Goal: Contribute content: Contribute content

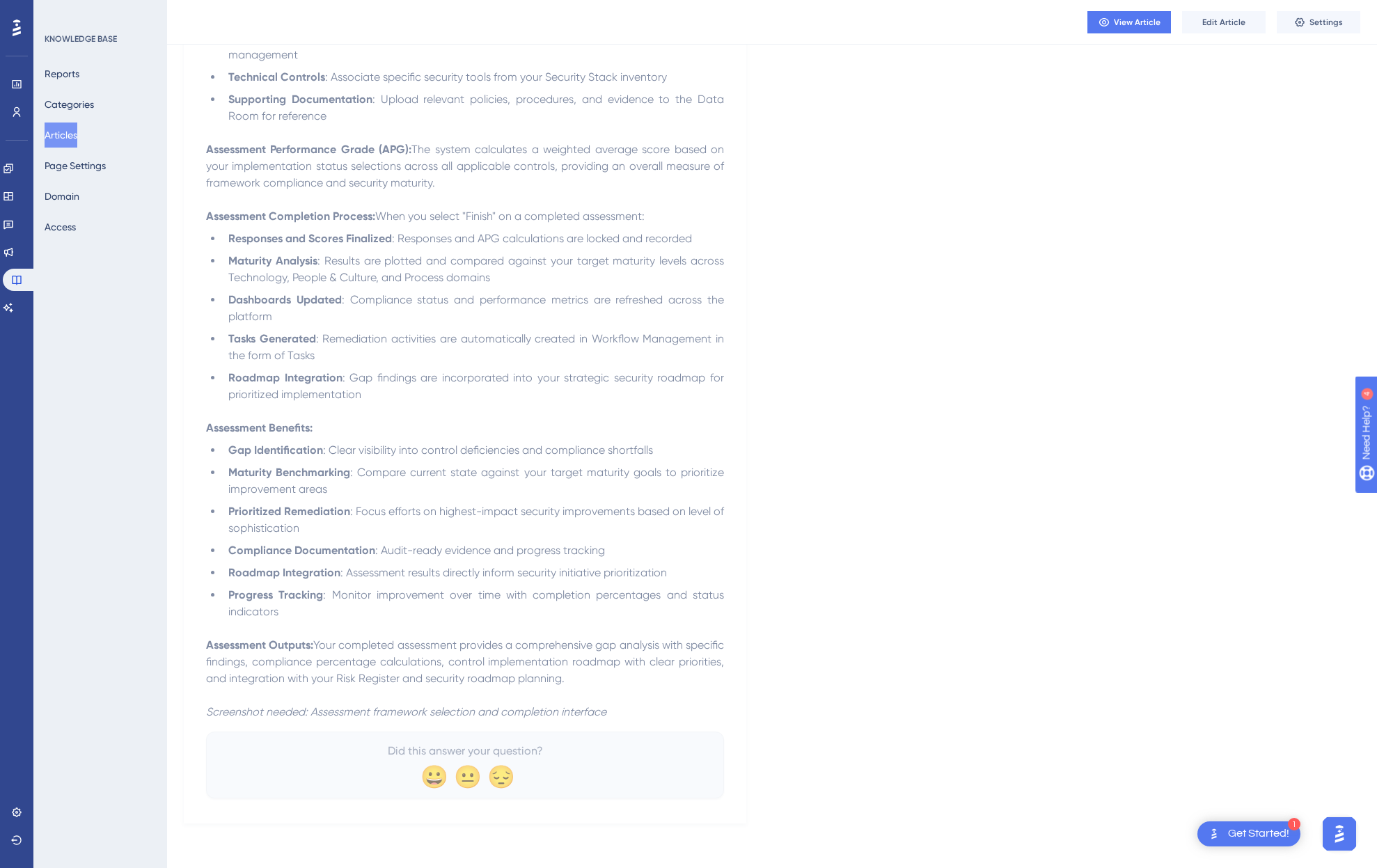
click at [73, 138] on button "Articles" at bounding box center [61, 135] width 33 height 25
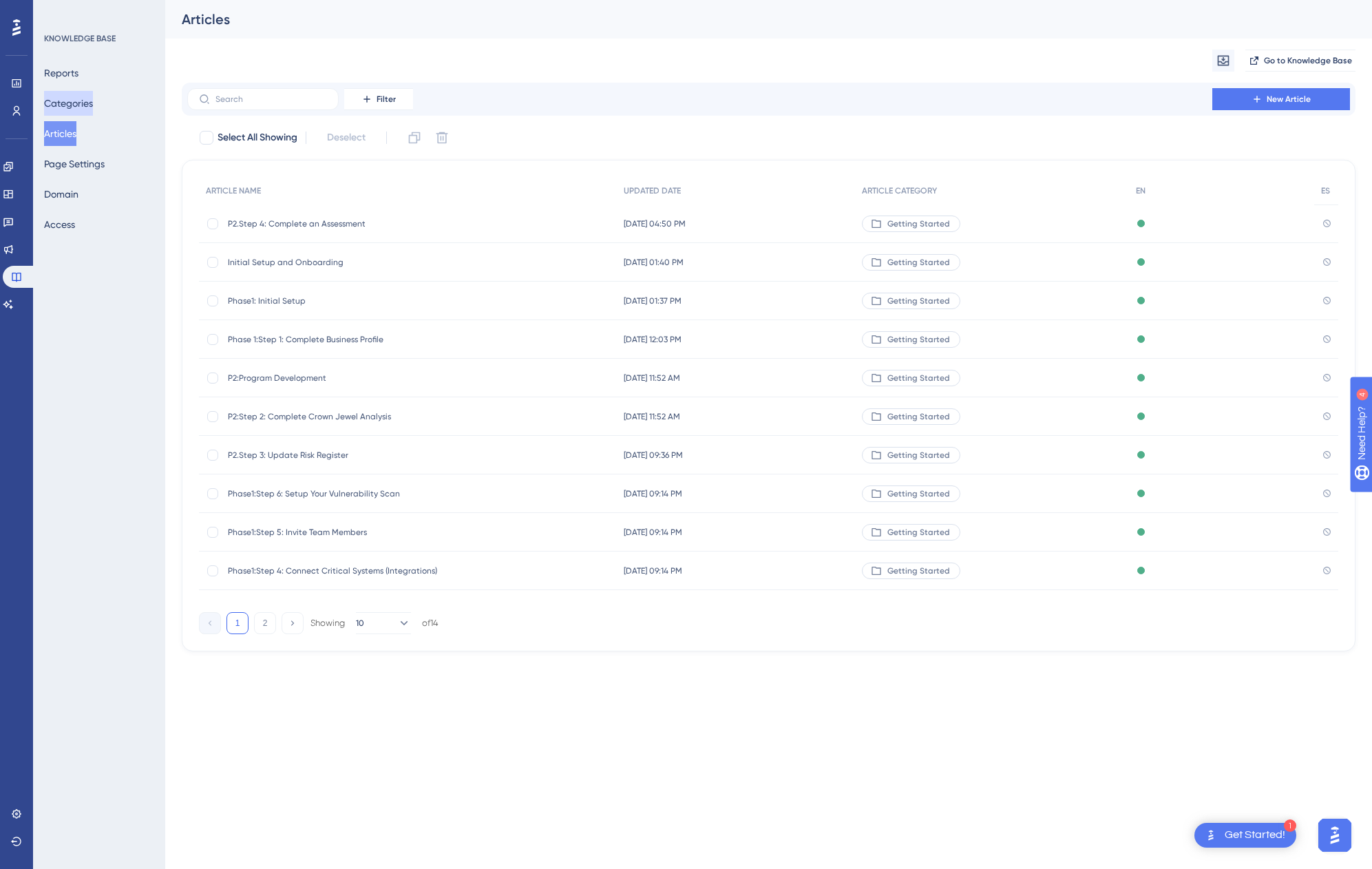
click at [73, 106] on button "Categories" at bounding box center [68, 103] width 49 height 25
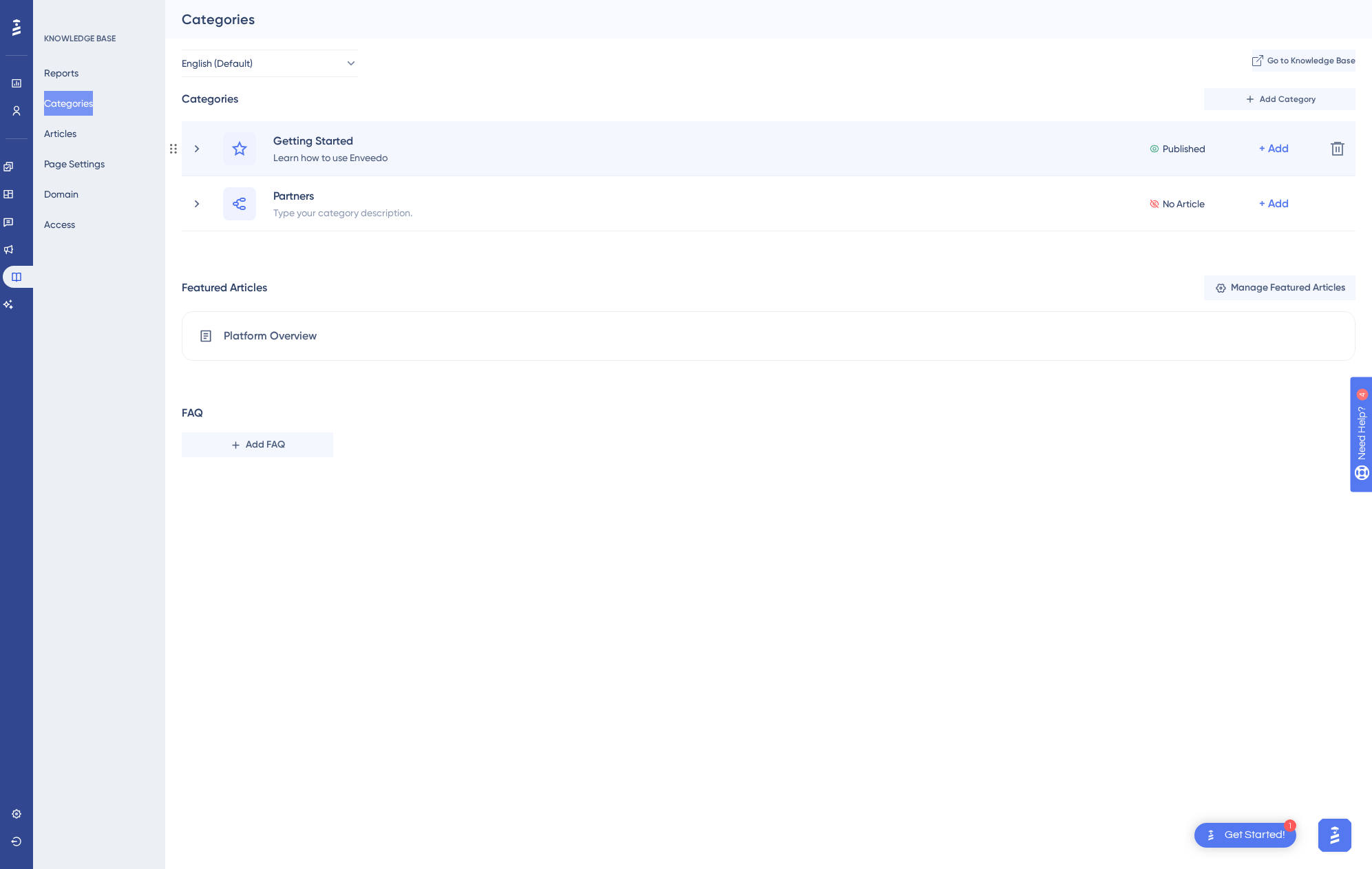
click at [196, 155] on div "Getting Started Learn how to use Enveedo Published + Add" at bounding box center [752, 149] width 1124 height 33
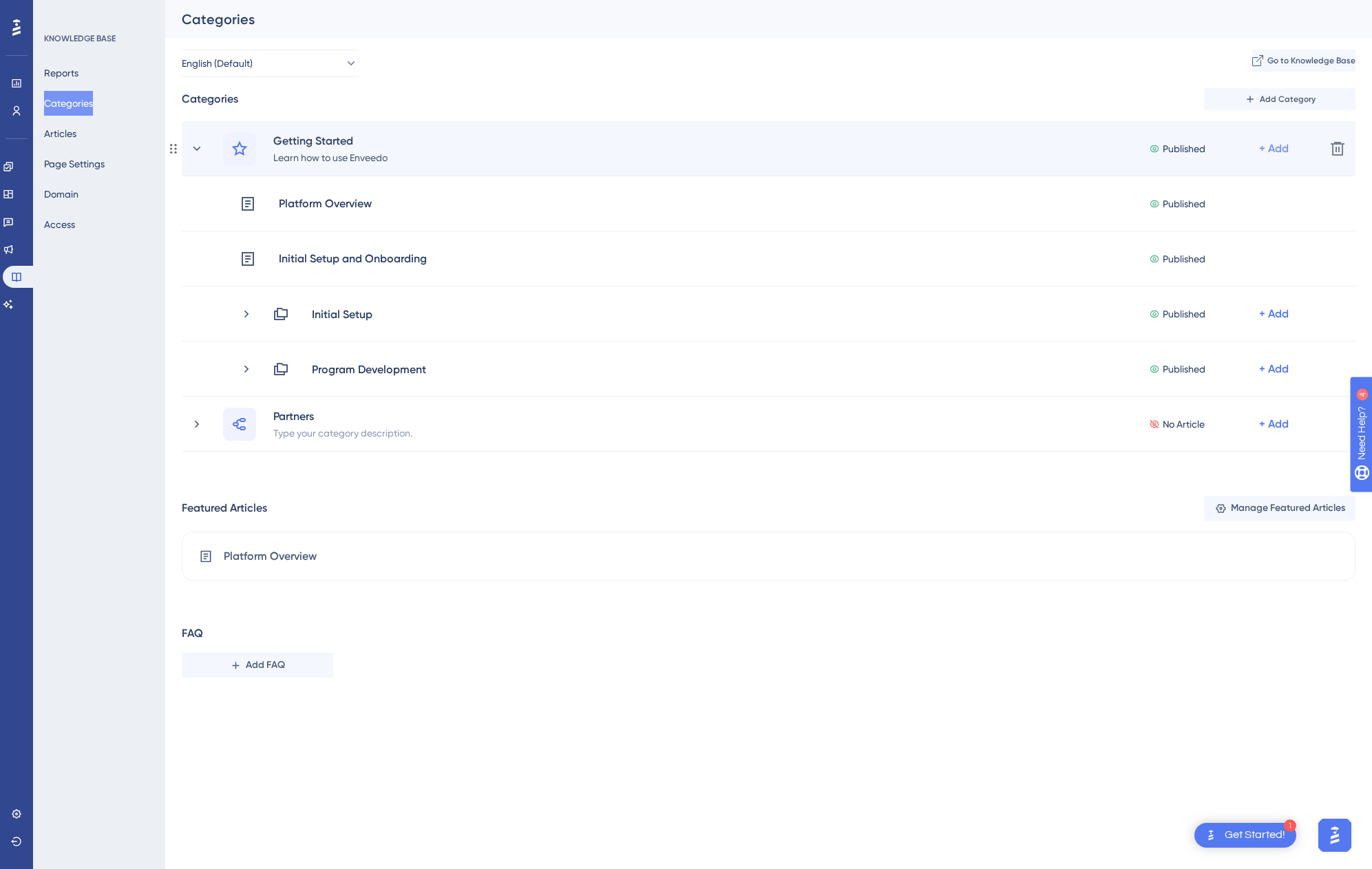
click at [1278, 152] on div "+ Add" at bounding box center [1273, 149] width 30 height 17
click at [1245, 184] on span "Add a Subcategory" at bounding box center [1204, 185] width 87 height 17
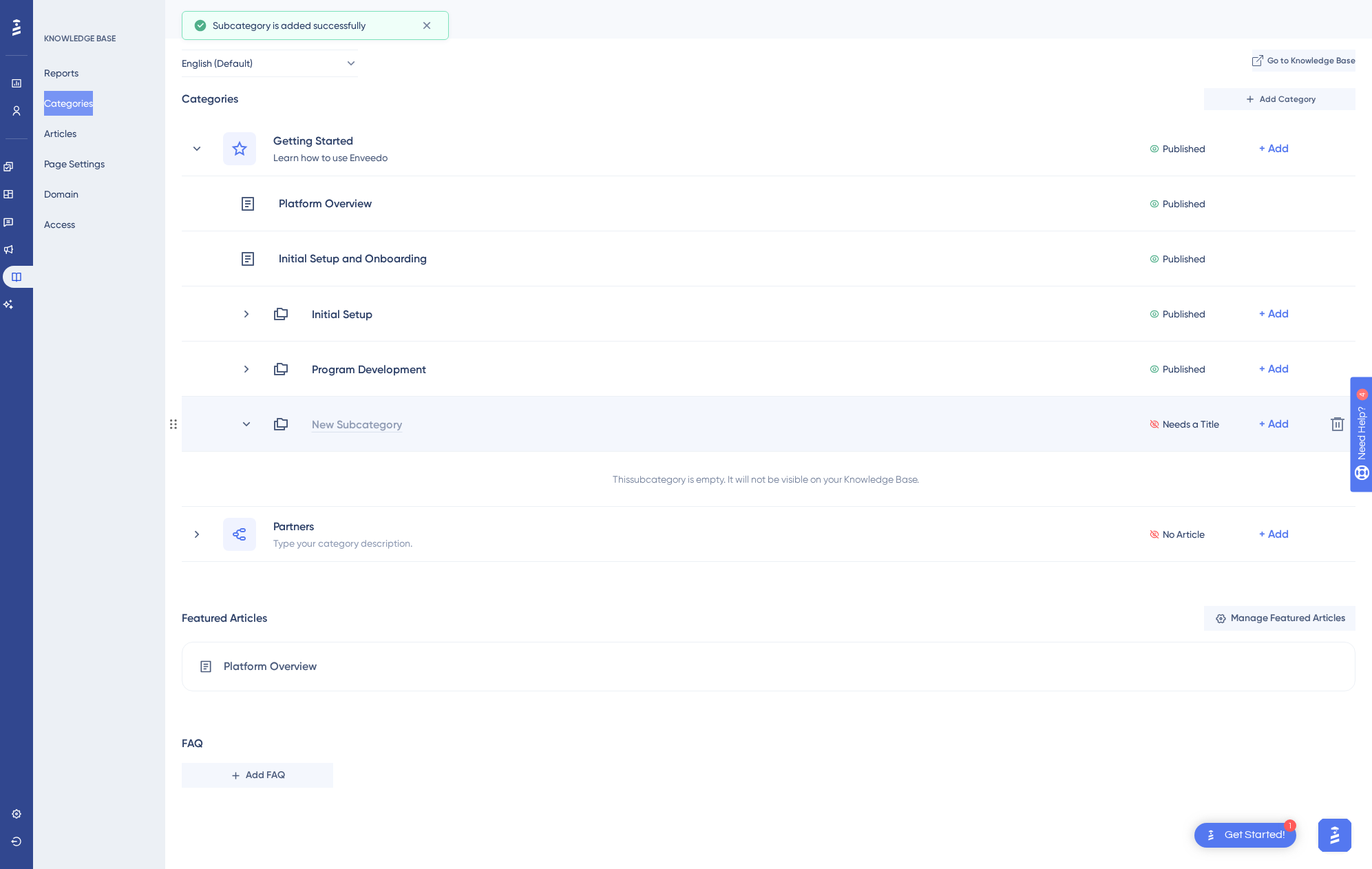
click at [367, 416] on div "New Subcategory" at bounding box center [357, 424] width 91 height 17
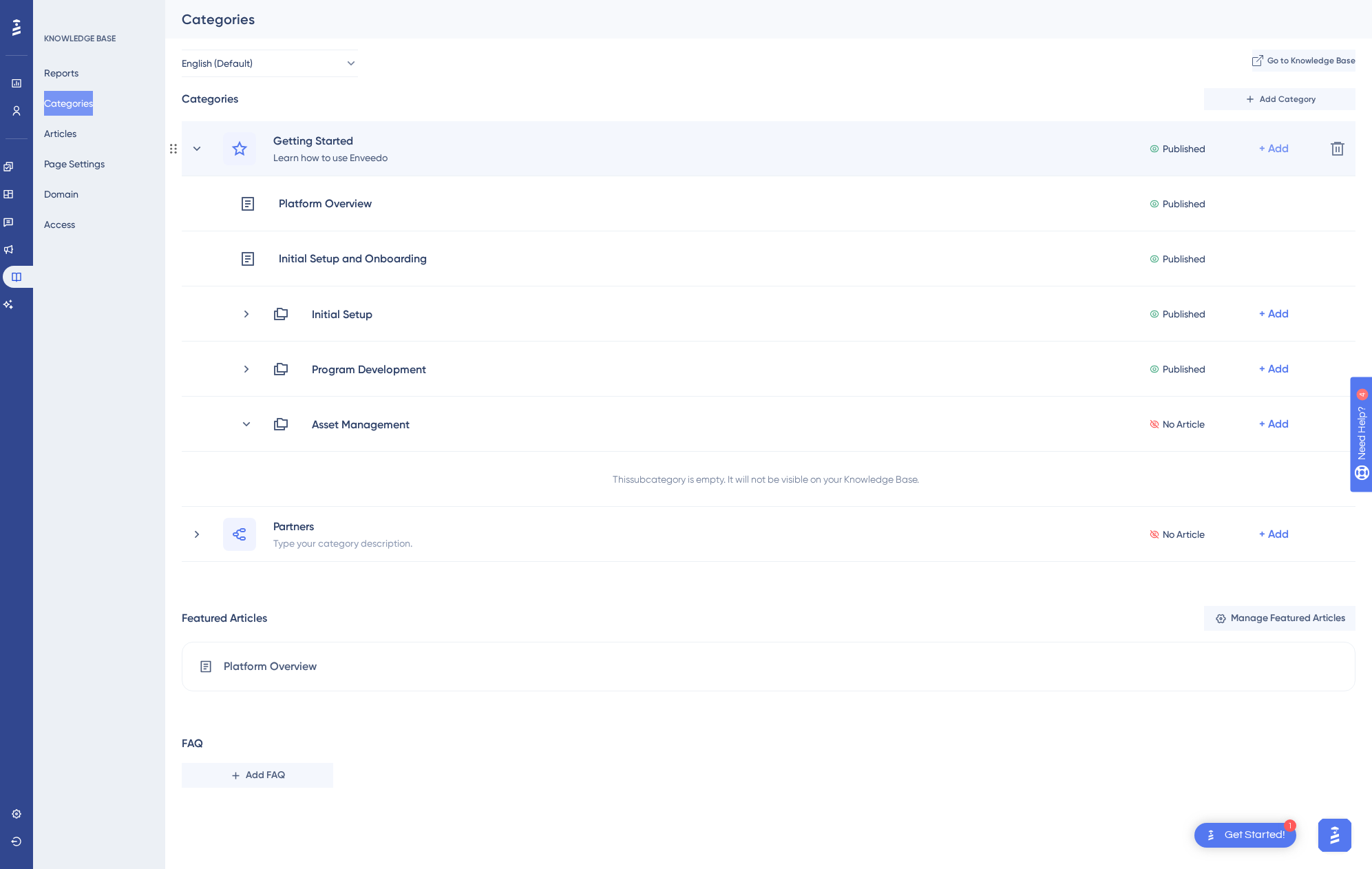
click at [1273, 144] on div "+ Add" at bounding box center [1273, 149] width 30 height 17
click at [1239, 184] on span "Add a Subcategory" at bounding box center [1204, 185] width 87 height 17
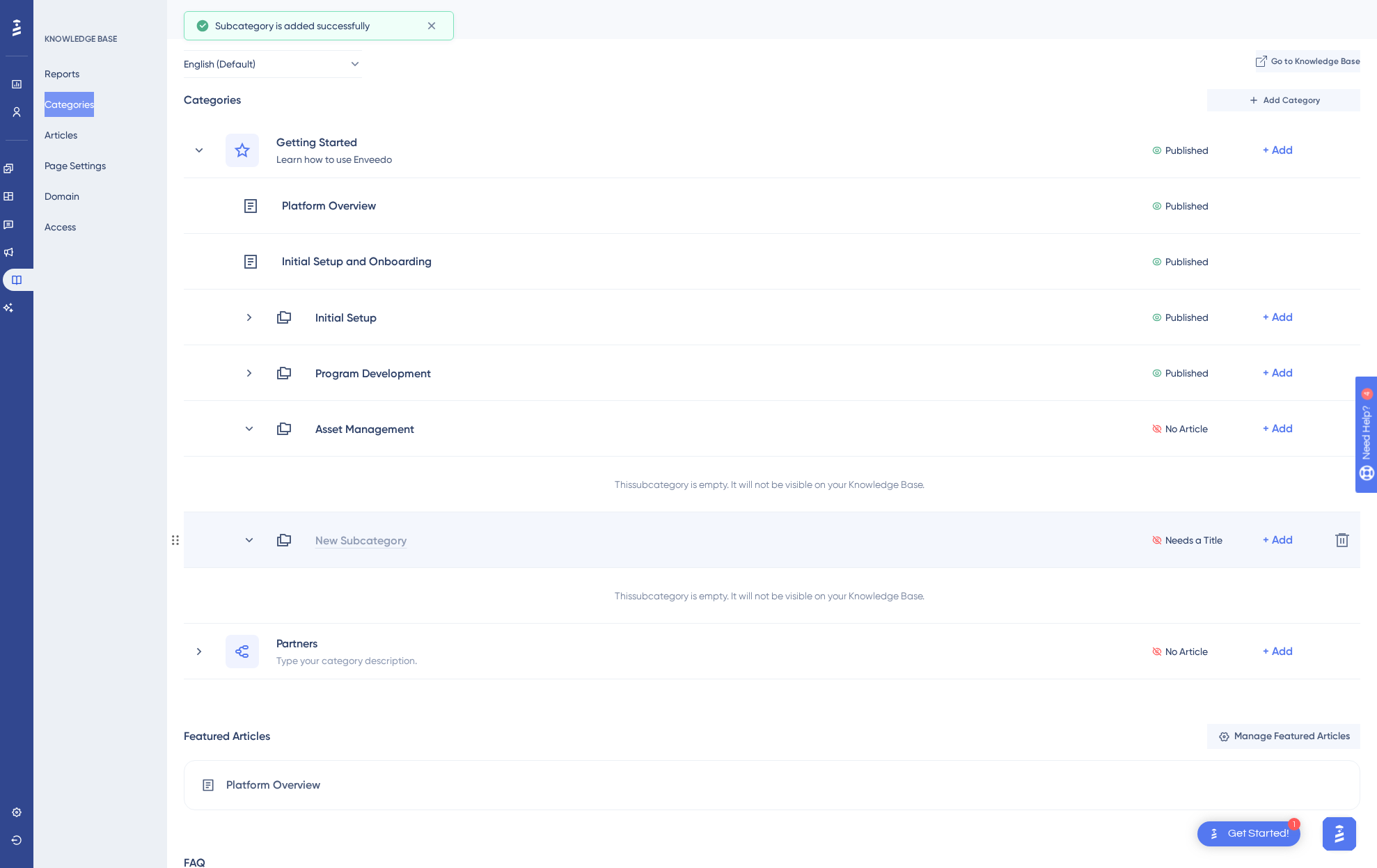
click at [377, 535] on div "New Subcategory" at bounding box center [361, 540] width 92 height 17
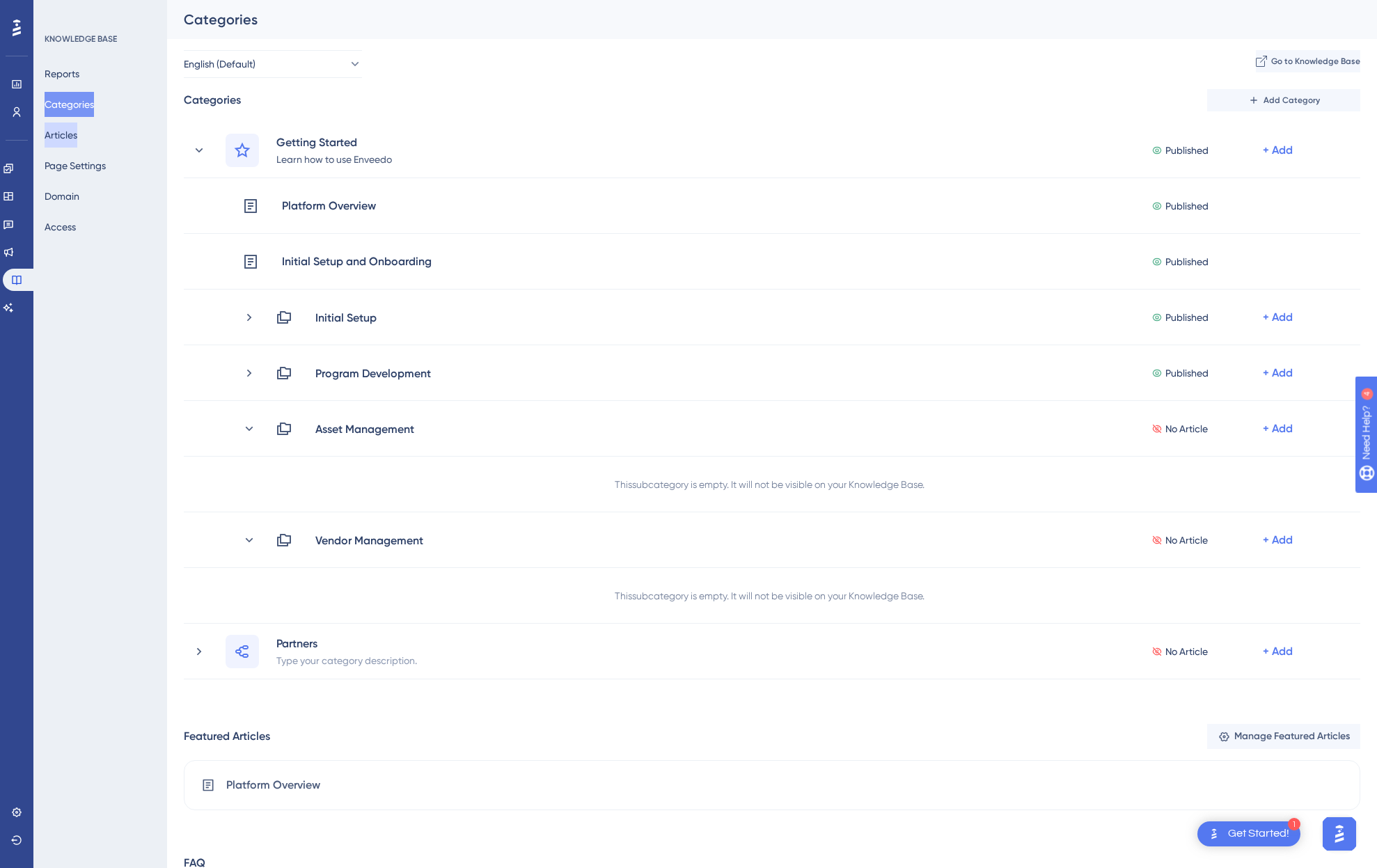
click at [70, 140] on button "Articles" at bounding box center [61, 135] width 33 height 25
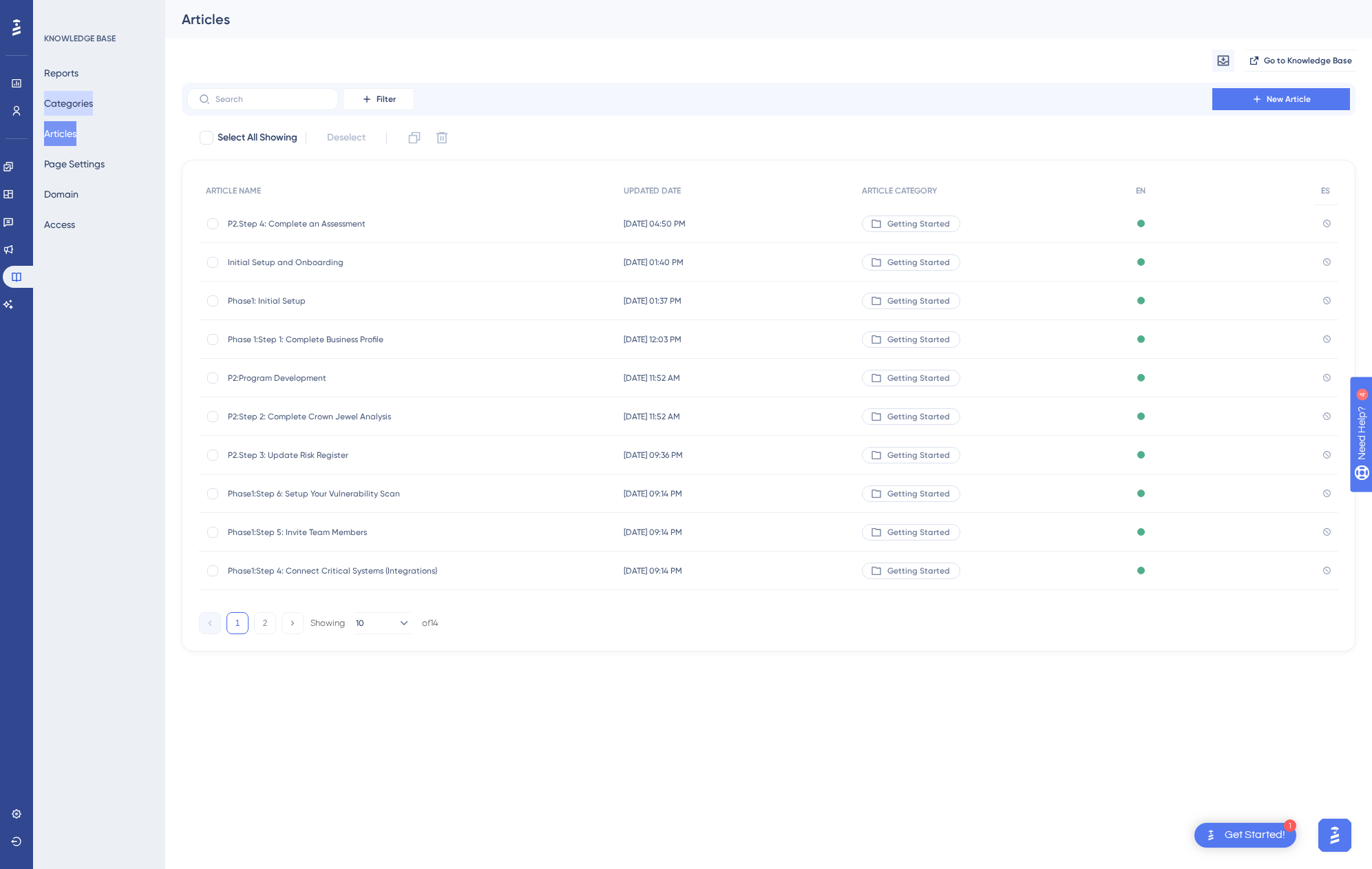
click at [88, 105] on button "Categories" at bounding box center [68, 103] width 49 height 25
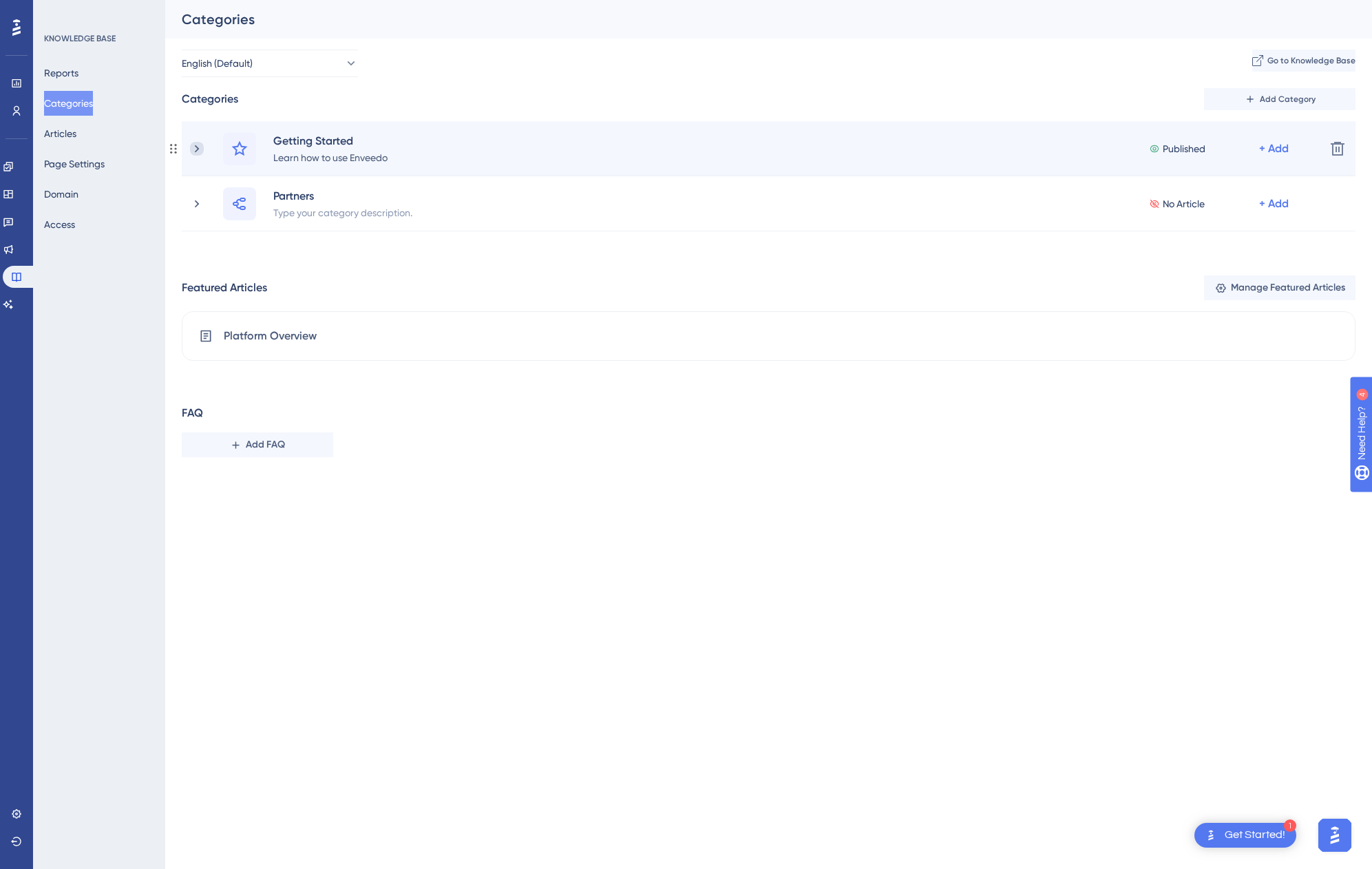
click at [190, 154] on icon at bounding box center [196, 149] width 14 height 14
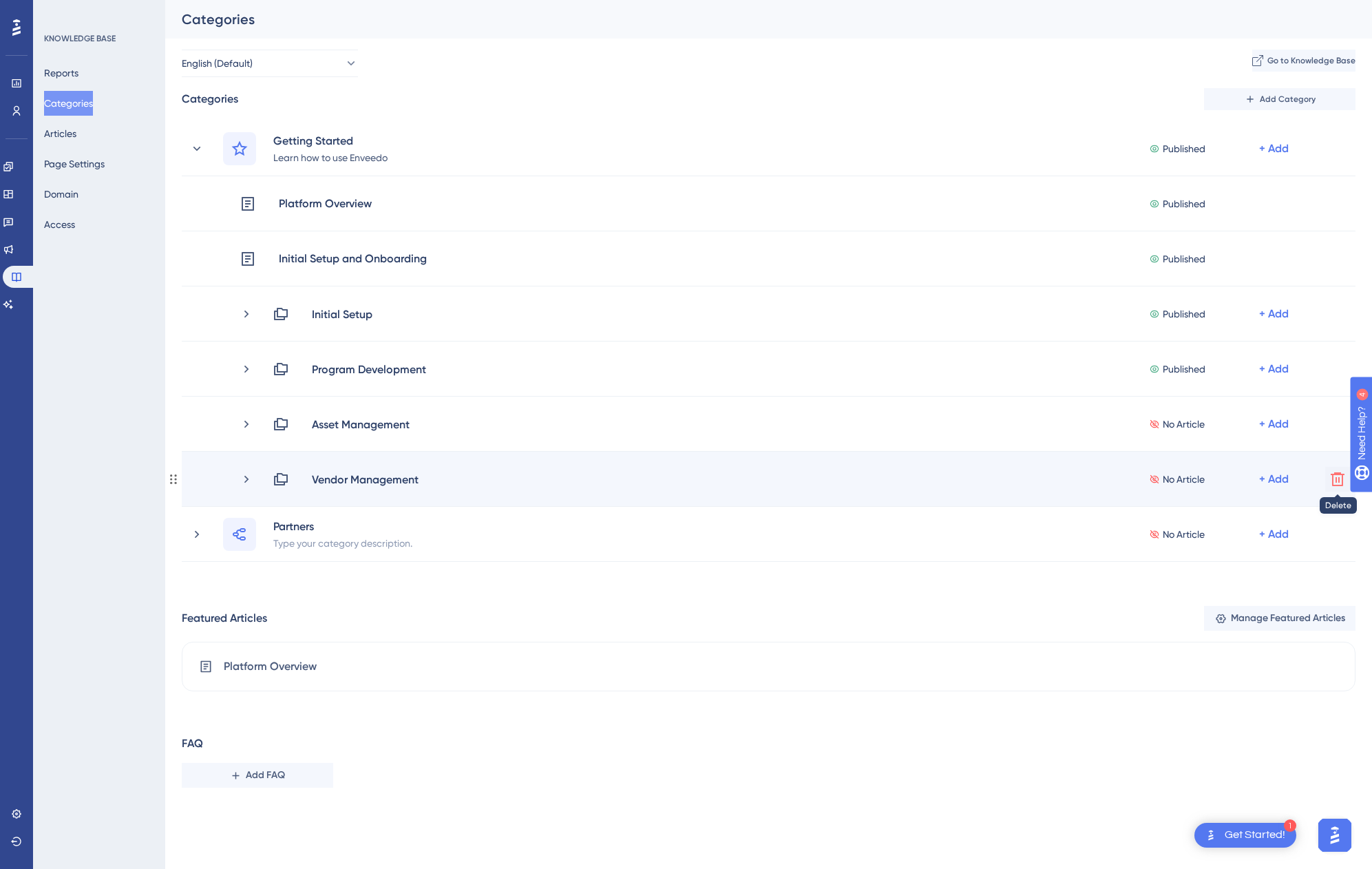
click at [1339, 485] on icon at bounding box center [1337, 479] width 14 height 14
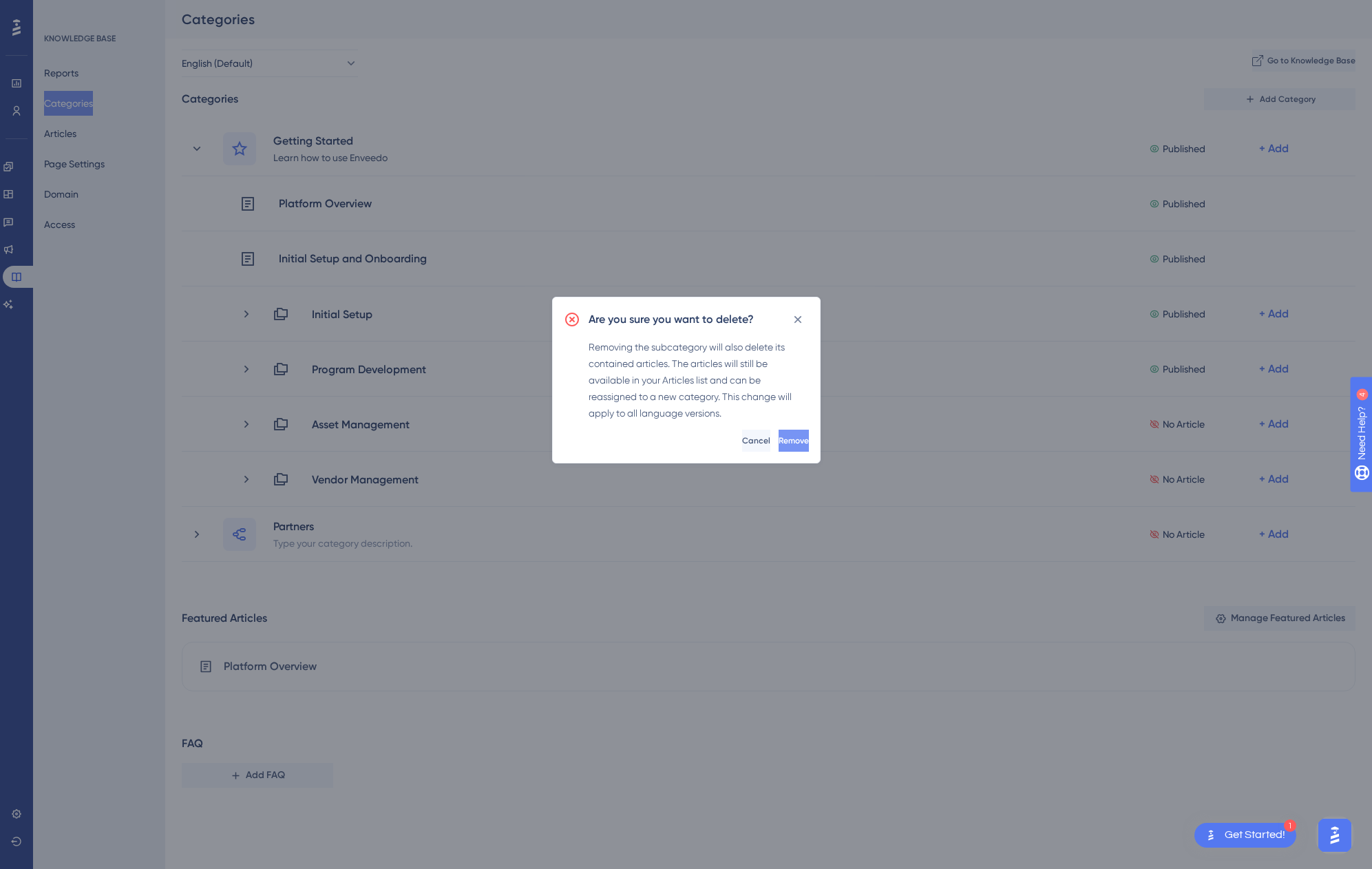
click at [788, 440] on button "Remove" at bounding box center [794, 441] width 30 height 22
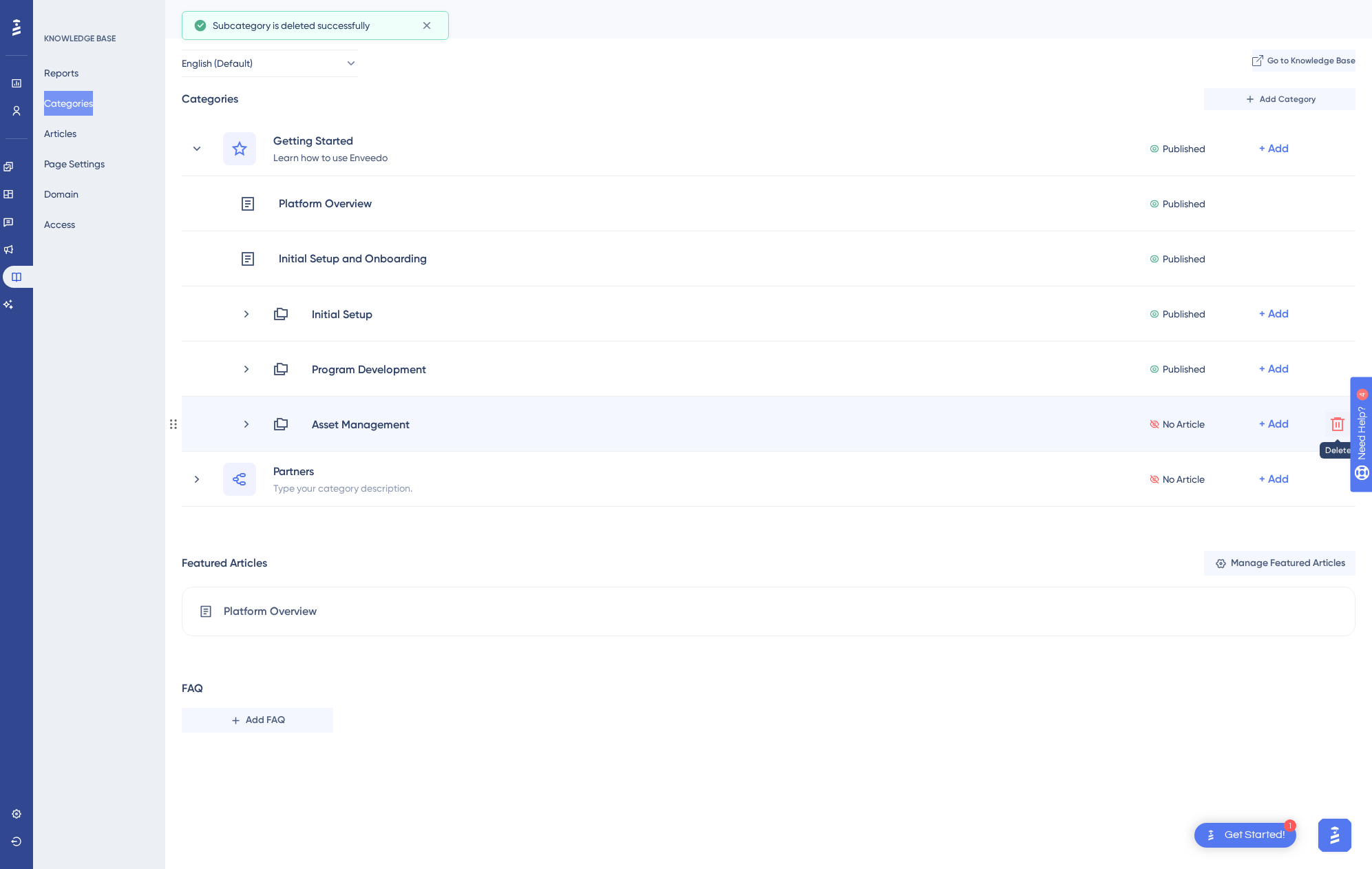
click at [1331, 424] on icon at bounding box center [1337, 424] width 17 height 17
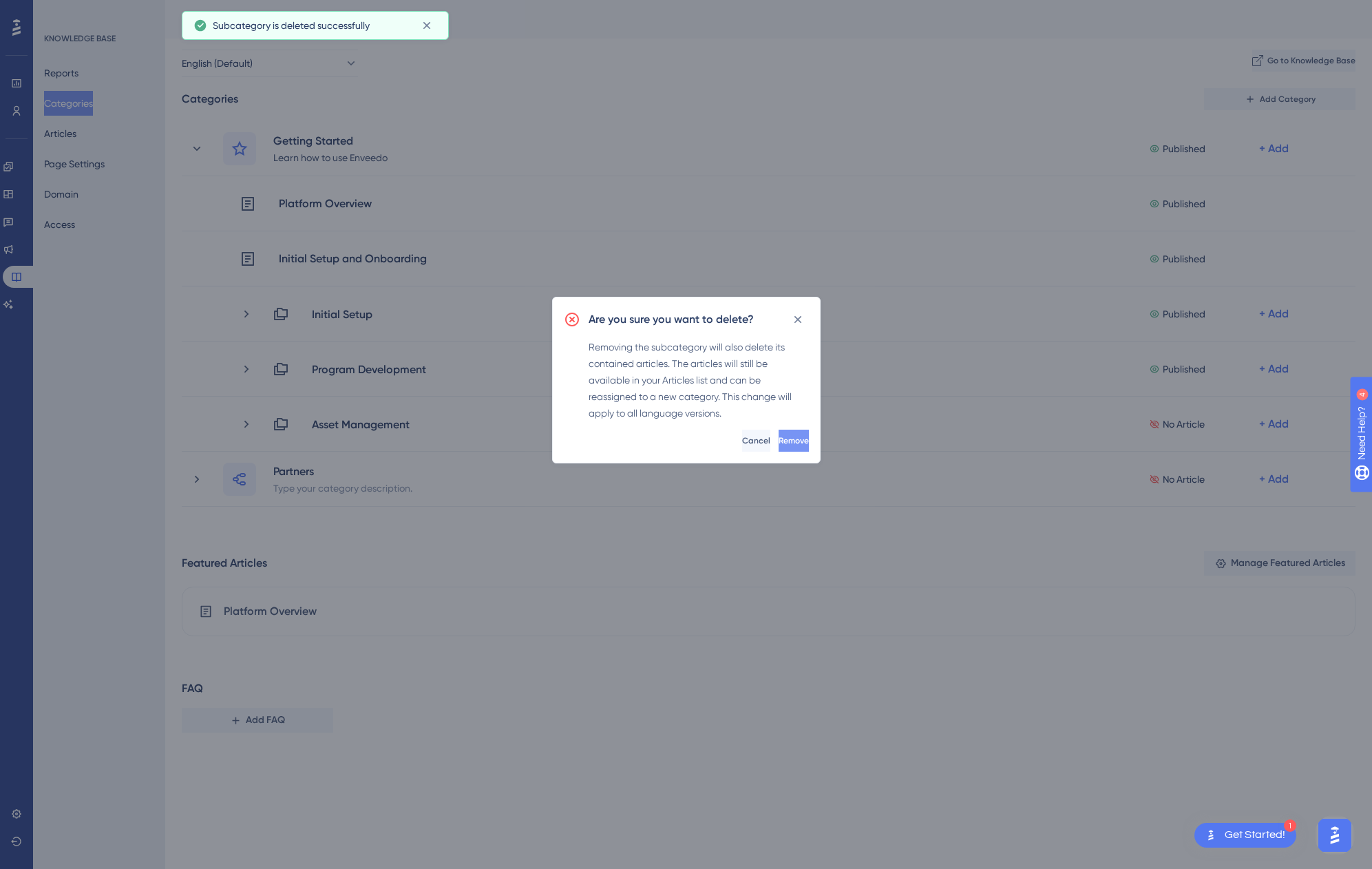
click at [781, 438] on span "Remove" at bounding box center [794, 440] width 30 height 11
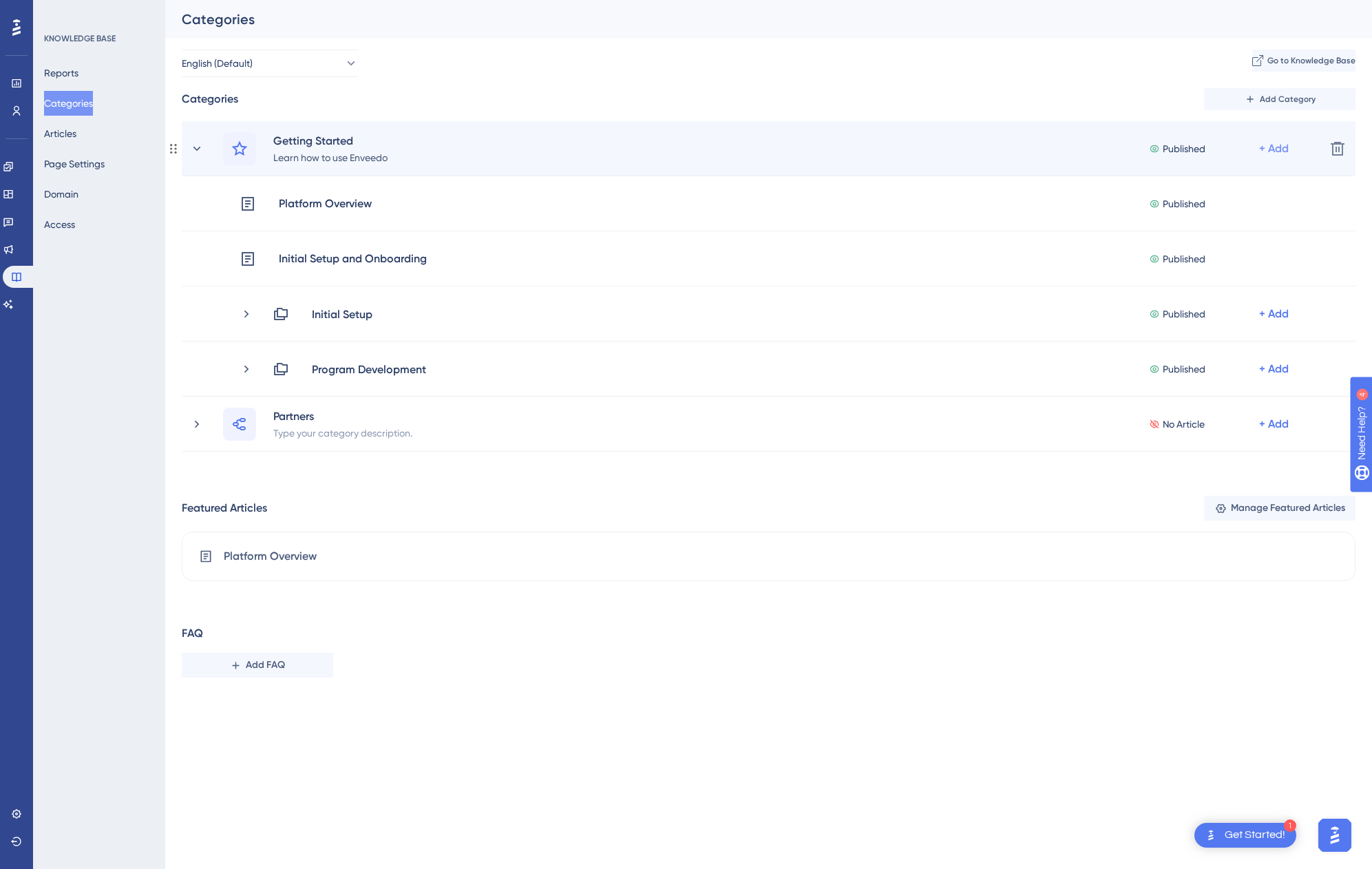
click at [1285, 149] on div "+ Add" at bounding box center [1273, 149] width 30 height 17
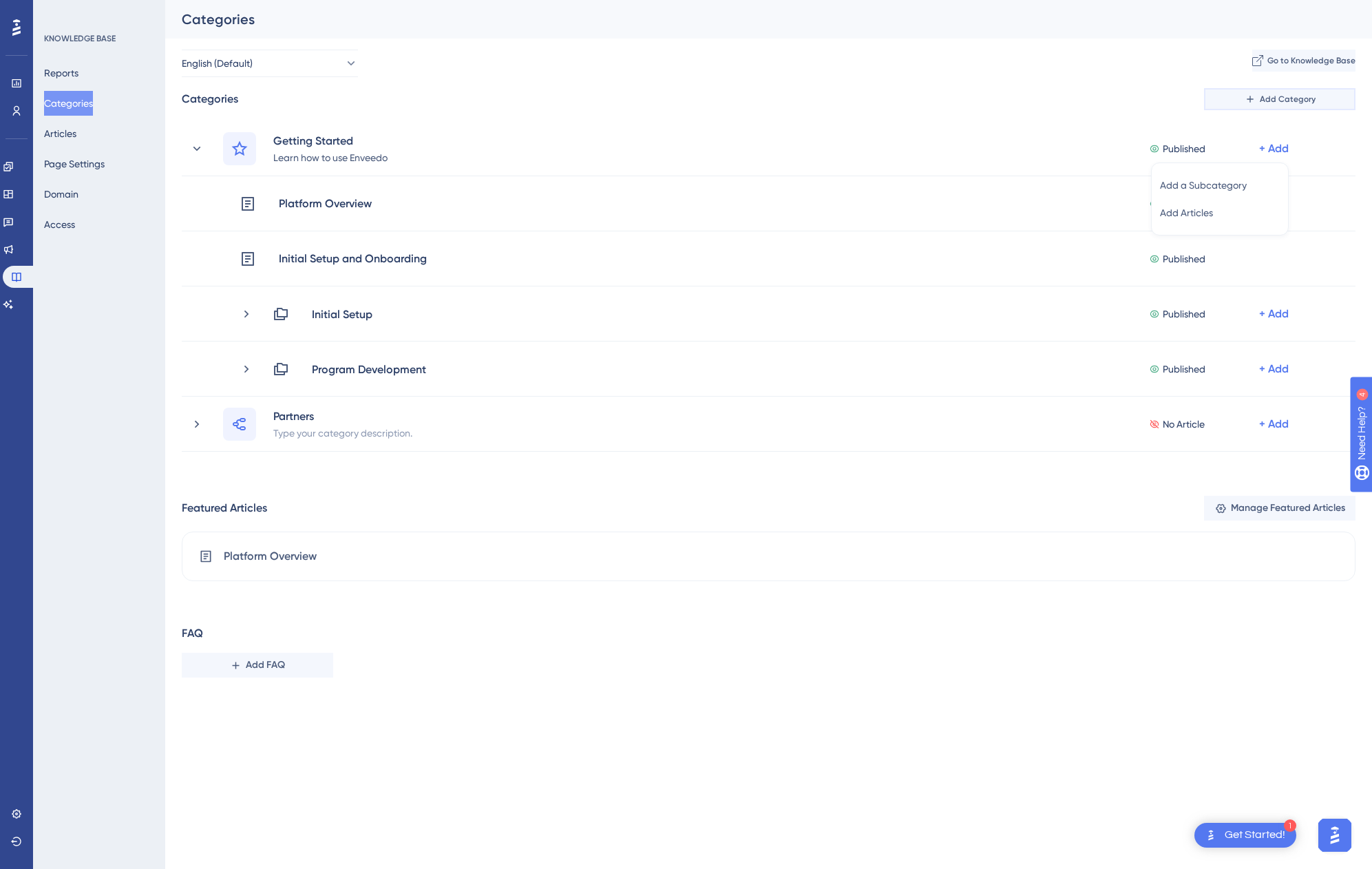
click at [1269, 104] on button "Add Category" at bounding box center [1279, 99] width 151 height 22
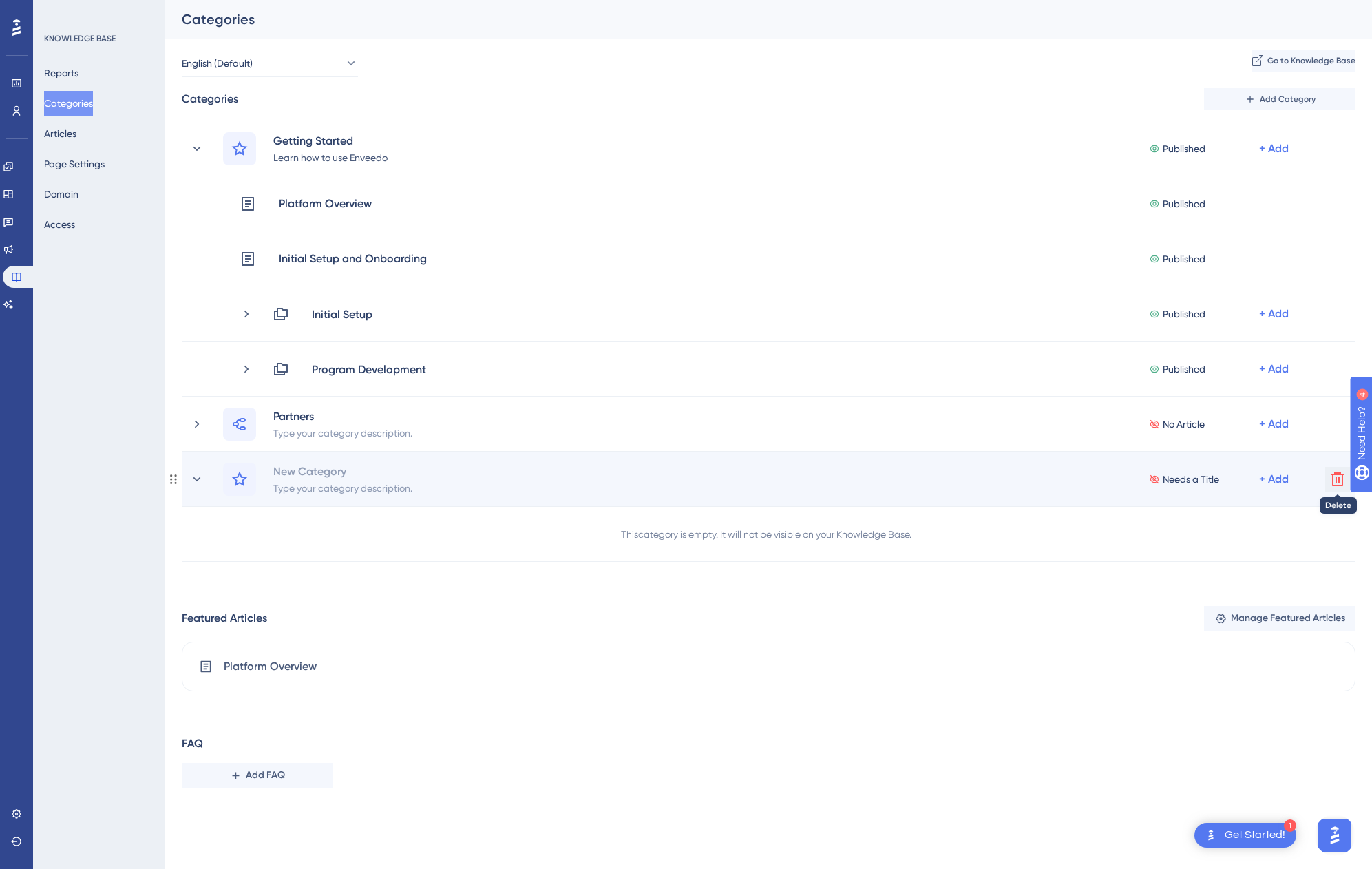
click at [1339, 476] on icon at bounding box center [1337, 479] width 14 height 14
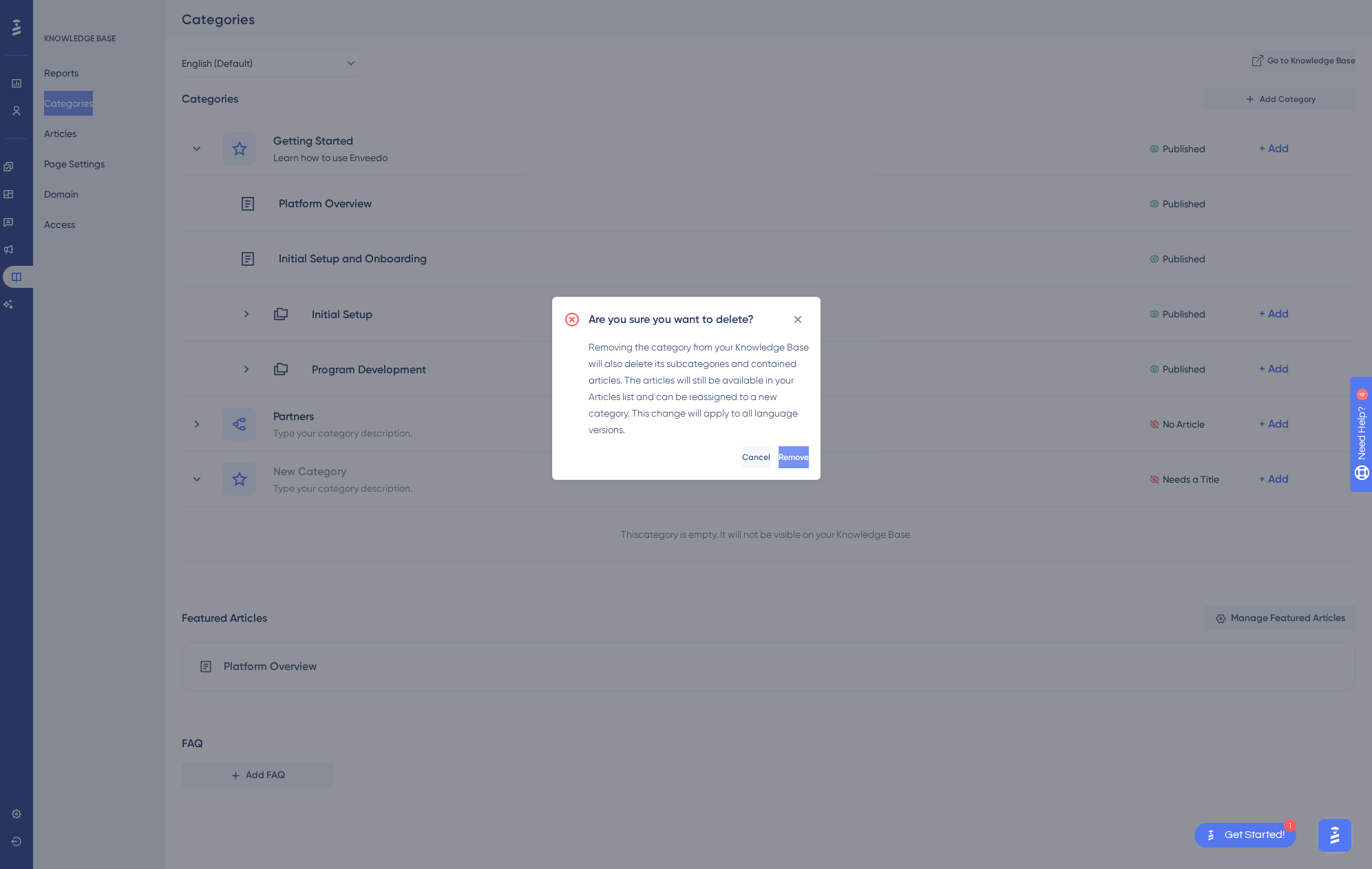
click at [778, 453] on span "Remove" at bounding box center [794, 457] width 30 height 11
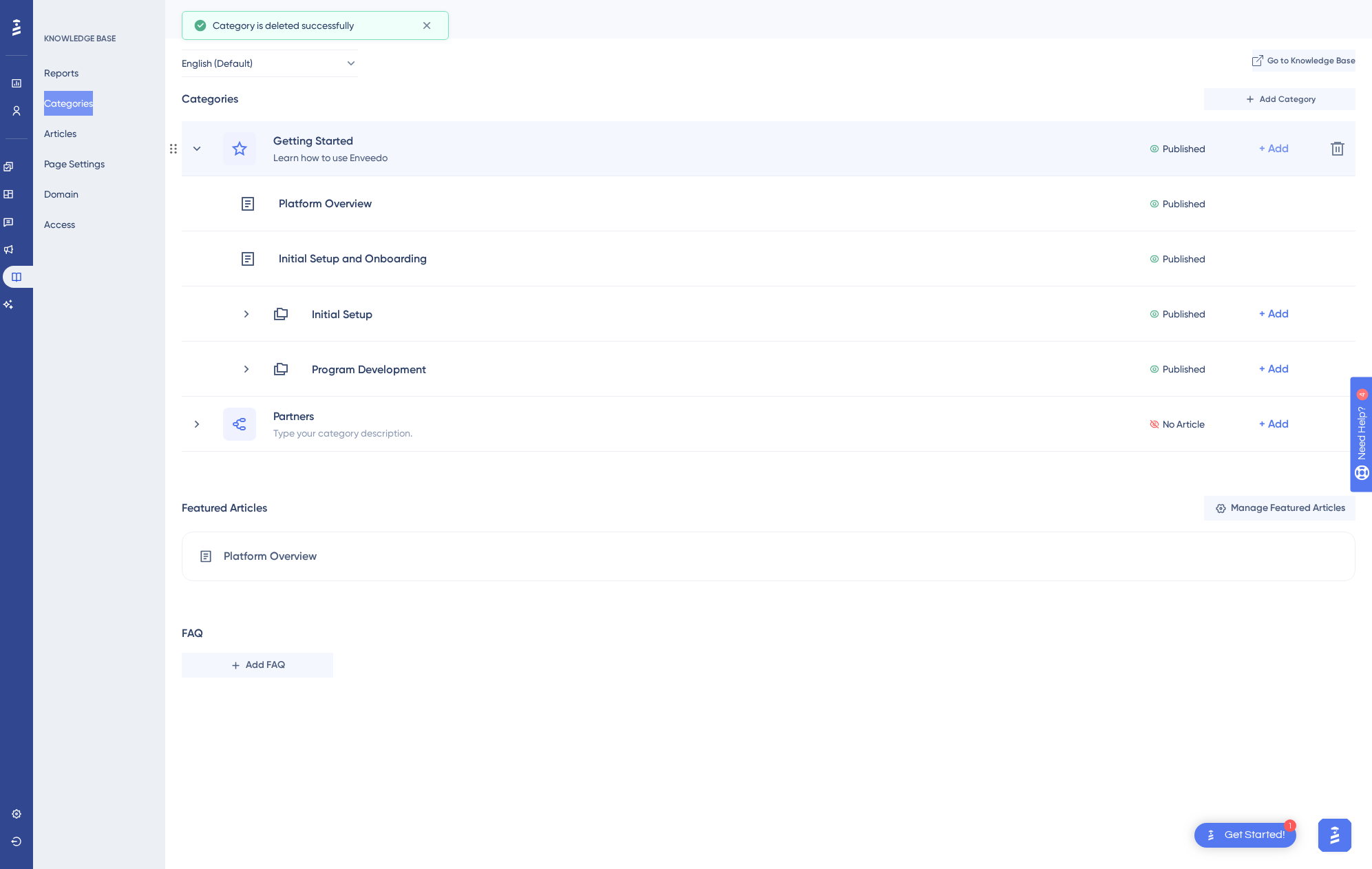
click at [1267, 152] on div "+ Add" at bounding box center [1273, 149] width 30 height 17
click at [1231, 192] on span "Add a Subcategory" at bounding box center [1204, 185] width 87 height 17
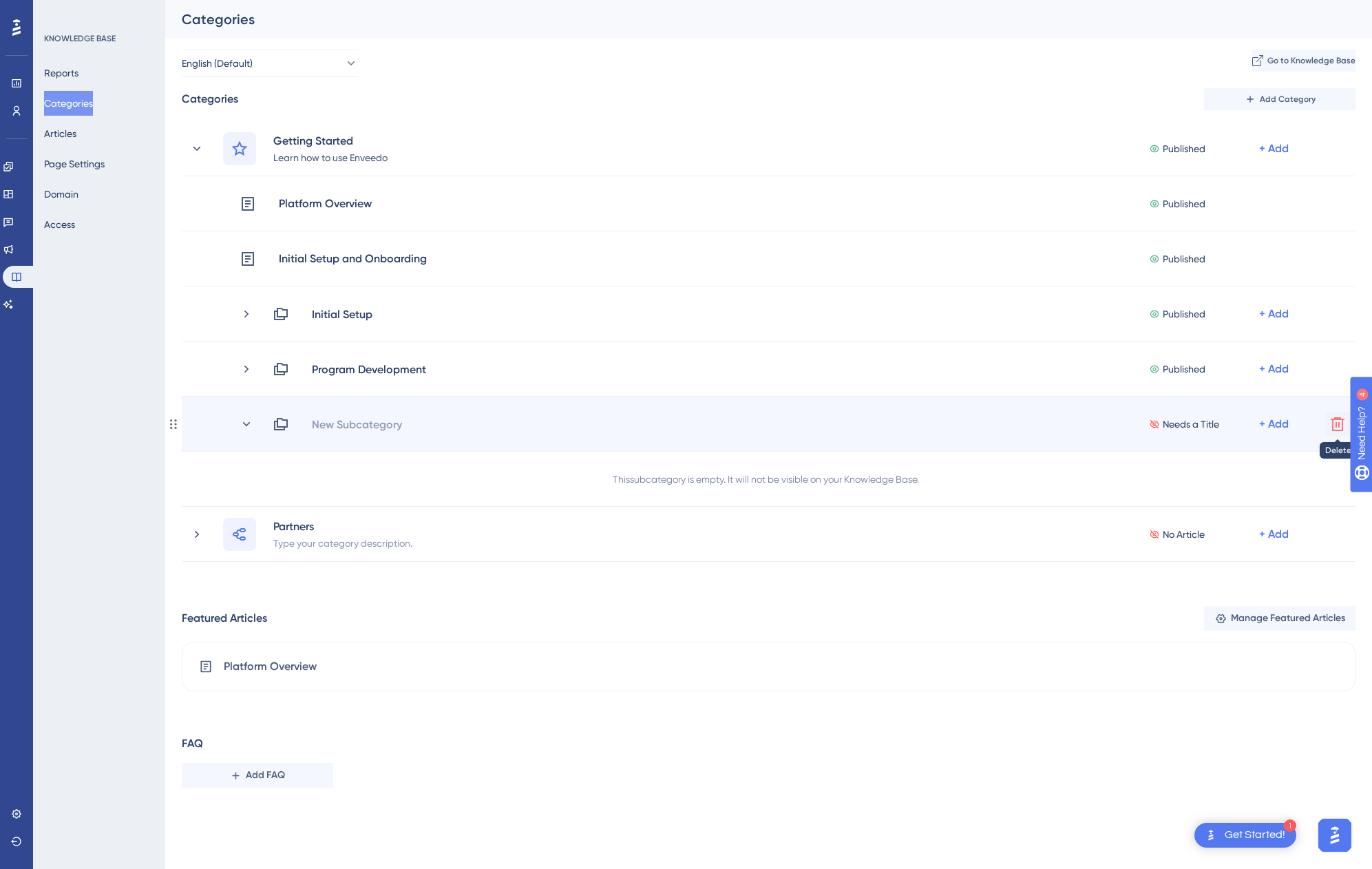
click at [1329, 421] on icon at bounding box center [1337, 424] width 17 height 17
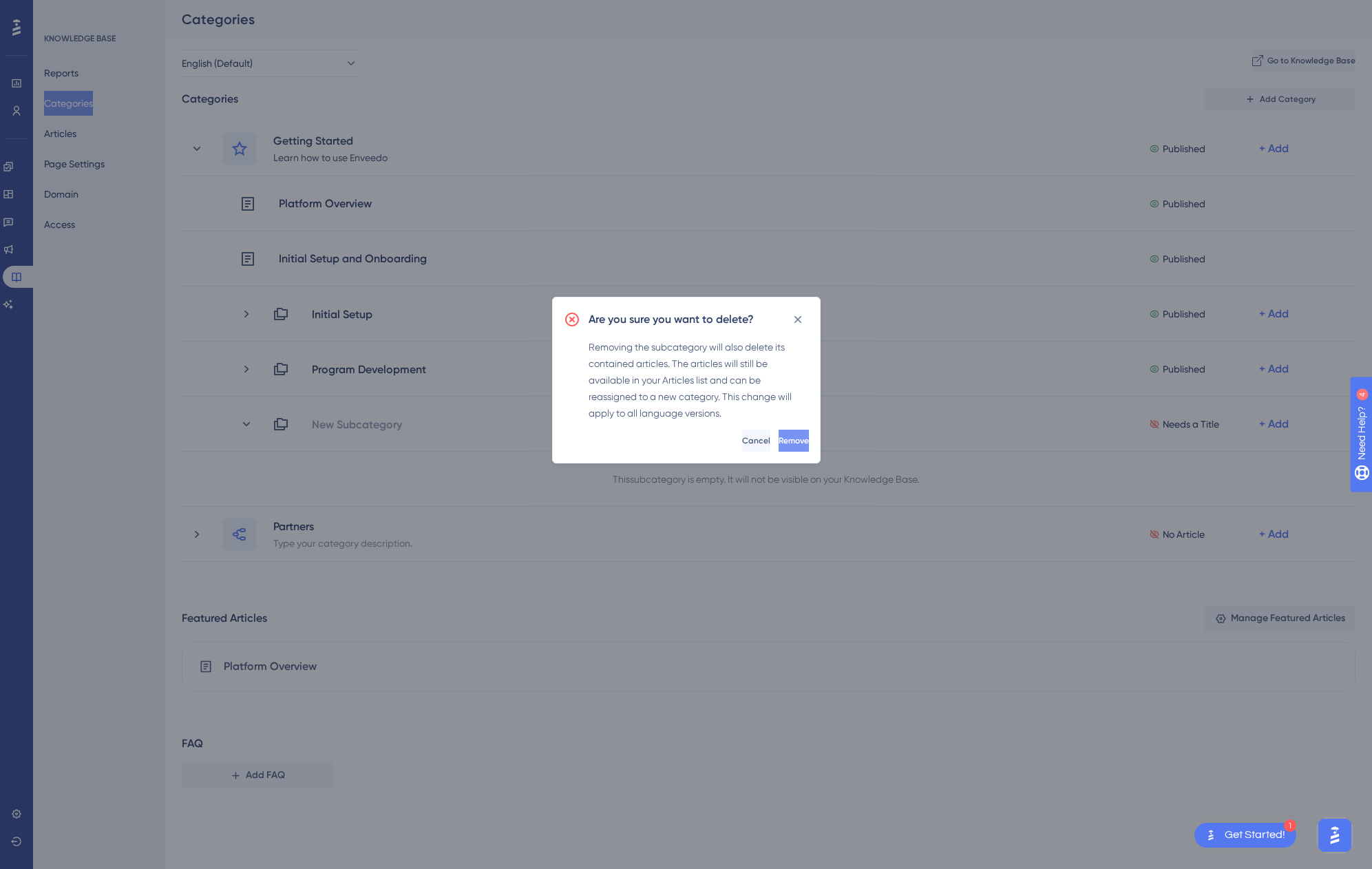
click at [779, 435] on span "Remove" at bounding box center [794, 440] width 30 height 11
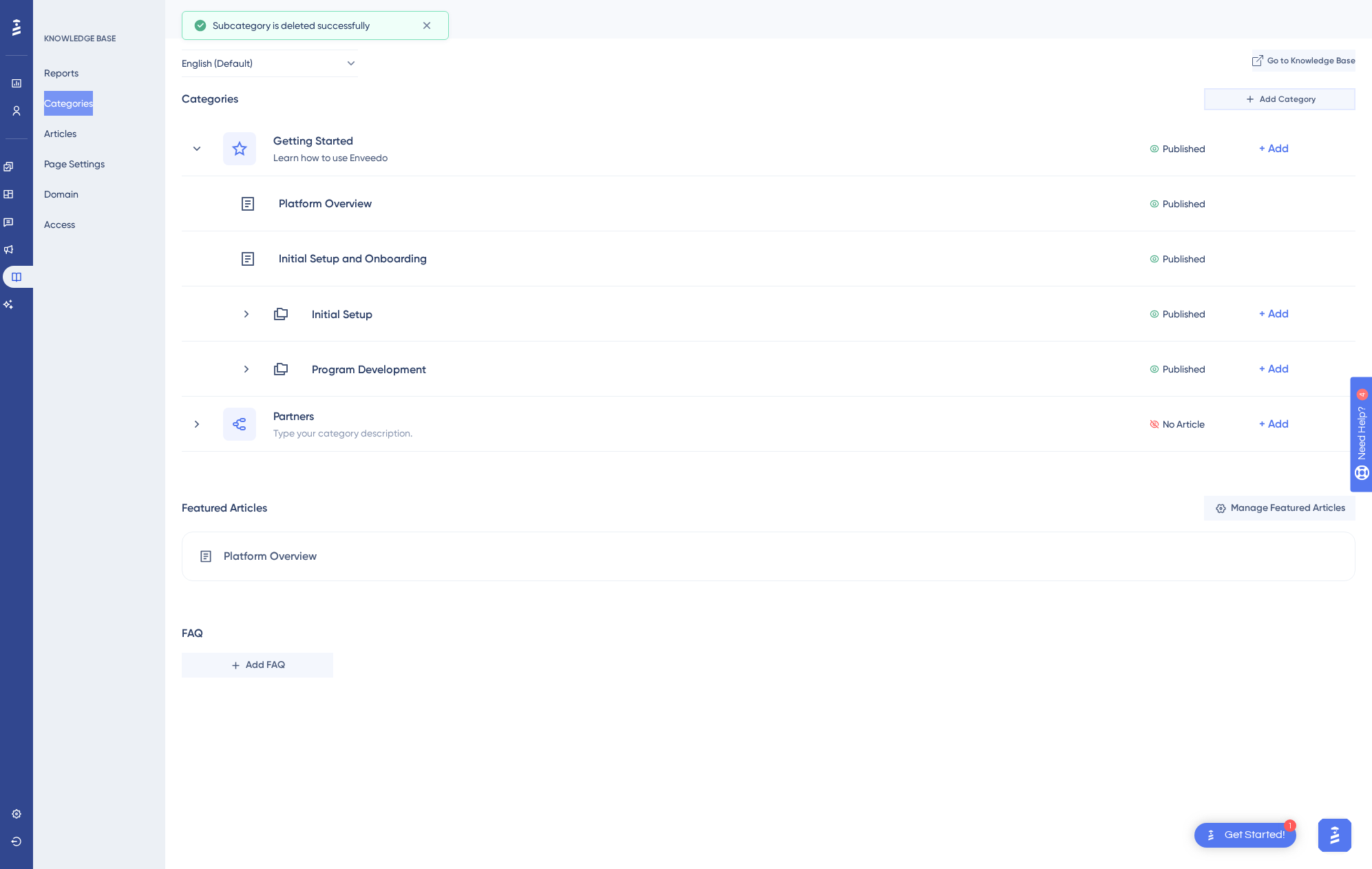
click at [1272, 92] on button "Add Category" at bounding box center [1279, 99] width 151 height 22
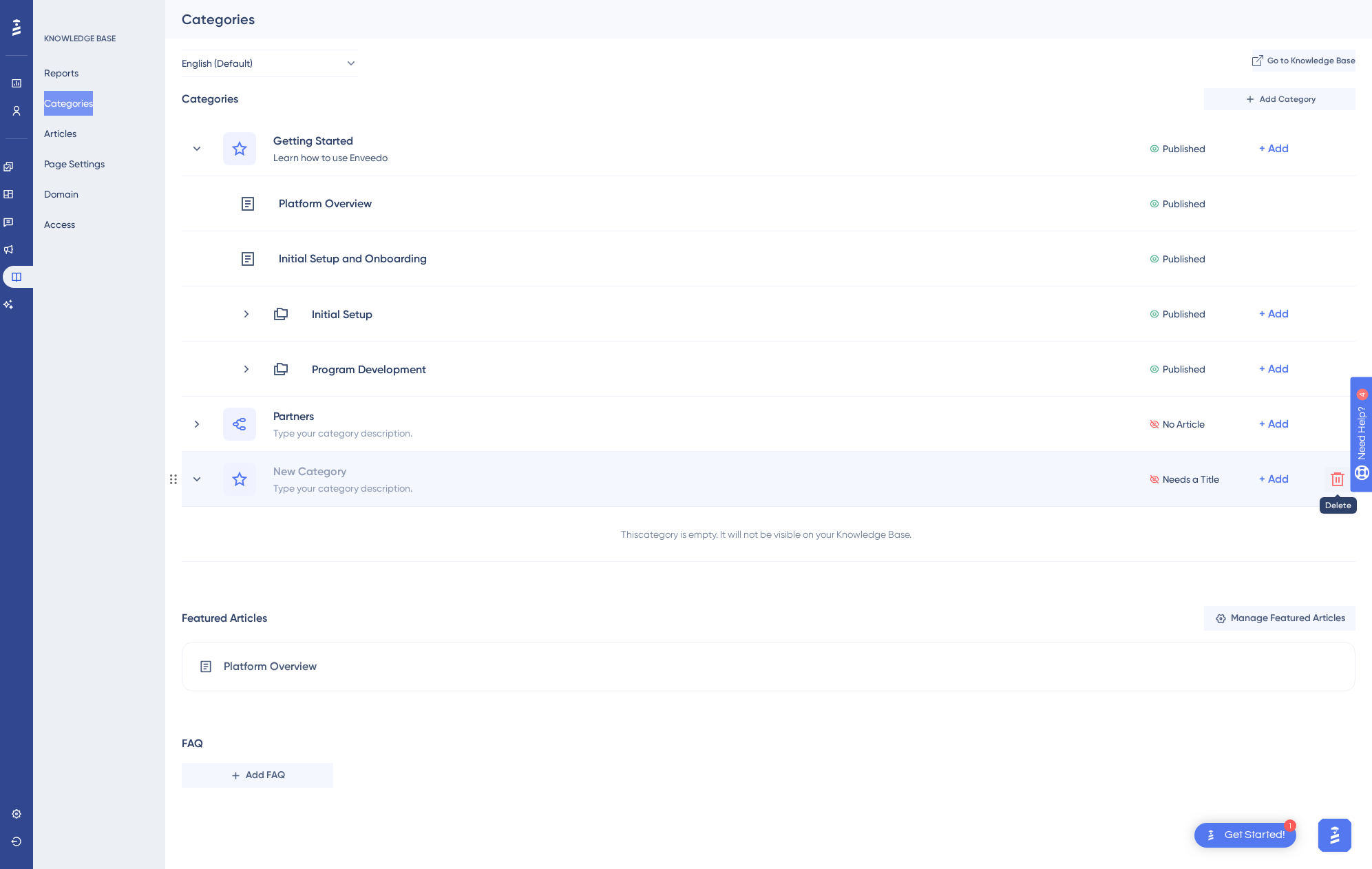
click at [1339, 474] on icon at bounding box center [1337, 479] width 14 height 14
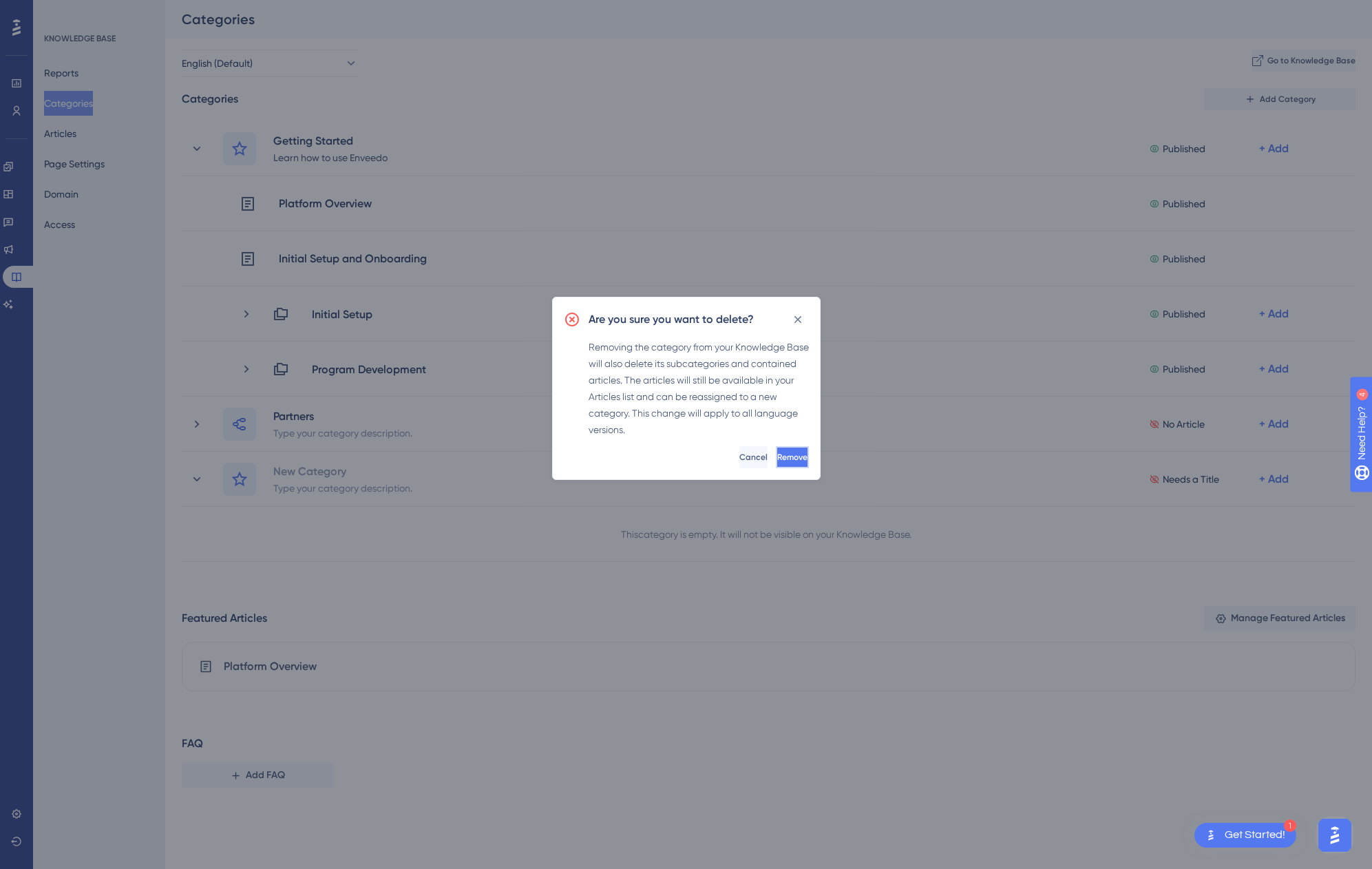
click at [783, 457] on span "Remove" at bounding box center [792, 457] width 30 height 11
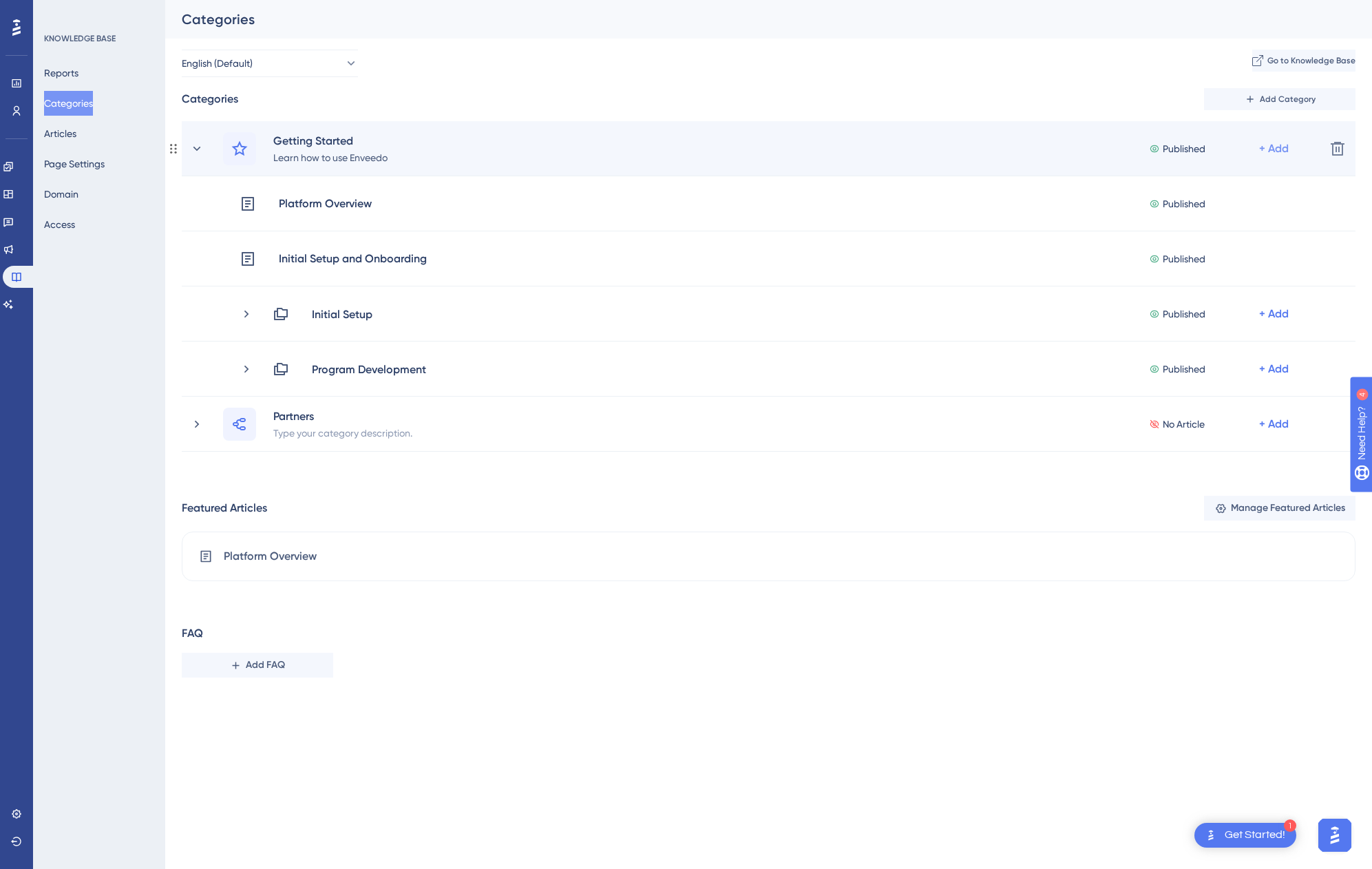
click at [1283, 144] on div "+ Add" at bounding box center [1273, 149] width 30 height 17
click at [1229, 204] on div "Add Articles Add Articles" at bounding box center [1220, 213] width 120 height 28
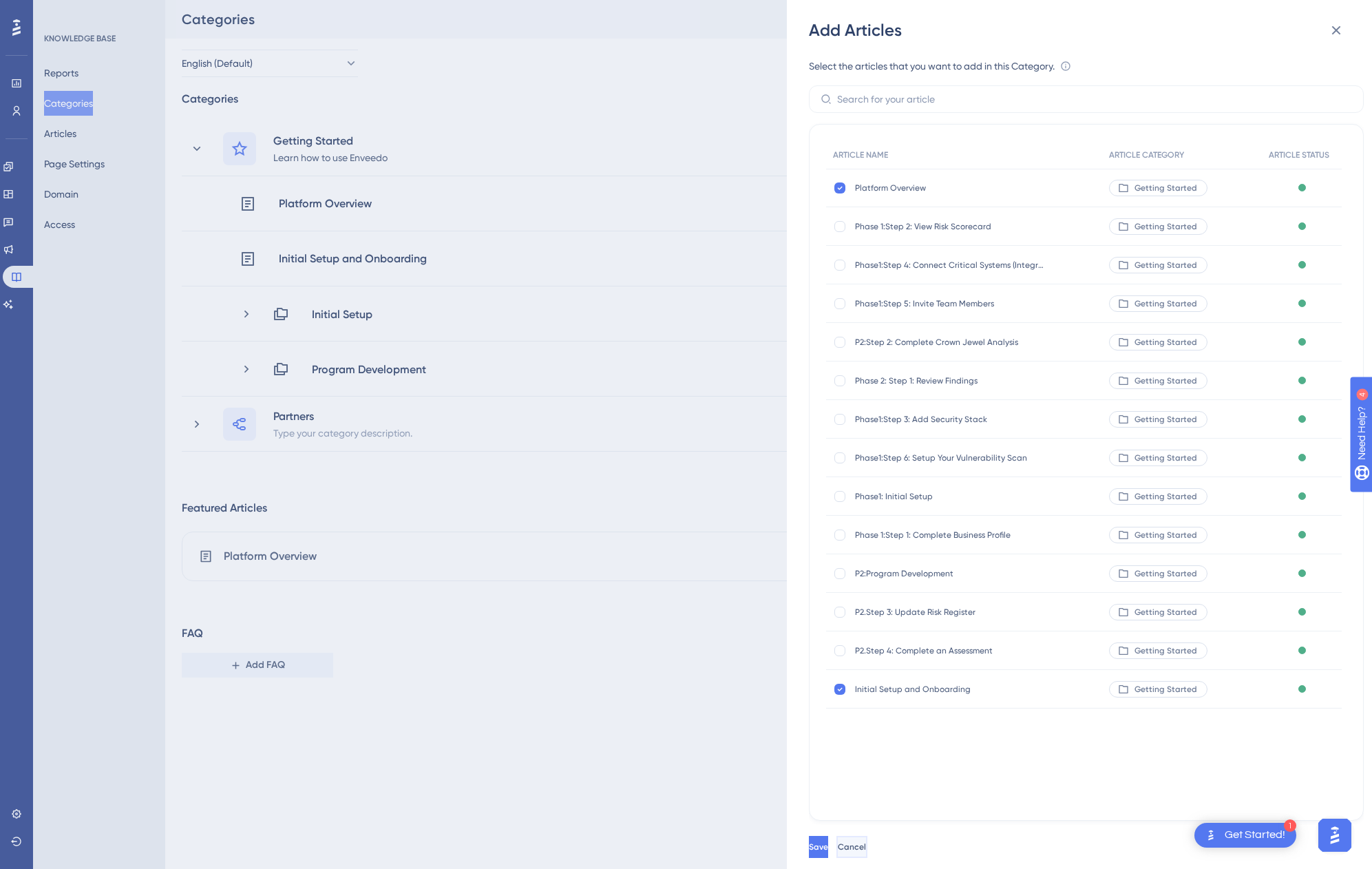
click at [866, 847] on span "Cancel" at bounding box center [852, 847] width 28 height 11
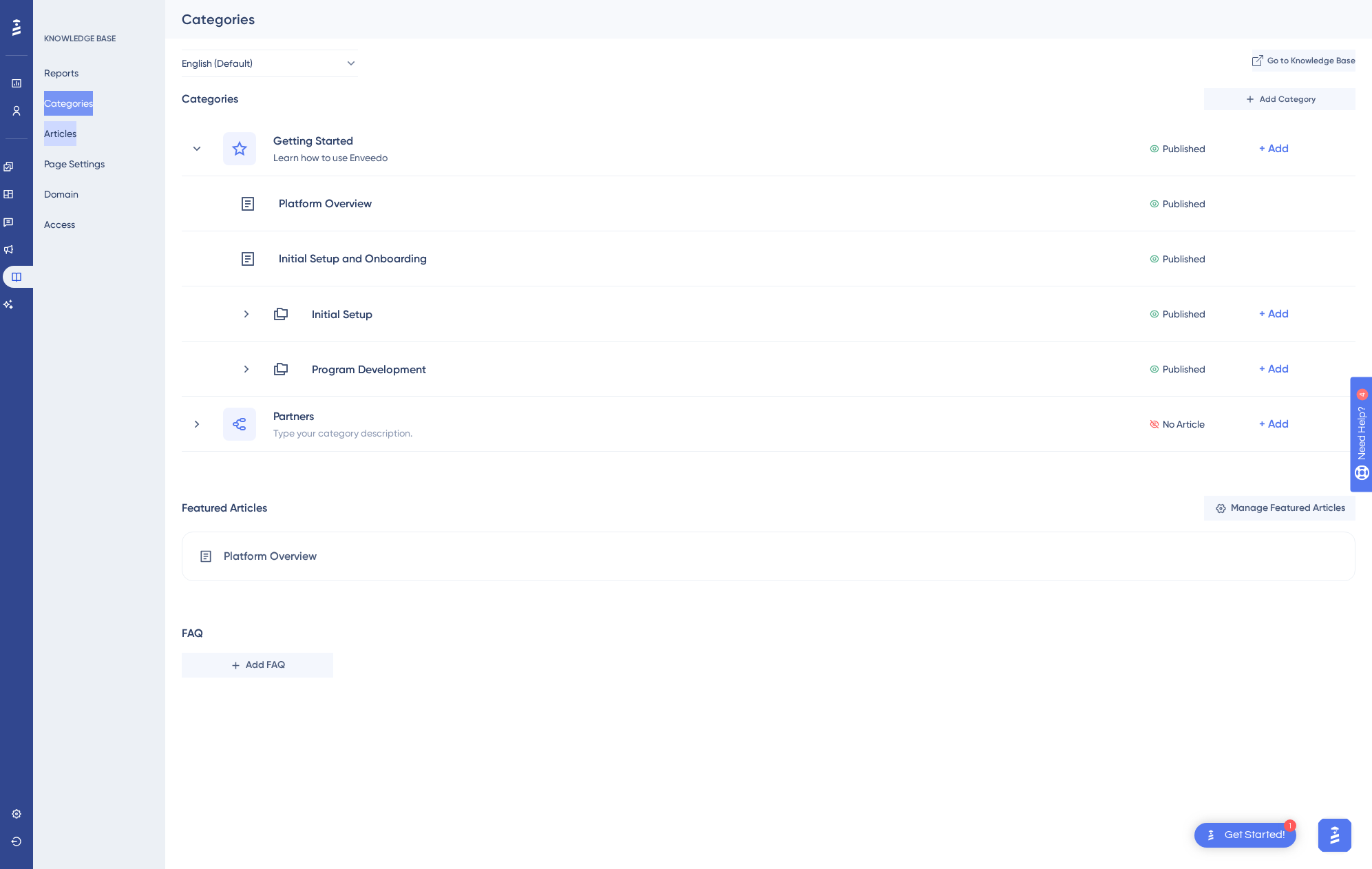
click at [67, 130] on button "Articles" at bounding box center [60, 133] width 33 height 25
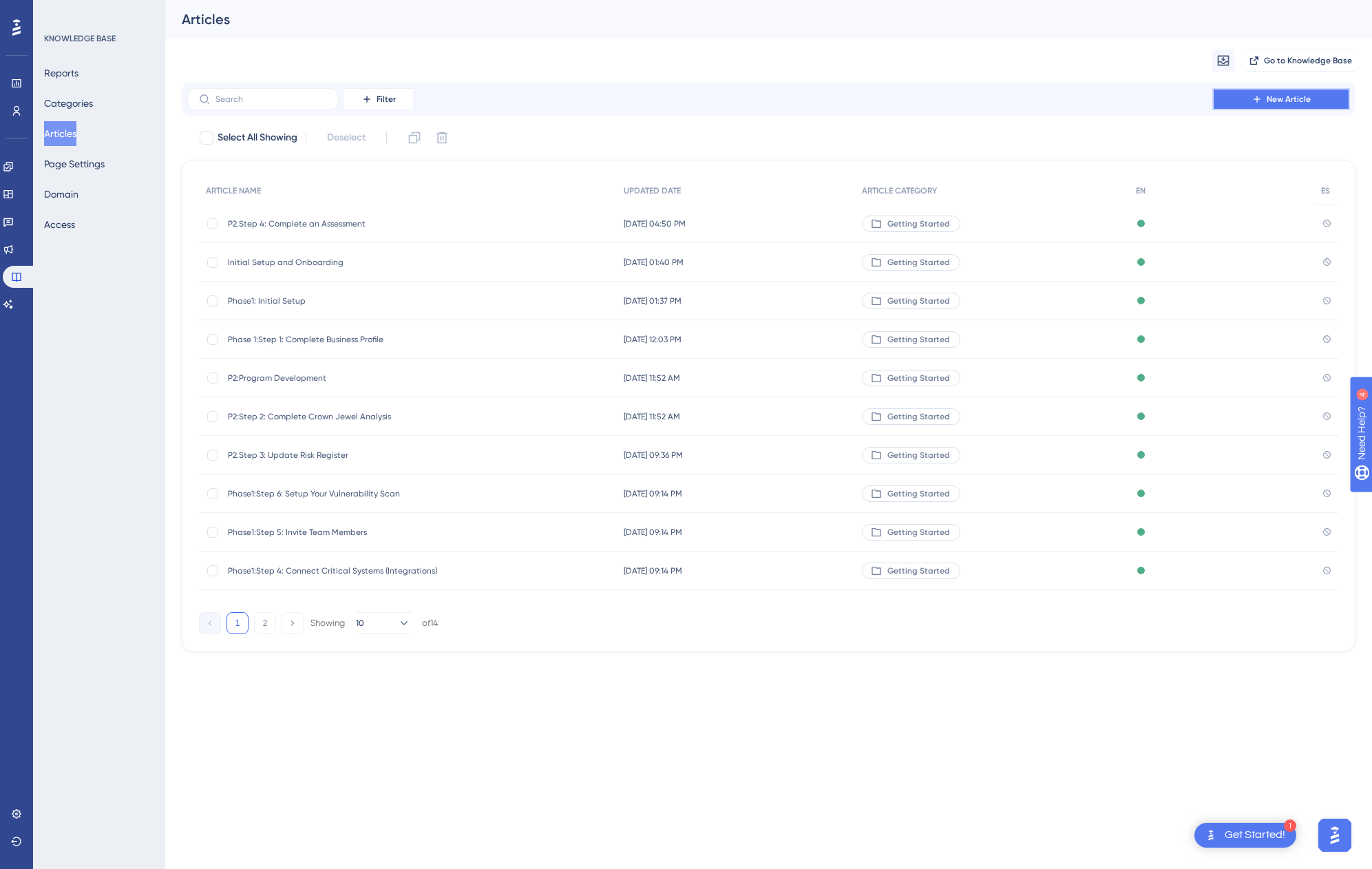
click at [1308, 95] on span "New Article" at bounding box center [1289, 99] width 44 height 11
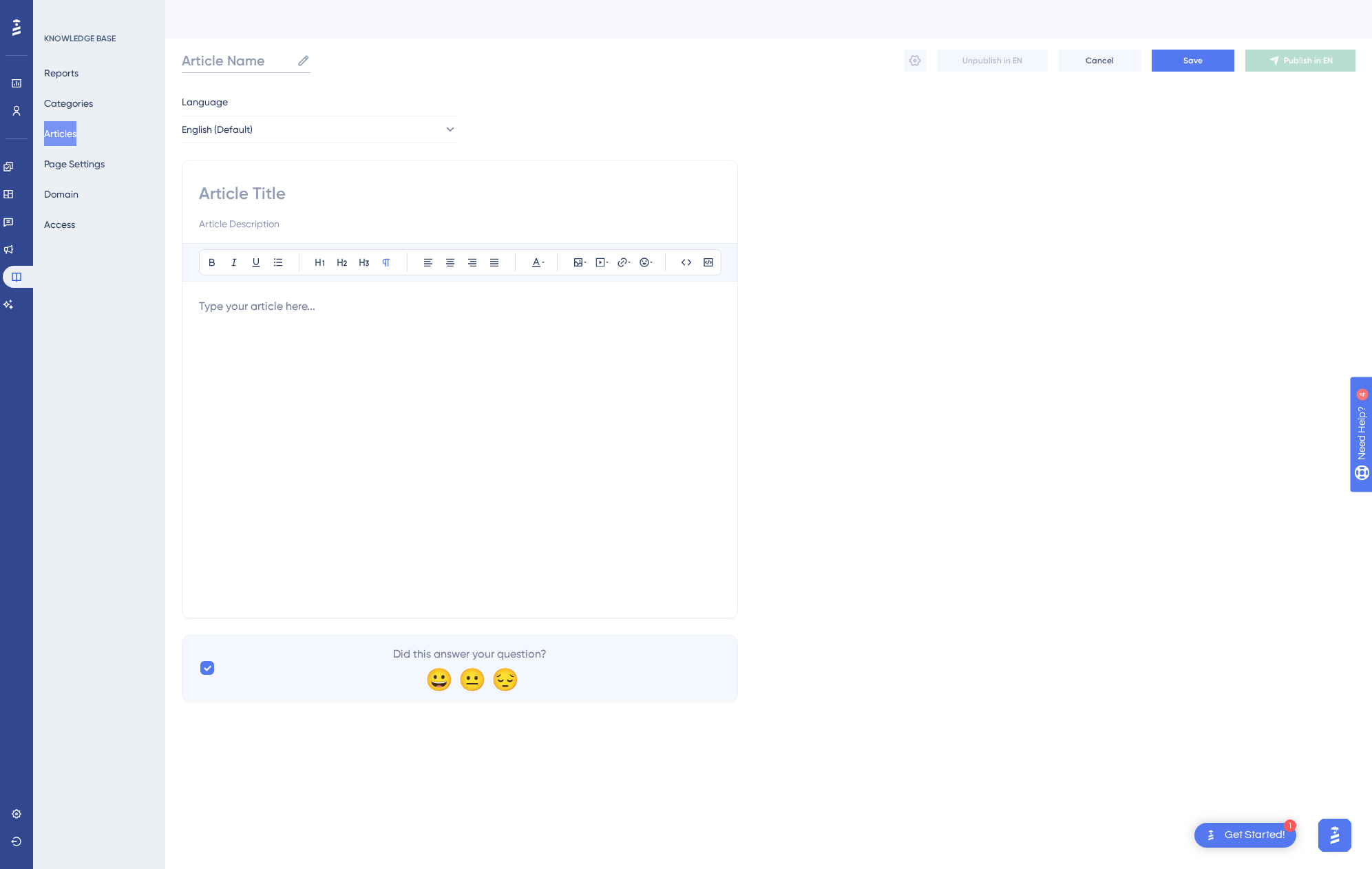
click at [230, 59] on input "Article Name" at bounding box center [236, 60] width 109 height 20
type input "p3.Asset Management"
click at [1172, 57] on button "Save" at bounding box center [1193, 60] width 83 height 22
click at [262, 189] on input at bounding box center [460, 194] width 522 height 22
type input "Asset Management"
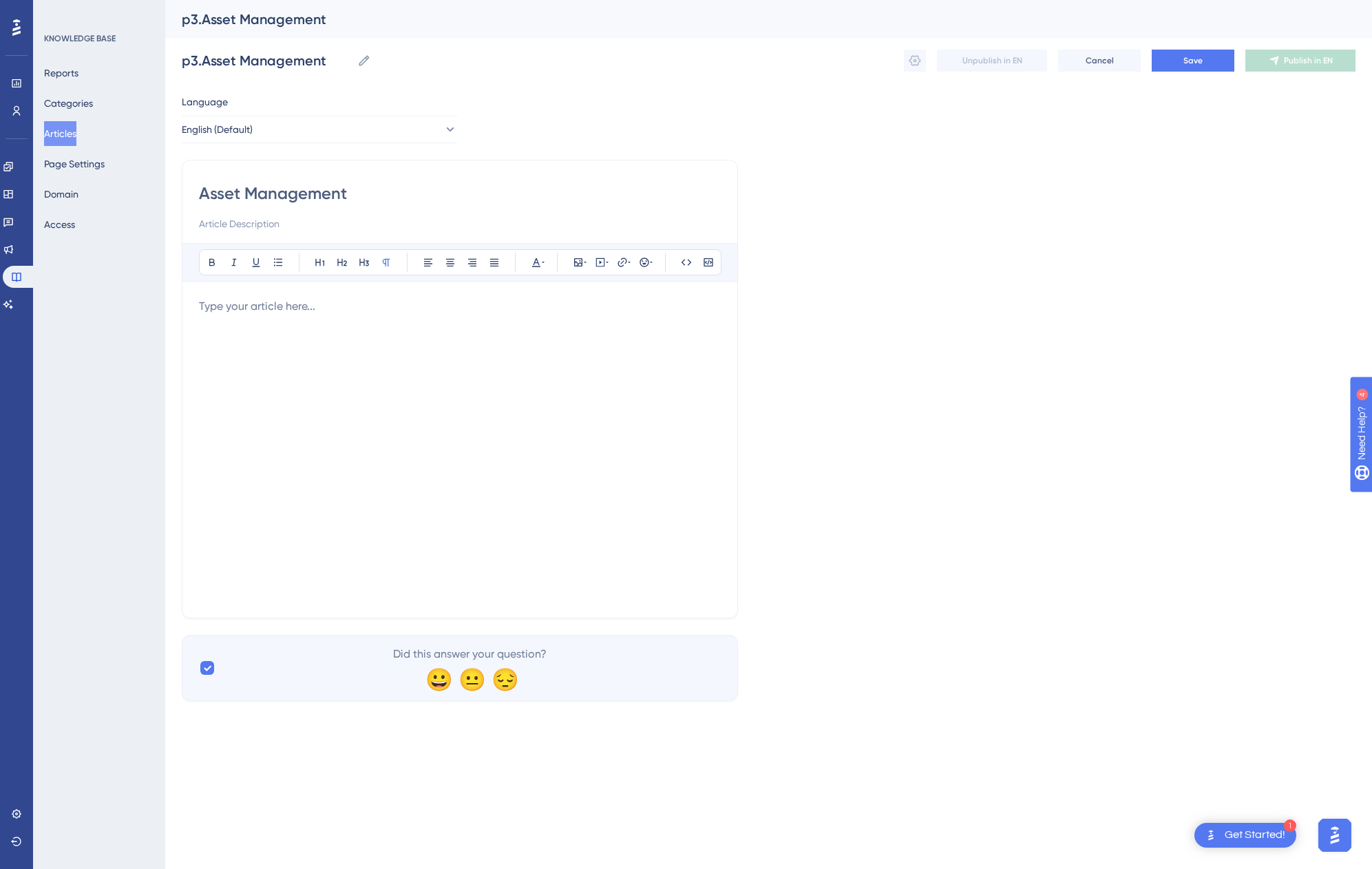
click at [321, 225] on input at bounding box center [460, 223] width 522 height 17
type input "S"
click at [575, 336] on div at bounding box center [460, 449] width 522 height 303
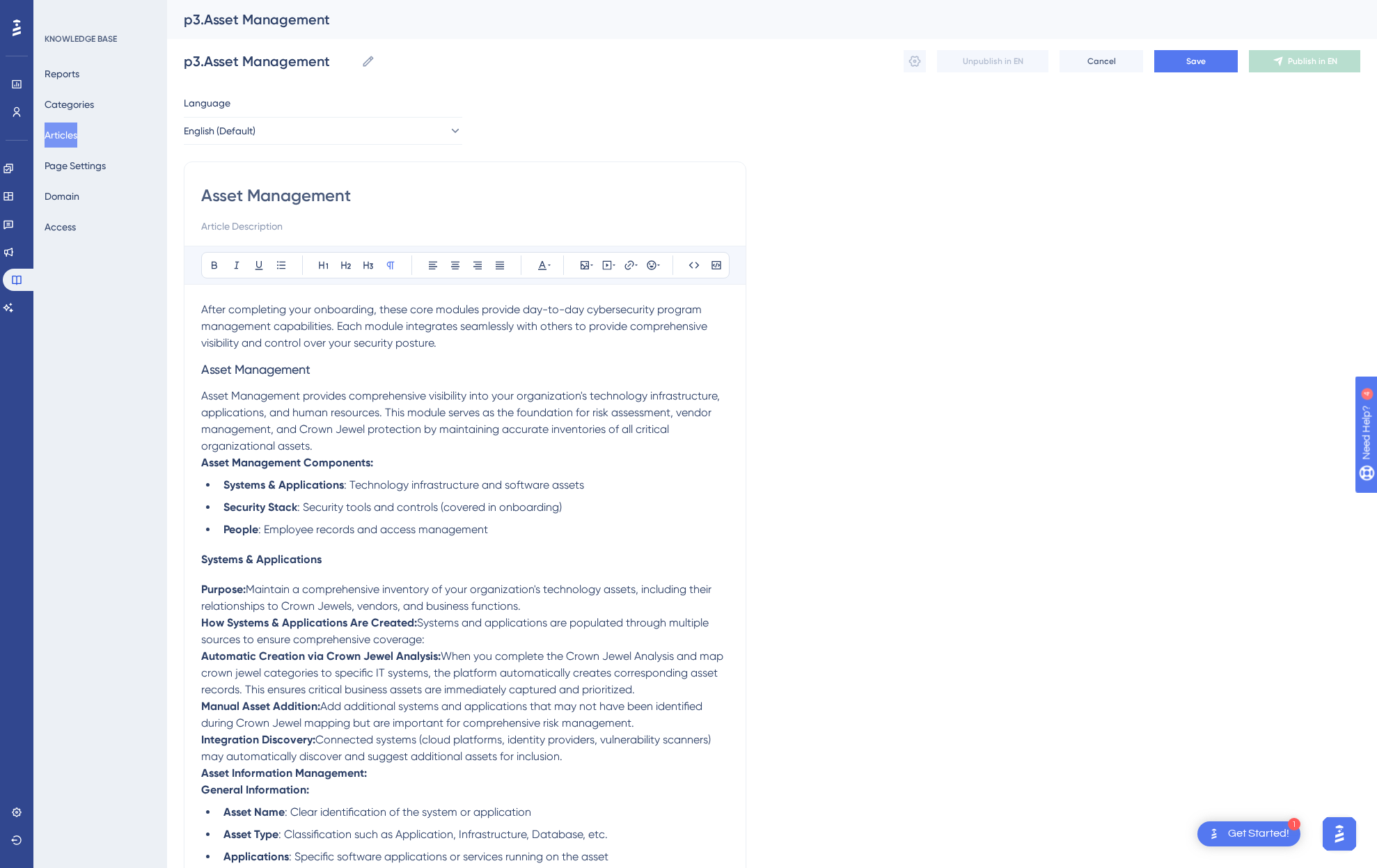
click at [390, 335] on span "After completing your onboarding, these core modules provide day-to-day cyberse…" at bounding box center [456, 326] width 509 height 47
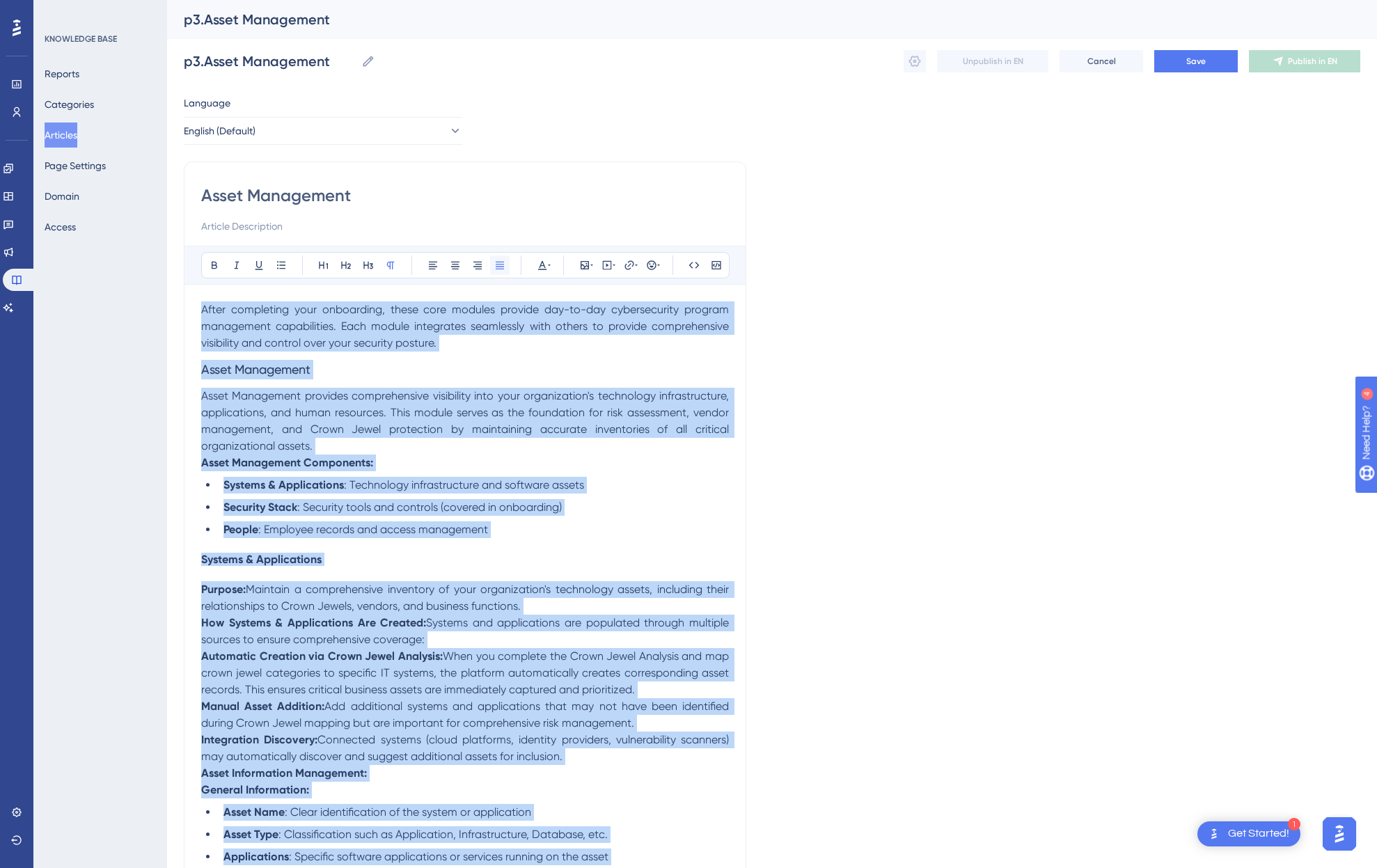
click at [500, 270] on icon at bounding box center [499, 264] width 11 height 11
click at [405, 339] on span "After completing your onboarding, these core modules provide day-to-day cyberse…" at bounding box center [467, 326] width 531 height 47
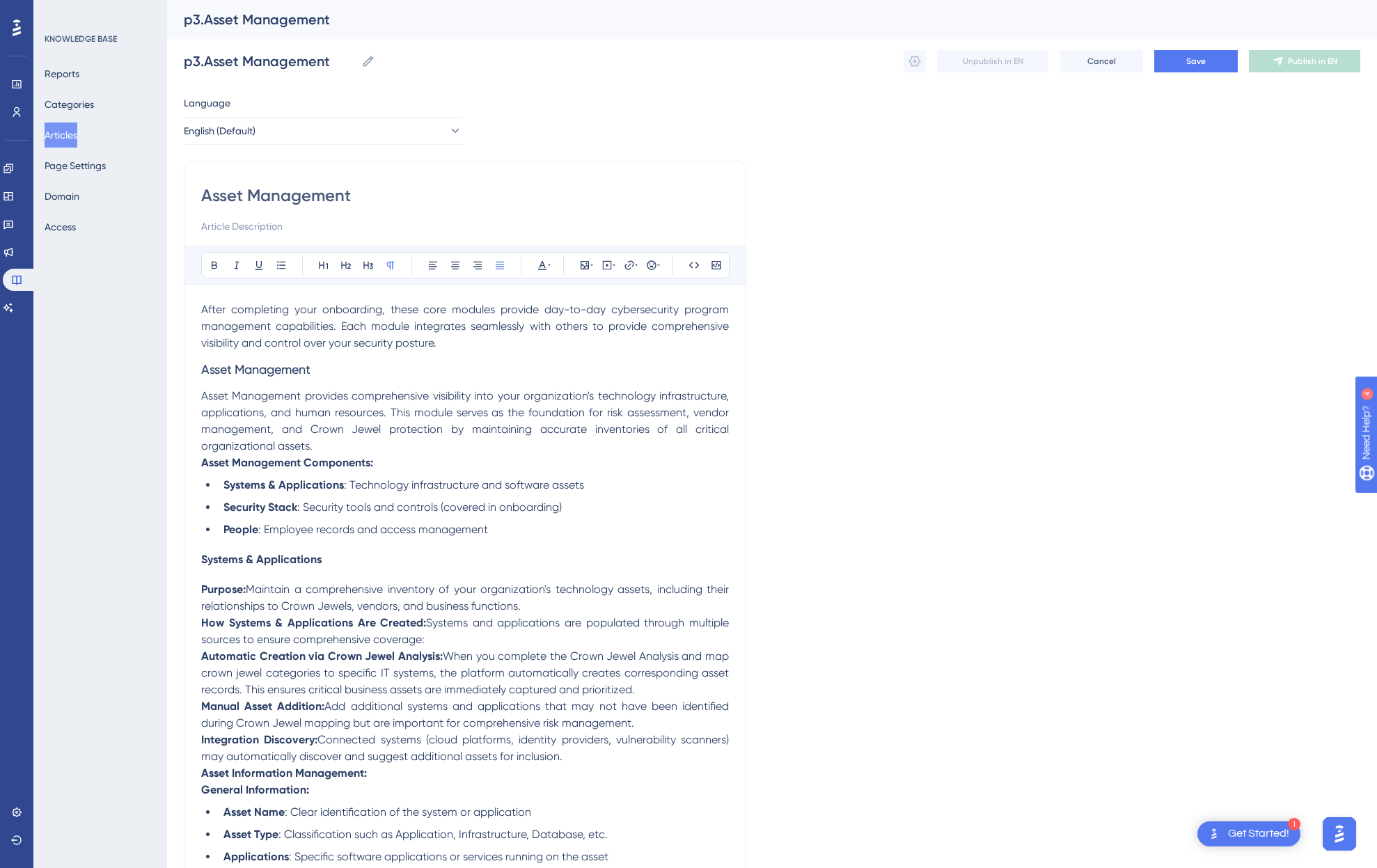
click at [307, 308] on span "After completing your onboarding, these core modules provide day-to-day cyberse…" at bounding box center [467, 326] width 531 height 47
click at [399, 305] on span "After completing onboarding, these core modules provide day-to-day cybersecurit…" at bounding box center [467, 326] width 531 height 47
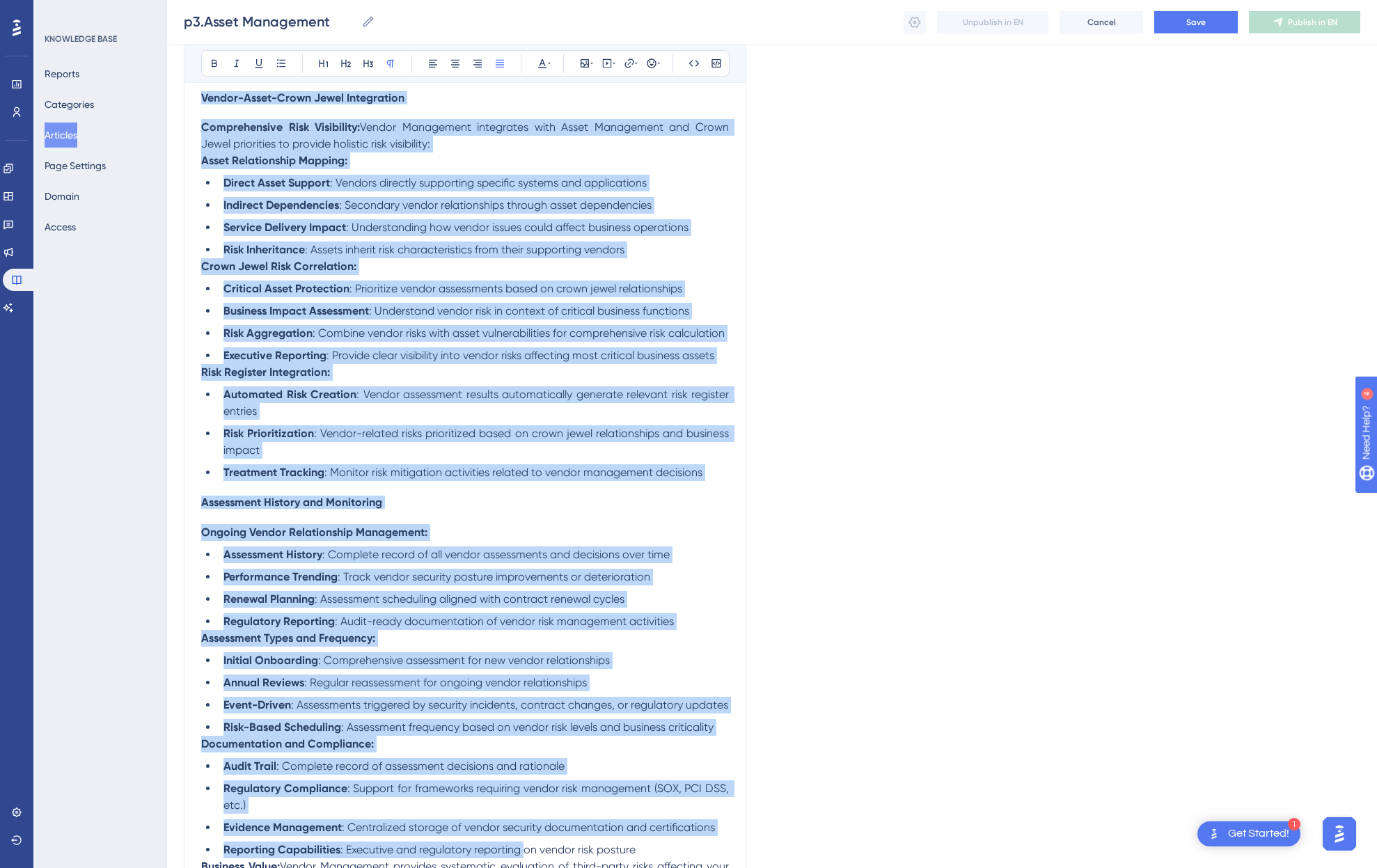
scroll to position [4681, 0]
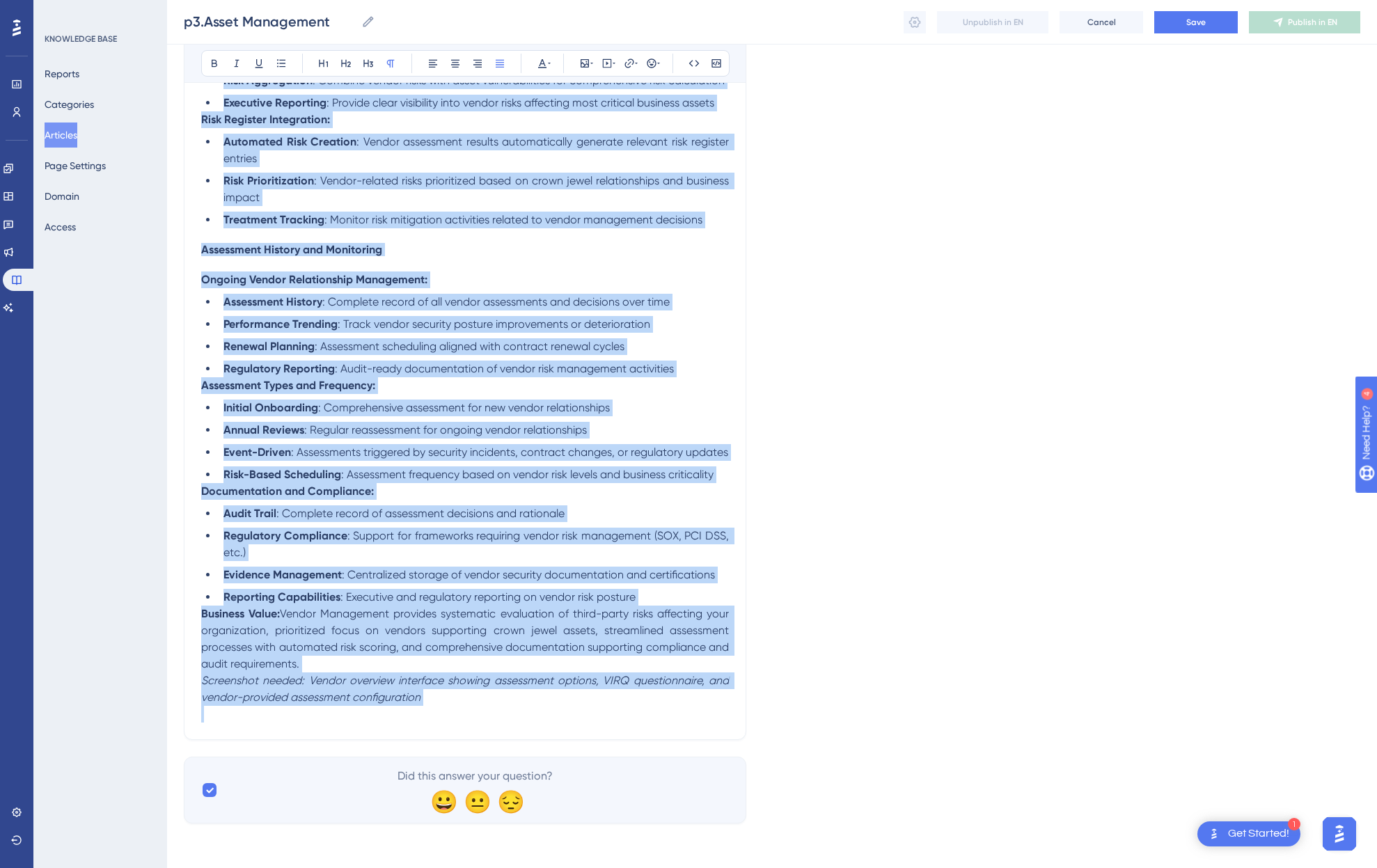
drag, startPoint x: 202, startPoint y: 396, endPoint x: 524, endPoint y: 924, distance: 618.4
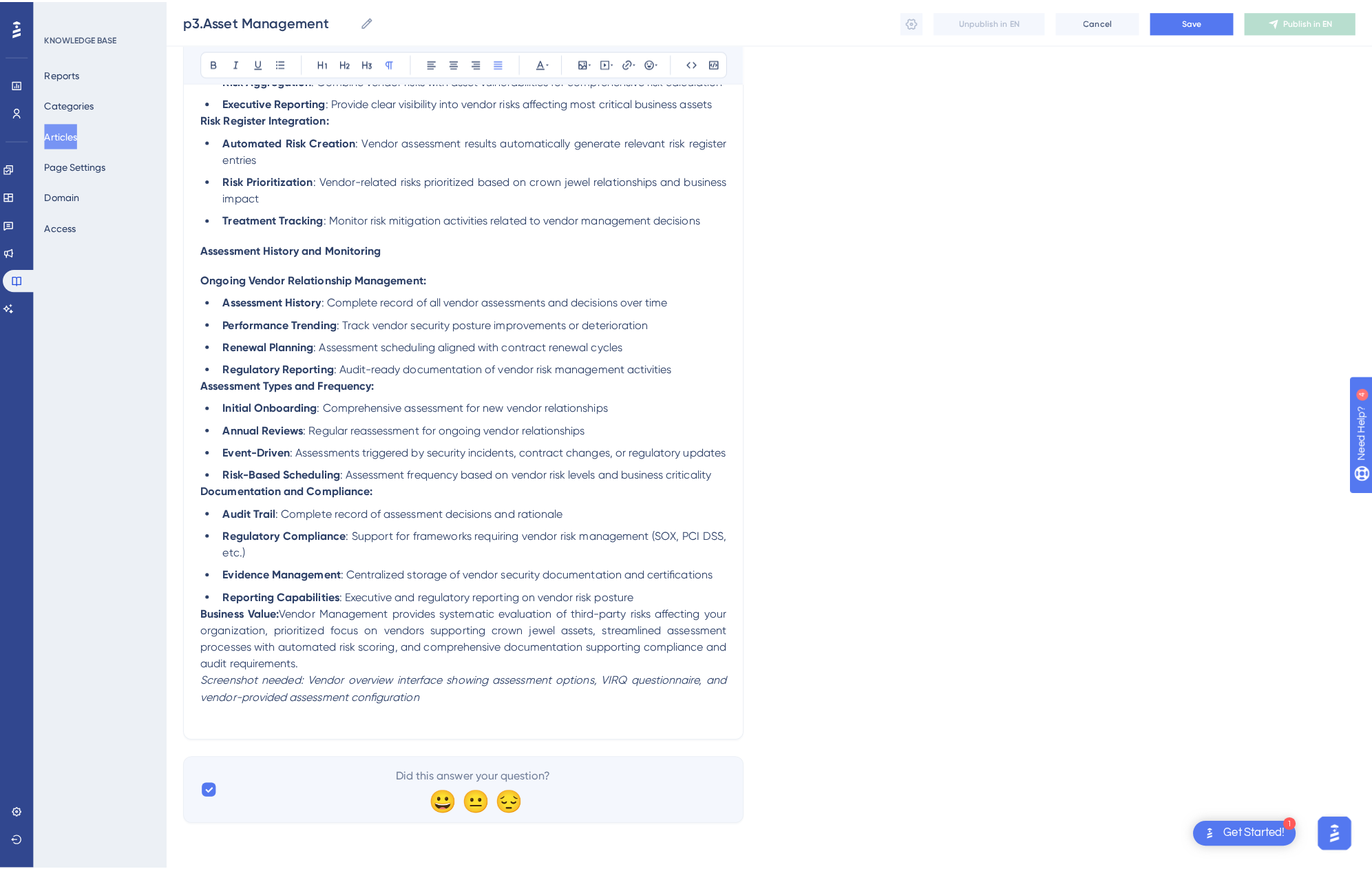
scroll to position [0, 0]
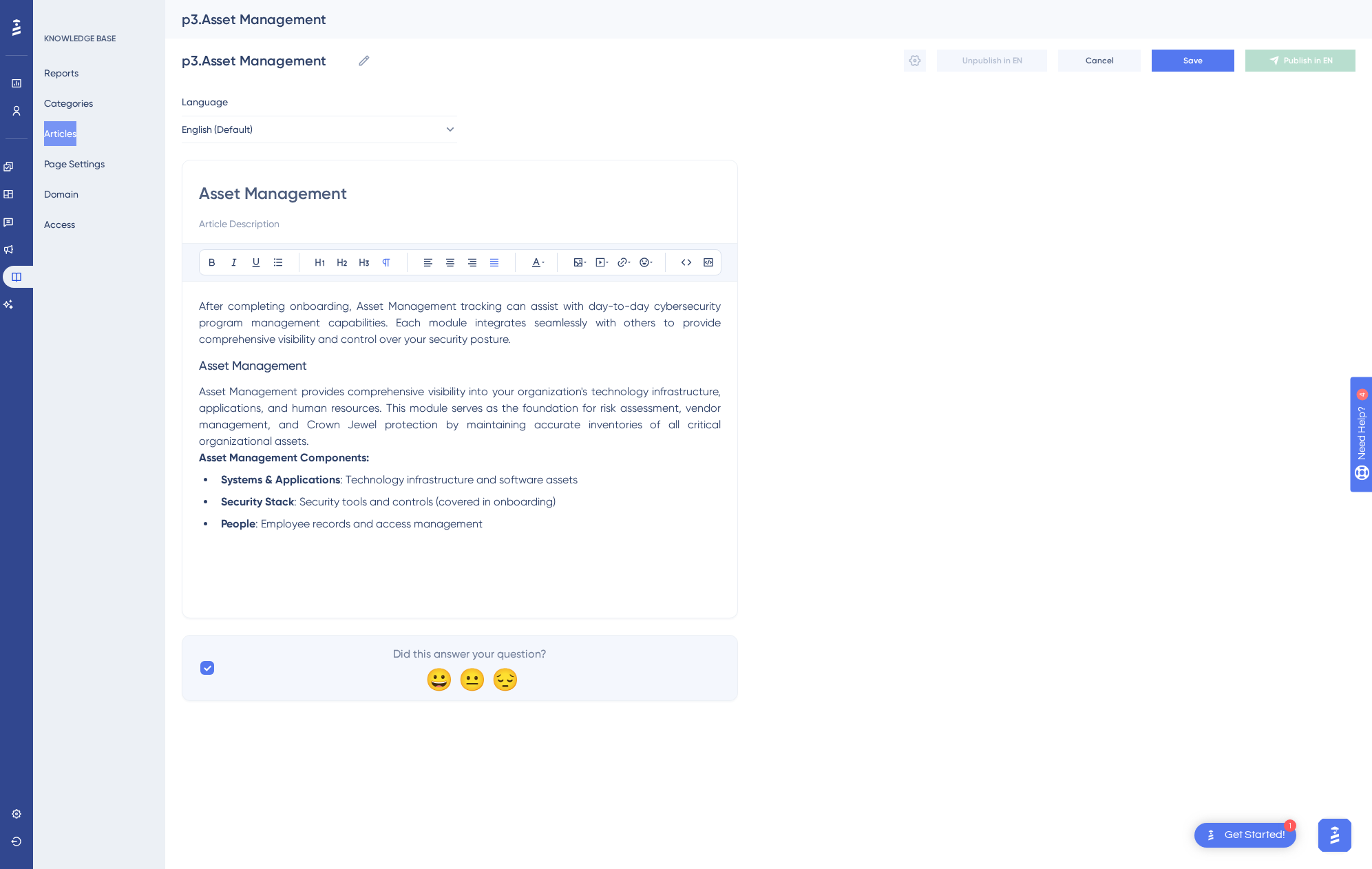
click at [318, 441] on p "Asset Management provides comprehensive visibility into your organization's tec…" at bounding box center [460, 416] width 522 height 66
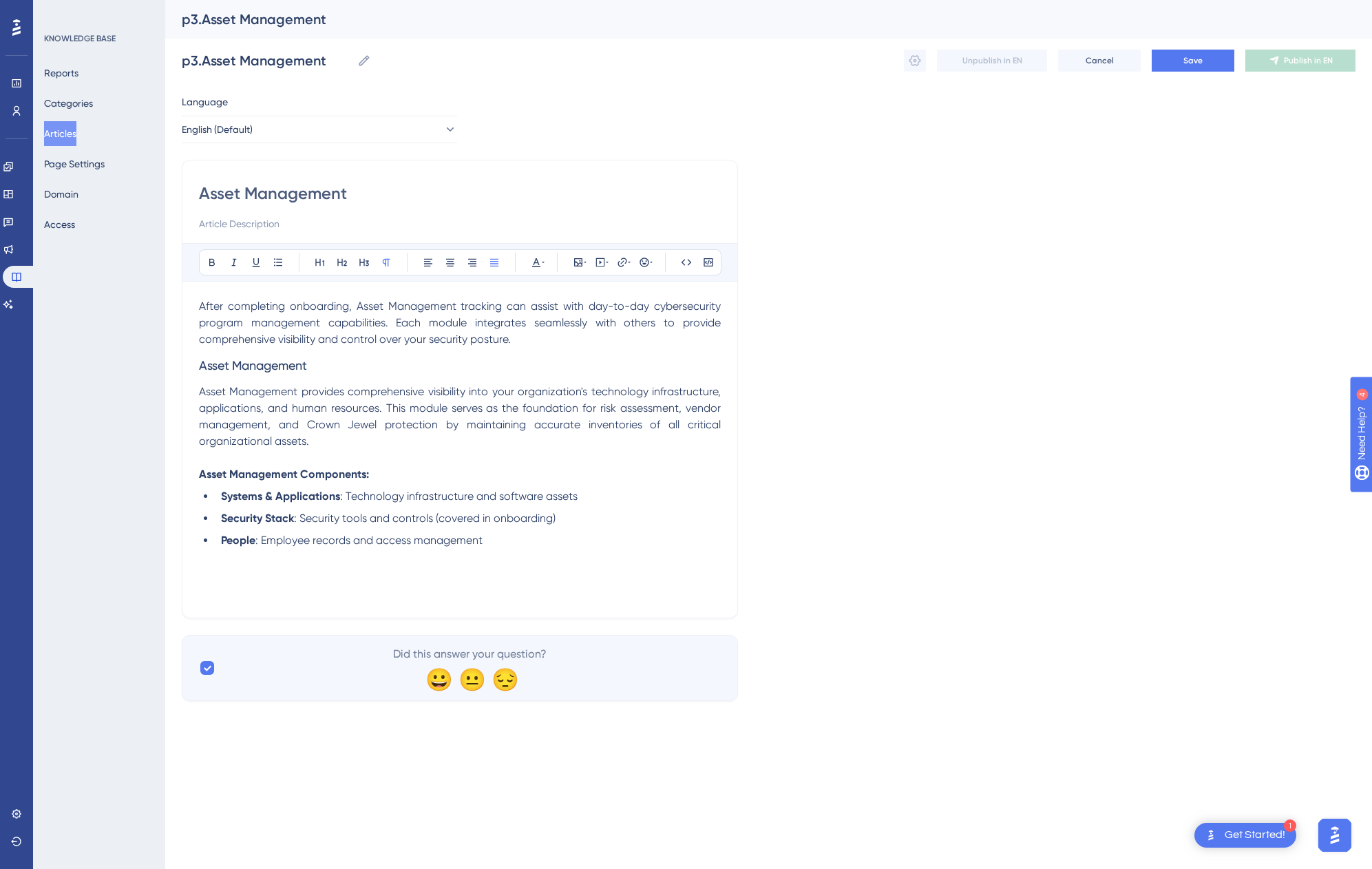
click at [308, 541] on span ": Employee records and access management" at bounding box center [368, 540] width 227 height 13
click at [1184, 59] on span "Save" at bounding box center [1193, 60] width 20 height 11
click at [76, 138] on button "Articles" at bounding box center [60, 133] width 33 height 25
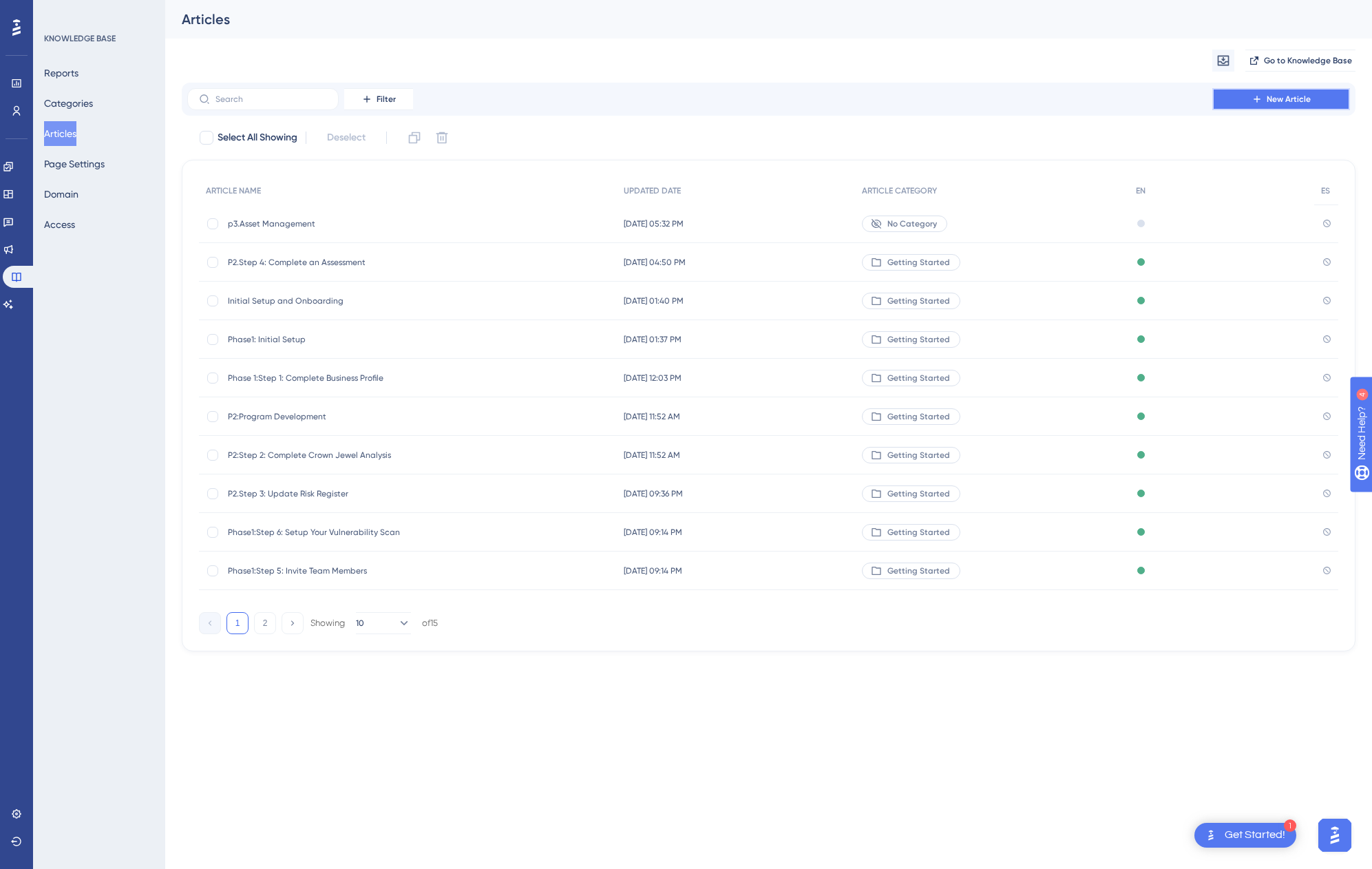
click at [1273, 103] on span "New Article" at bounding box center [1289, 99] width 44 height 11
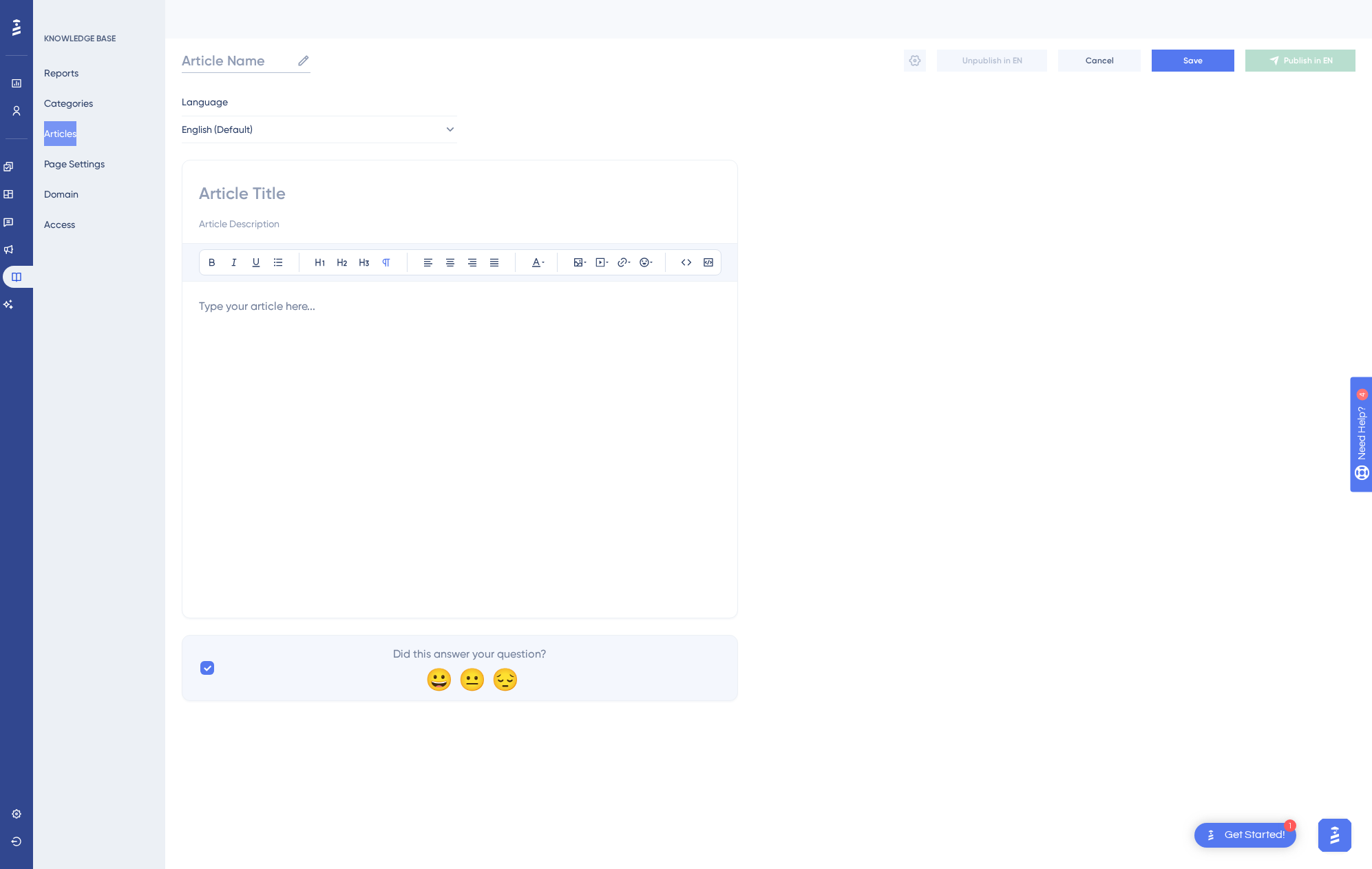
click at [218, 62] on input "Article Name" at bounding box center [236, 60] width 109 height 20
type input "p3. Assets-sys and apps"
click at [249, 345] on div at bounding box center [460, 449] width 522 height 303
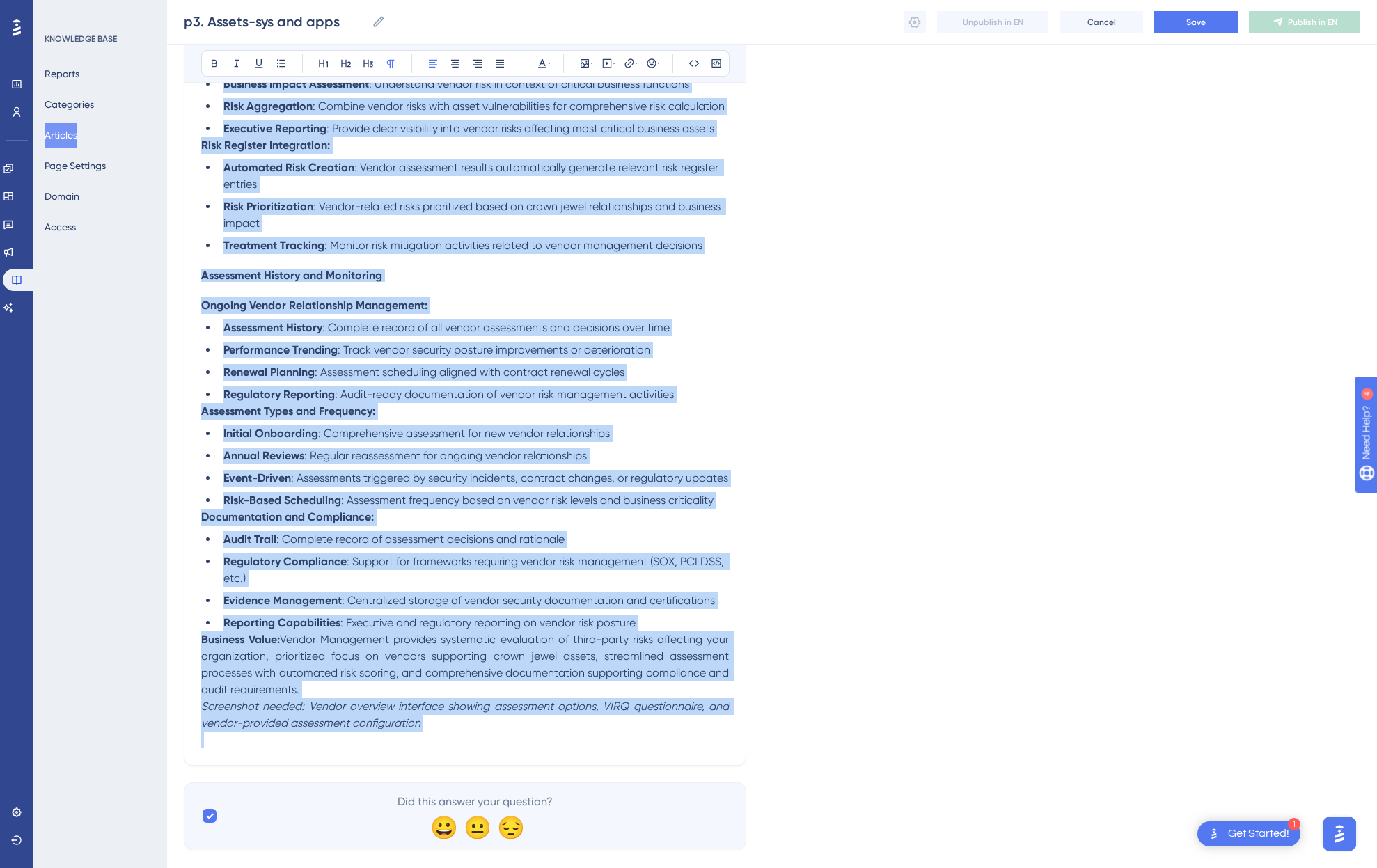
scroll to position [4444, 0]
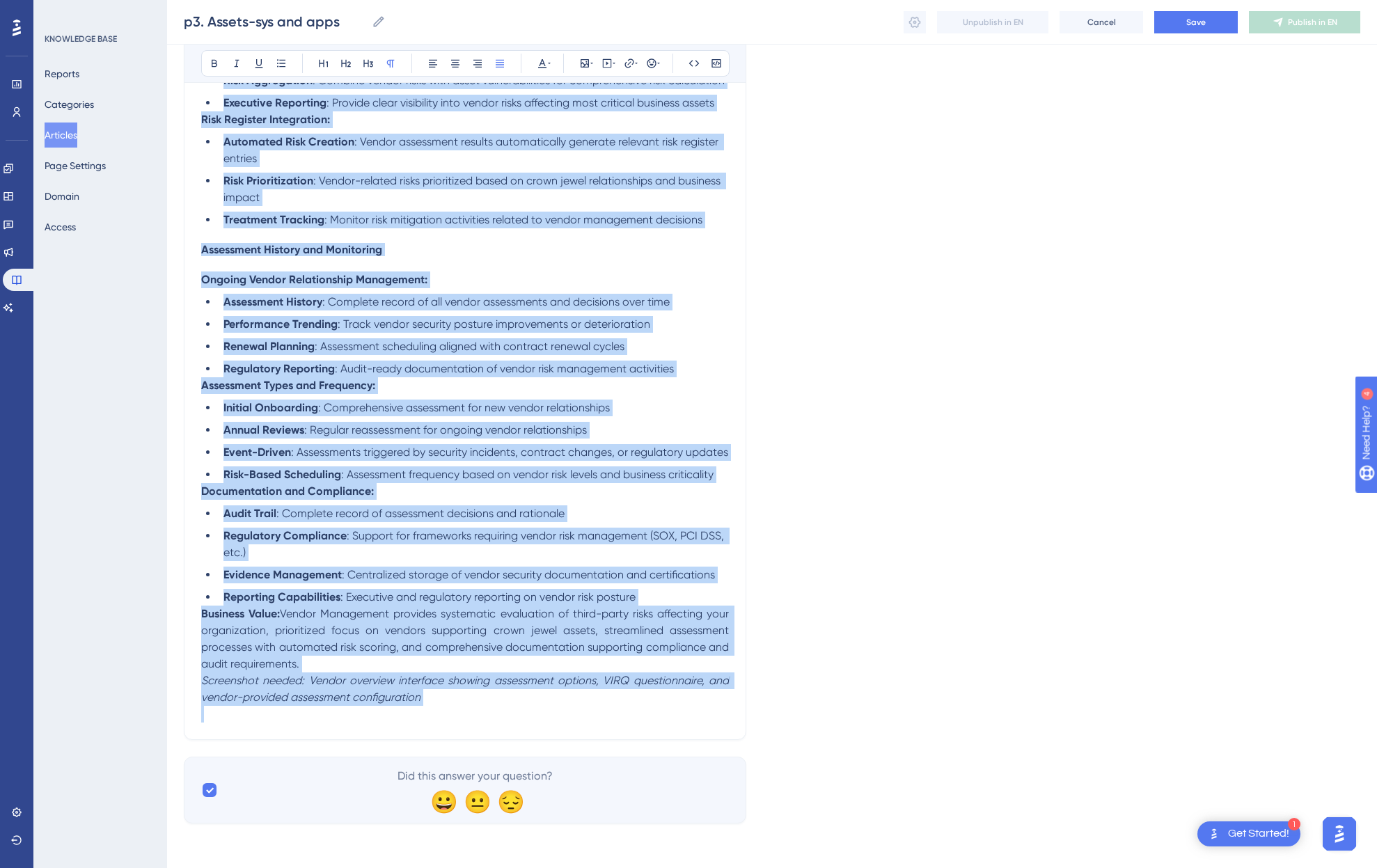
drag, startPoint x: 202, startPoint y: 462, endPoint x: 368, endPoint y: 924, distance: 490.9
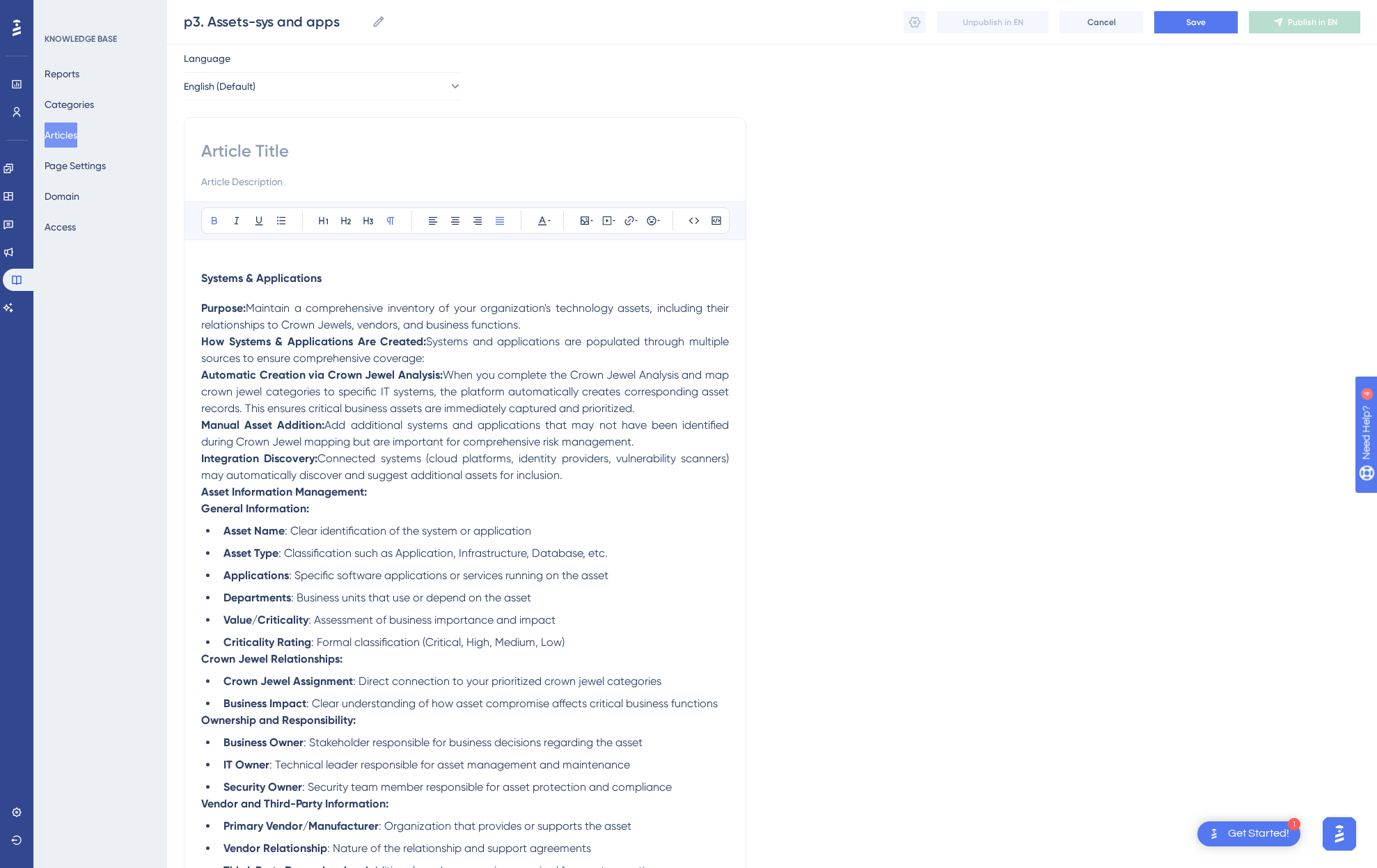
scroll to position [0, 0]
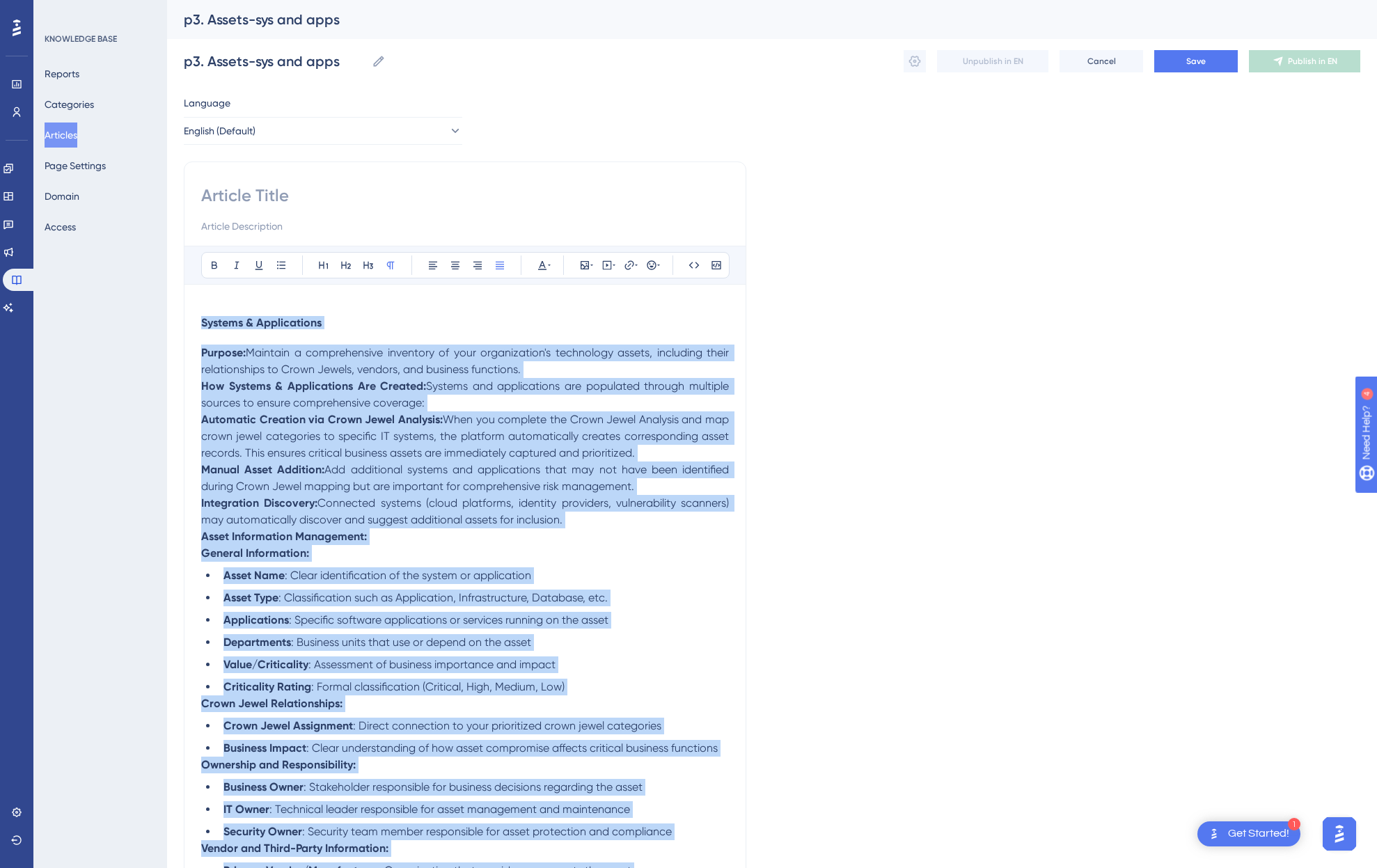
click at [316, 327] on span "Systems & Applications" at bounding box center [262, 322] width 120 height 13
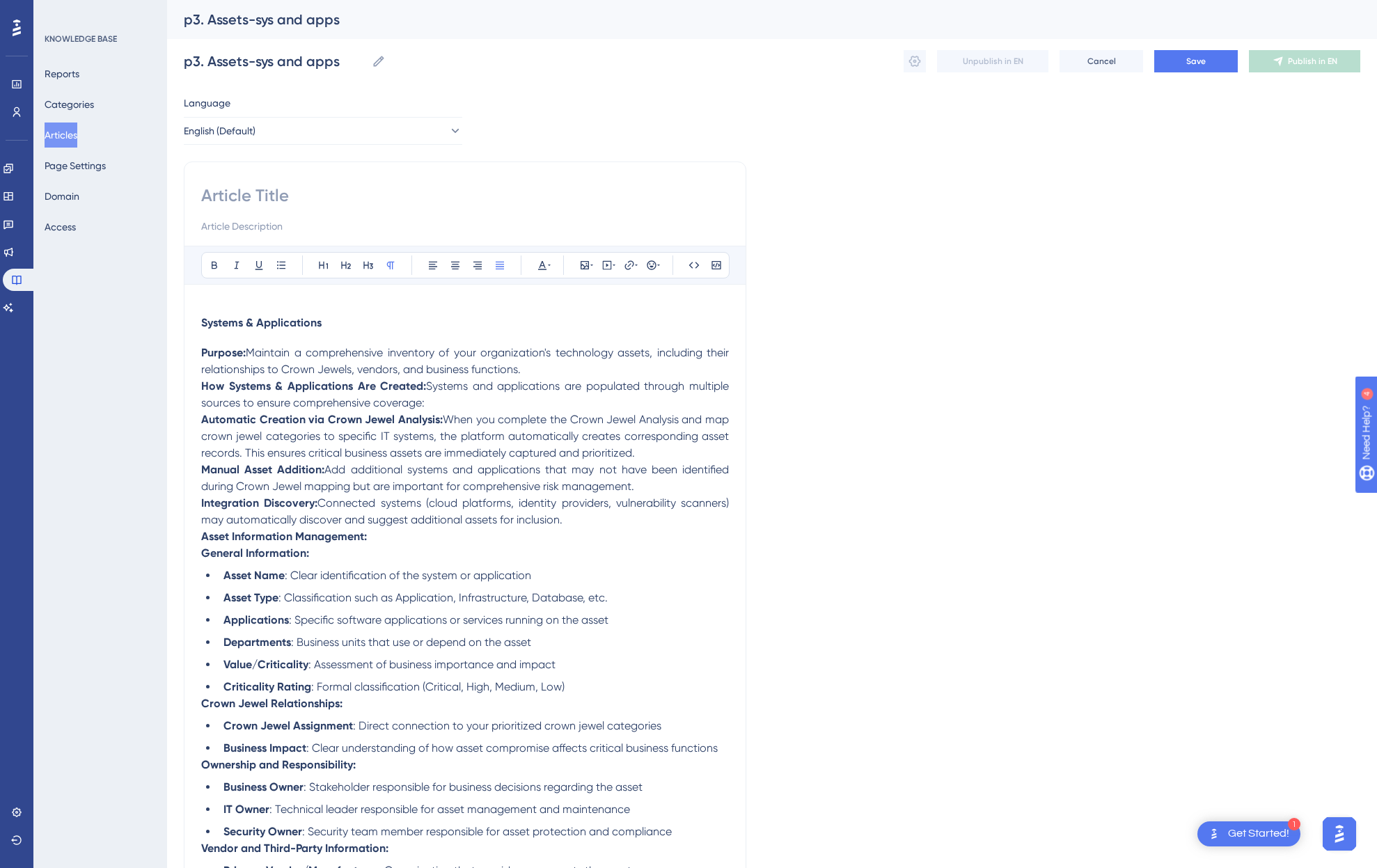
click at [331, 300] on div "Bold Italic Underline Bullet Point Heading 1 Heading 2 Heading 3 Normal Align L…" at bounding box center [465, 757] width 528 height 1023
click at [294, 298] on div "Bold Italic Underline Bullet Point Heading 1 Heading 2 Heading 3 Normal Align L…" at bounding box center [465, 757] width 528 height 1023
click at [261, 191] on input at bounding box center [465, 196] width 528 height 22
type input "Systems & Applications"
click at [325, 299] on div "Bold Italic Underline Bullet Point Heading 1 Heading 2 Heading 3 Normal Align L…" at bounding box center [465, 757] width 528 height 1023
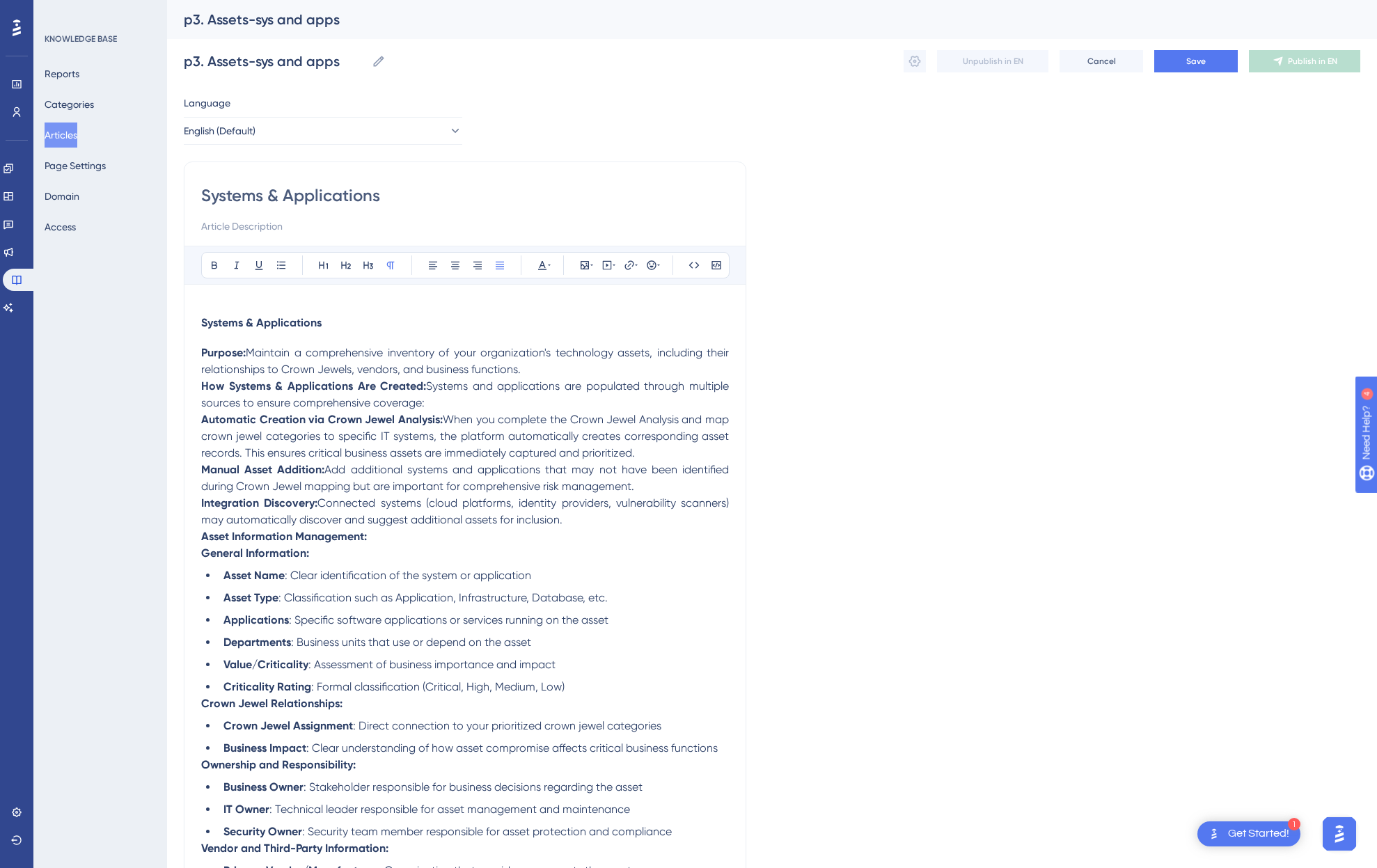
click at [327, 313] on div "Systems & Applications Purpose: Maintain a comprehensive inventory of your orga…" at bounding box center [465, 784] width 528 height 967
click at [350, 330] on div "Systems & Applications Purpose: Maintain a comprehensive inventory of your orga…" at bounding box center [465, 799] width 528 height 967
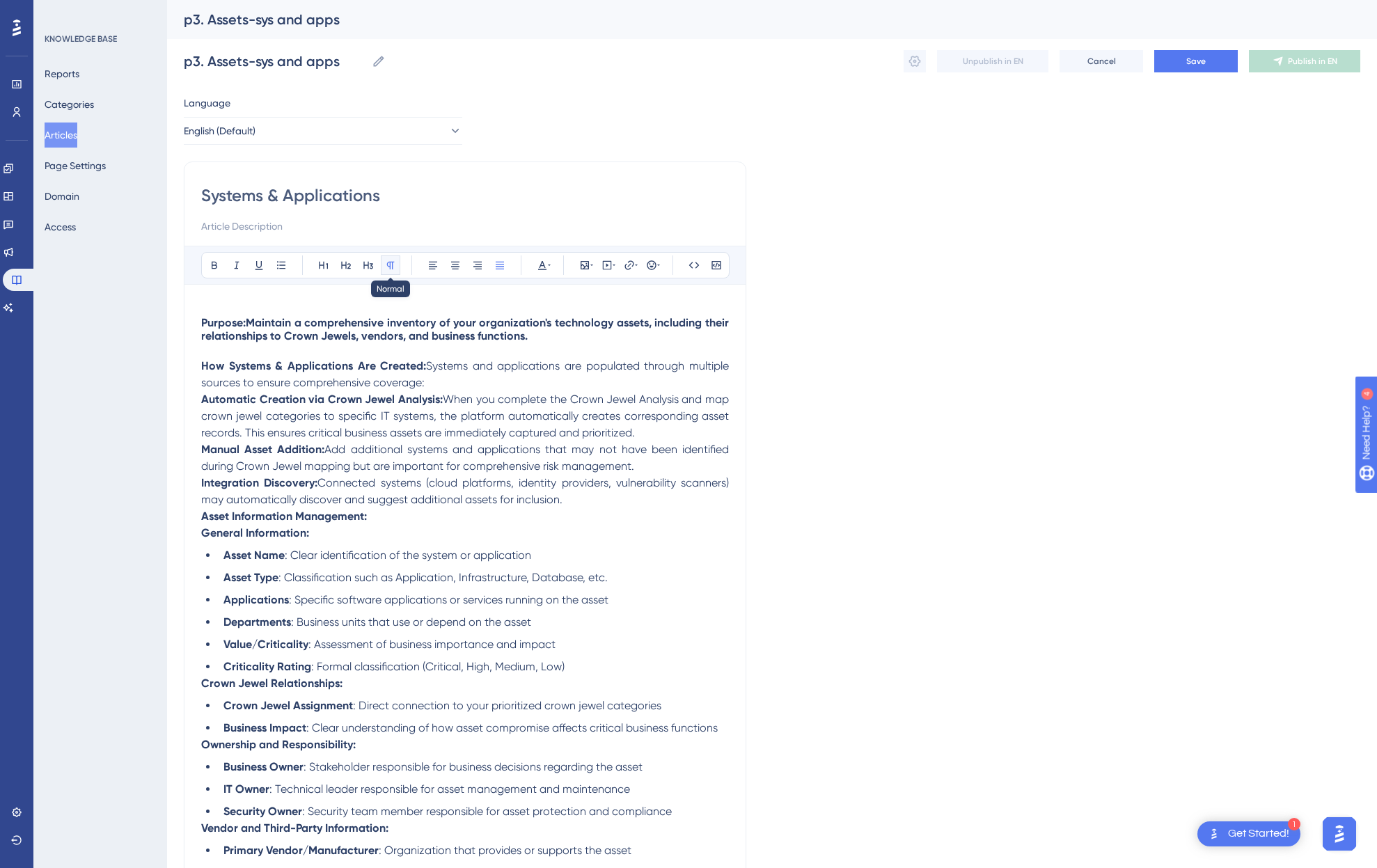
click at [394, 266] on icon at bounding box center [390, 264] width 11 height 11
click at [556, 355] on div "Purpose: Maintain a comprehensive inventory of your organization's technology a…" at bounding box center [465, 789] width 528 height 947
click at [550, 346] on div "Purpose: Maintain a comprehensive inventory of your organization's technology a…" at bounding box center [465, 789] width 528 height 947
click at [564, 338] on h4 "Purpose: Maintain a comprehensive inventory of your organization's technology a…" at bounding box center [465, 329] width 528 height 26
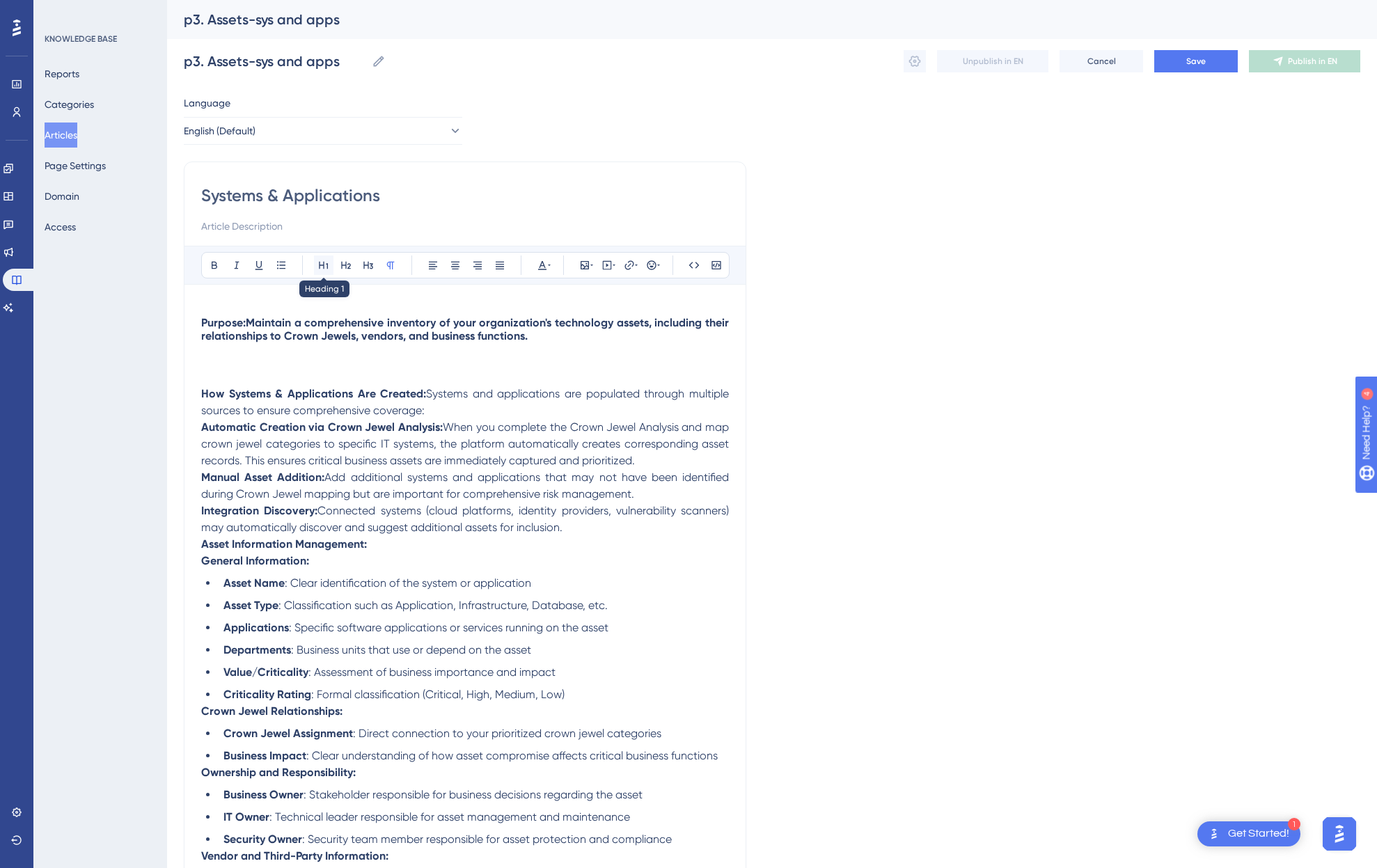
click at [329, 262] on button at bounding box center [323, 265] width 20 height 20
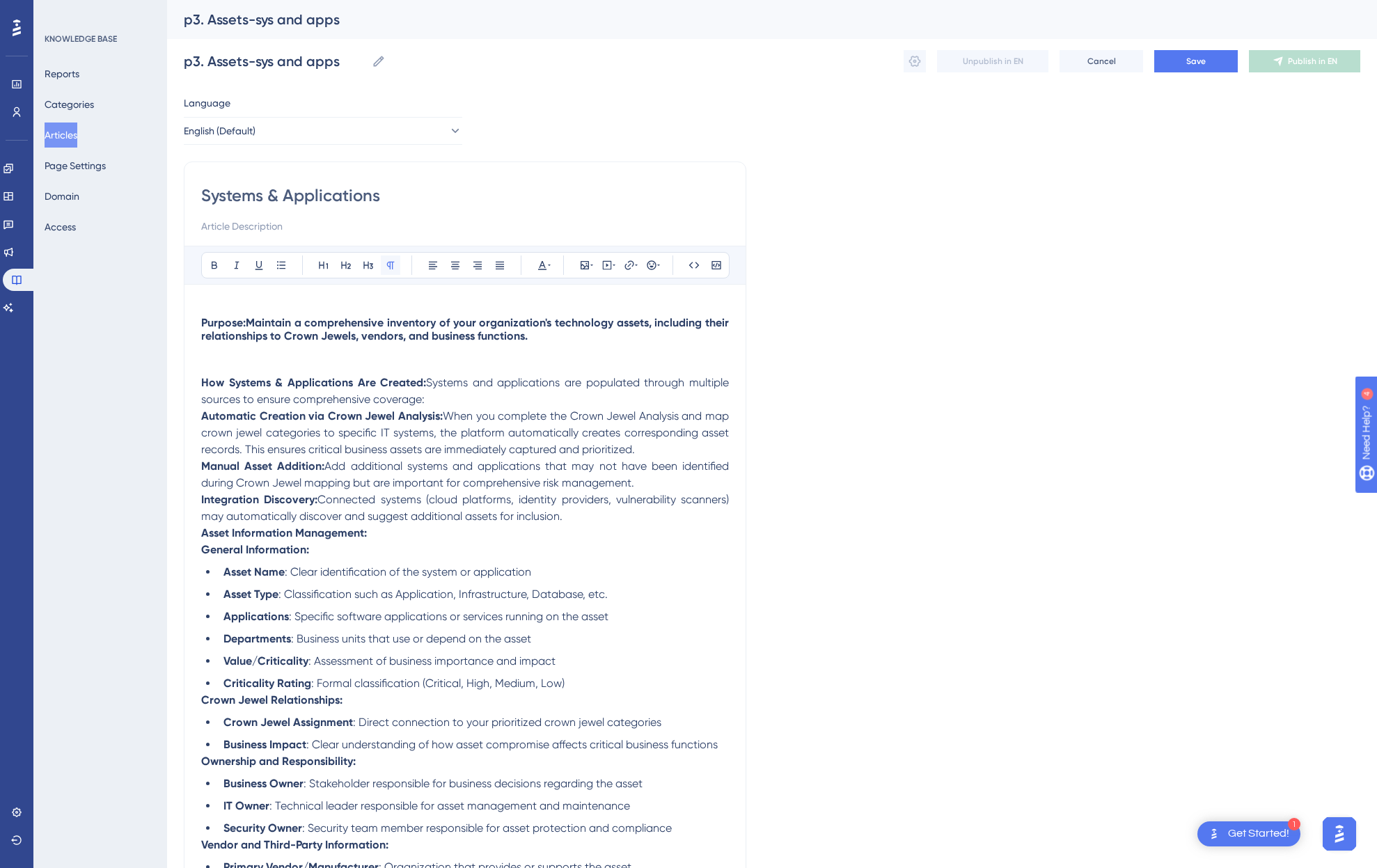
click at [387, 261] on icon at bounding box center [390, 264] width 11 height 11
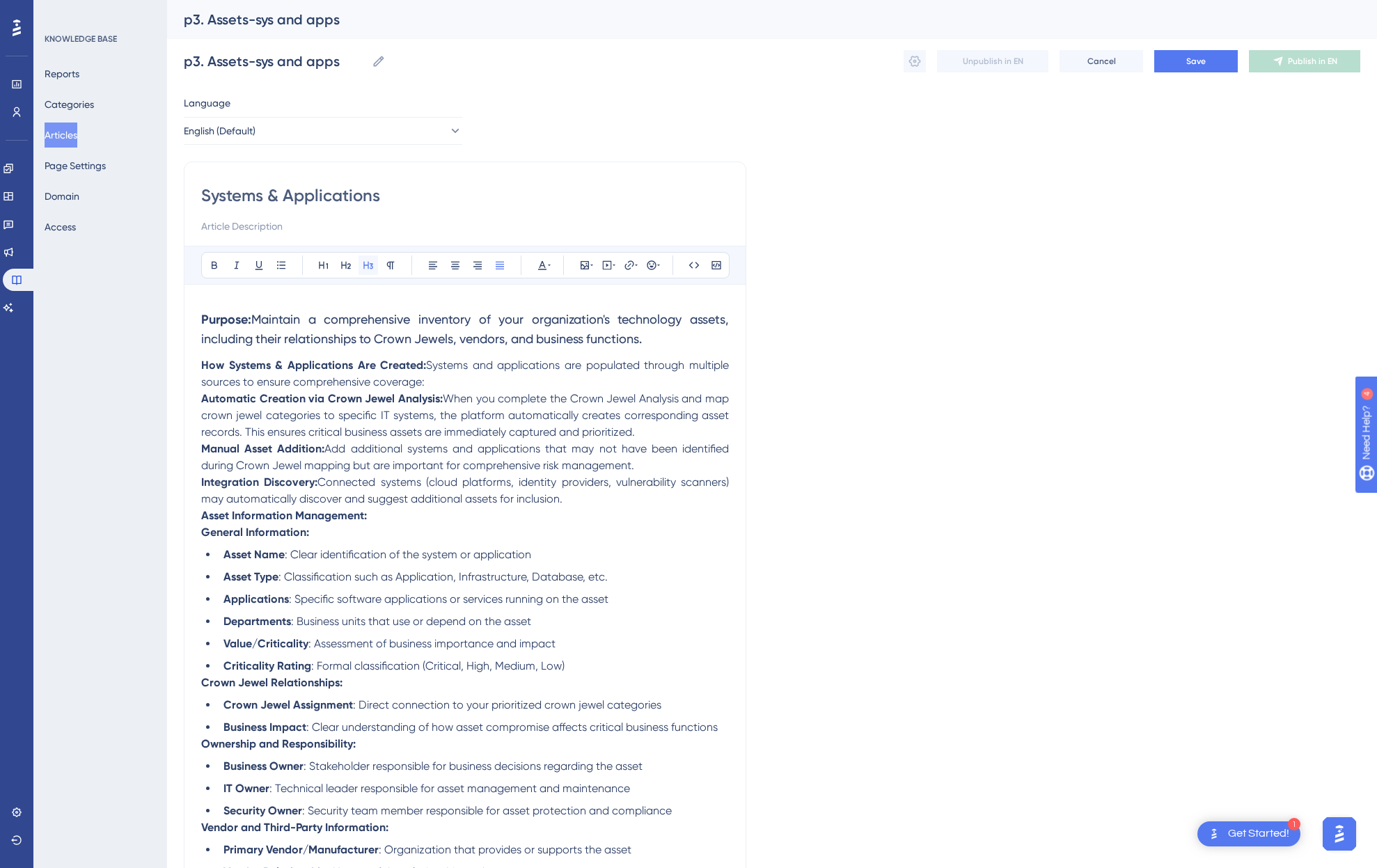
click at [358, 266] on button at bounding box center [368, 265] width 20 height 20
click at [385, 263] on icon at bounding box center [390, 264] width 11 height 11
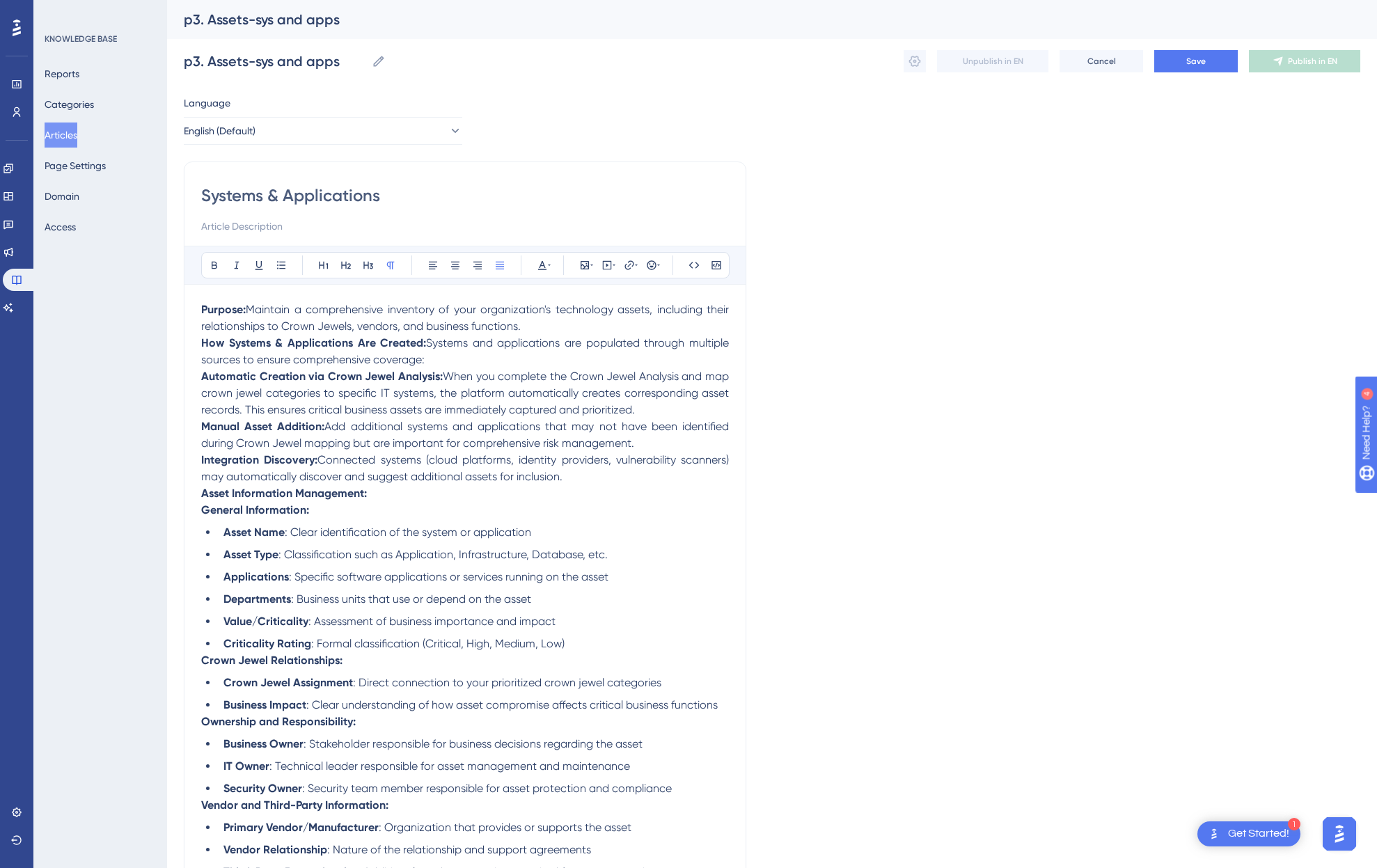
click at [369, 306] on span "Maintain a comprehensive inventory of your organization's technology assets, in…" at bounding box center [467, 317] width 531 height 30
click at [547, 327] on p "Purpose: Maintain a comprehensive inventory of your organization's technology a…" at bounding box center [465, 318] width 528 height 34
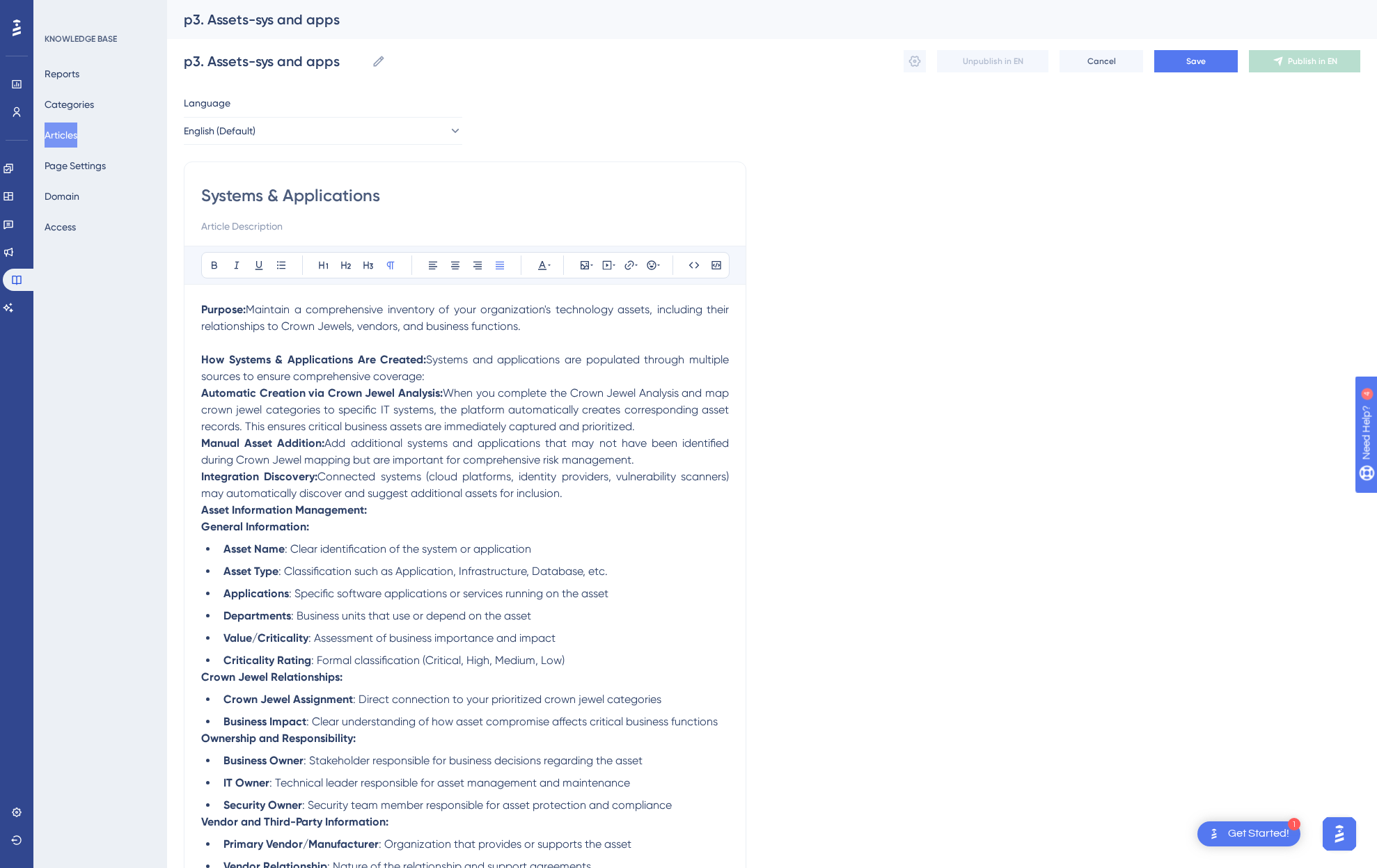
click at [405, 327] on span "Maintain a comprehensive inventory of your organization's technology assets, in…" at bounding box center [467, 317] width 531 height 30
click at [534, 374] on p "How Systems & Applications Are Created: Systems and applications are populated …" at bounding box center [465, 368] width 528 height 34
click at [480, 367] on p "How Systems & Applications Are Created: Systems and applications are populated …" at bounding box center [465, 368] width 528 height 34
click at [477, 377] on p "How Systems & Applications Are Created: Systems and applications are populated …" at bounding box center [465, 368] width 528 height 34
click at [199, 390] on div "Systems & Applications Bold Italic Underline Bullet Point Heading 1 Heading 2 H…" at bounding box center [465, 710] width 563 height 1098
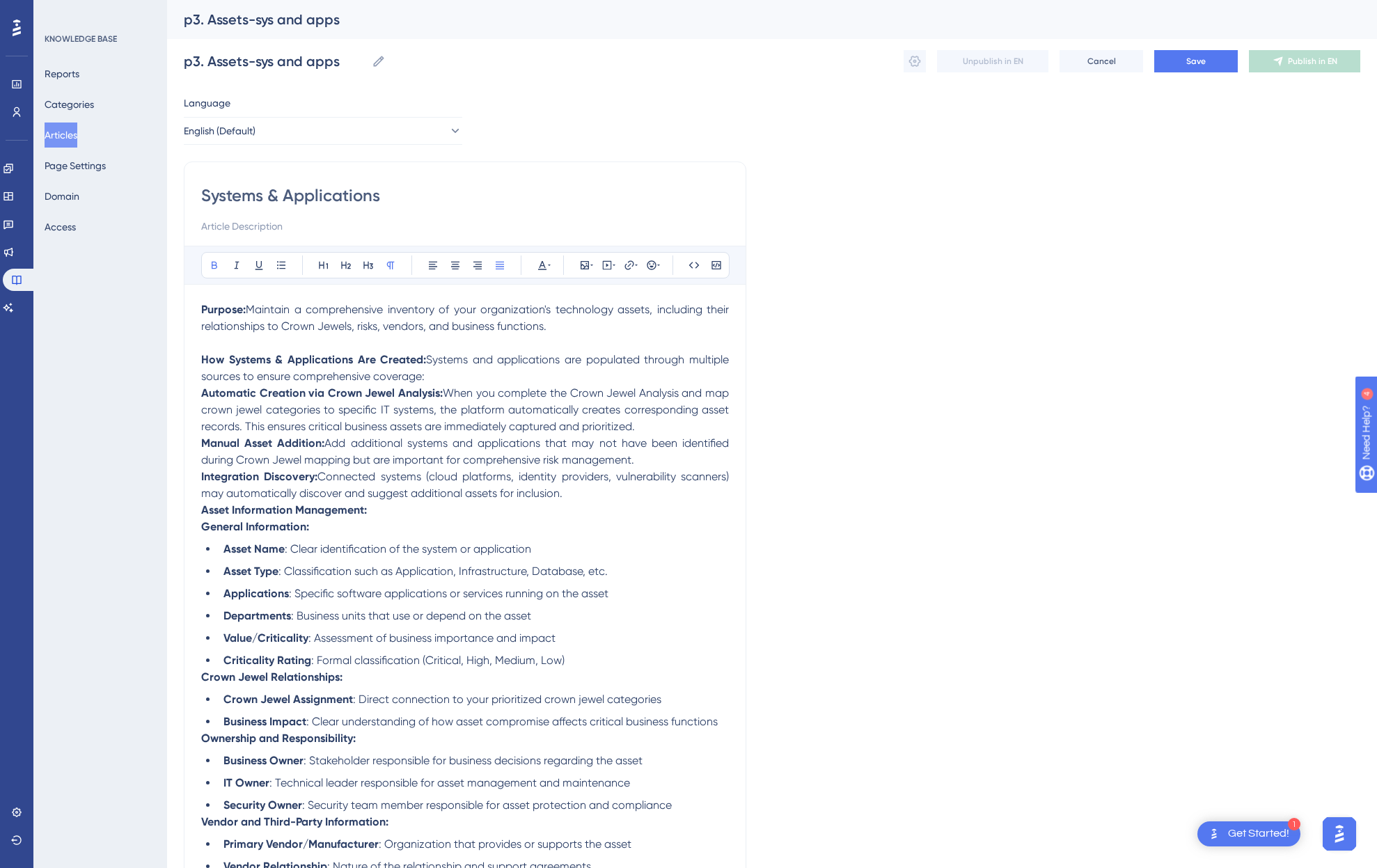
click at [204, 393] on strong "Automatic Creation via Crown Jewel Analysis:" at bounding box center [322, 393] width 242 height 13
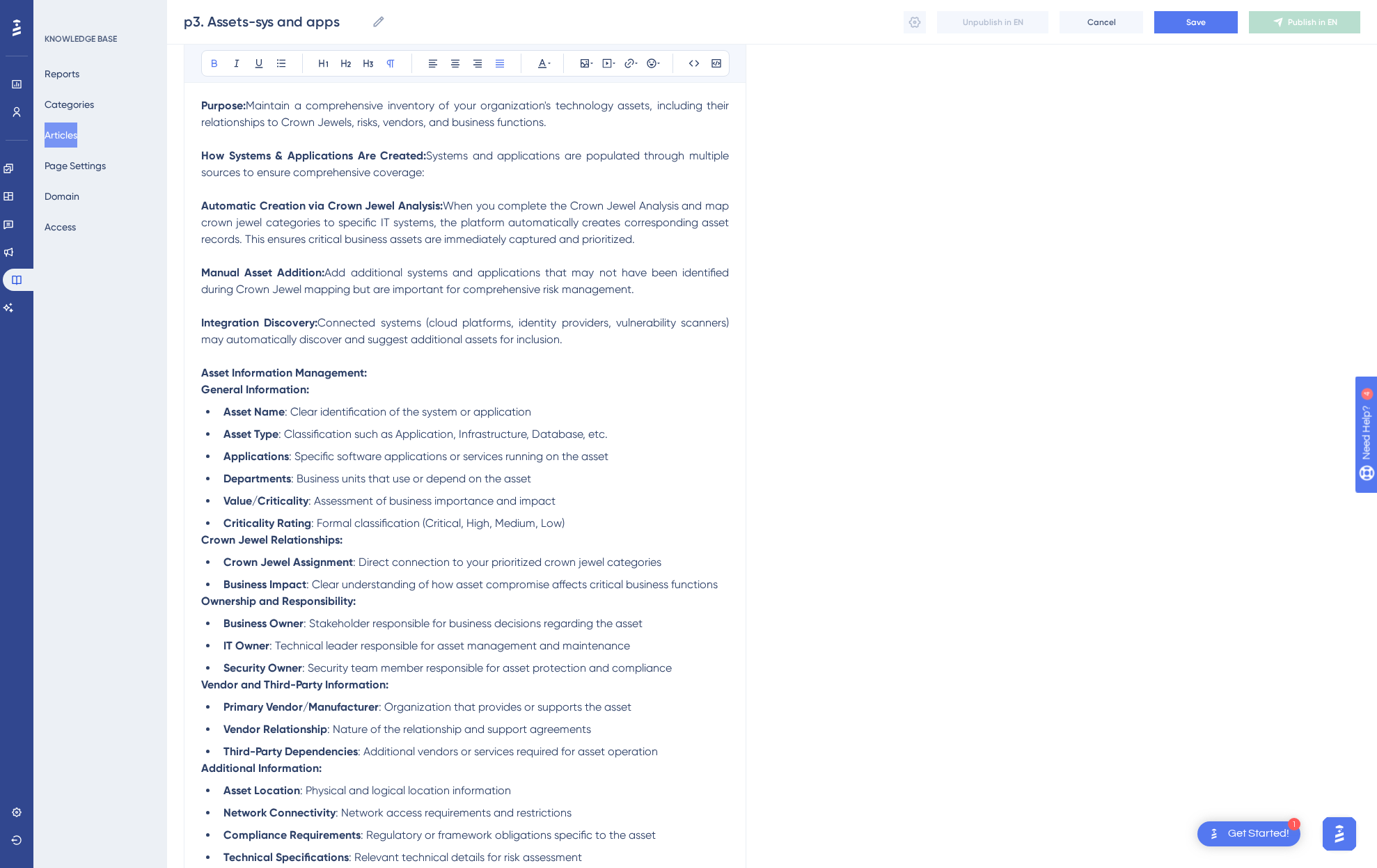
scroll to position [261, 0]
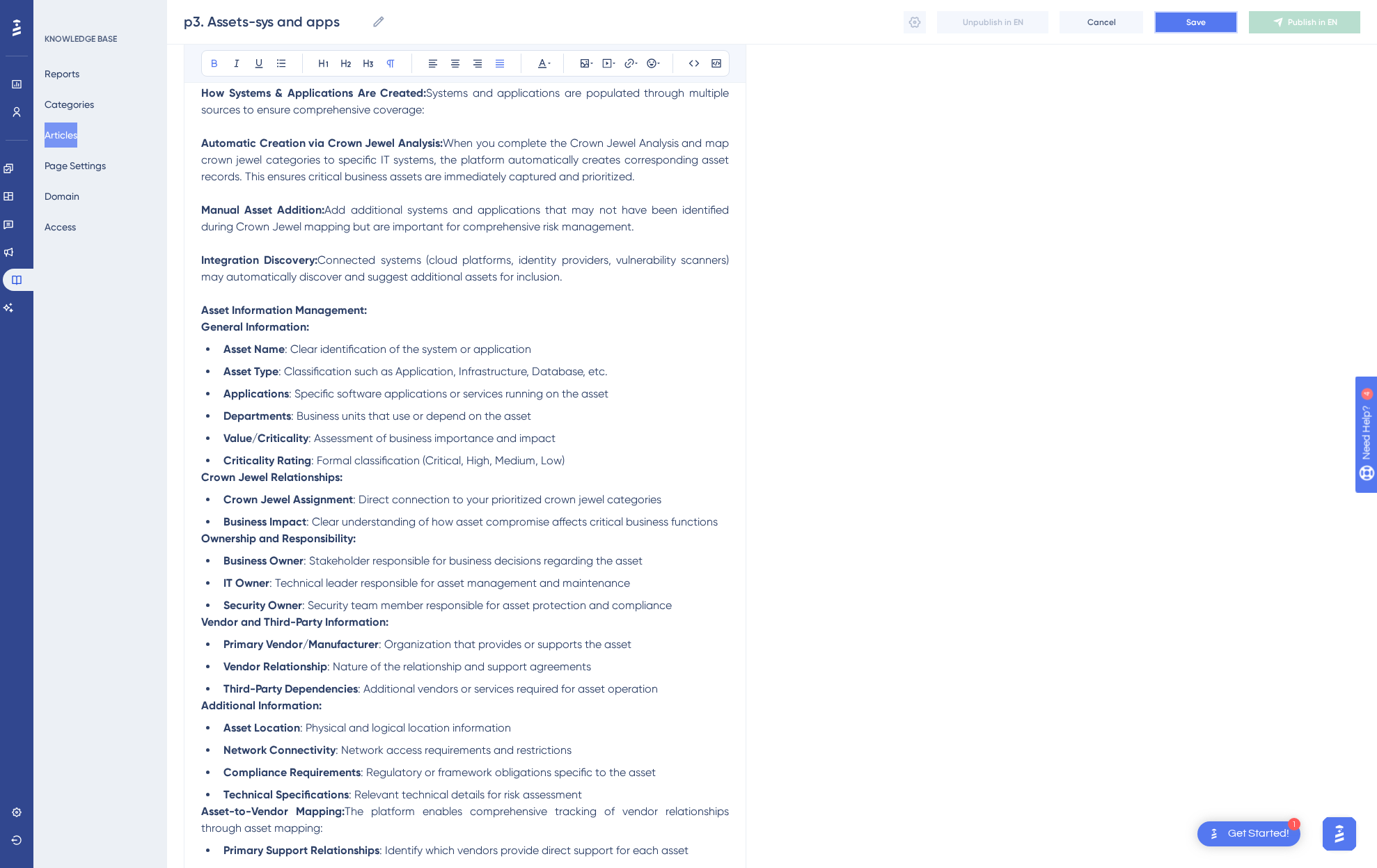
click at [1189, 21] on span "Save" at bounding box center [1196, 22] width 20 height 11
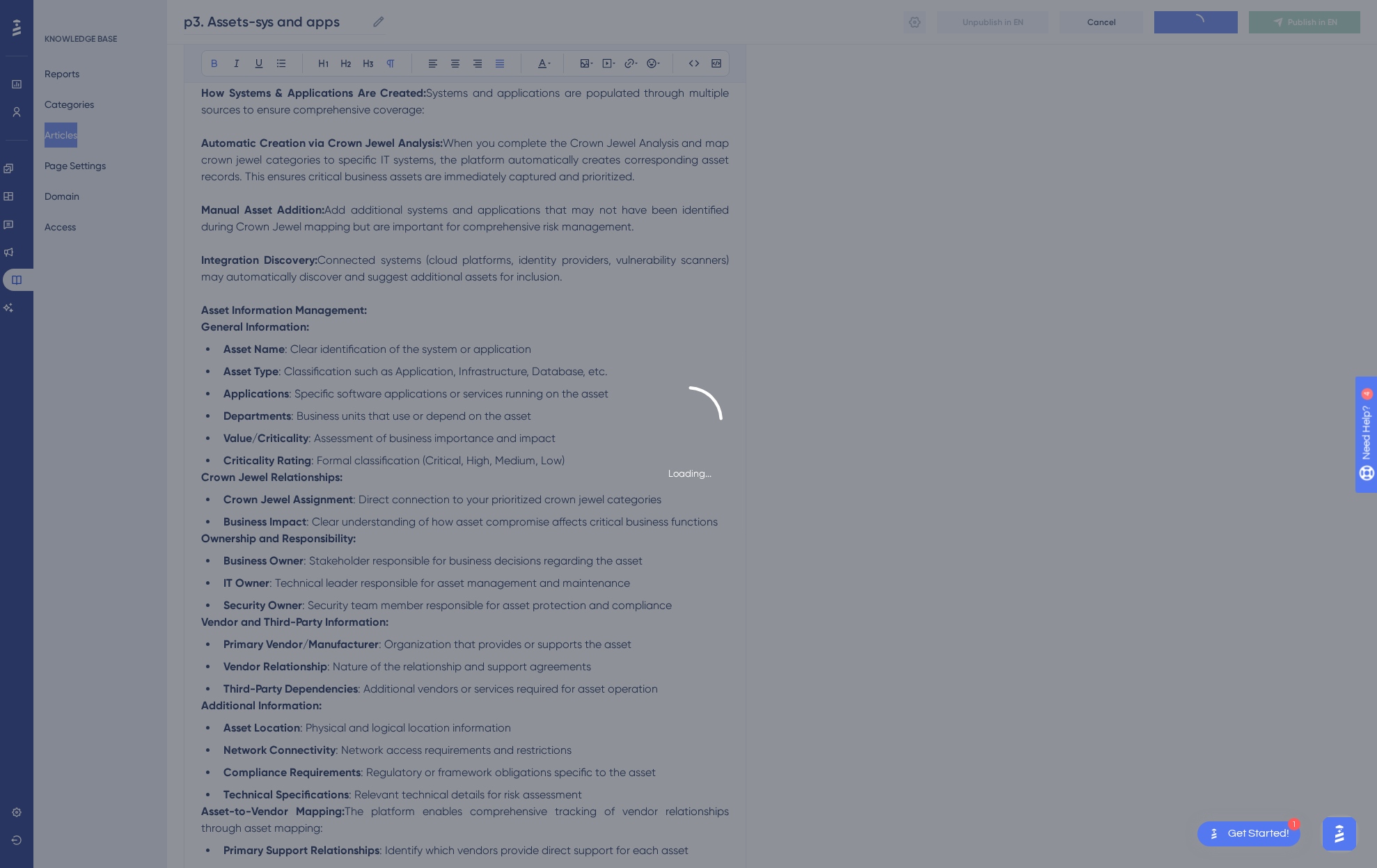
scroll to position [423, 0]
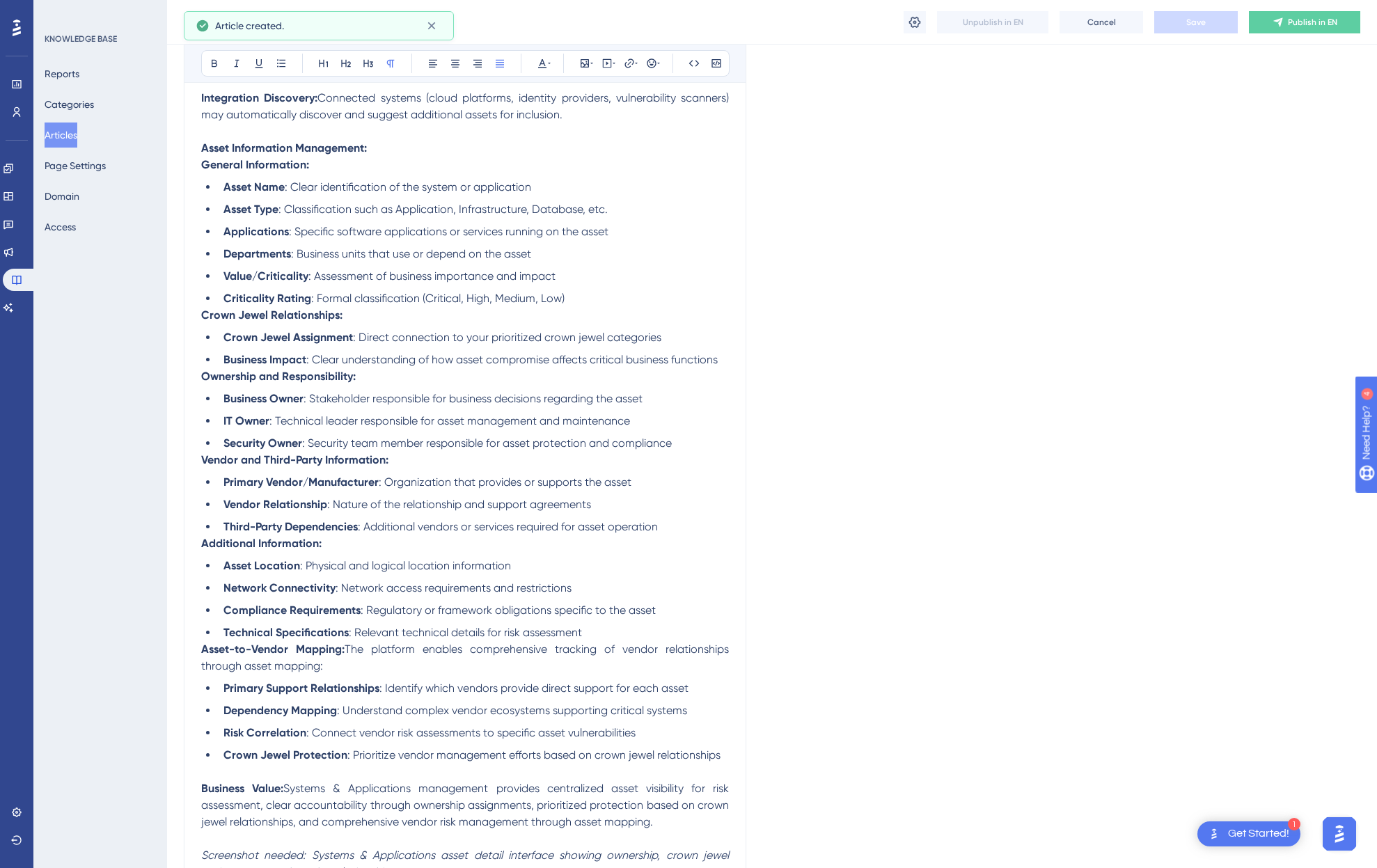
click at [77, 136] on button "Articles" at bounding box center [61, 135] width 33 height 25
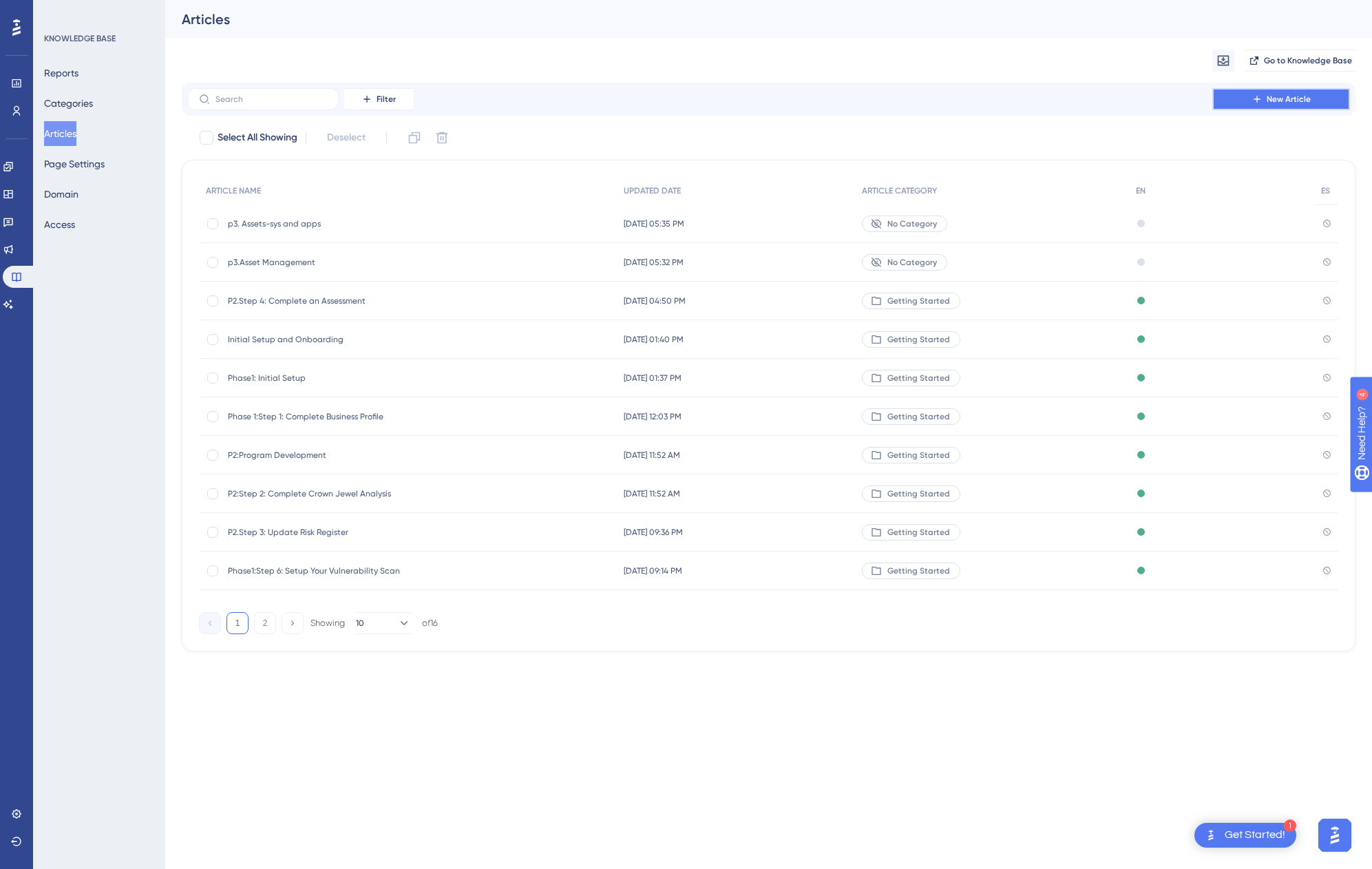
click at [1264, 91] on button "New Article" at bounding box center [1281, 99] width 138 height 22
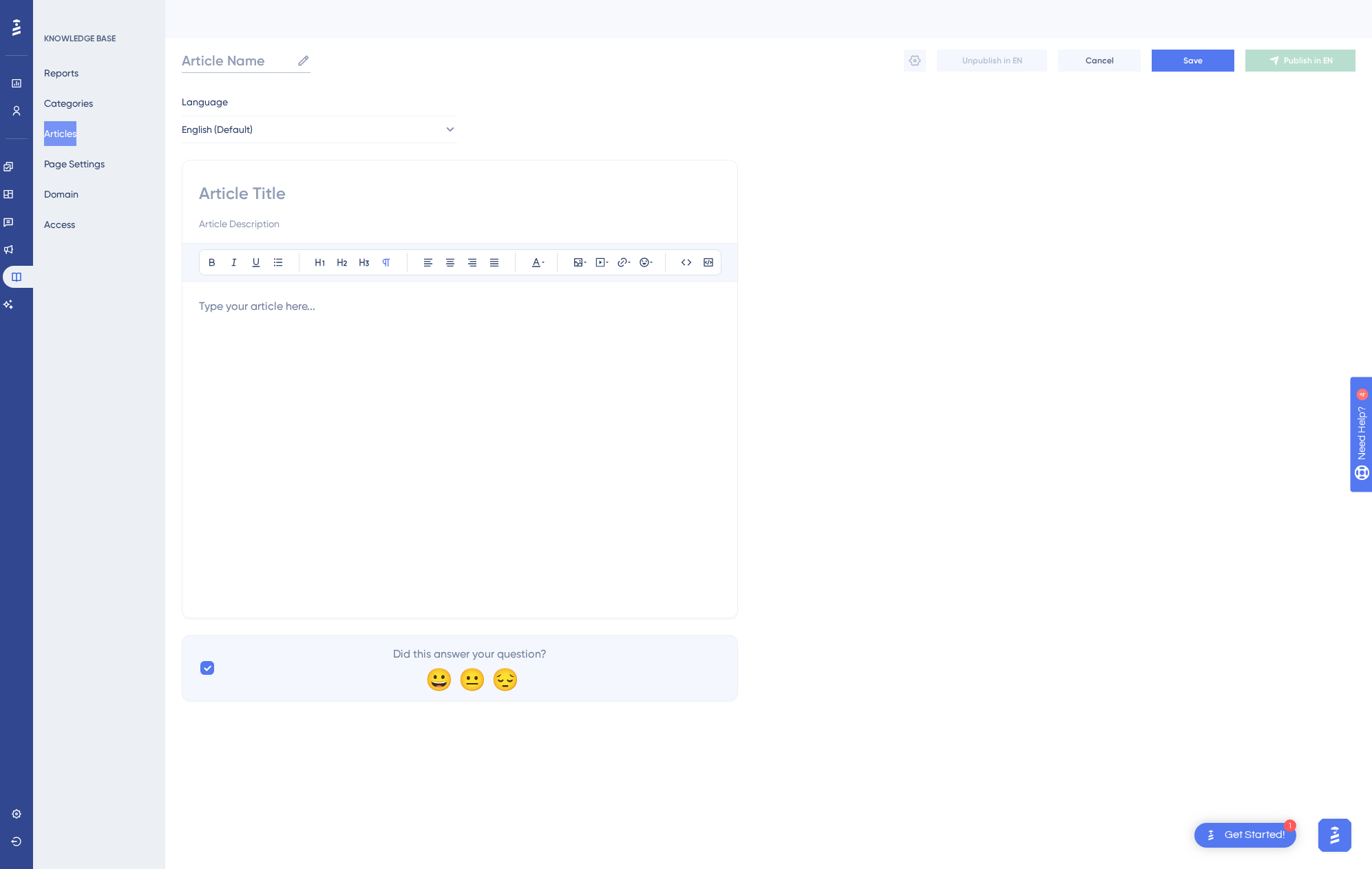
click at [240, 54] on input "Article Name" at bounding box center [236, 60] width 109 height 20
type input "p3.Assets-People"
click at [374, 451] on div at bounding box center [460, 449] width 522 height 303
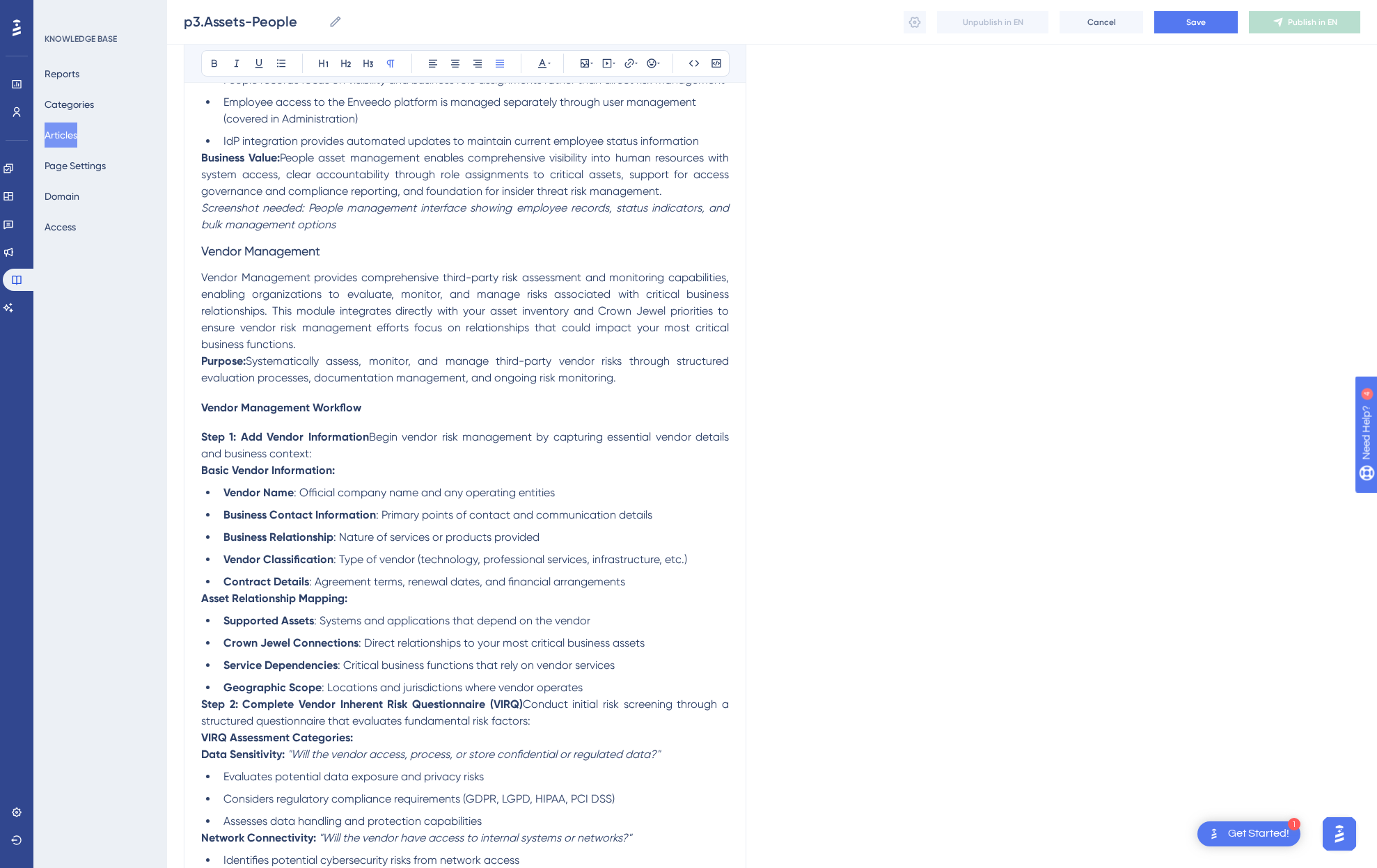
scroll to position [1261, 0]
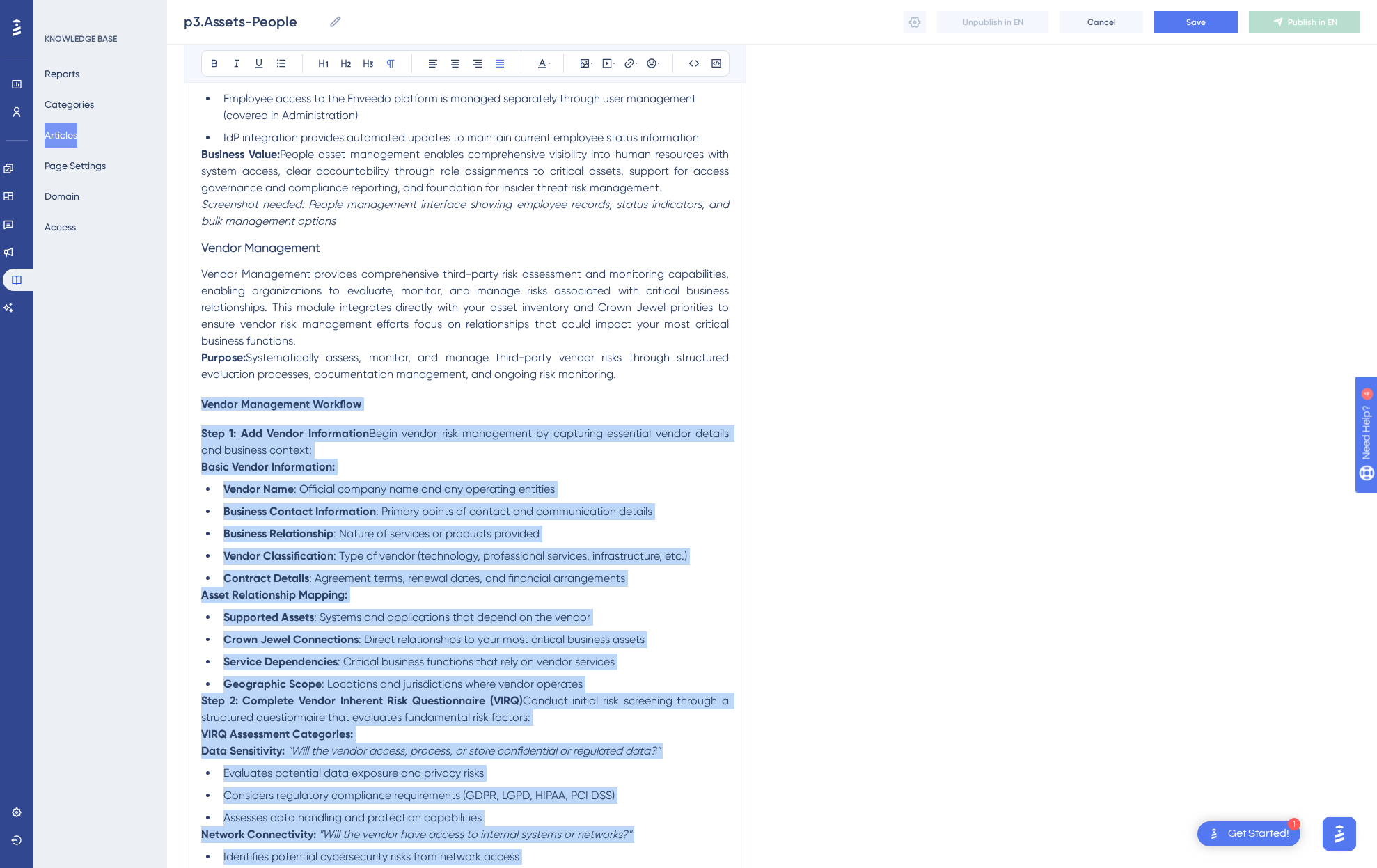
click at [202, 406] on span "Vendor Management Workflow" at bounding box center [281, 404] width 160 height 13
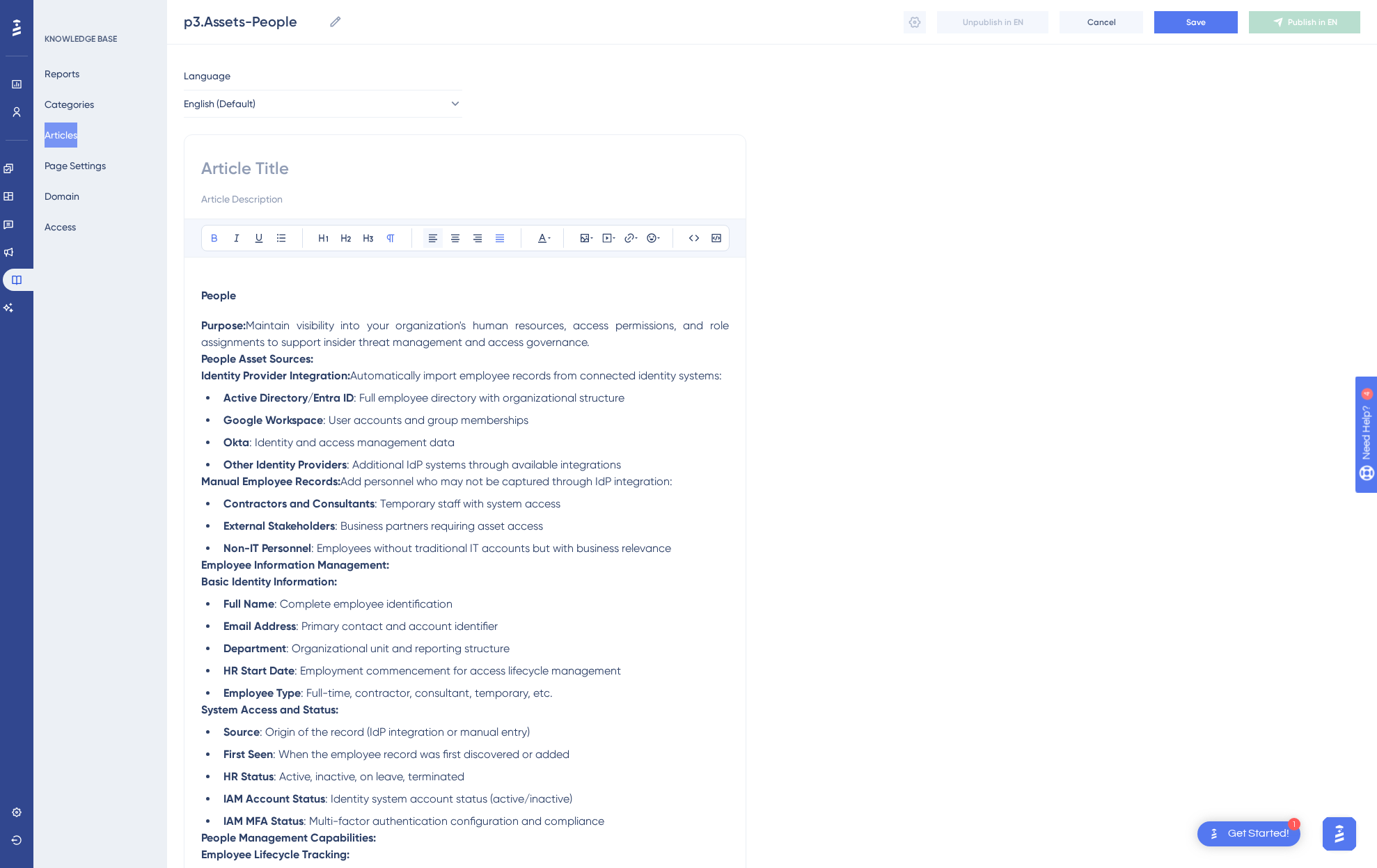
scroll to position [0, 0]
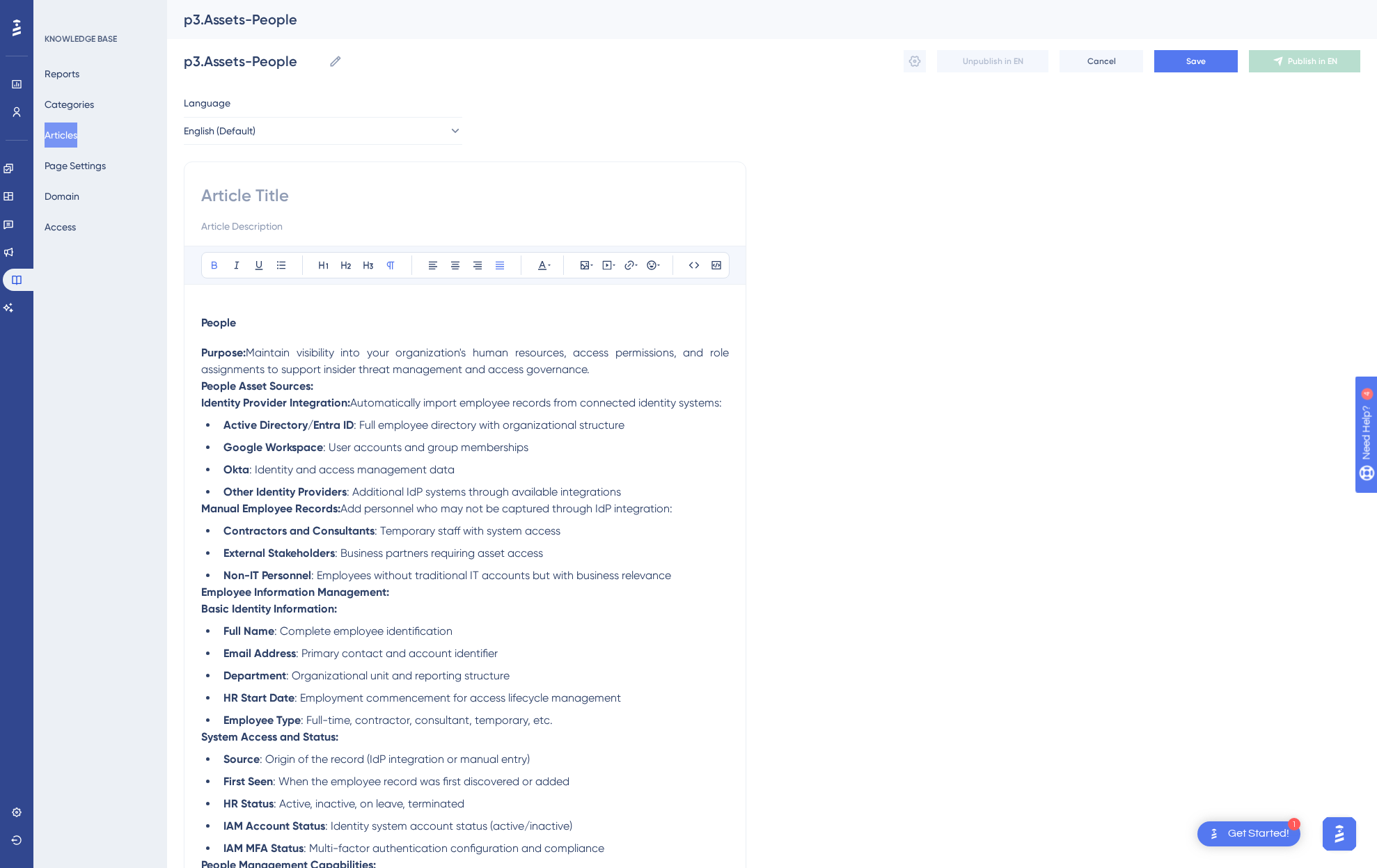
click at [268, 200] on input at bounding box center [465, 196] width 528 height 22
type input "People"
click at [283, 327] on h4 "People" at bounding box center [465, 322] width 528 height 13
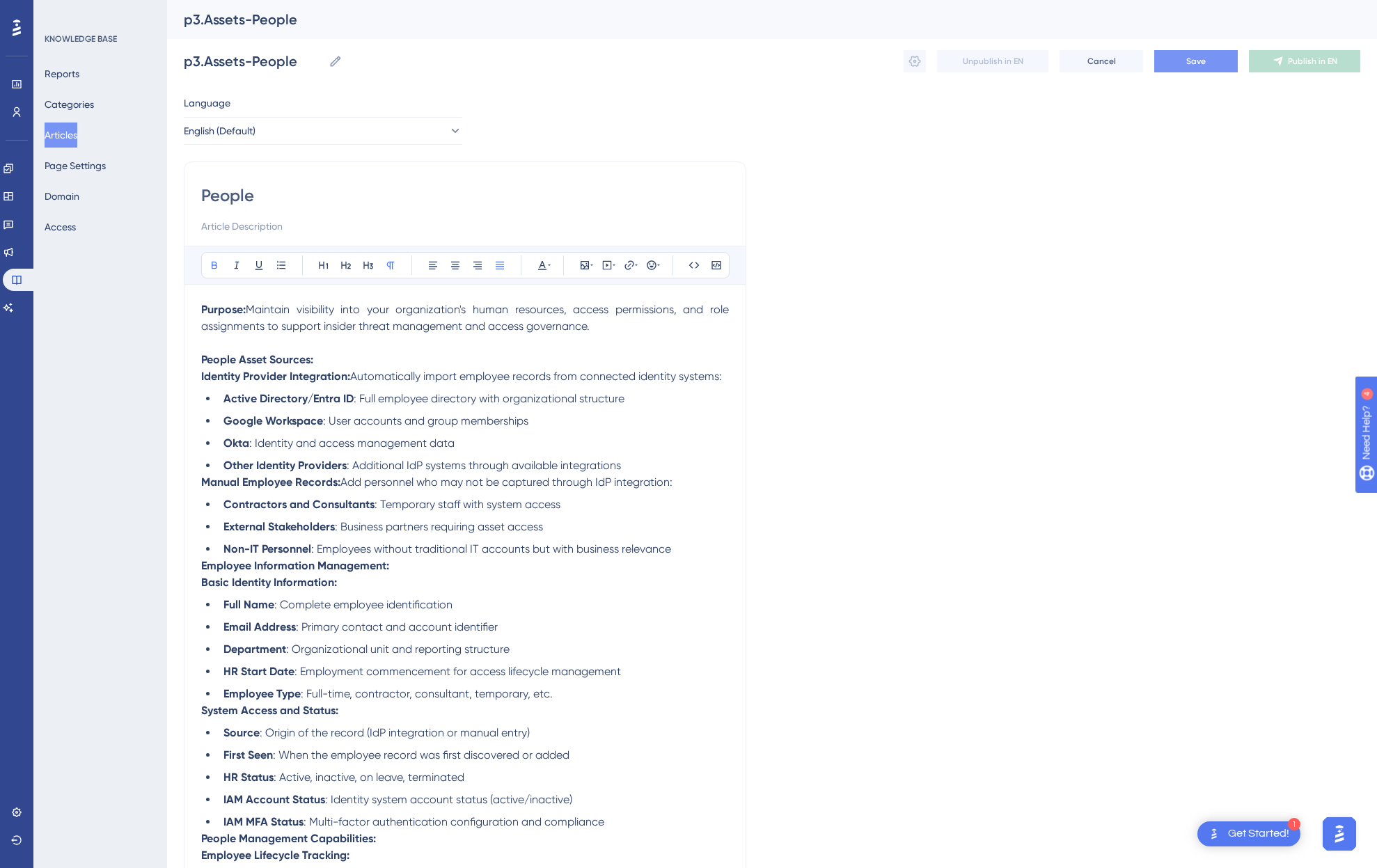
click at [1178, 56] on button "Save" at bounding box center [1196, 61] width 84 height 22
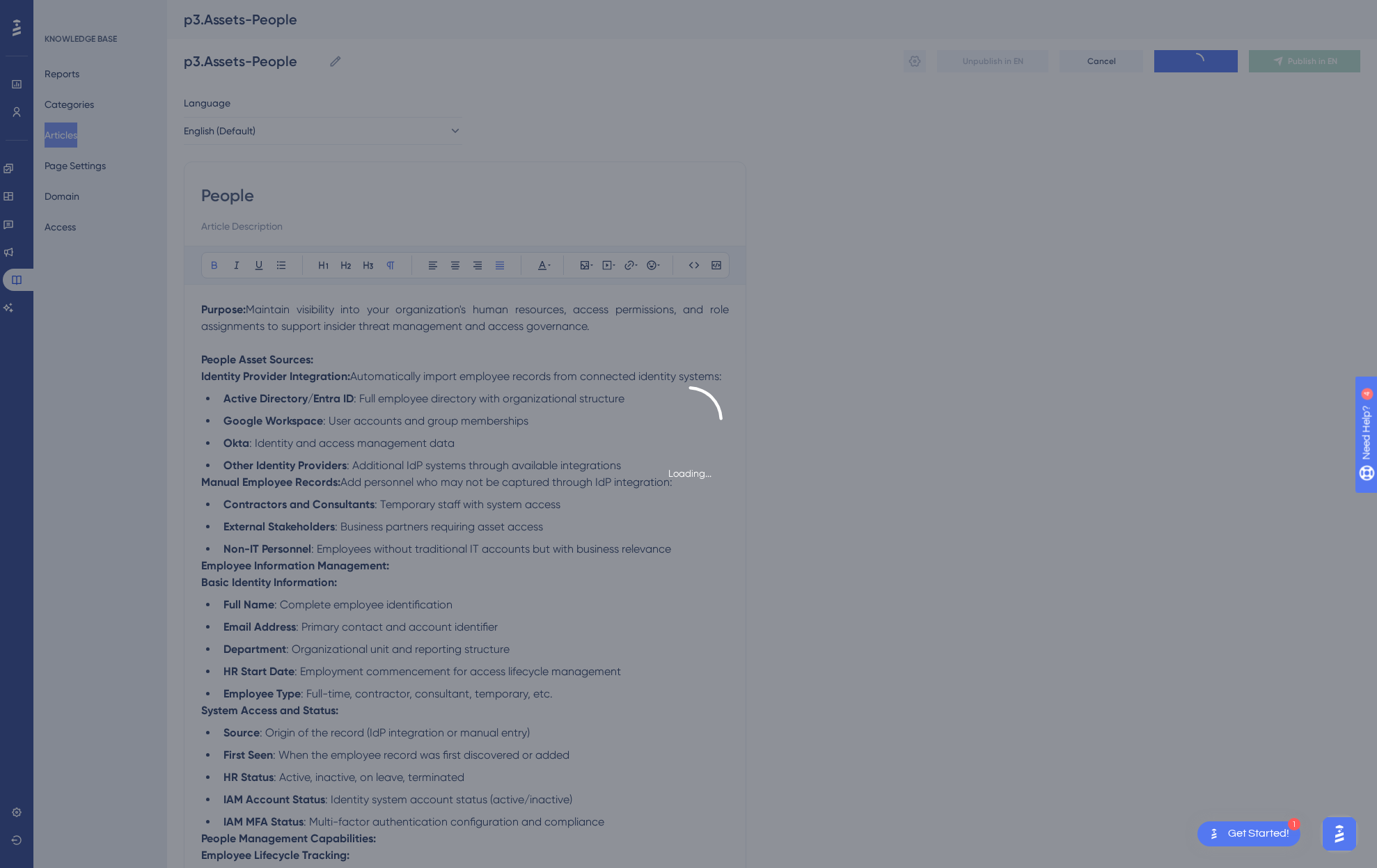
scroll to position [623, 0]
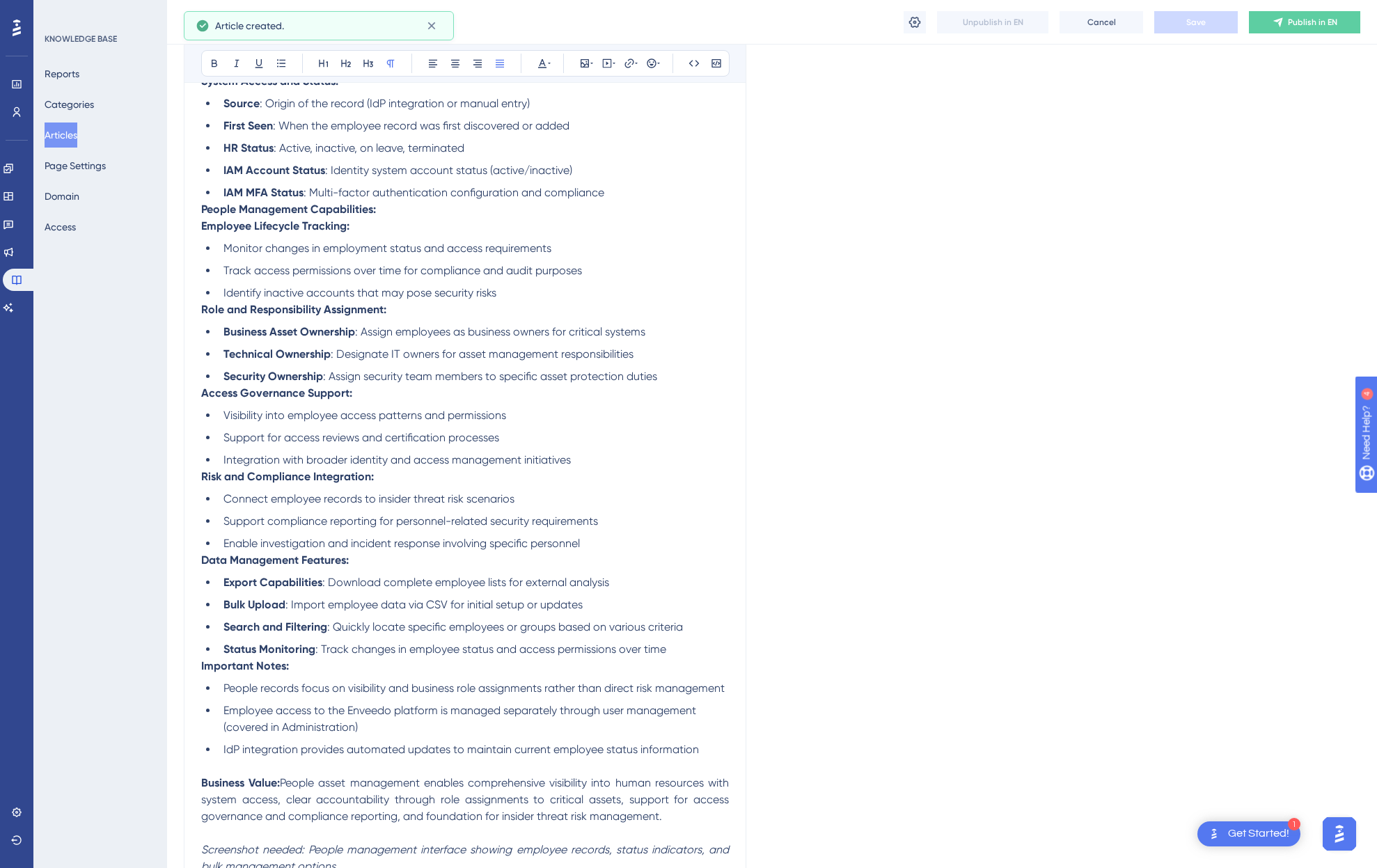
click at [65, 133] on button "Articles" at bounding box center [61, 135] width 33 height 25
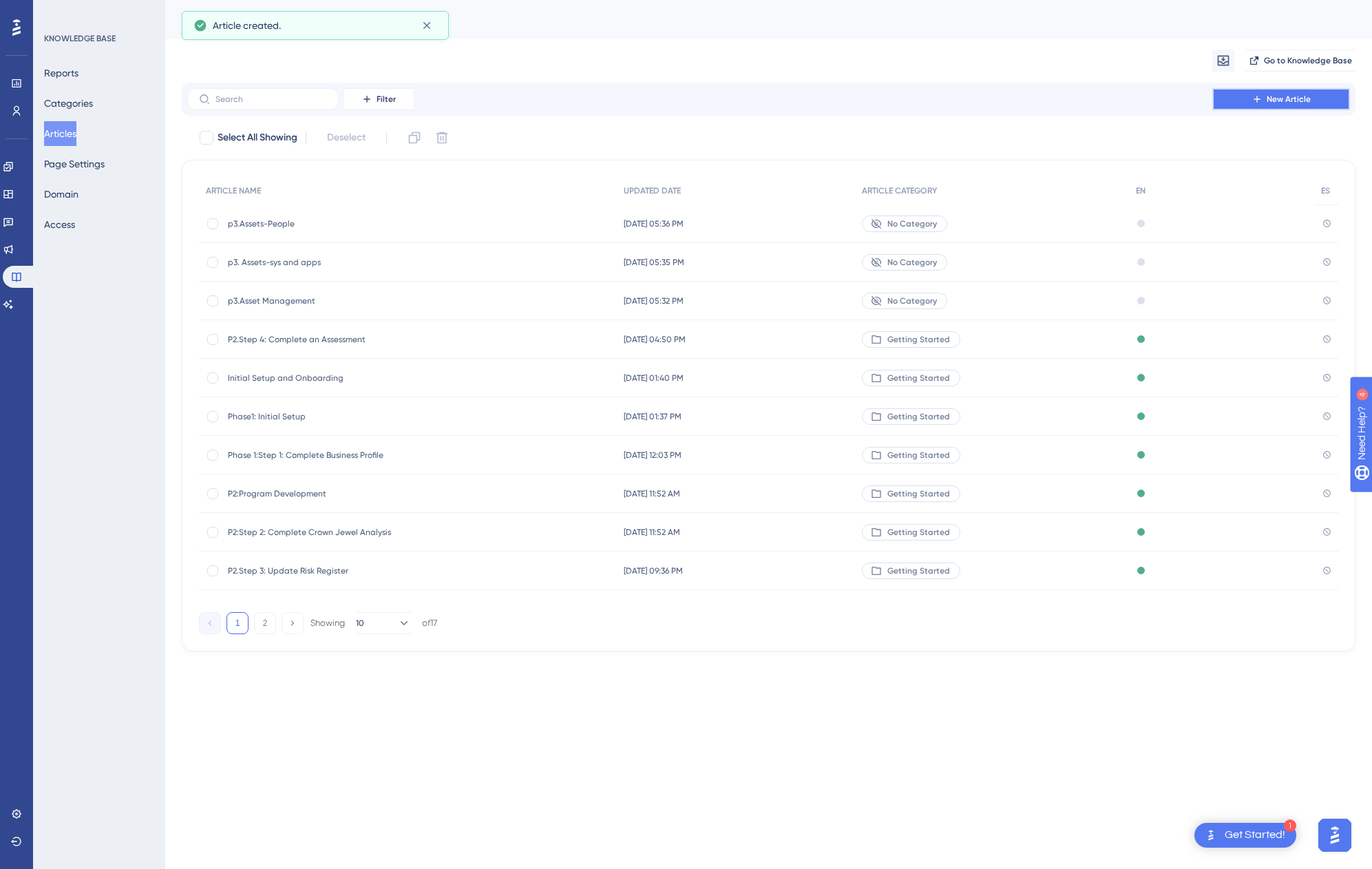
click at [1250, 102] on button "New Article" at bounding box center [1281, 99] width 138 height 22
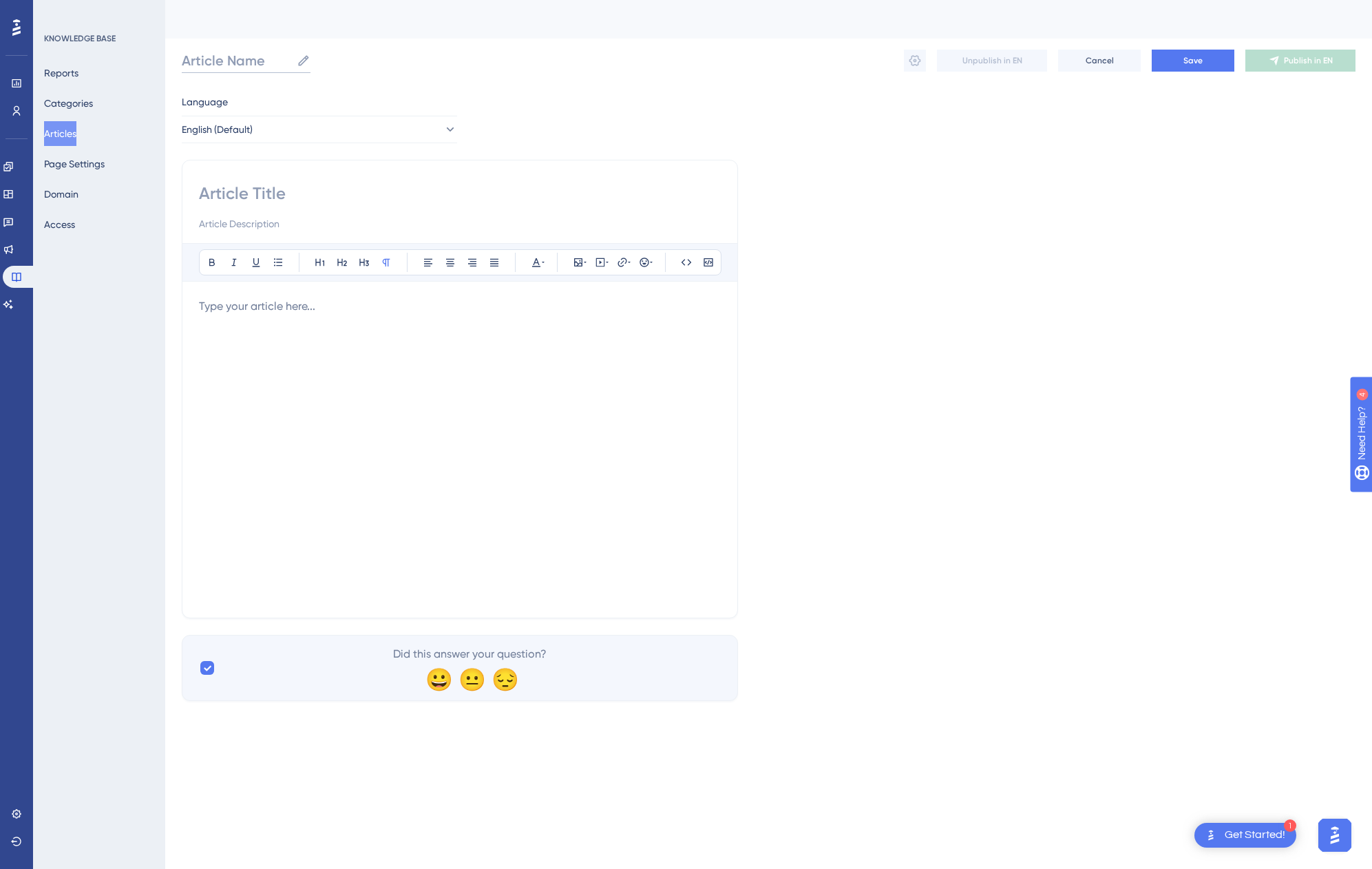
click at [188, 59] on input "Article Name" at bounding box center [236, 60] width 109 height 20
type input "p4.Vendor Mgmt"
click at [364, 296] on div "Bold Italic Underline Bullet Point Heading 1 Heading 2 Heading 3 Normal Align L…" at bounding box center [460, 422] width 522 height 358
click at [354, 311] on p at bounding box center [460, 306] width 522 height 17
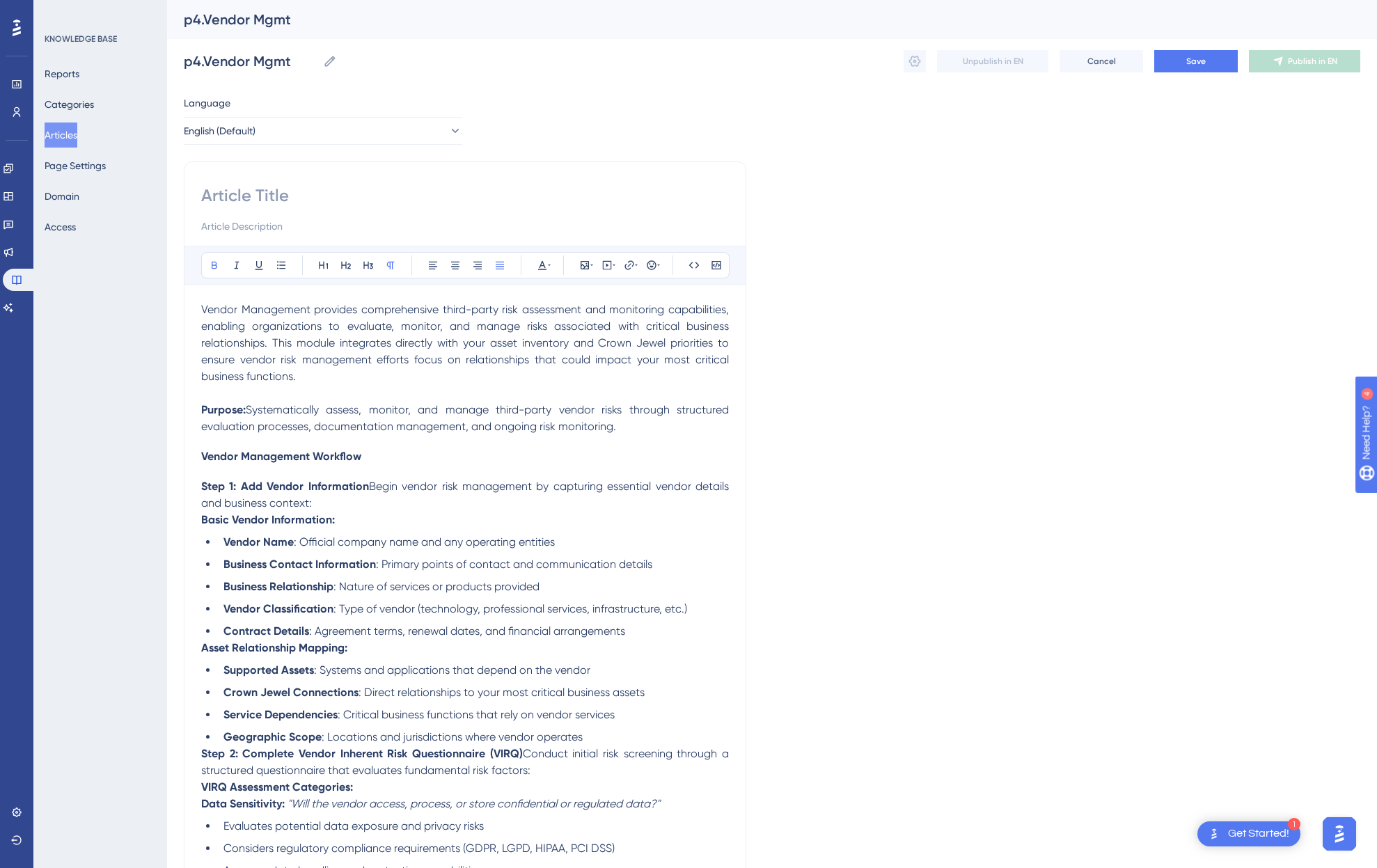
click at [247, 205] on input at bounding box center [465, 196] width 528 height 22
paste input "Vendor Management"
type input "Vendor Management"
click at [1195, 68] on button "Save" at bounding box center [1196, 61] width 84 height 22
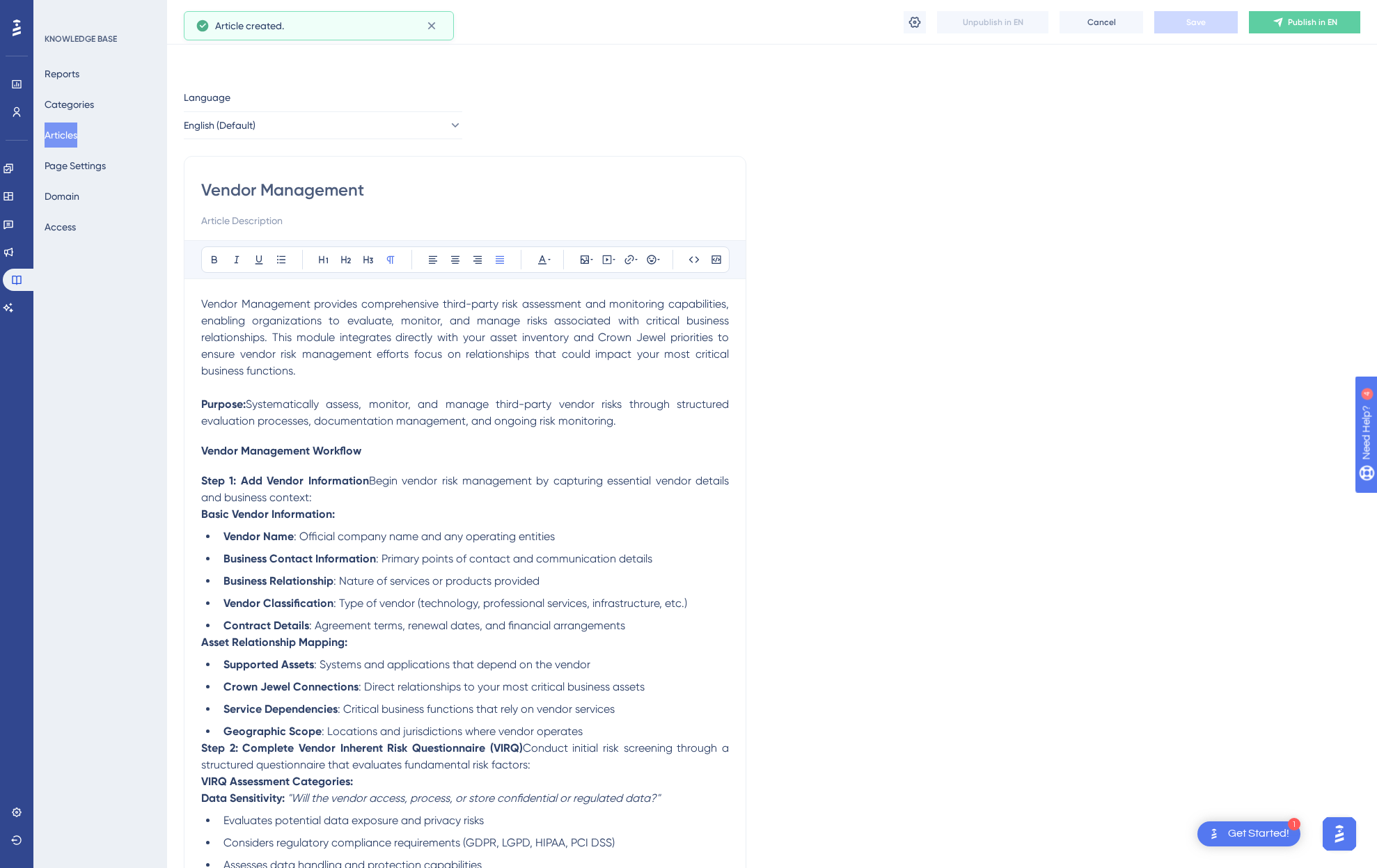
scroll to position [2161, 0]
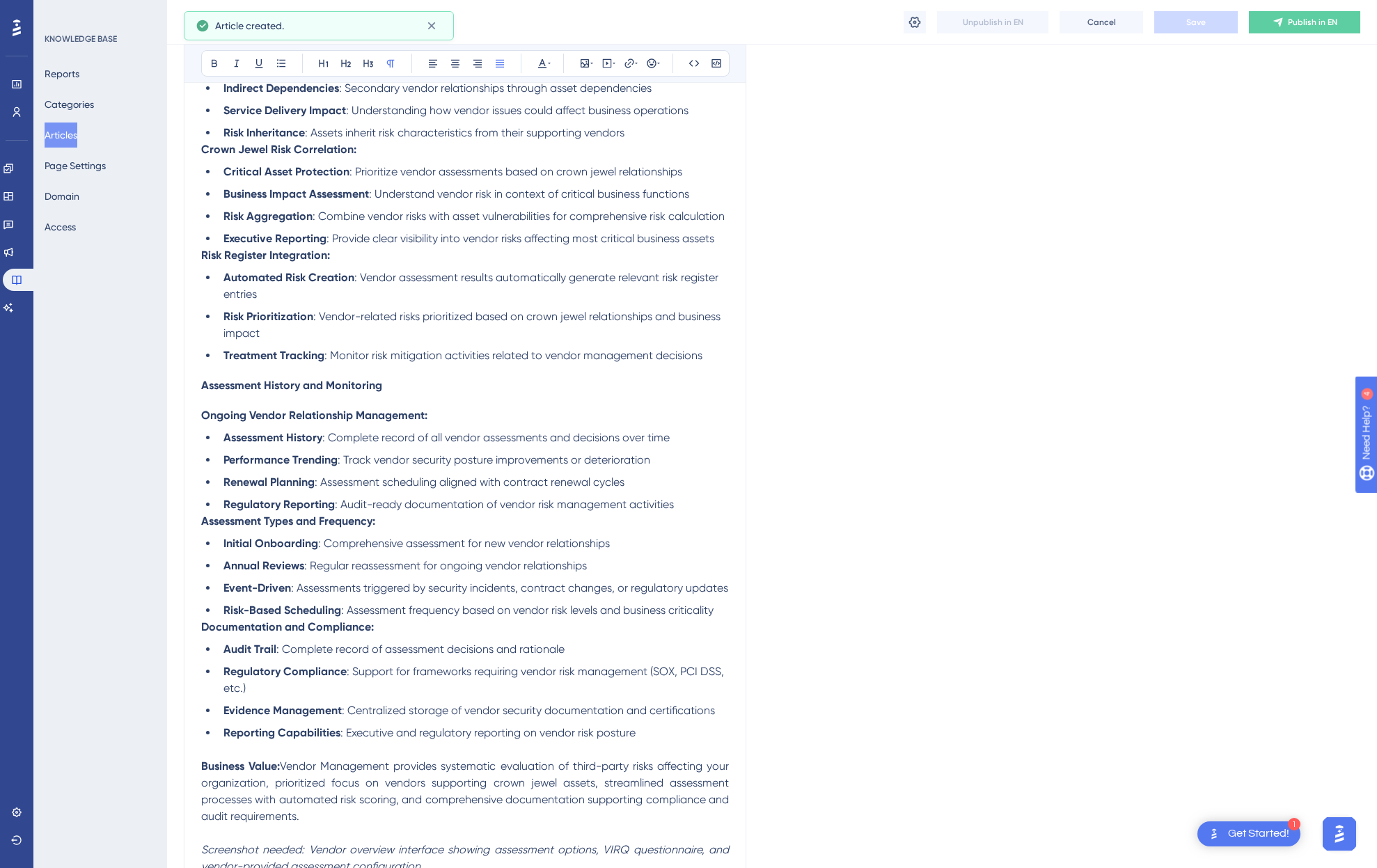
click at [75, 132] on button "Articles" at bounding box center [61, 135] width 33 height 25
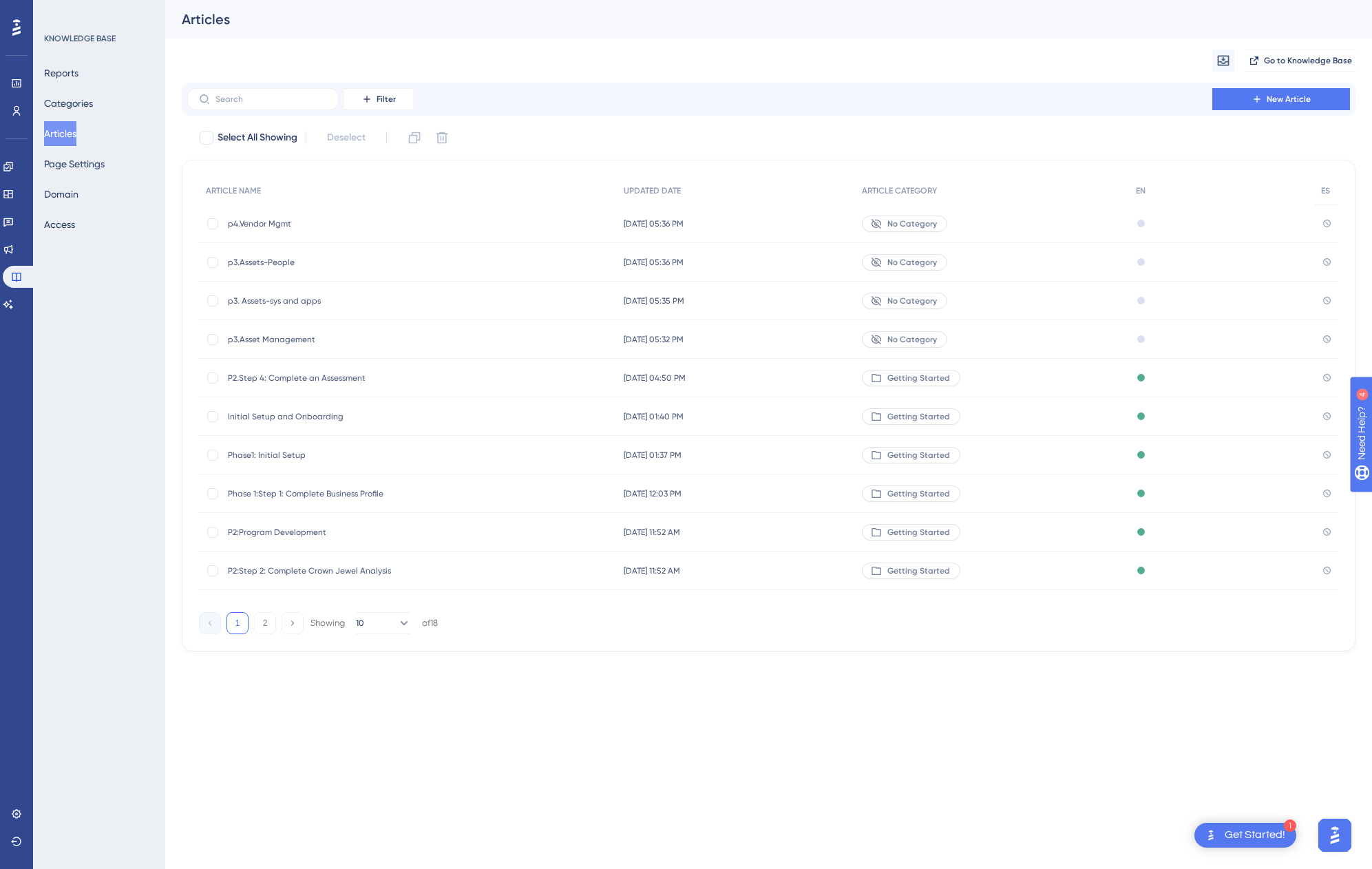
click at [277, 296] on span "p3. Assets-sys and apps" at bounding box center [338, 301] width 220 height 11
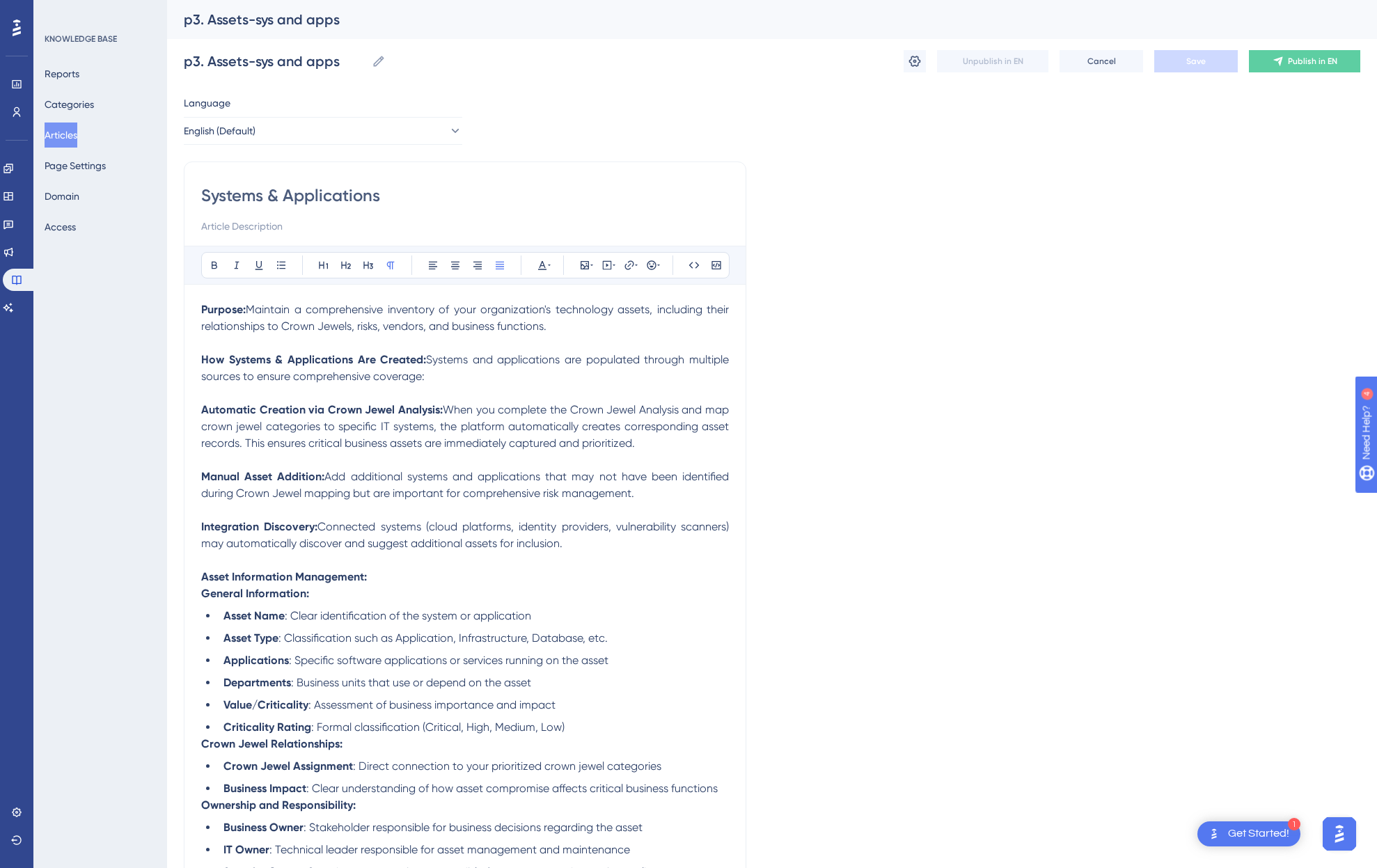
click at [553, 417] on p "Automatic Creation via Crown Jewel Analysis: When you complete the Crown Jewel …" at bounding box center [465, 426] width 528 height 50
click at [363, 319] on span "Maintain a comprehensive inventory of your organization's technology assets, in…" at bounding box center [467, 317] width 531 height 30
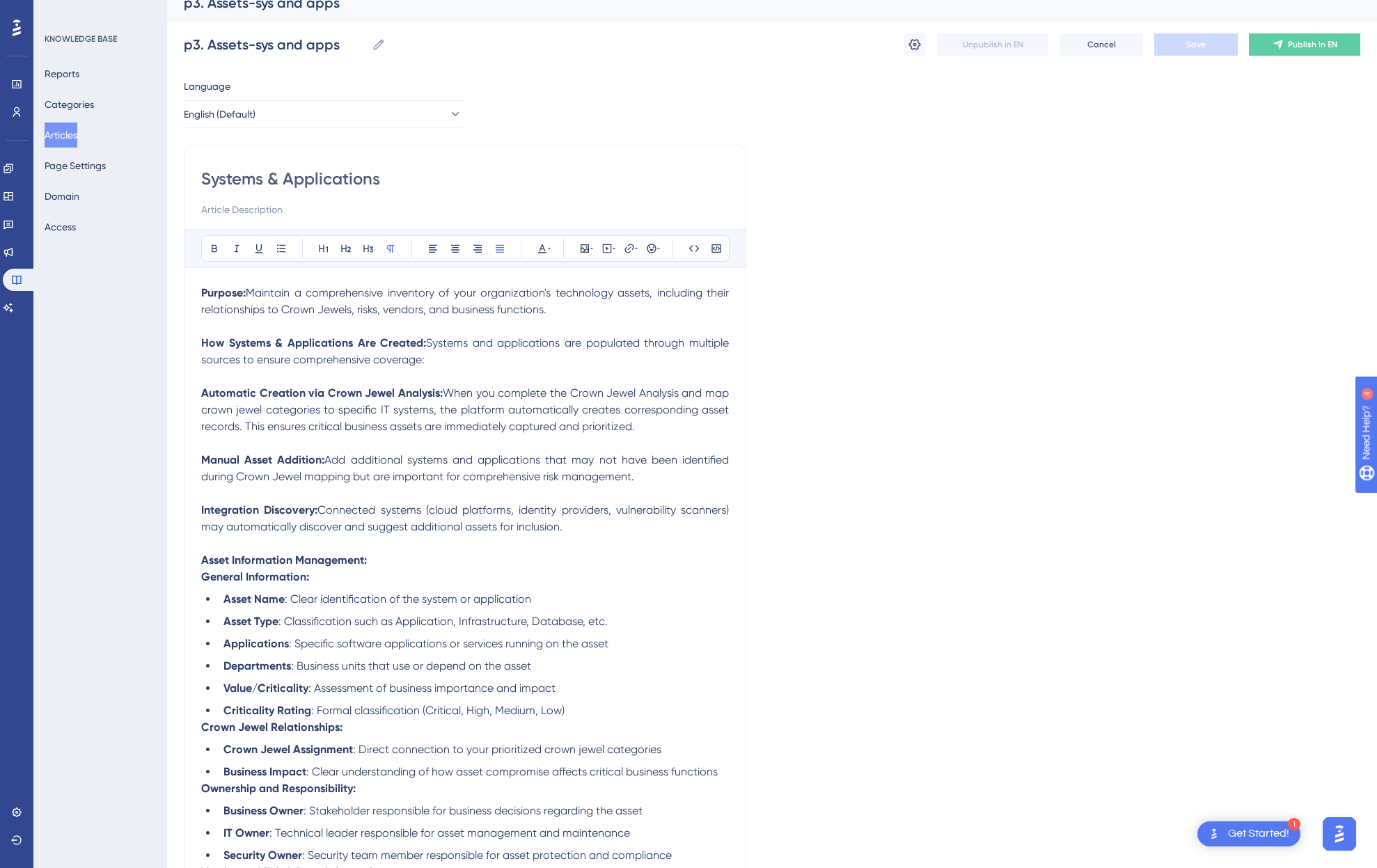
scroll to position [20, 0]
click at [453, 359] on p "How Systems & Applications Are Created: Systems and applications are populated …" at bounding box center [465, 349] width 528 height 34
click at [202, 389] on strong "Automatic Creation via Crown Jewel Analysis:" at bounding box center [322, 390] width 242 height 13
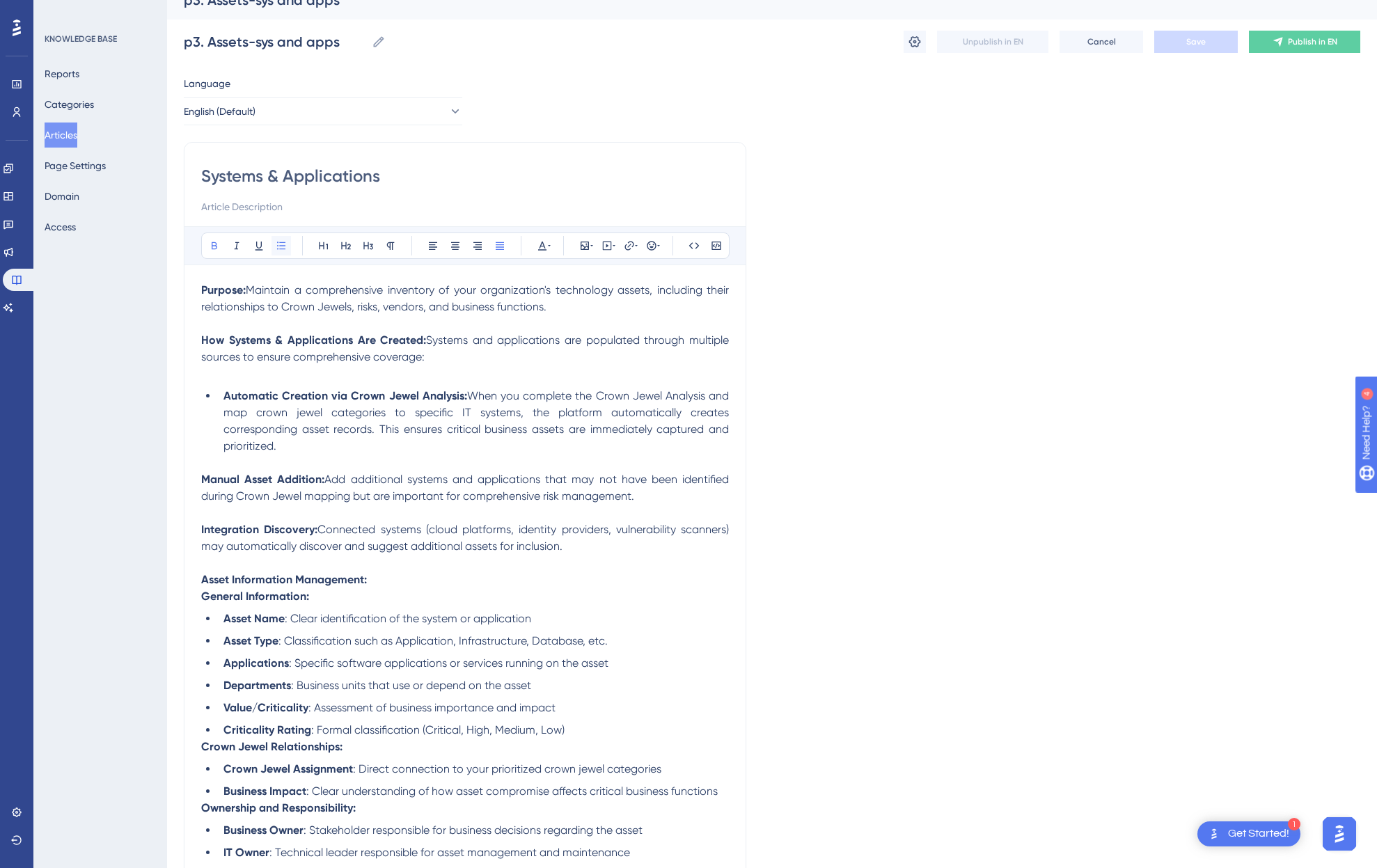
click at [276, 242] on icon at bounding box center [281, 245] width 11 height 11
click at [281, 376] on p at bounding box center [465, 374] width 528 height 17
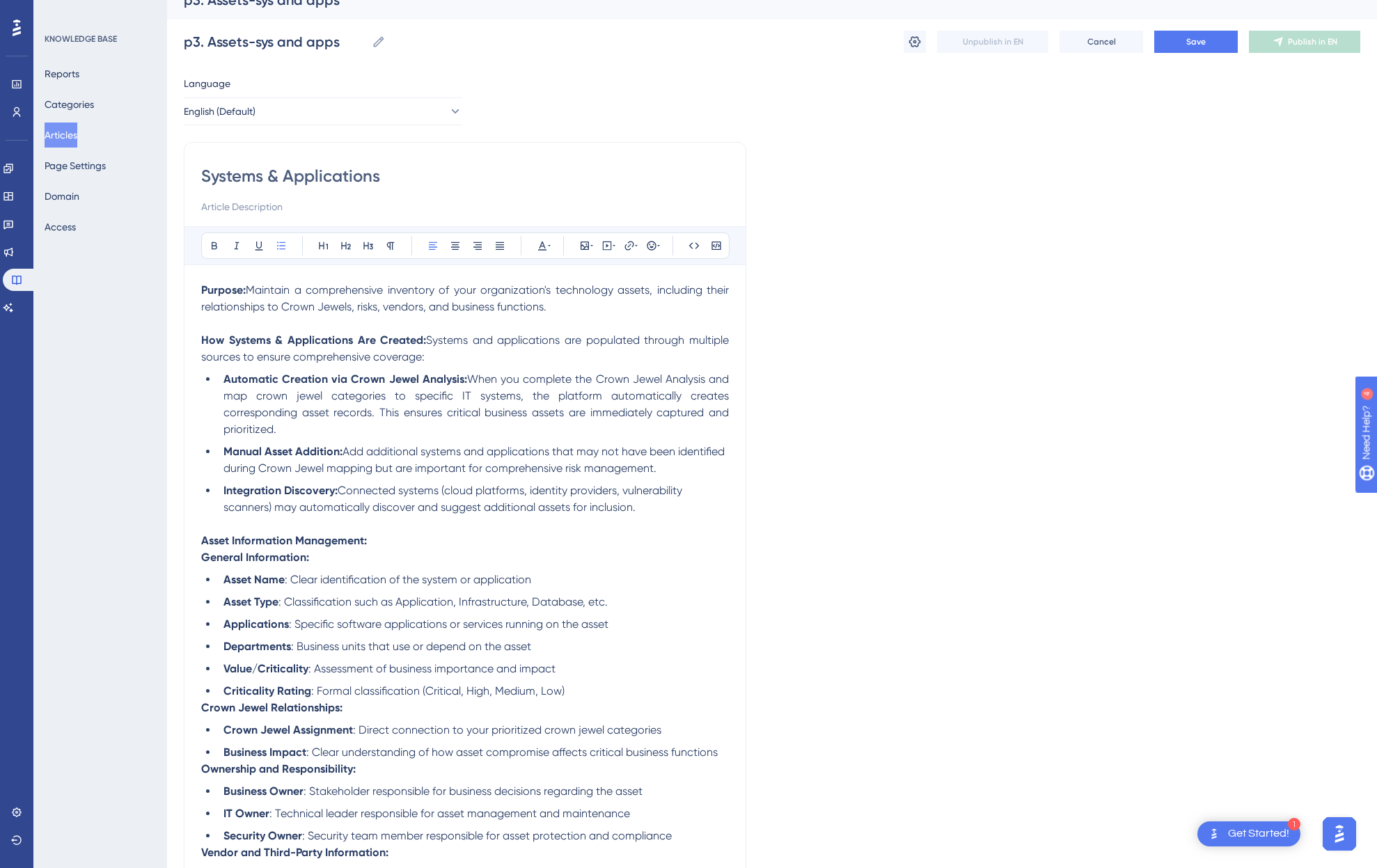
click at [647, 483] on span "Connected systems (cloud platforms, identity providers, vulnerability scanners)…" at bounding box center [454, 498] width 462 height 30
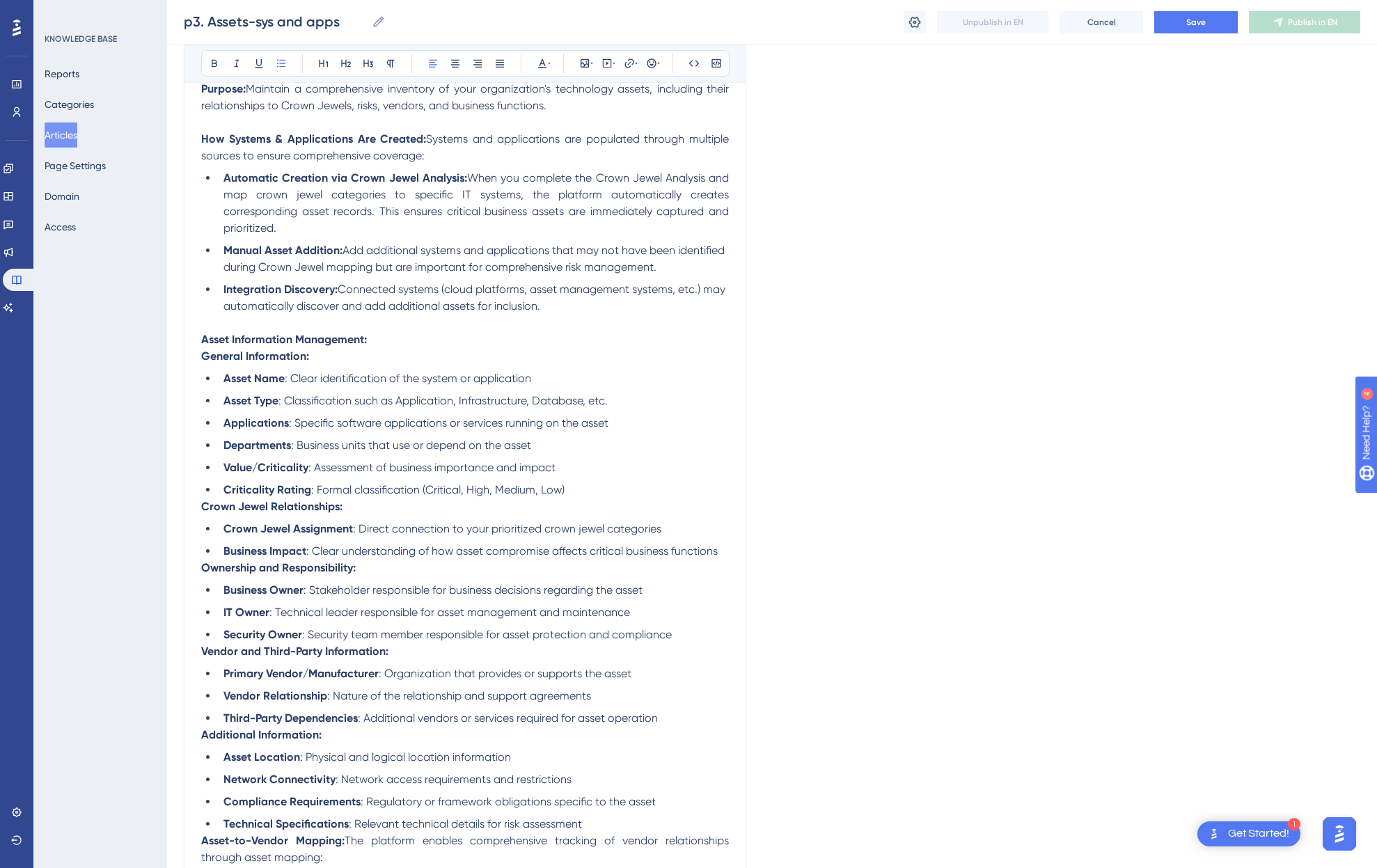
scroll to position [216, 0]
click at [234, 420] on strong "Applications" at bounding box center [256, 421] width 65 height 13
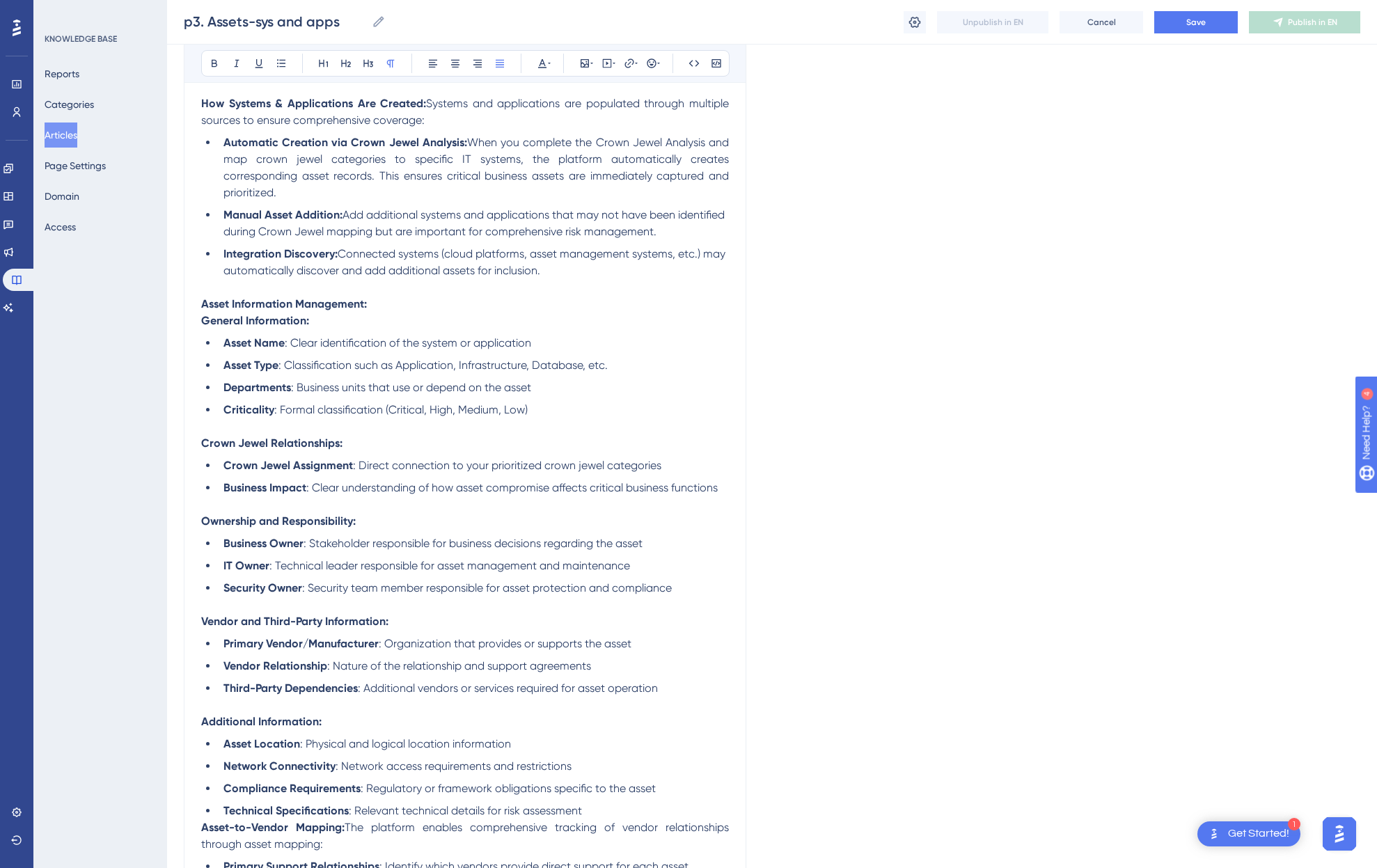
scroll to position [279, 0]
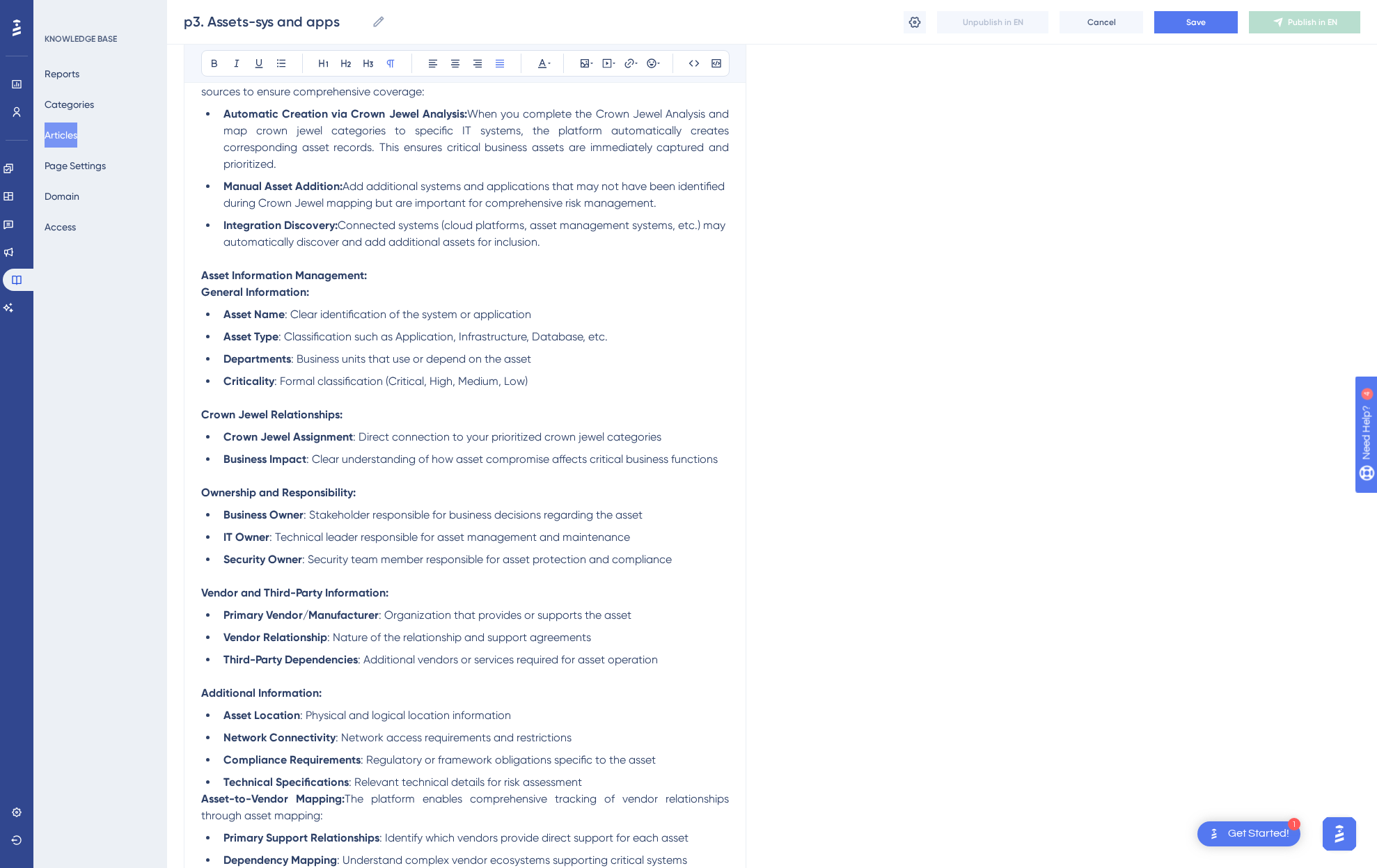
click at [341, 537] on span ": Technical leader responsible for asset management and maintenance" at bounding box center [450, 537] width 361 height 13
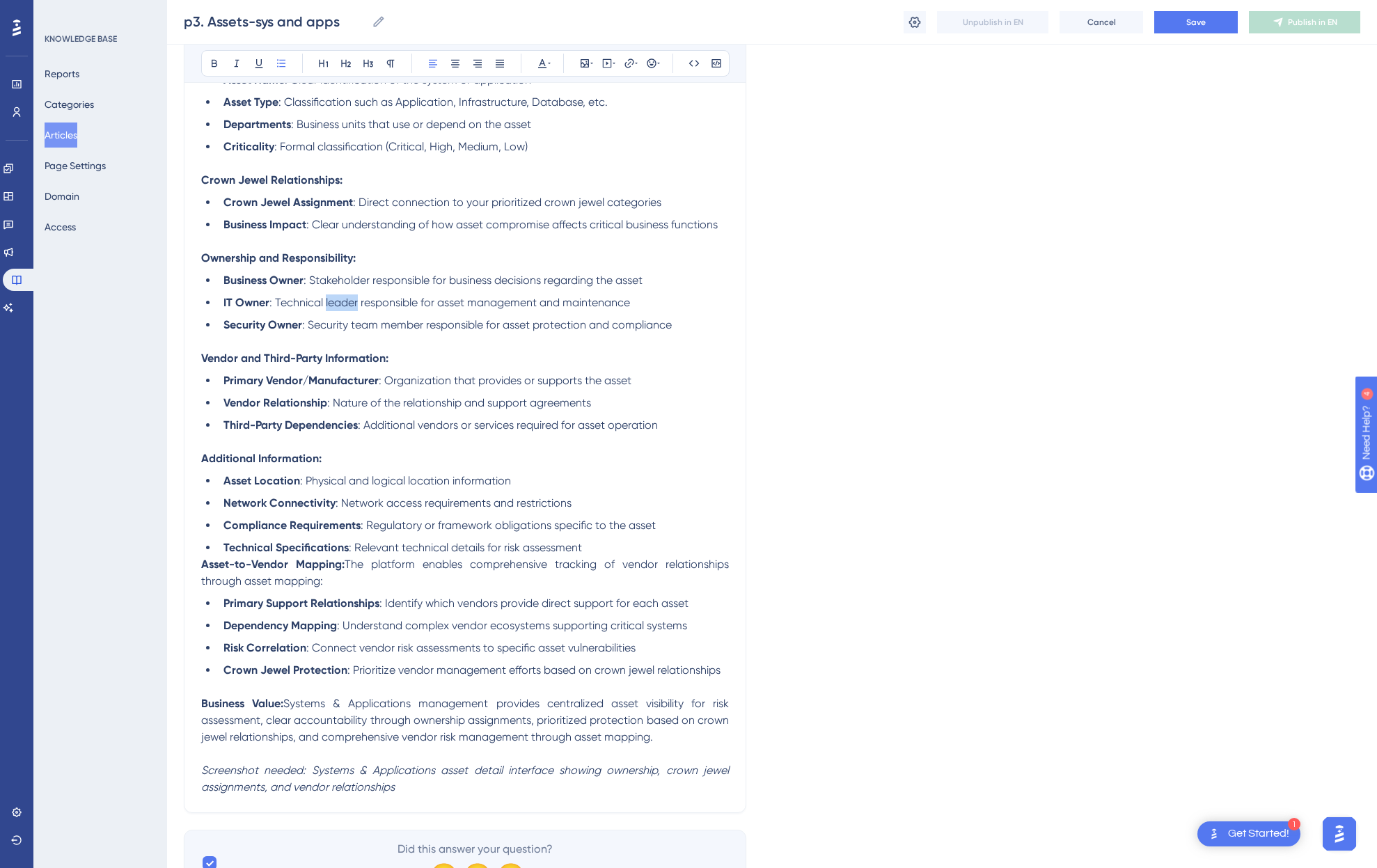
scroll to position [522, 0]
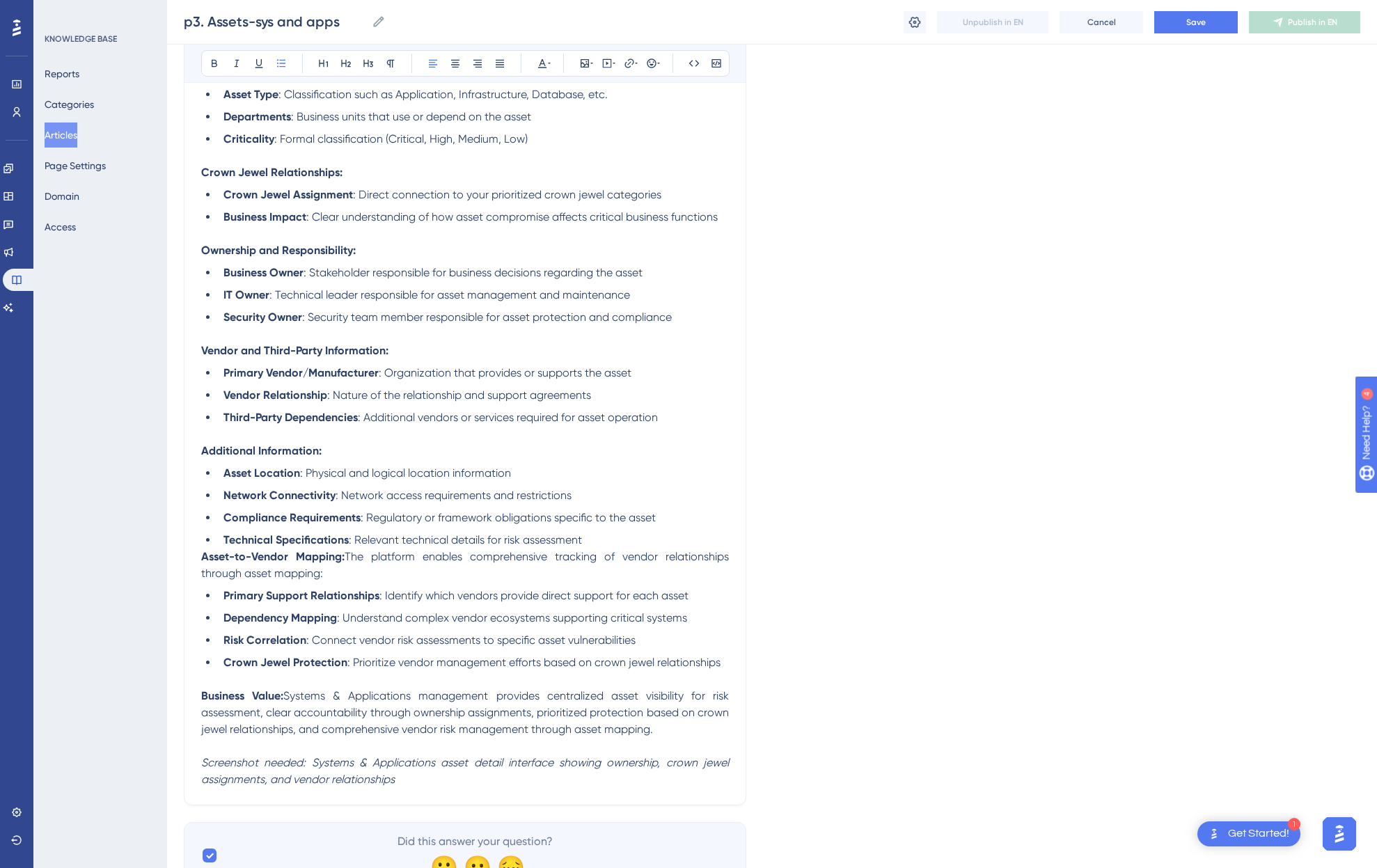
click at [677, 396] on li "Vendor Relationship : Nature of the relationship and support agreements" at bounding box center [473, 395] width 511 height 17
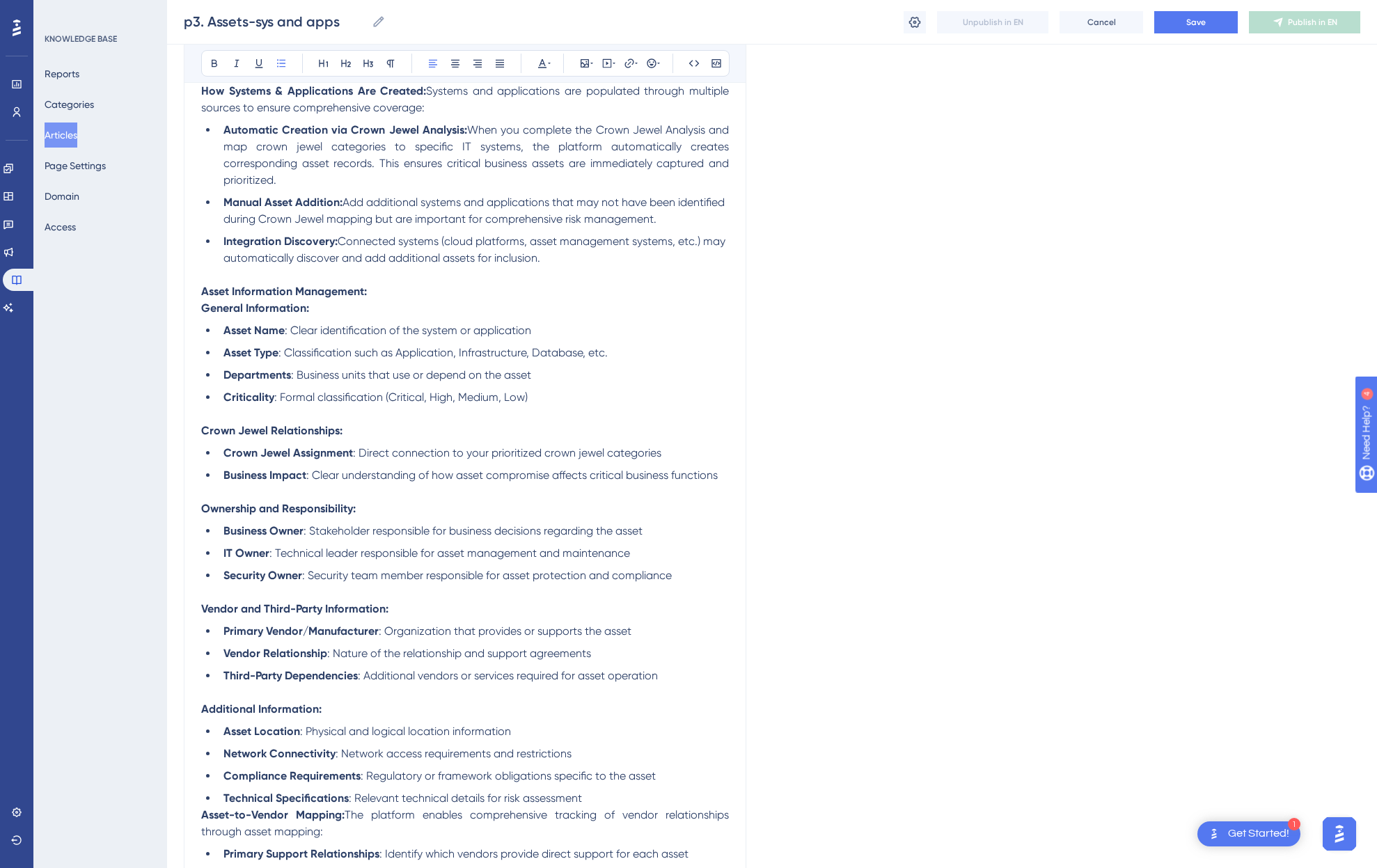
scroll to position [267, 0]
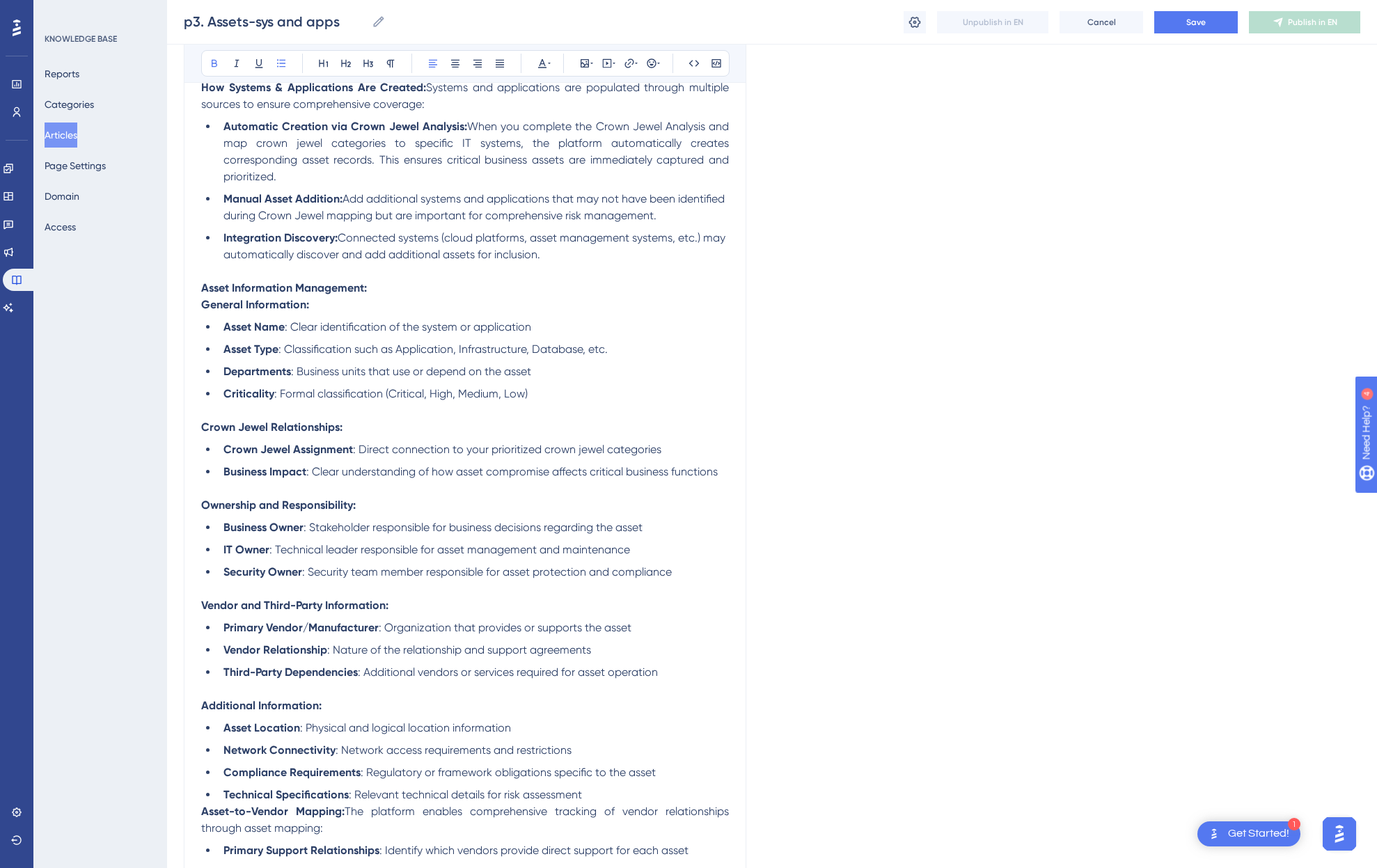
click at [240, 468] on strong "Business Impact" at bounding box center [265, 472] width 83 height 13
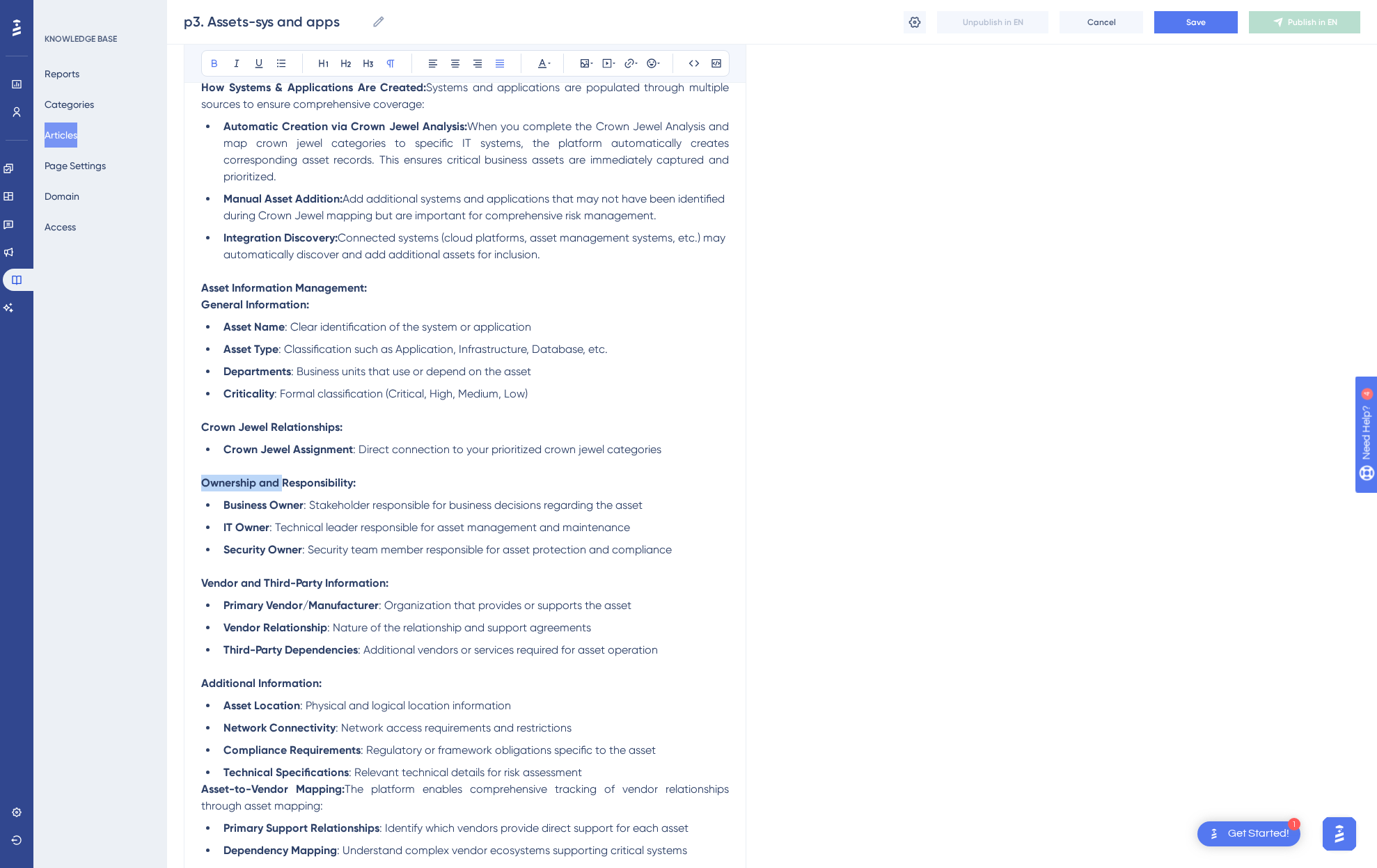
drag, startPoint x: 285, startPoint y: 481, endPoint x: 168, endPoint y: 476, distance: 117.1
click at [168, 476] on div "Performance Users Engagement Widgets Feedback Product Updates Knowledge Base AI…" at bounding box center [772, 438] width 1210 height 1410
click at [285, 572] on p at bounding box center [465, 566] width 528 height 17
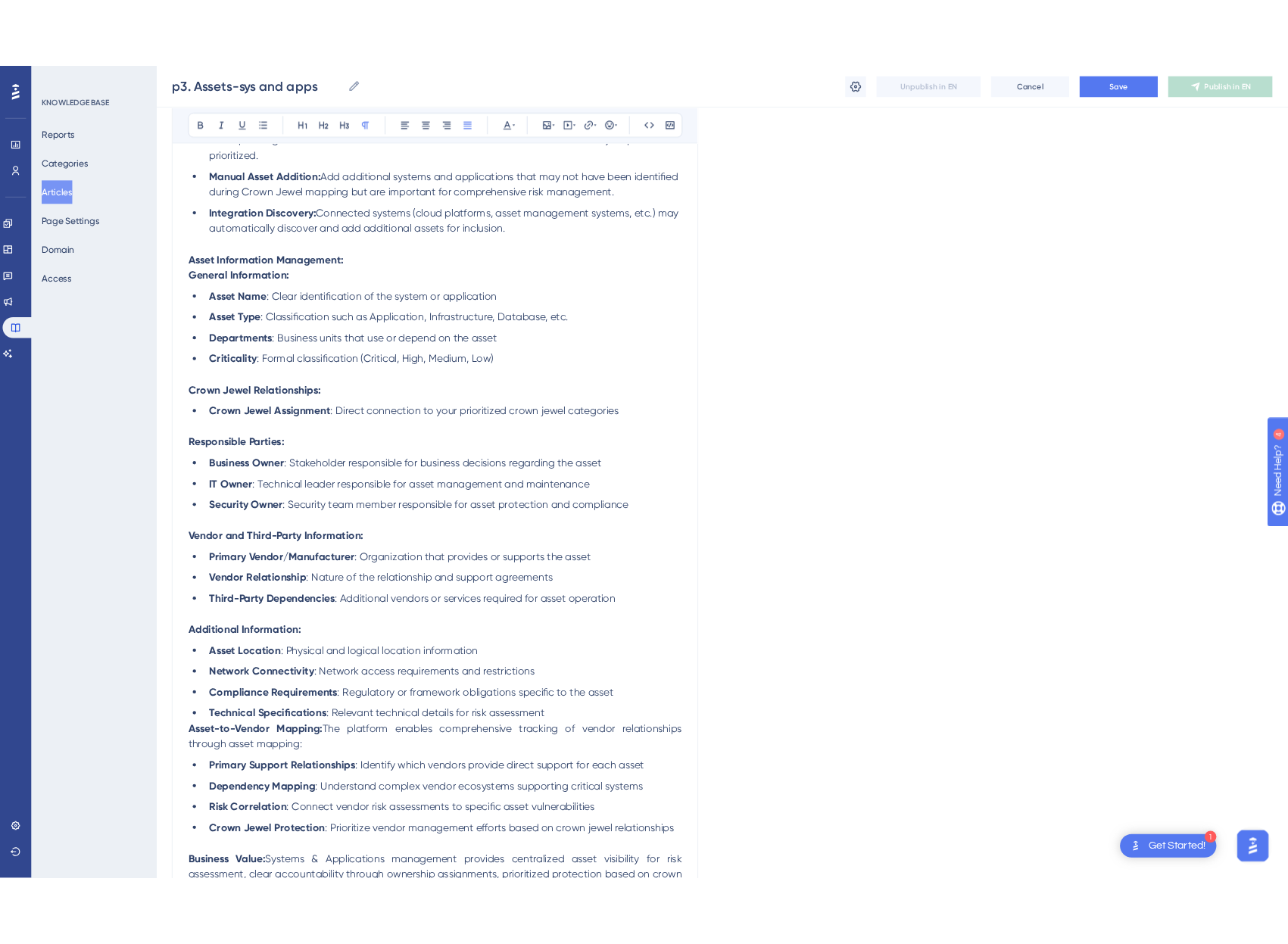
scroll to position [384, 0]
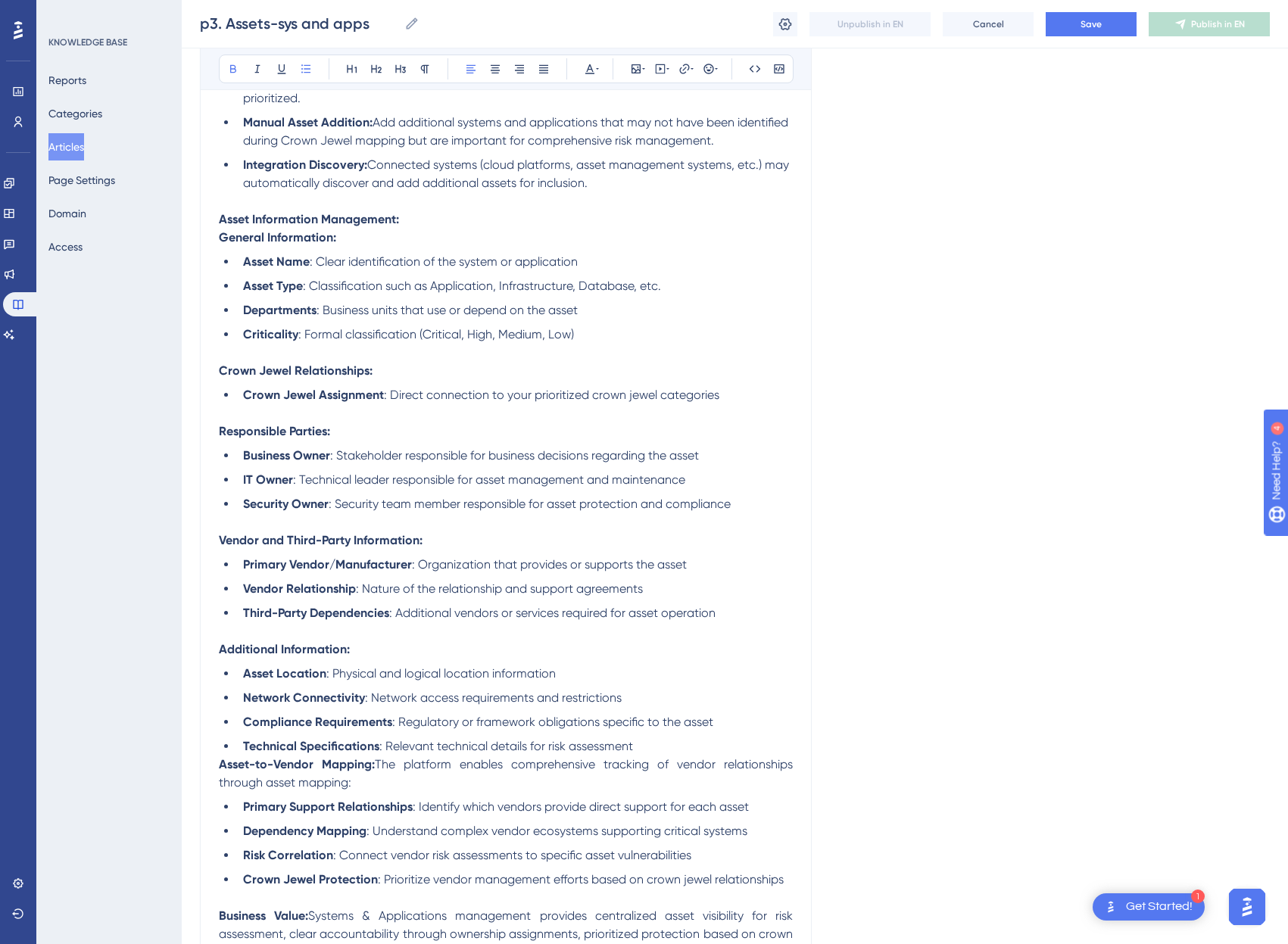
click at [295, 566] on strong "Primary Vendor/Manufacturer" at bounding box center [328, 564] width 169 height 14
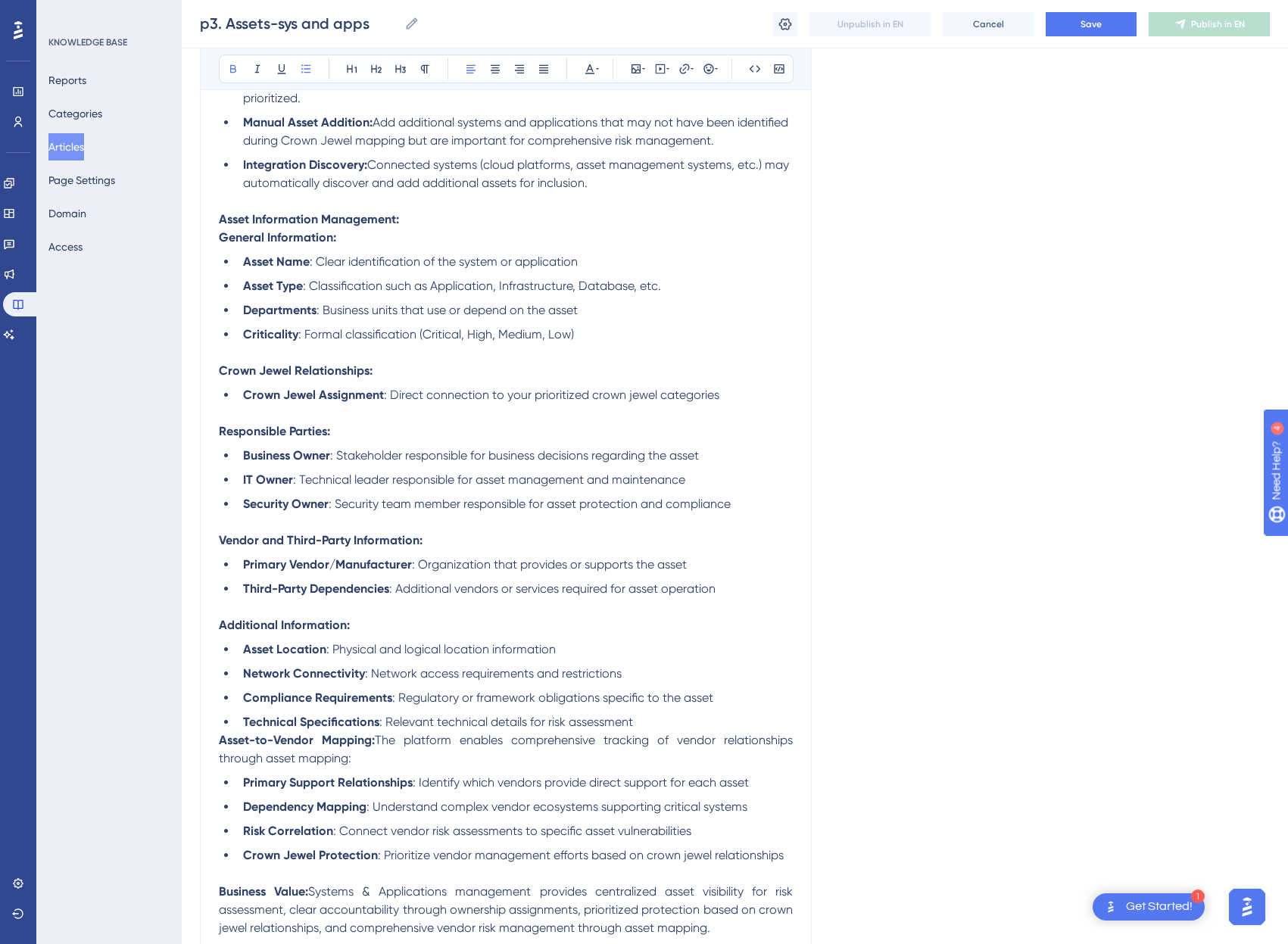
click at [262, 720] on strong "Technical Specifications" at bounding box center [311, 722] width 136 height 14
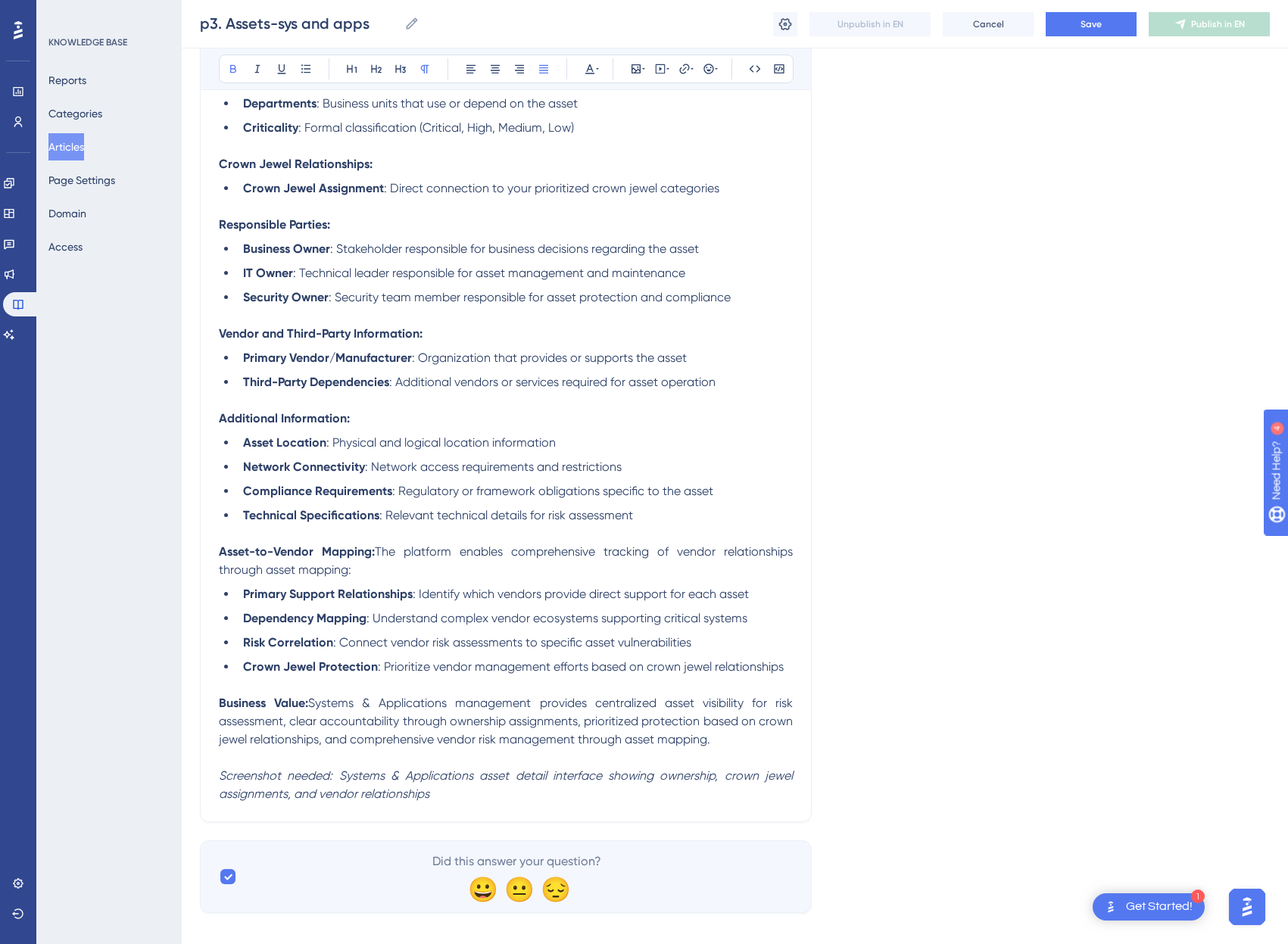
scroll to position [608, 0]
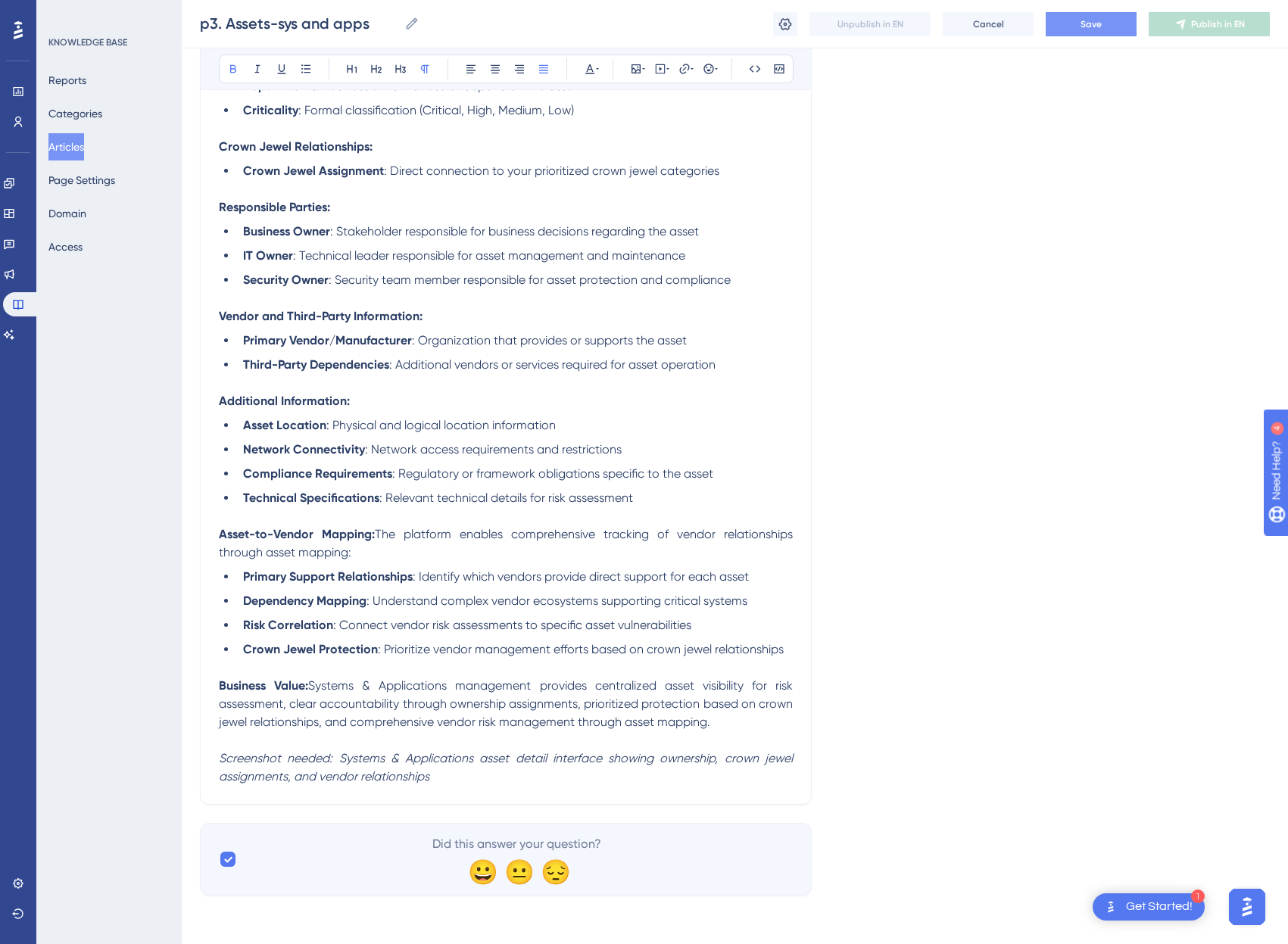
click at [1087, 29] on span "Save" at bounding box center [1091, 24] width 22 height 12
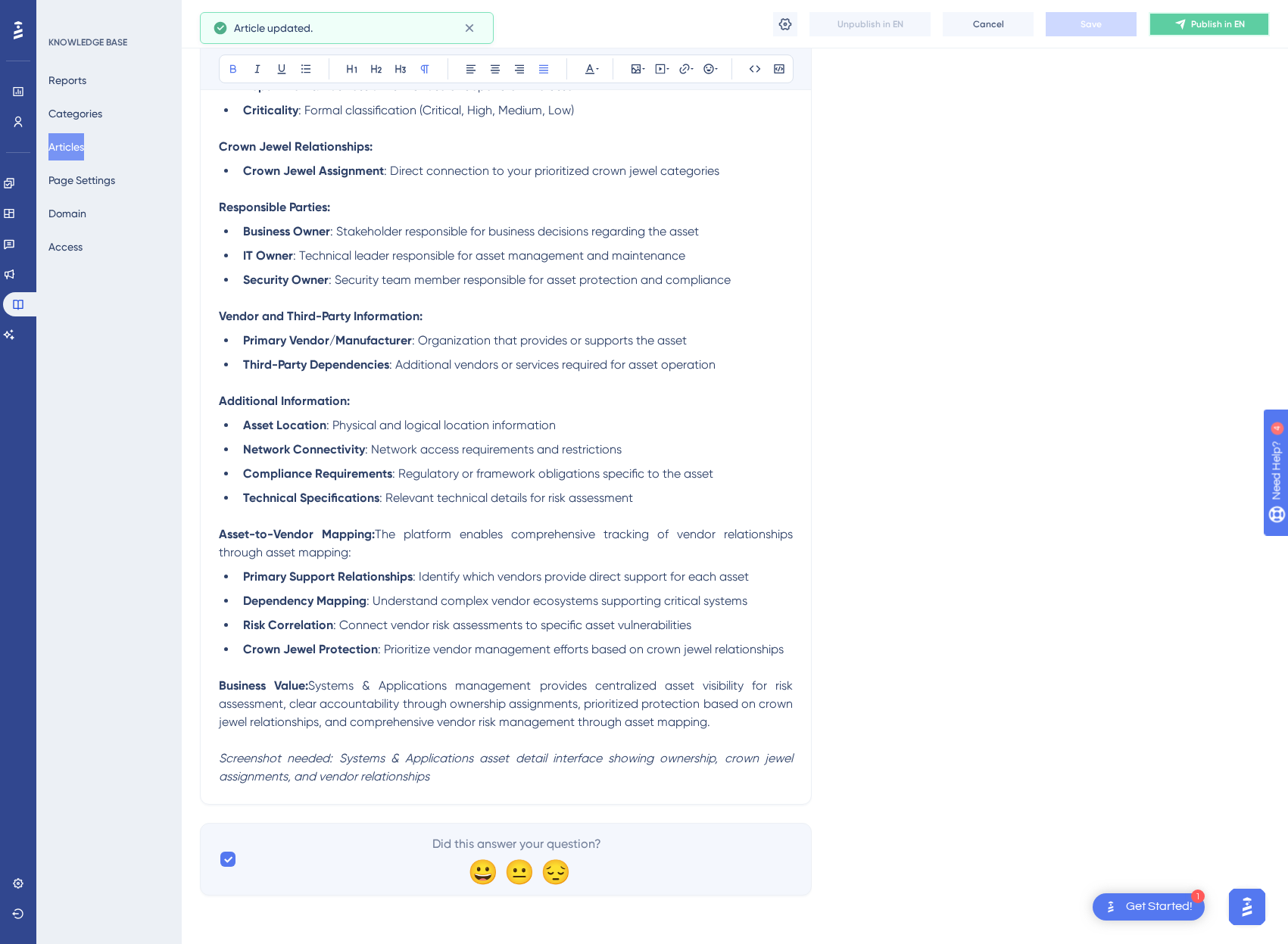
click at [1226, 22] on span "Publish in EN" at bounding box center [1217, 24] width 53 height 12
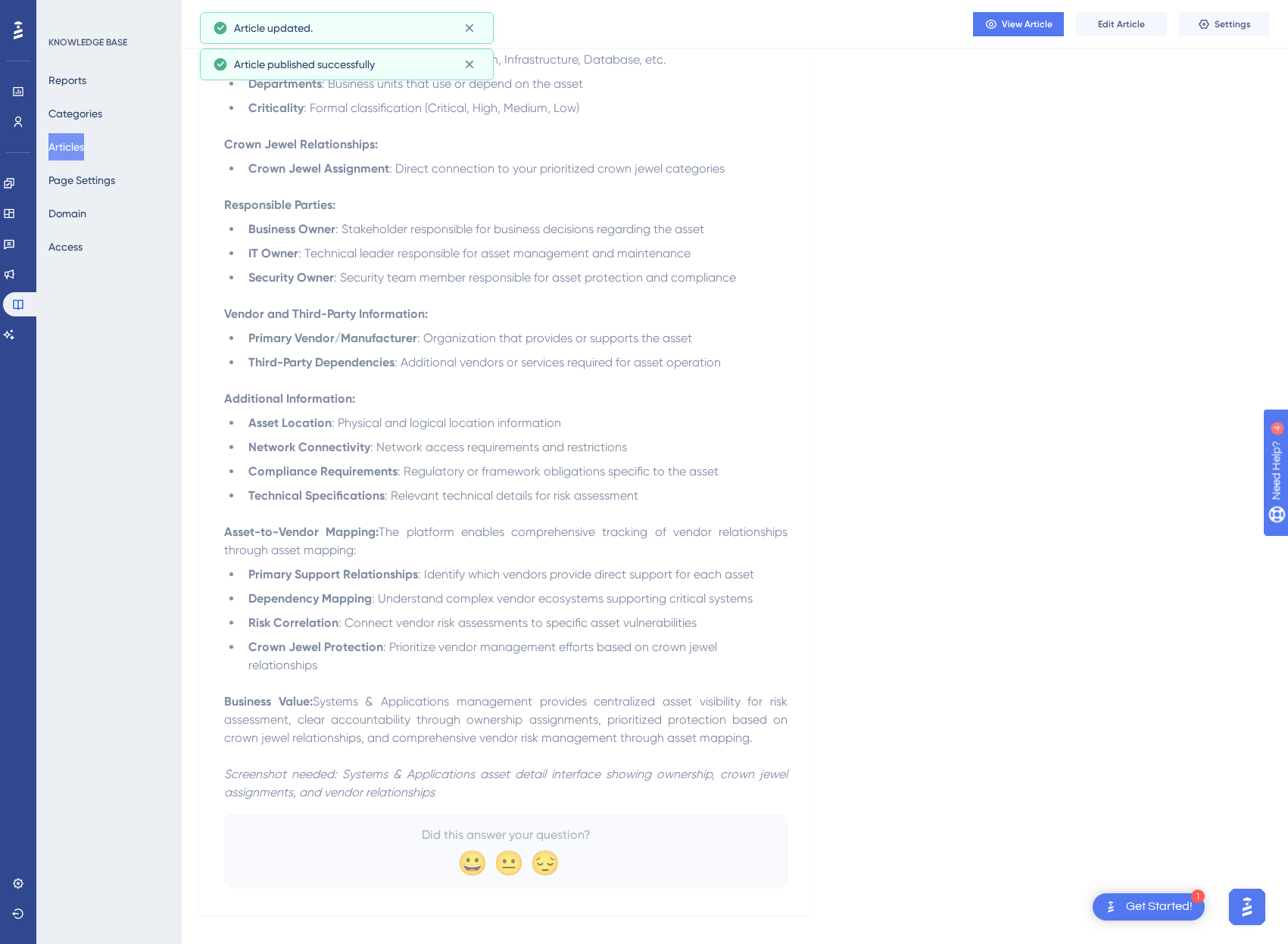
click at [76, 147] on button "Articles" at bounding box center [66, 147] width 36 height 27
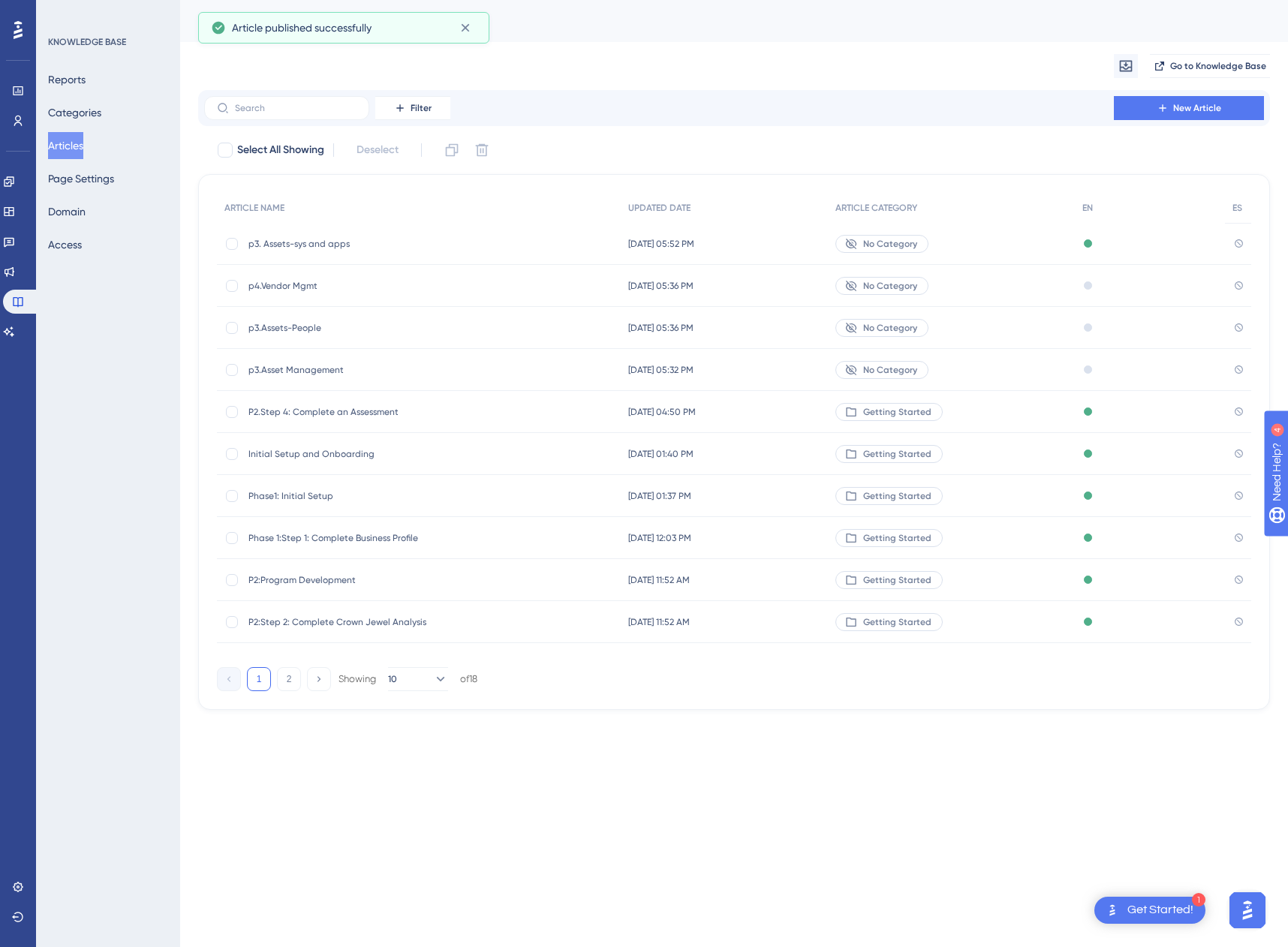
click at [273, 327] on span "p3.Assets-People" at bounding box center [368, 328] width 240 height 12
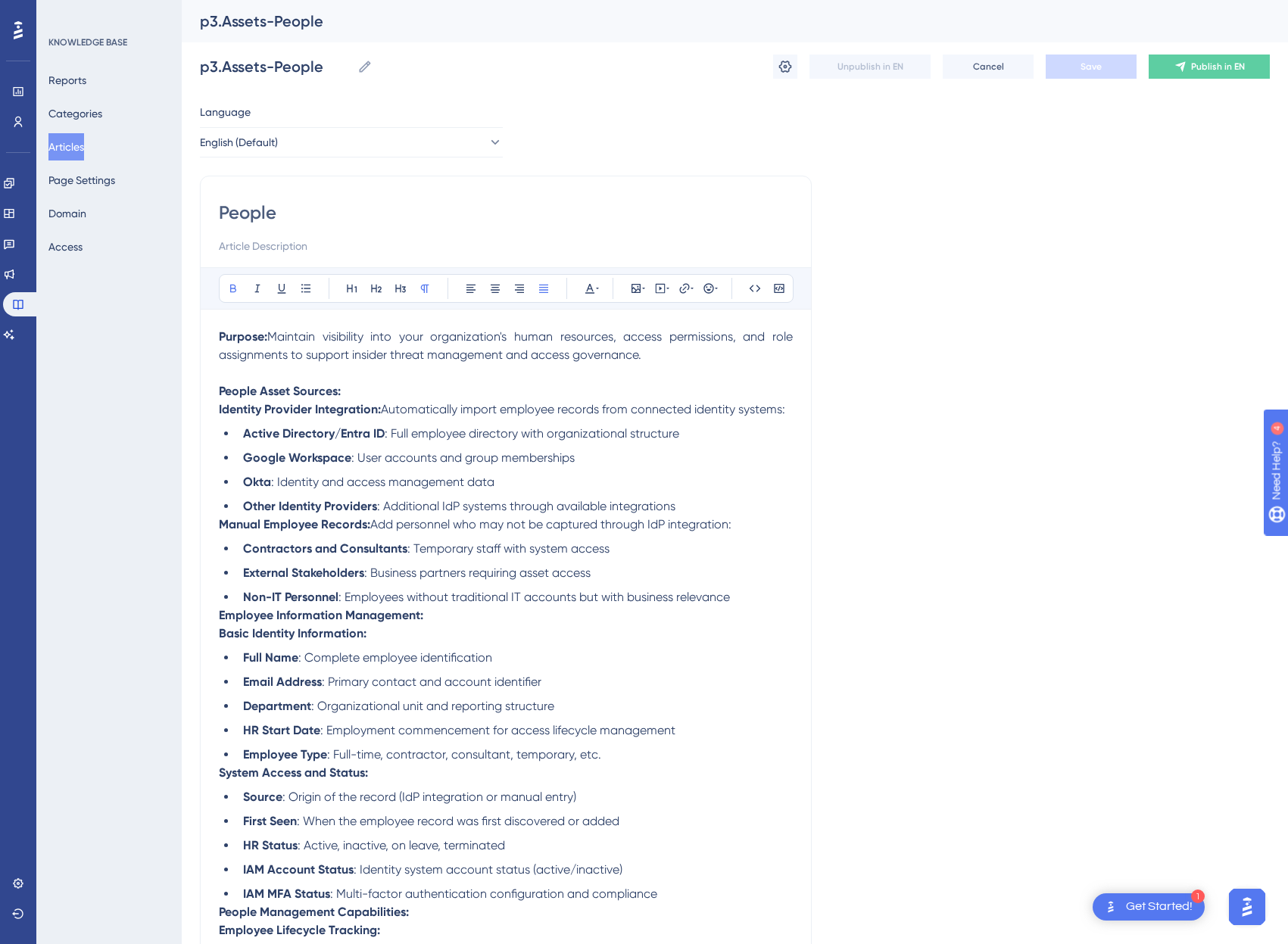
click at [323, 336] on span "Maintain visibility into your organization's human resources, access permission…" at bounding box center [508, 345] width 577 height 33
click at [654, 356] on p "Purpose: Maintain visibility into your organization's human resources, access p…" at bounding box center [506, 346] width 574 height 37
click at [649, 335] on span "Maintain visibility into your organization's human resources, access permission…" at bounding box center [508, 345] width 577 height 33
click at [701, 340] on span "Maintain visibility into your organization's human resources, access permission…" at bounding box center [508, 345] width 577 height 33
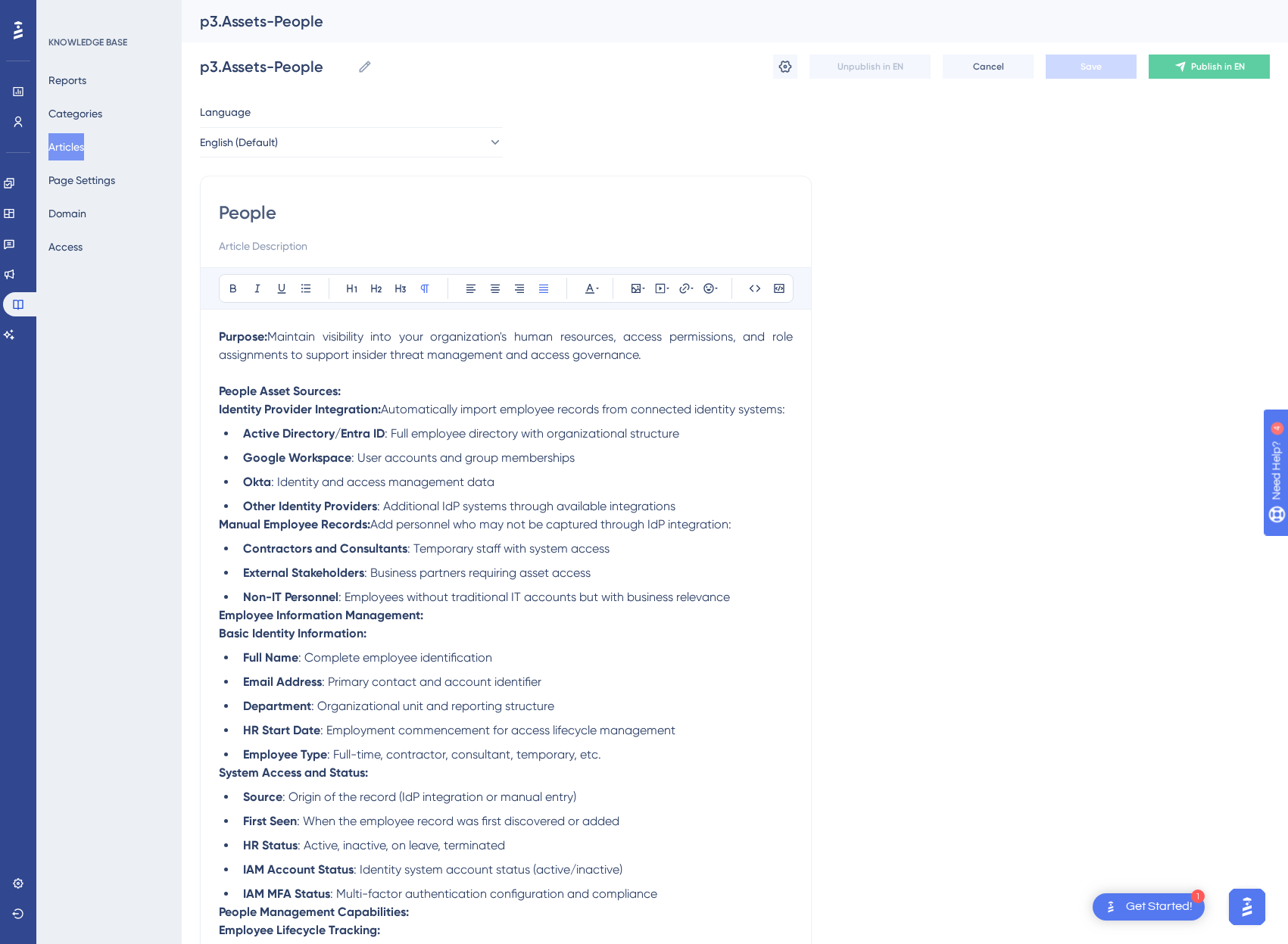
click at [368, 354] on span "Maintain visibility into your organization's human resources, access permission…" at bounding box center [508, 345] width 577 height 33
click at [325, 441] on li "Active Directory/Entra ID : Full employee directory with organizational structu…" at bounding box center [514, 433] width 556 height 18
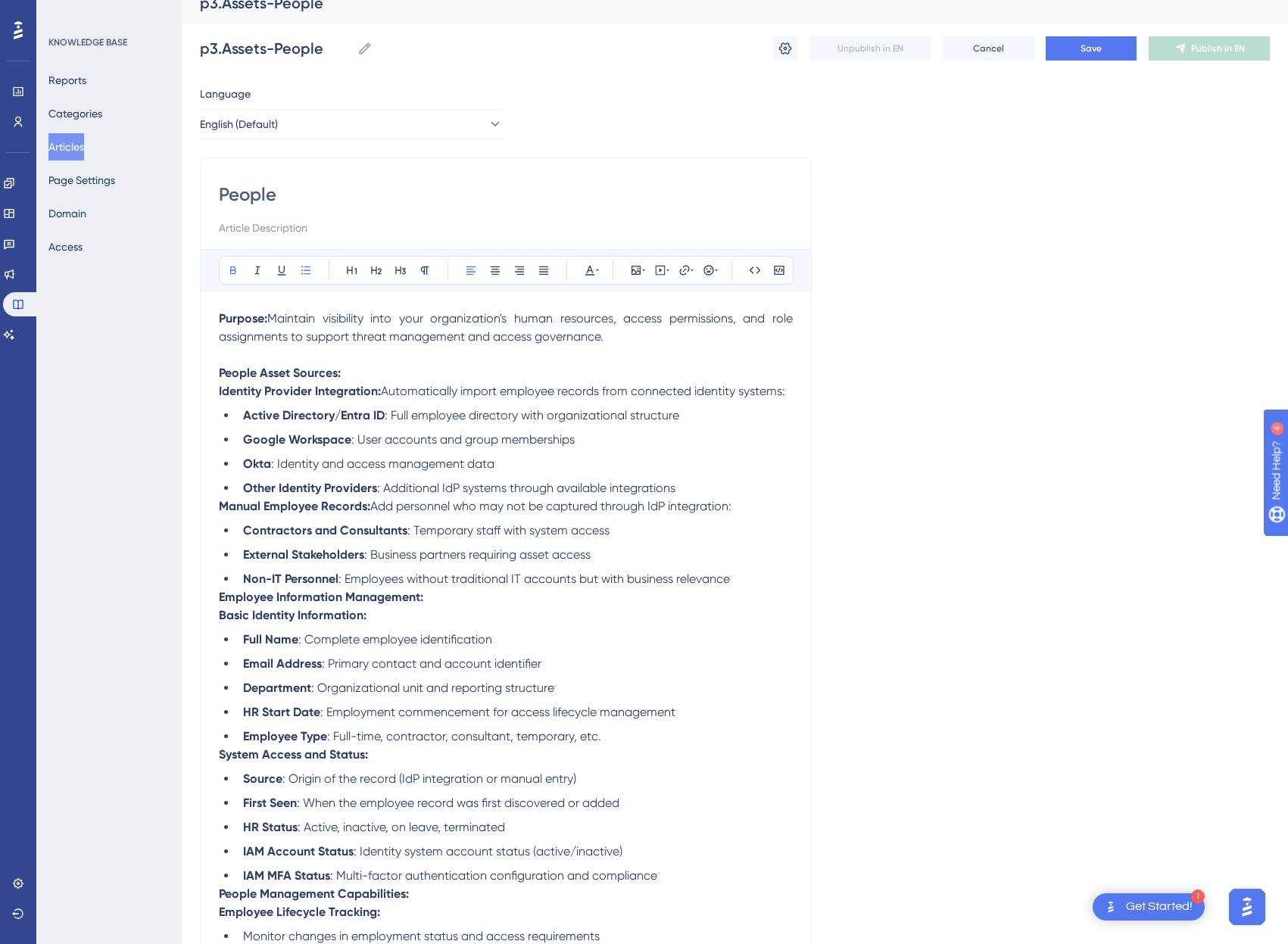
scroll to position [28, 0]
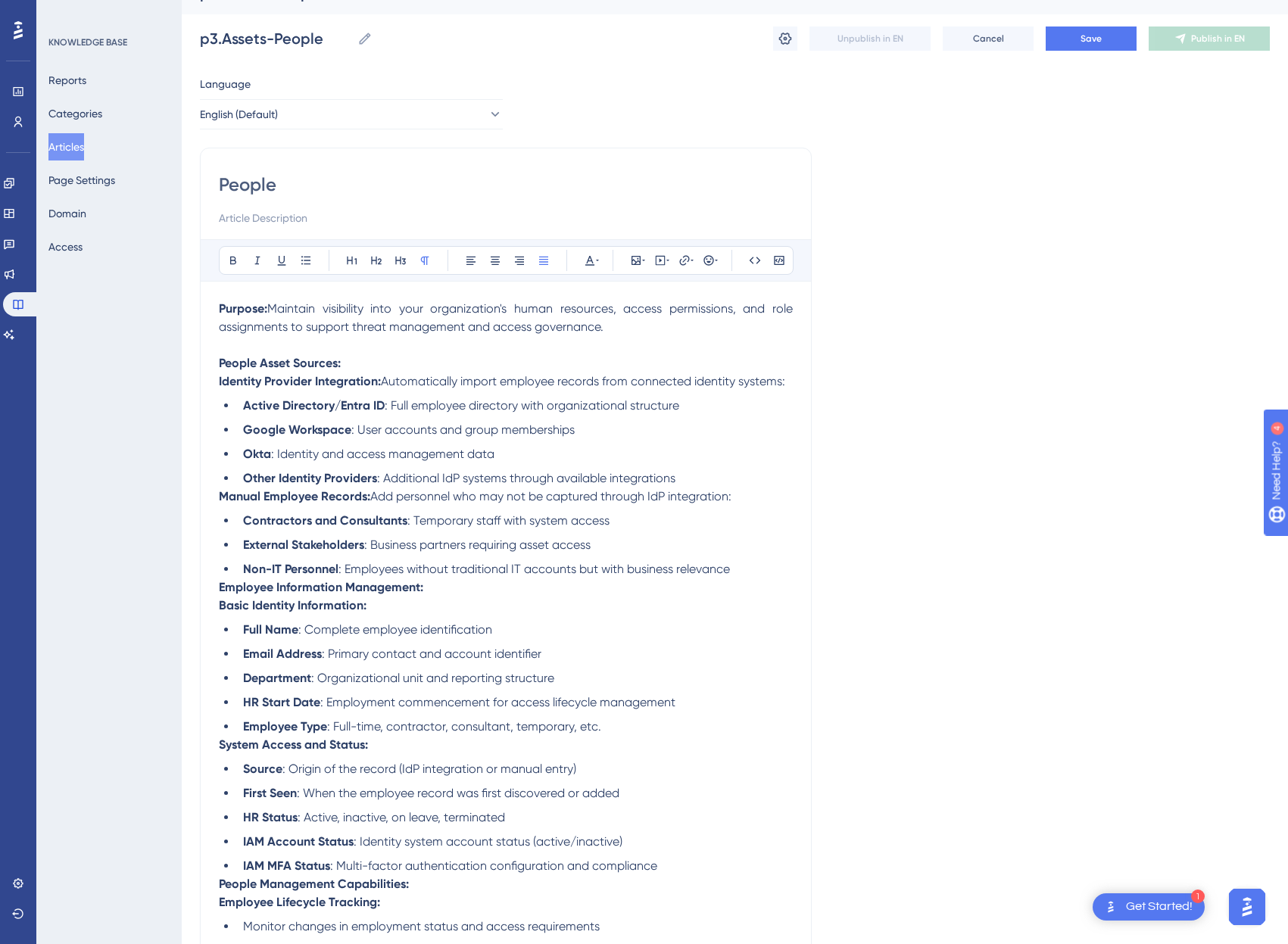
click at [512, 374] on span "Automatically import employee records from connected identity systems:" at bounding box center [583, 381] width 404 height 14
click at [1058, 45] on button "Save" at bounding box center [1091, 38] width 91 height 24
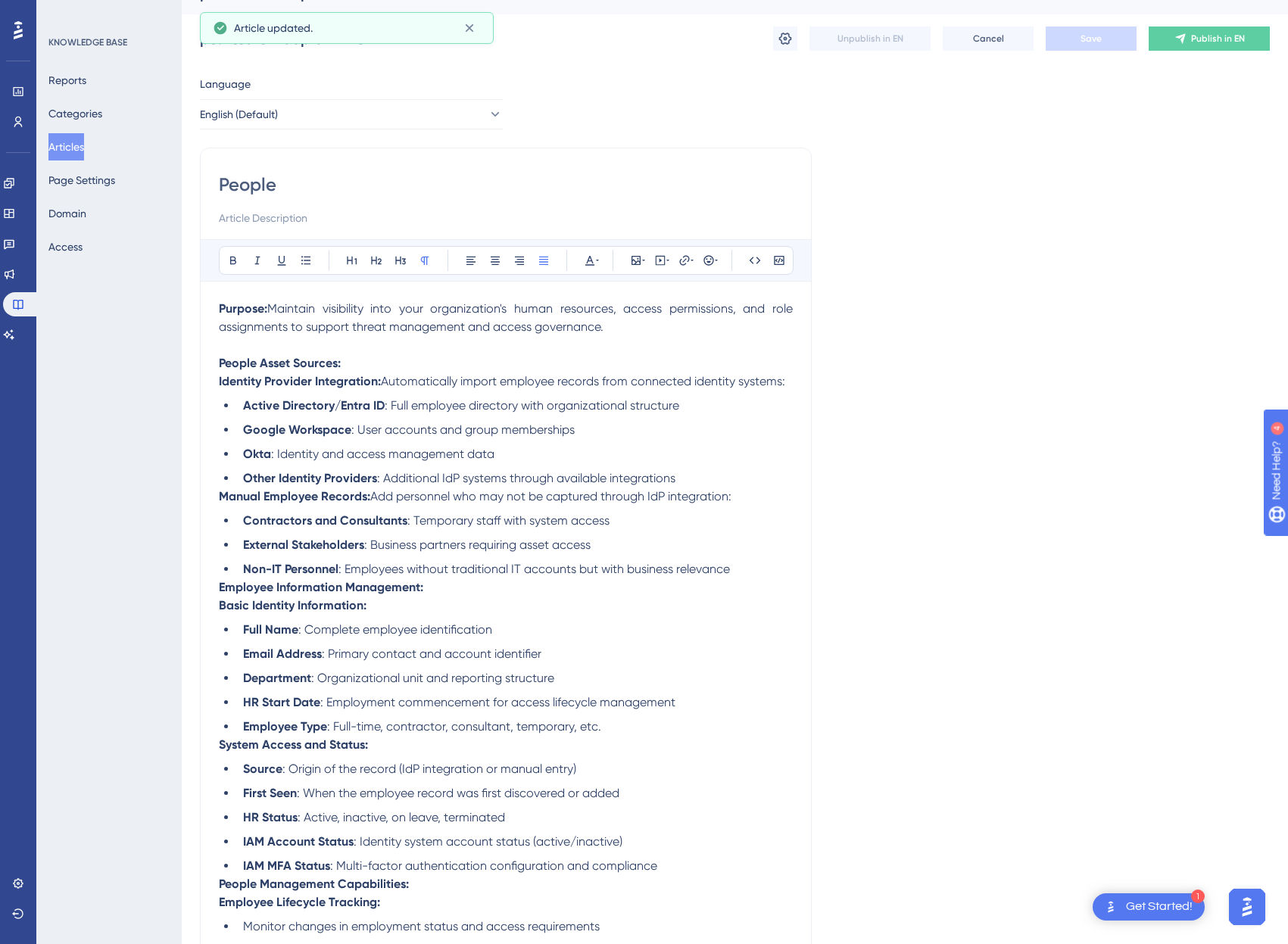
click at [452, 404] on span ": Full employee directory with organizational structure" at bounding box center [532, 405] width 295 height 14
click at [516, 448] on li "Okta : Identity and access management data" at bounding box center [514, 454] width 556 height 18
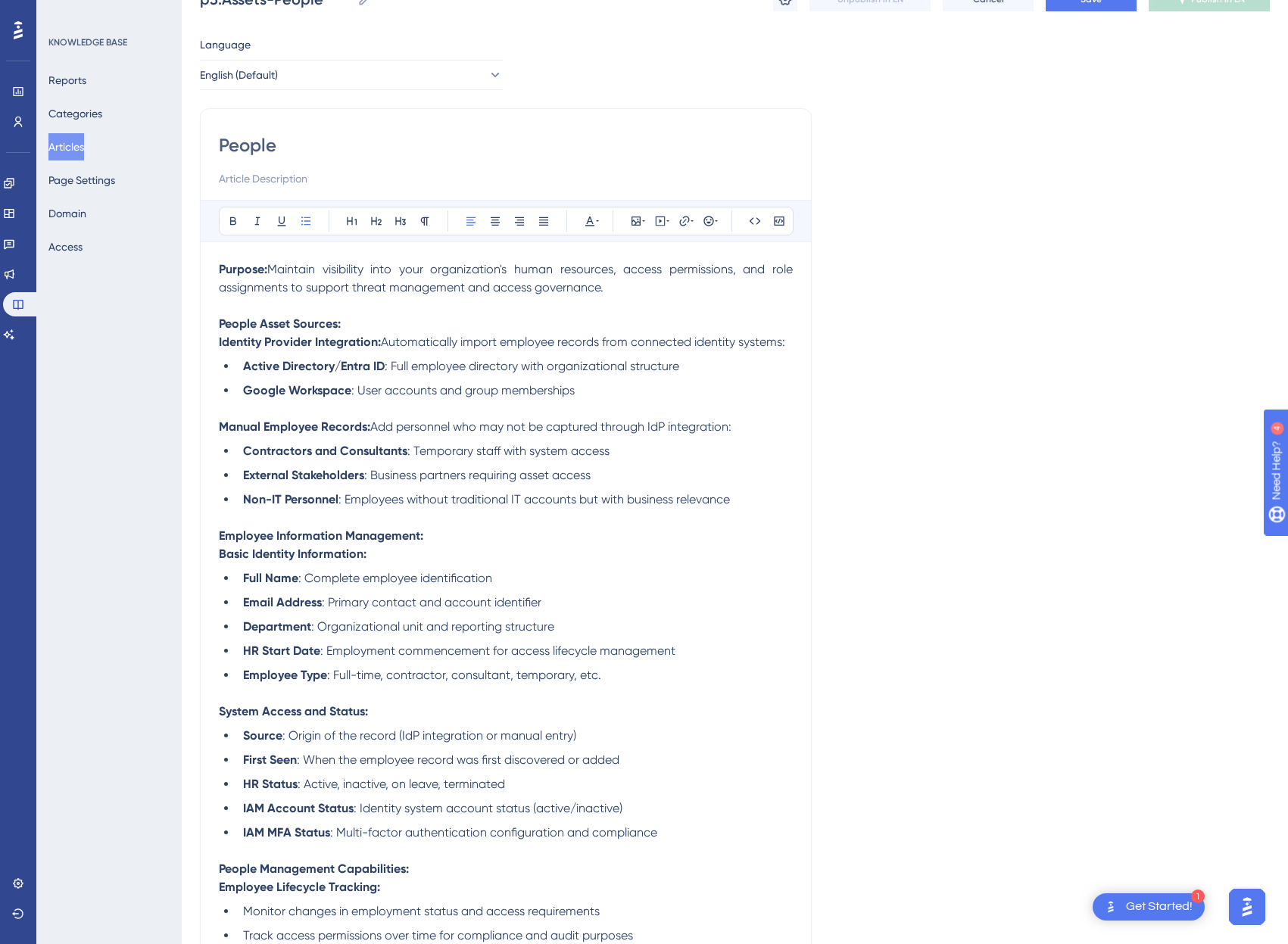
scroll to position [0, 11]
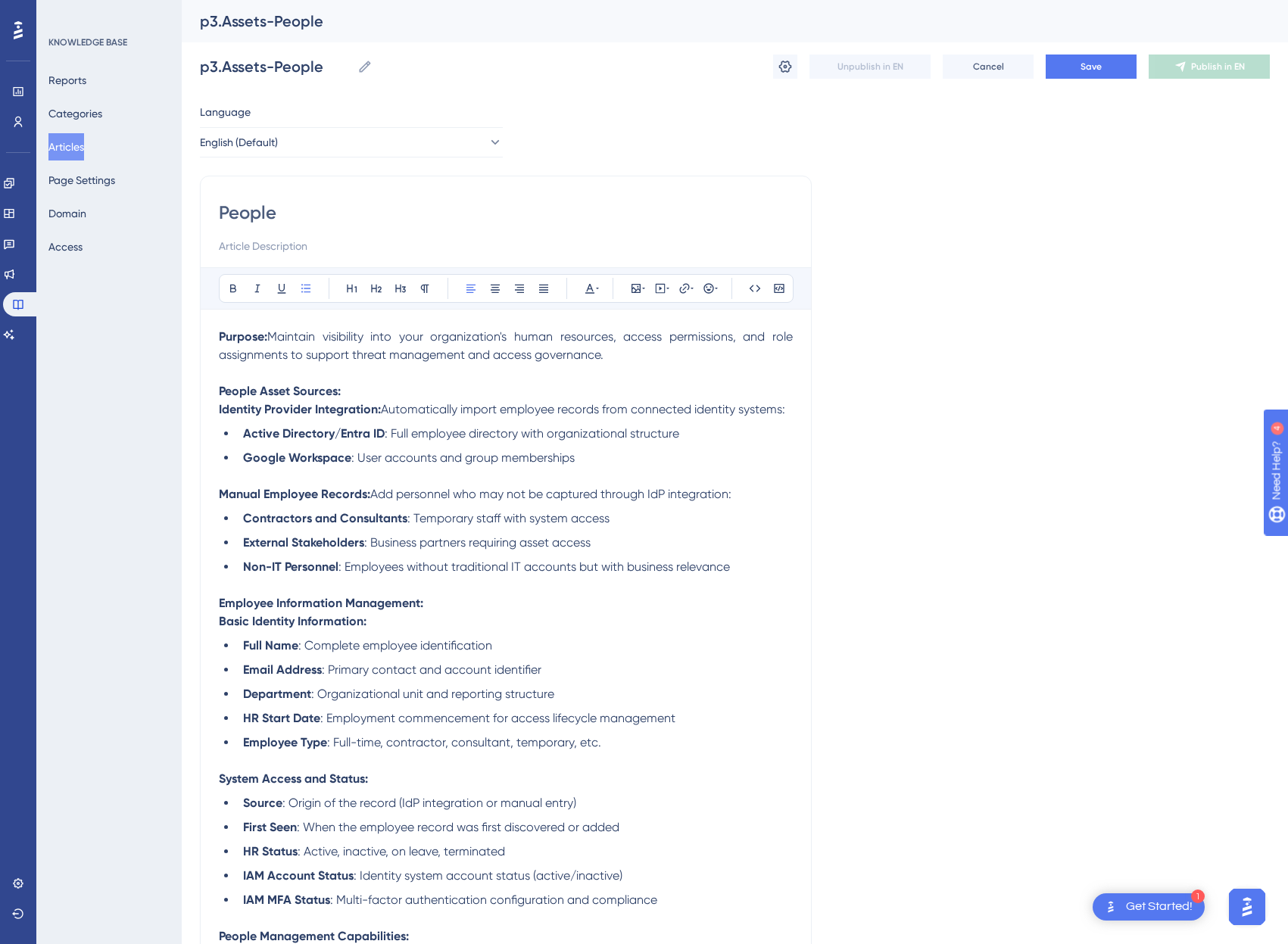
click at [567, 431] on span ": Full employee directory with organizational structure" at bounding box center [532, 433] width 295 height 14
click at [1081, 63] on span "Save" at bounding box center [1091, 66] width 22 height 12
click at [326, 393] on strong "People Asset Sources:" at bounding box center [280, 391] width 122 height 14
click at [583, 410] on span "Automatically import employee records from connected identity systems:" at bounding box center [583, 409] width 404 height 14
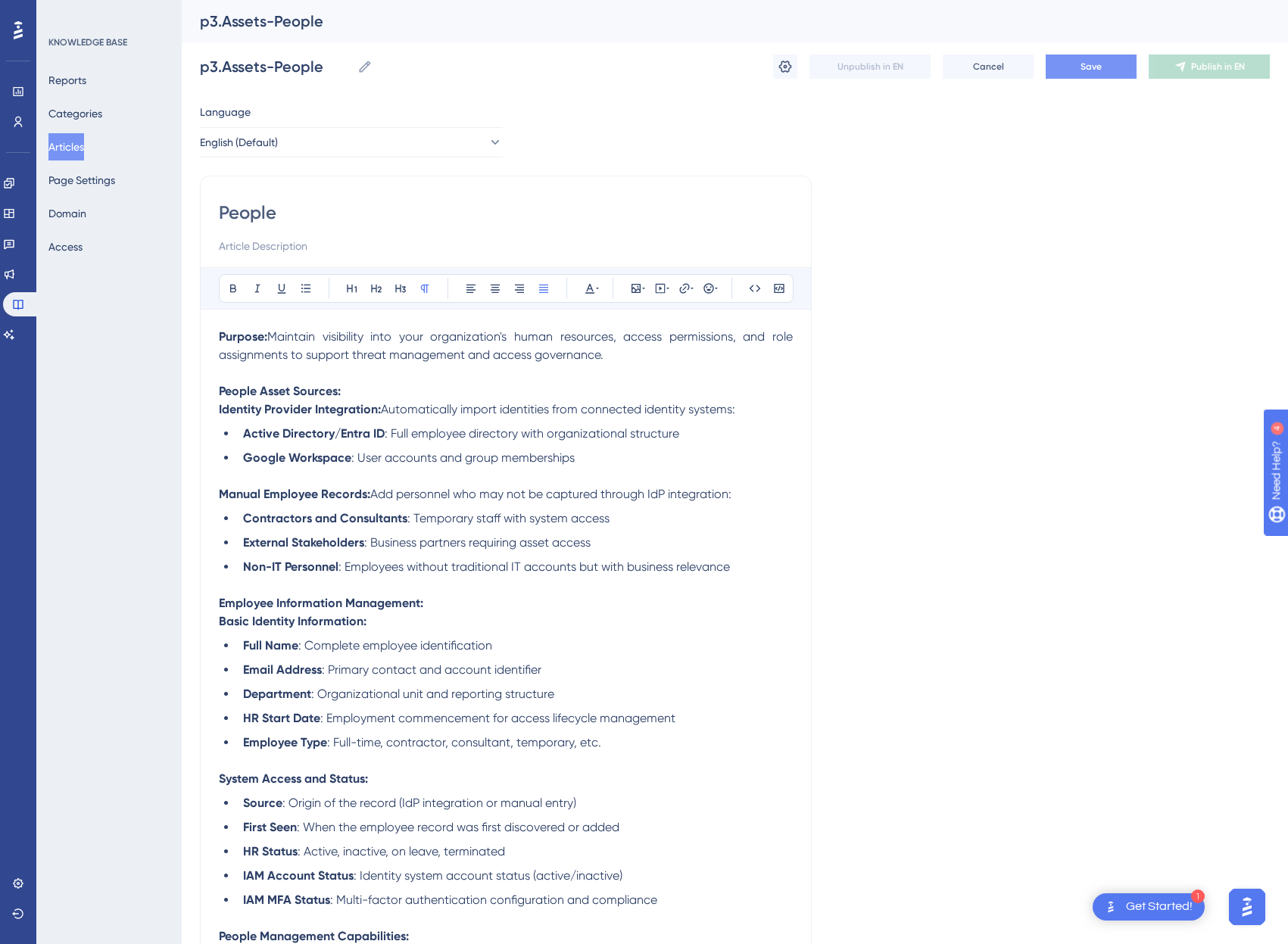
click at [510, 337] on span "Maintain visibility into your organization's human resources, access permission…" at bounding box center [508, 345] width 577 height 33
click at [552, 339] on span "Maintain visibility into your organization's human resources, access permission…" at bounding box center [508, 345] width 577 height 33
click at [433, 434] on span ": Full employee directory with organizational structure" at bounding box center [532, 433] width 295 height 14
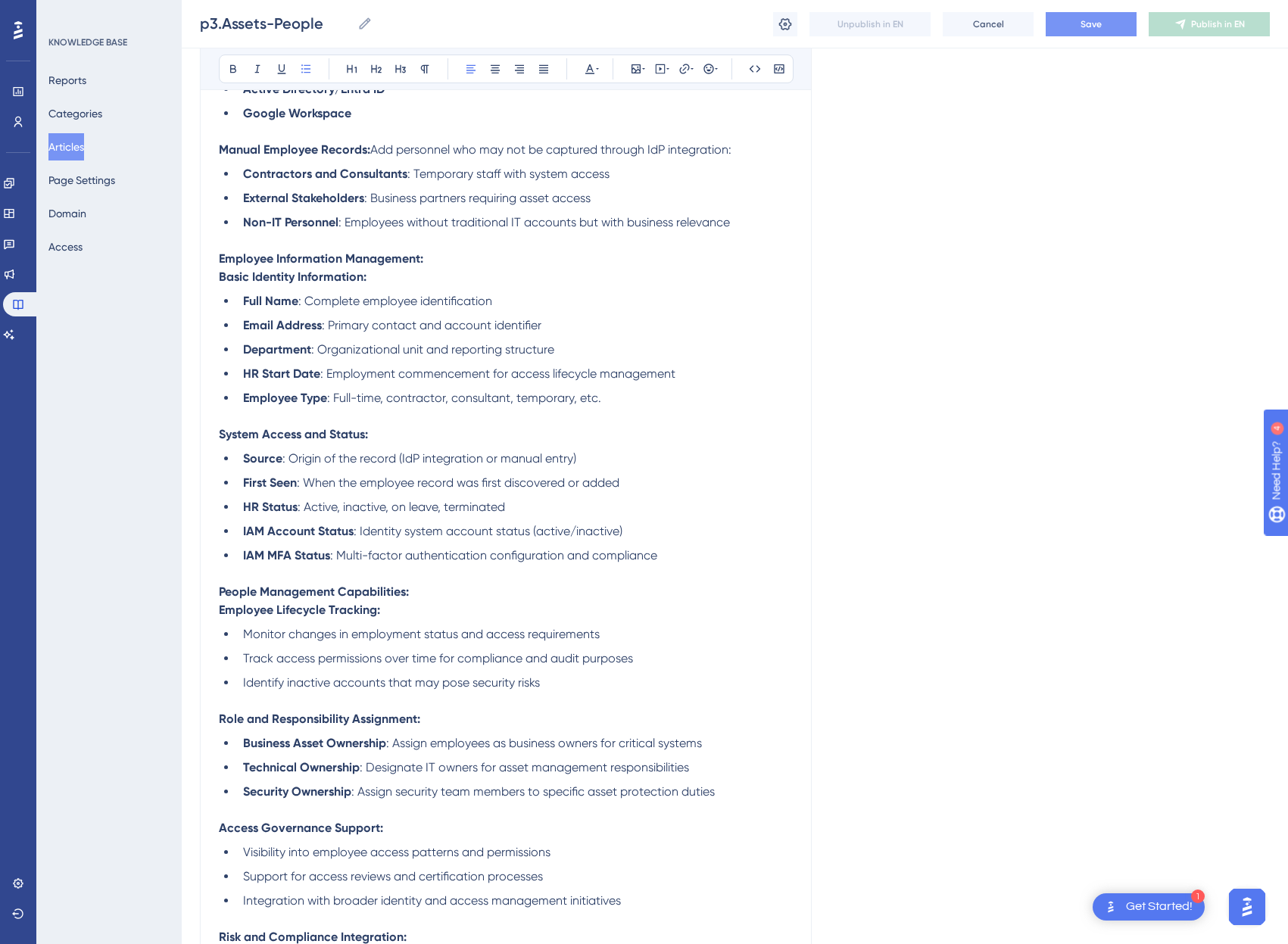
scroll to position [339, 11]
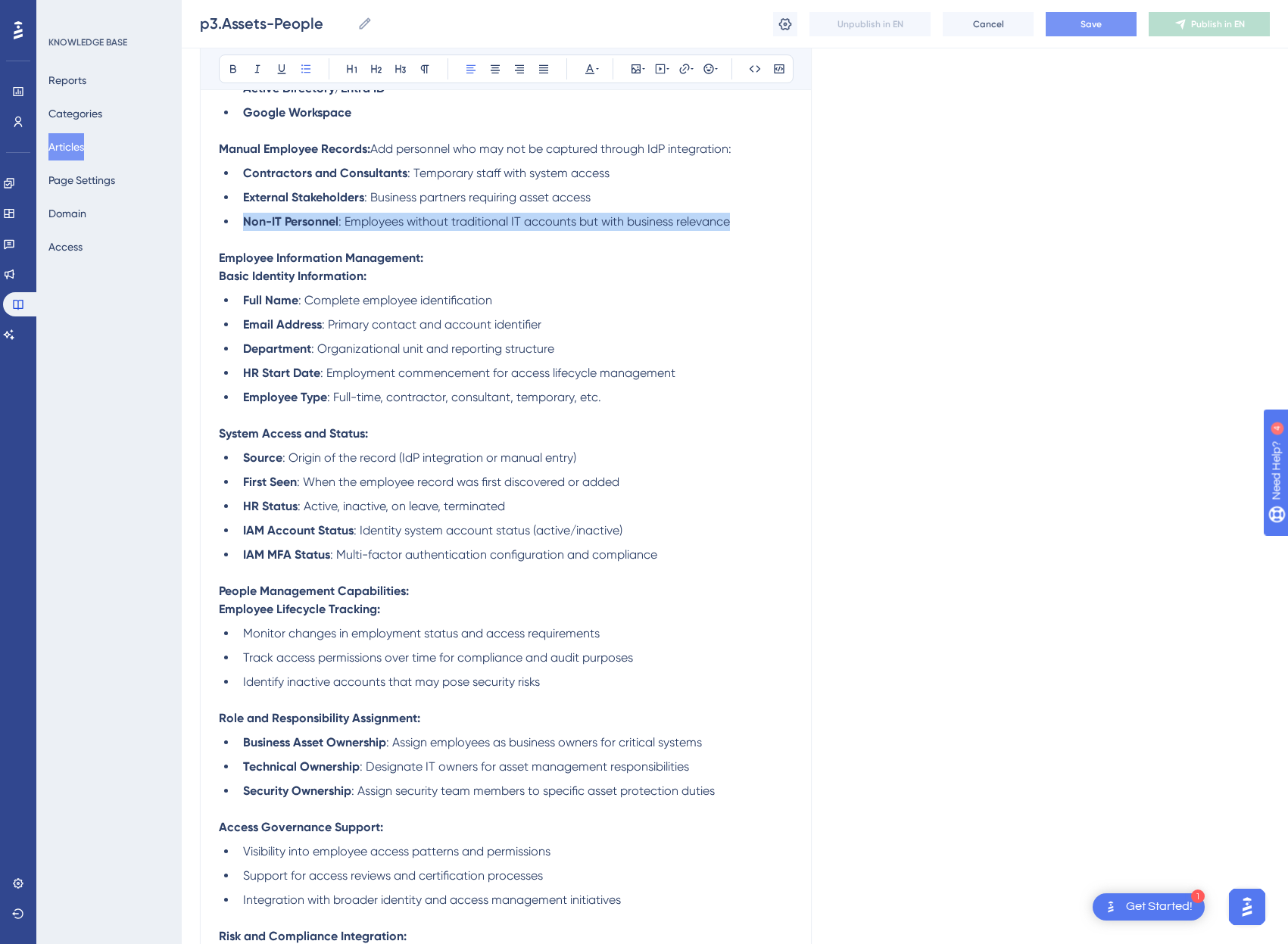
drag, startPoint x: 730, startPoint y: 221, endPoint x: 190, endPoint y: 229, distance: 540.1
click at [200, 229] on div "People Bold Italic Underline Bullet Point Heading 1 Heading 2 Heading 3 Normal …" at bounding box center [506, 627] width 612 height 1594
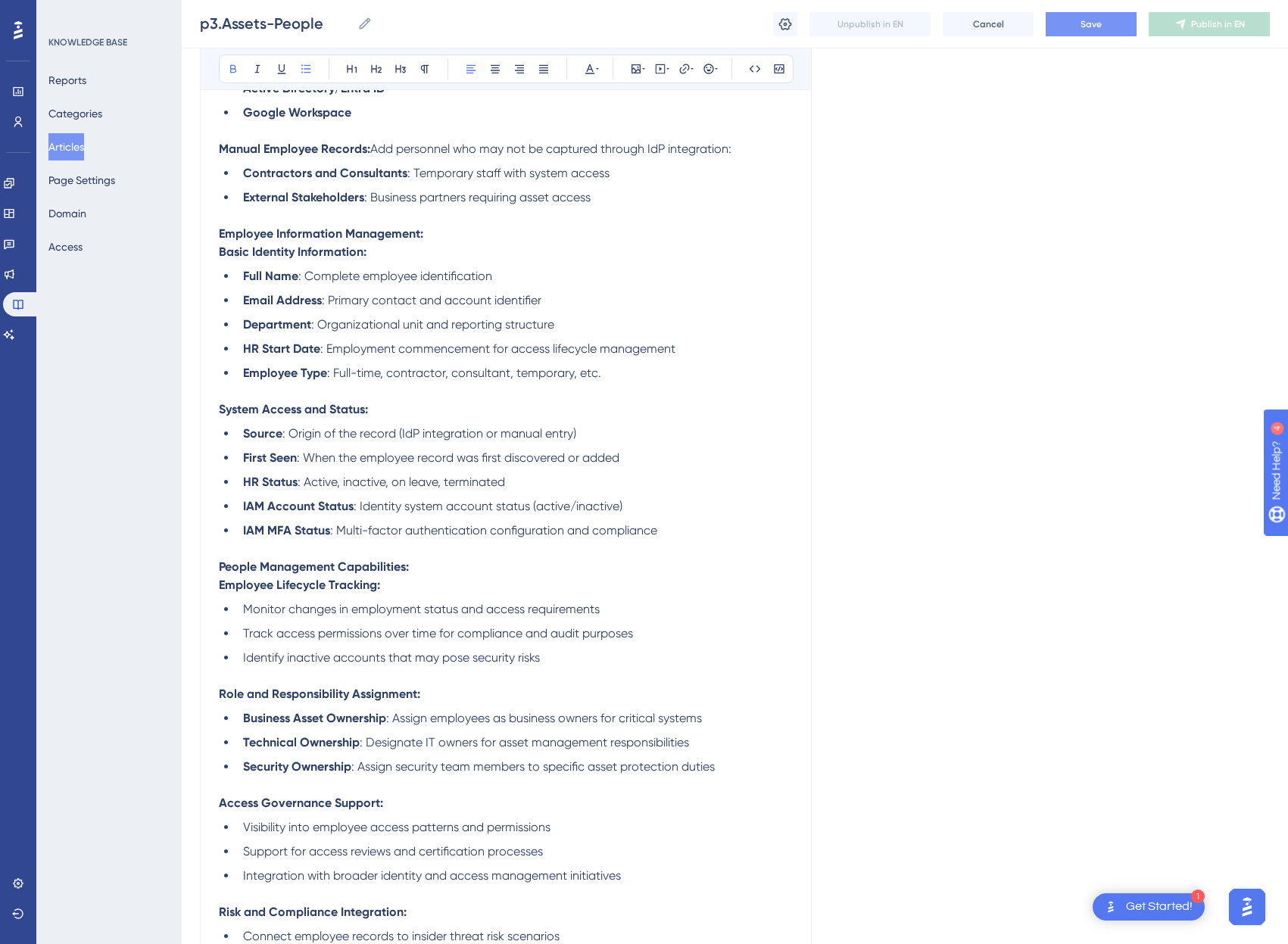
click at [250, 351] on strong "HR Start Date" at bounding box center [281, 348] width 77 height 14
click at [610, 374] on li "Employee Type : [DEMOGRAPHIC_DATA], [DEMOGRAPHIC_DATA], consultant, temporary, …" at bounding box center [514, 373] width 556 height 18
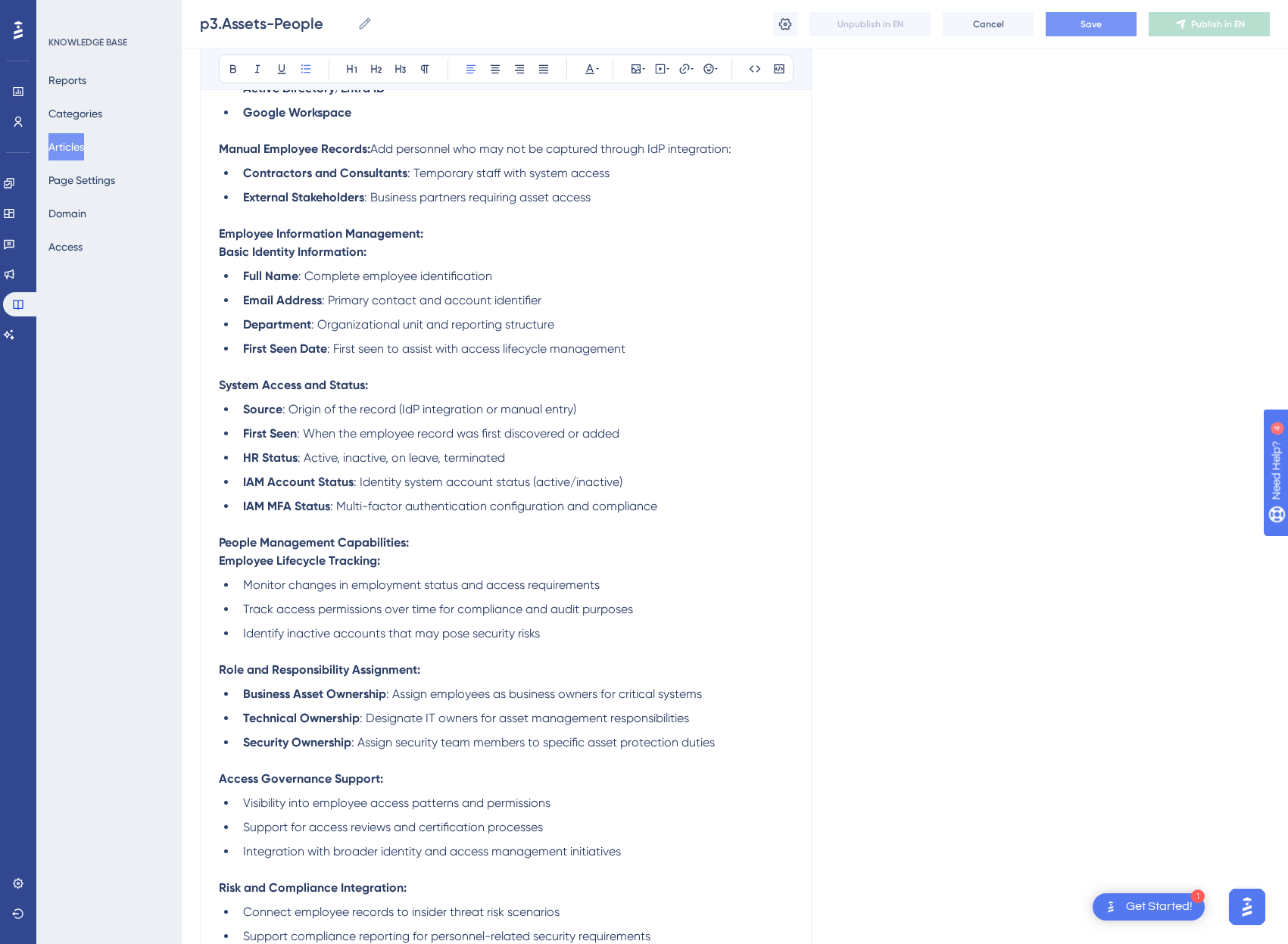
click at [311, 417] on li "Source : Origin of the record (IdP integration or manual entry)" at bounding box center [514, 409] width 556 height 18
click at [575, 407] on li "Source : Origin of the record (IdP integration or manual entry)" at bounding box center [514, 409] width 556 height 18
click at [333, 435] on span ": When the employee record was first discovered or added" at bounding box center [457, 433] width 323 height 14
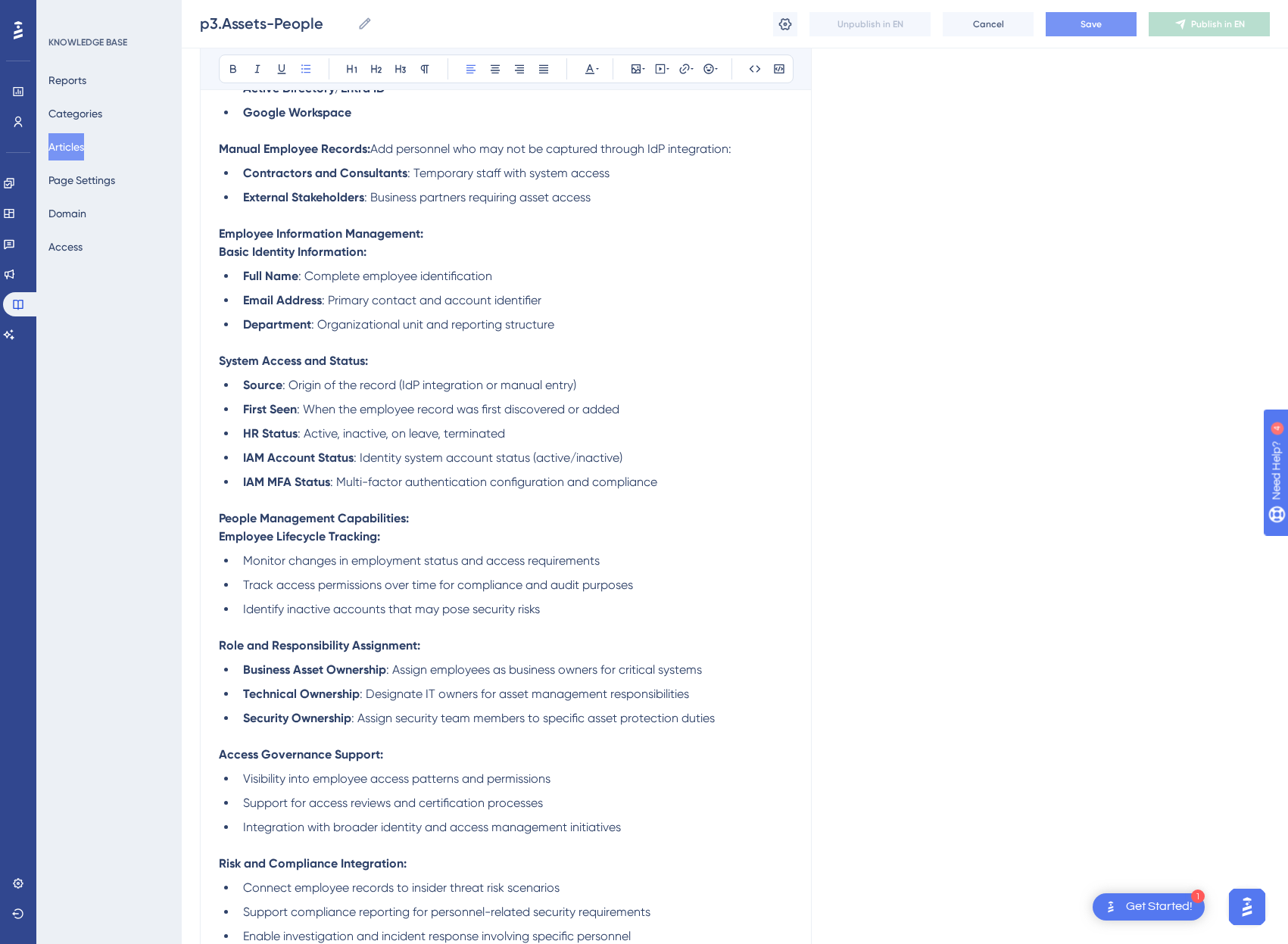
click at [367, 411] on span ": When the employee record was first discovered or added" at bounding box center [457, 409] width 323 height 14
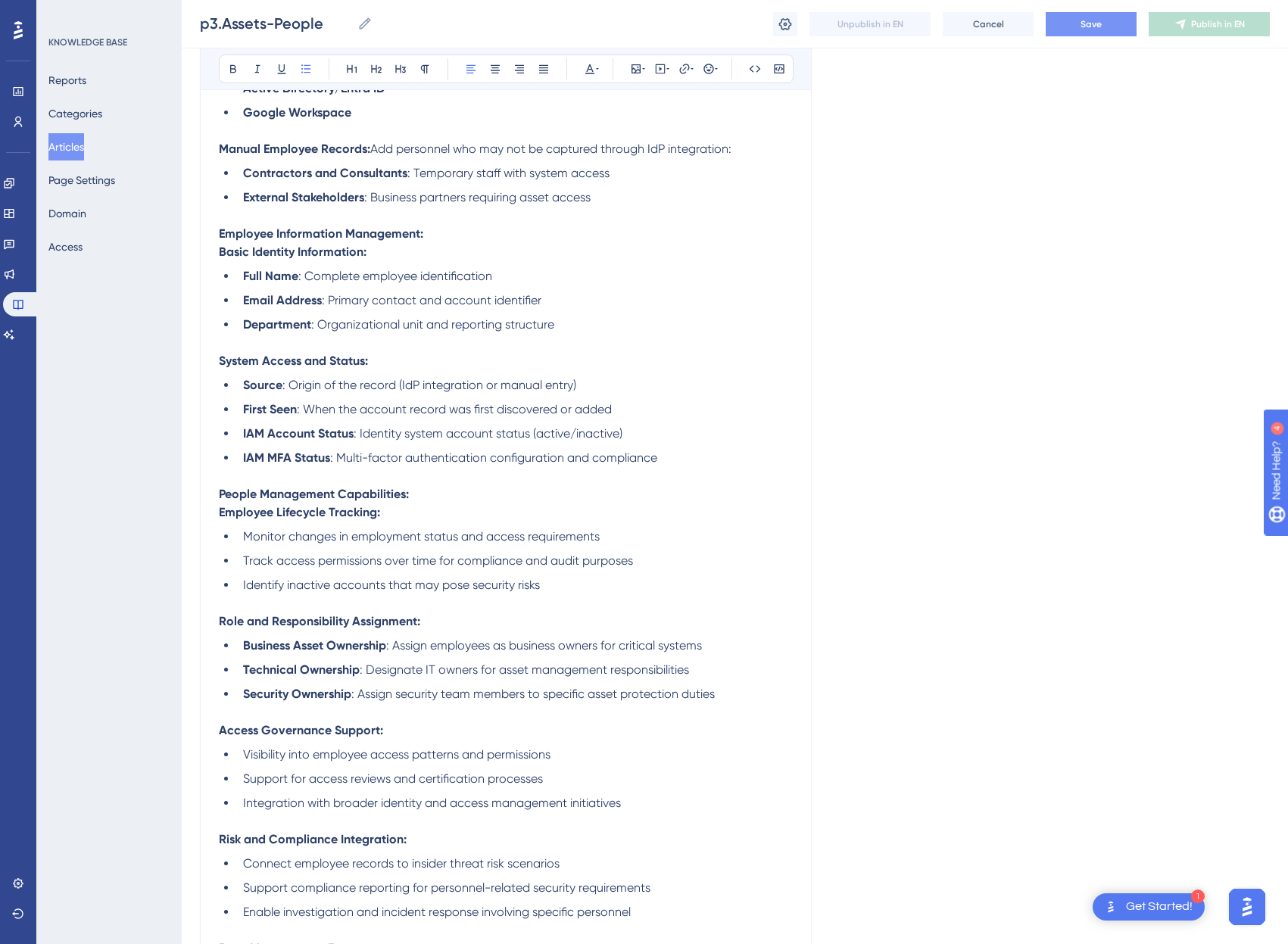
click at [276, 587] on span "Identify inactive accounts that may pose security risks" at bounding box center [391, 585] width 296 height 14
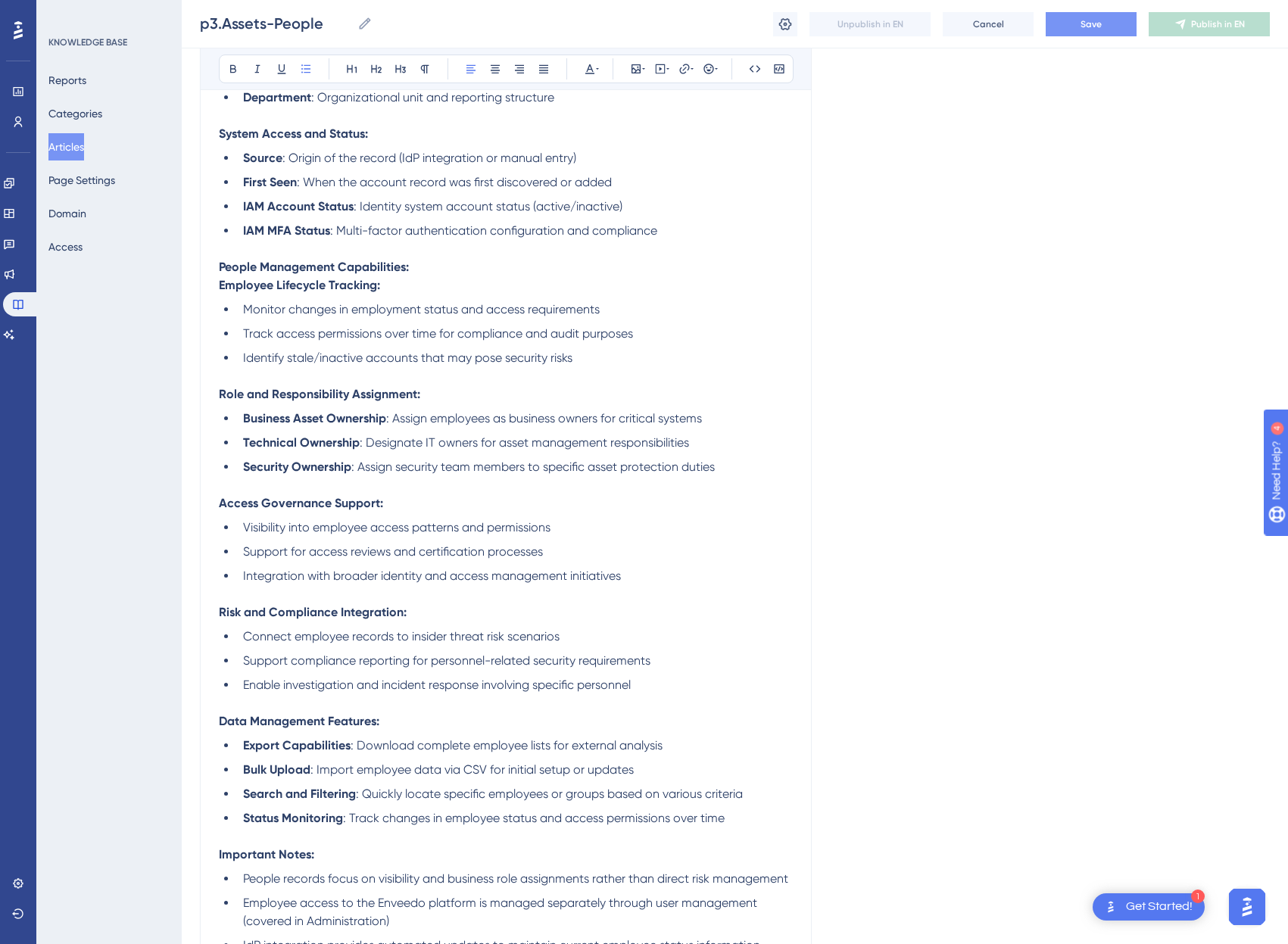
scroll to position [581, 11]
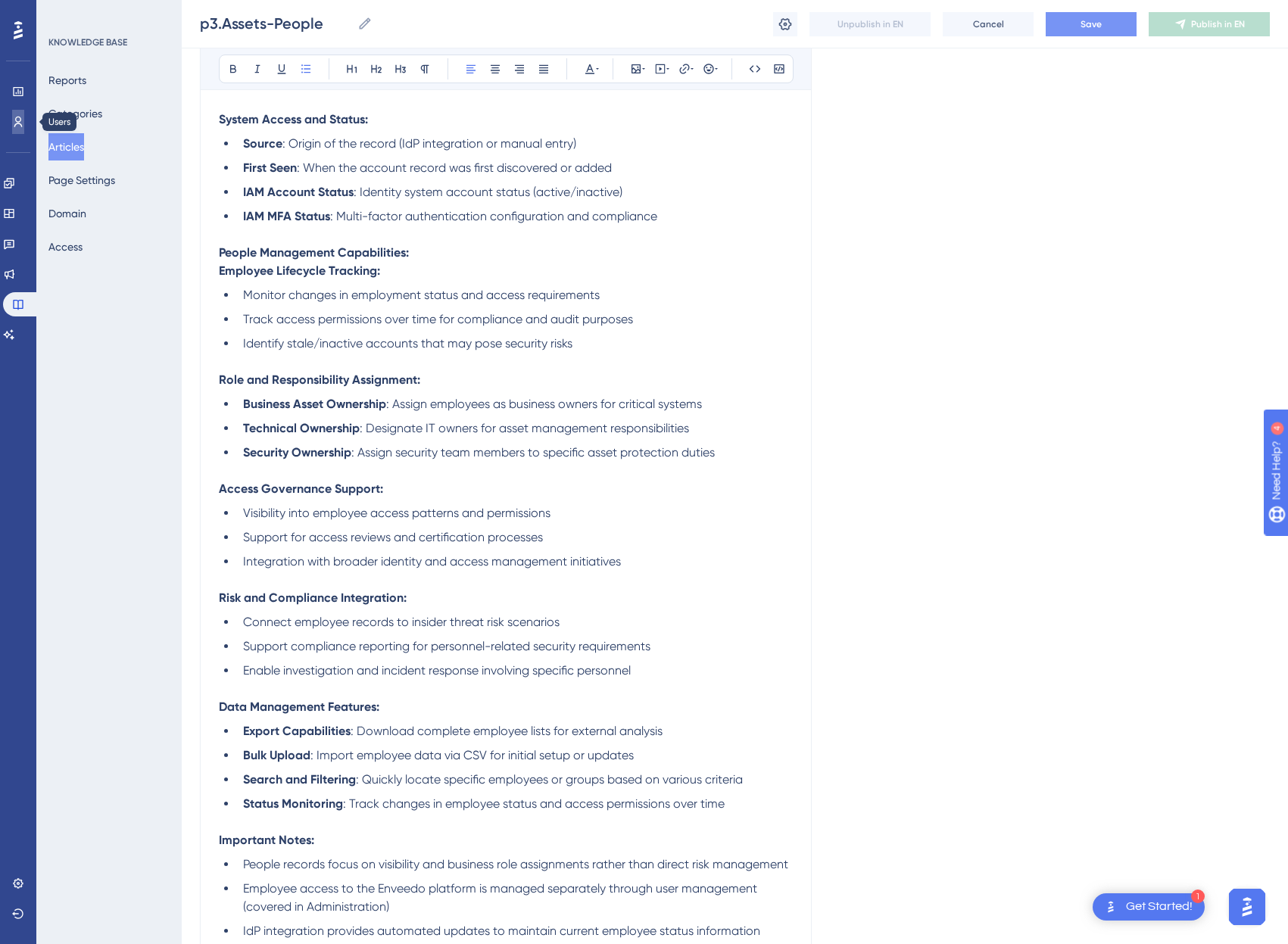
click at [23, 116] on icon at bounding box center [18, 121] width 12 height 12
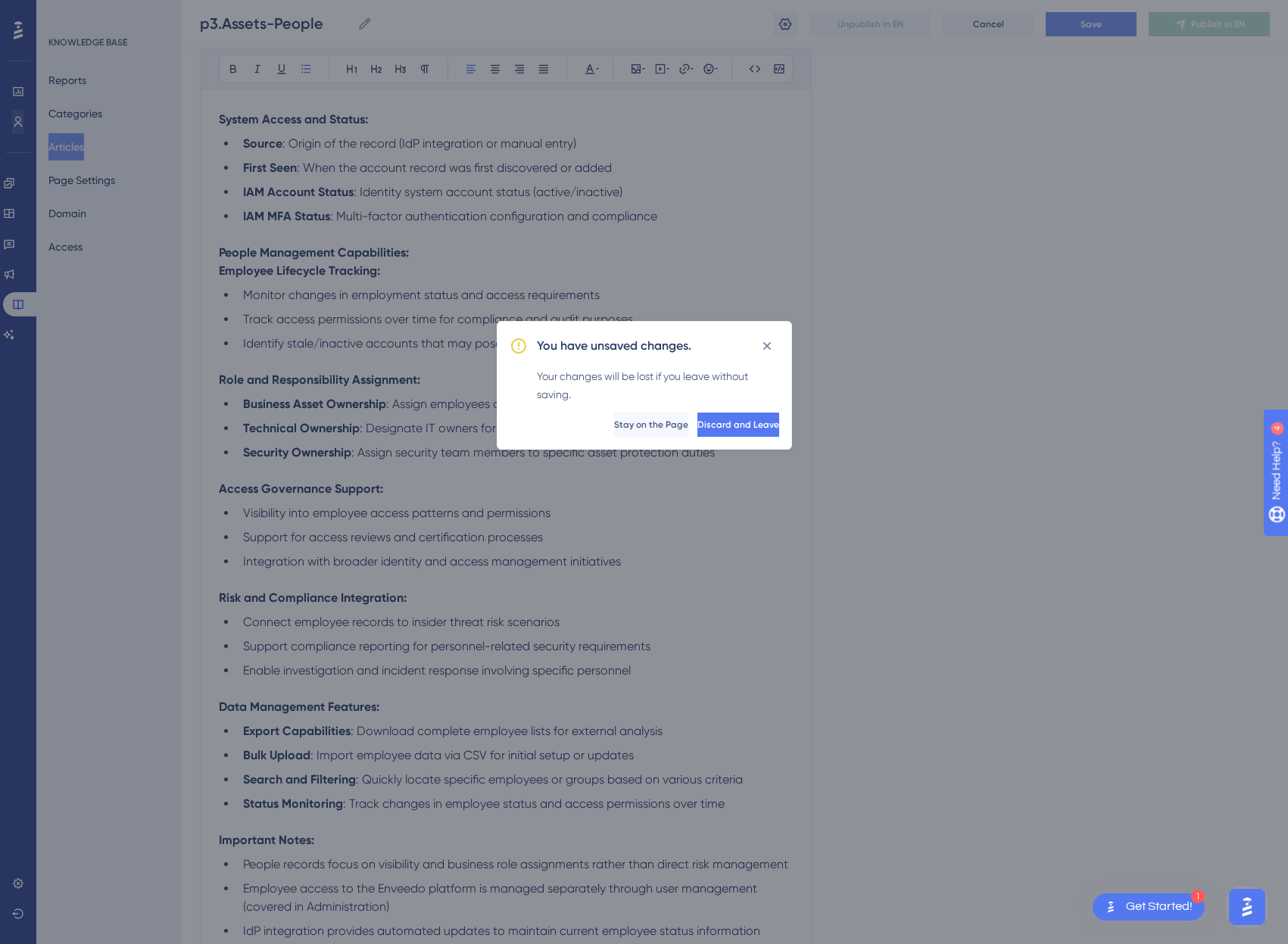
scroll to position [581, 0]
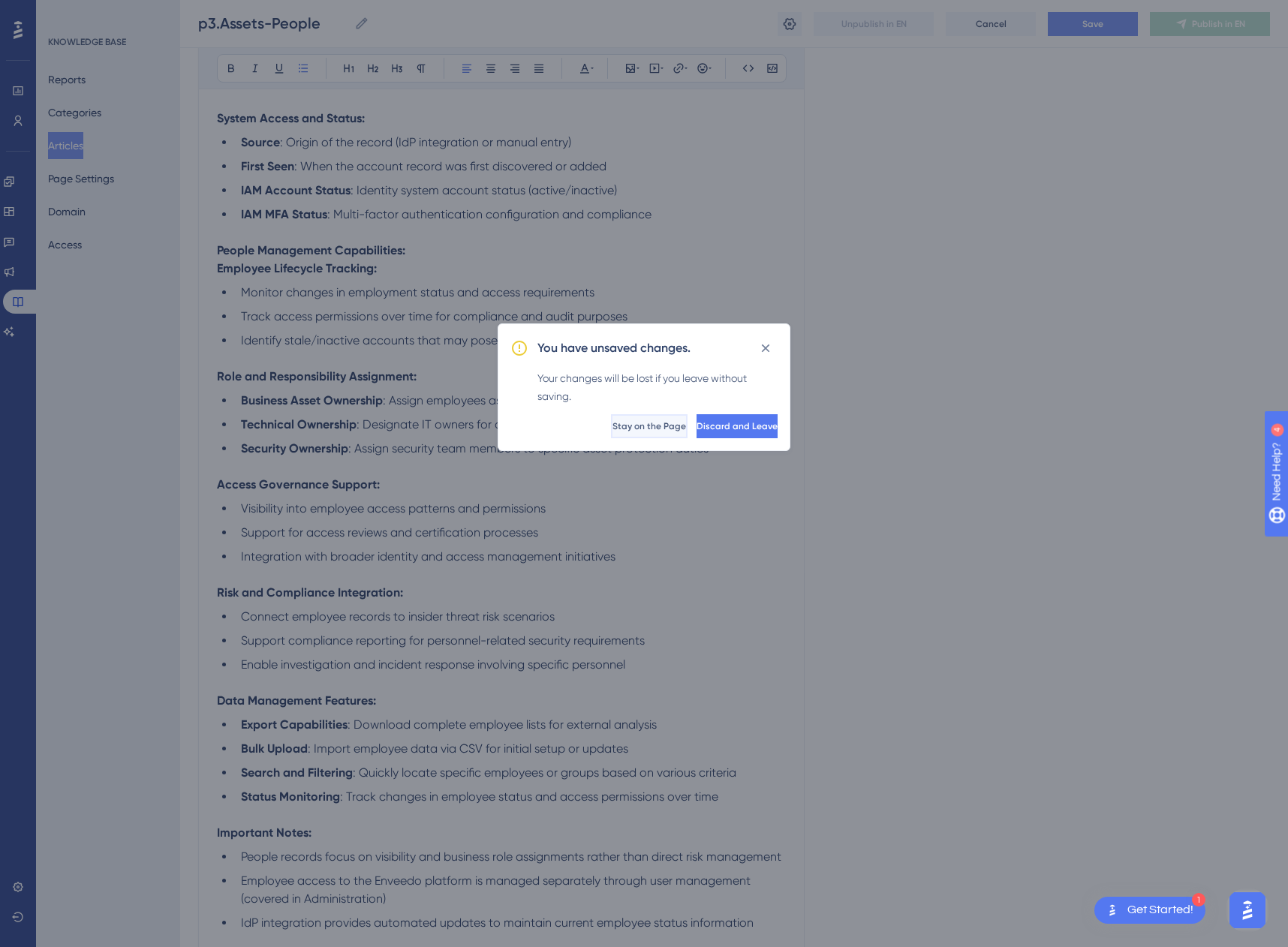
click at [612, 428] on span "Stay on the Page" at bounding box center [649, 426] width 73 height 12
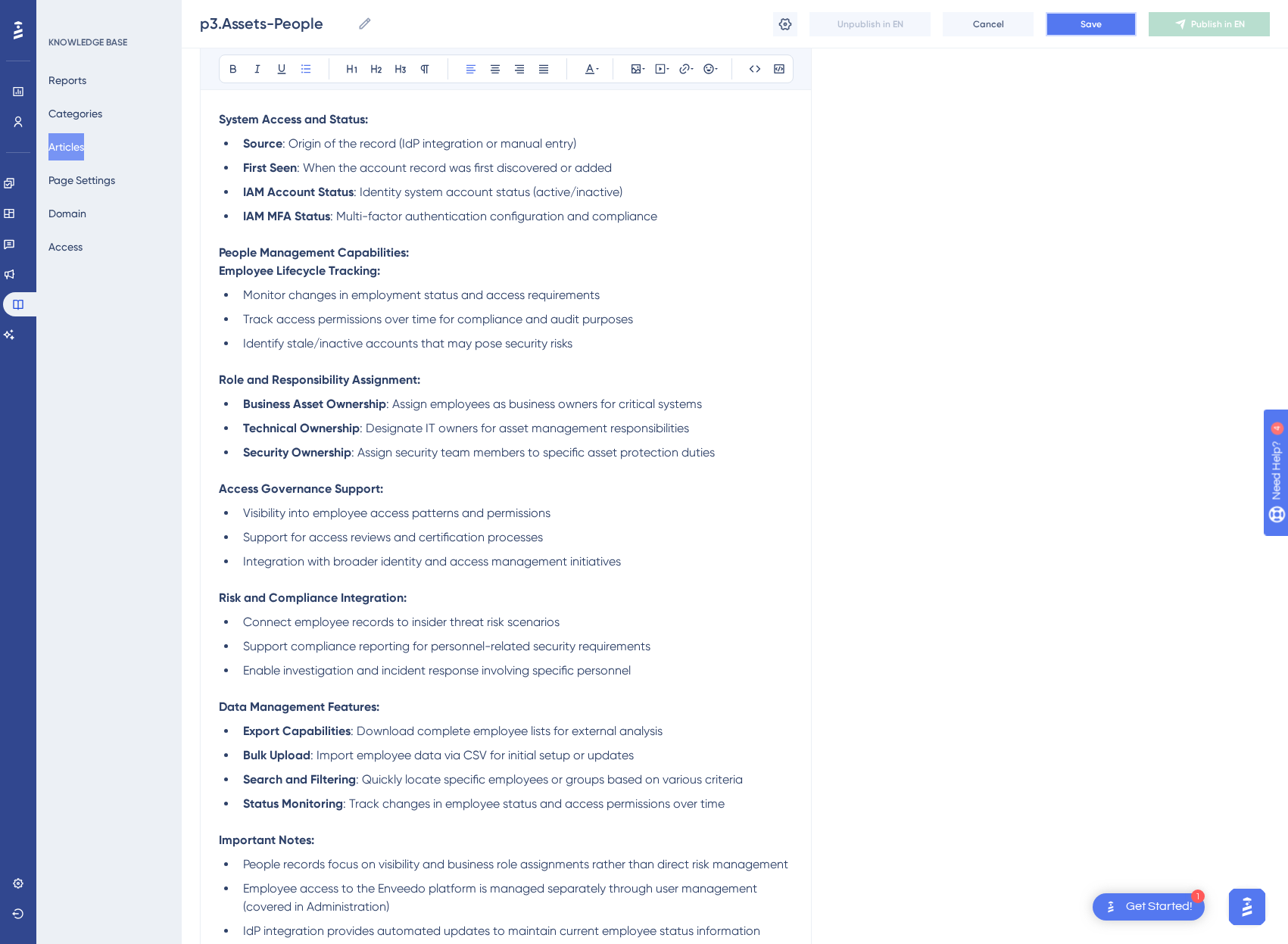
click at [1086, 27] on span "Save" at bounding box center [1091, 24] width 22 height 12
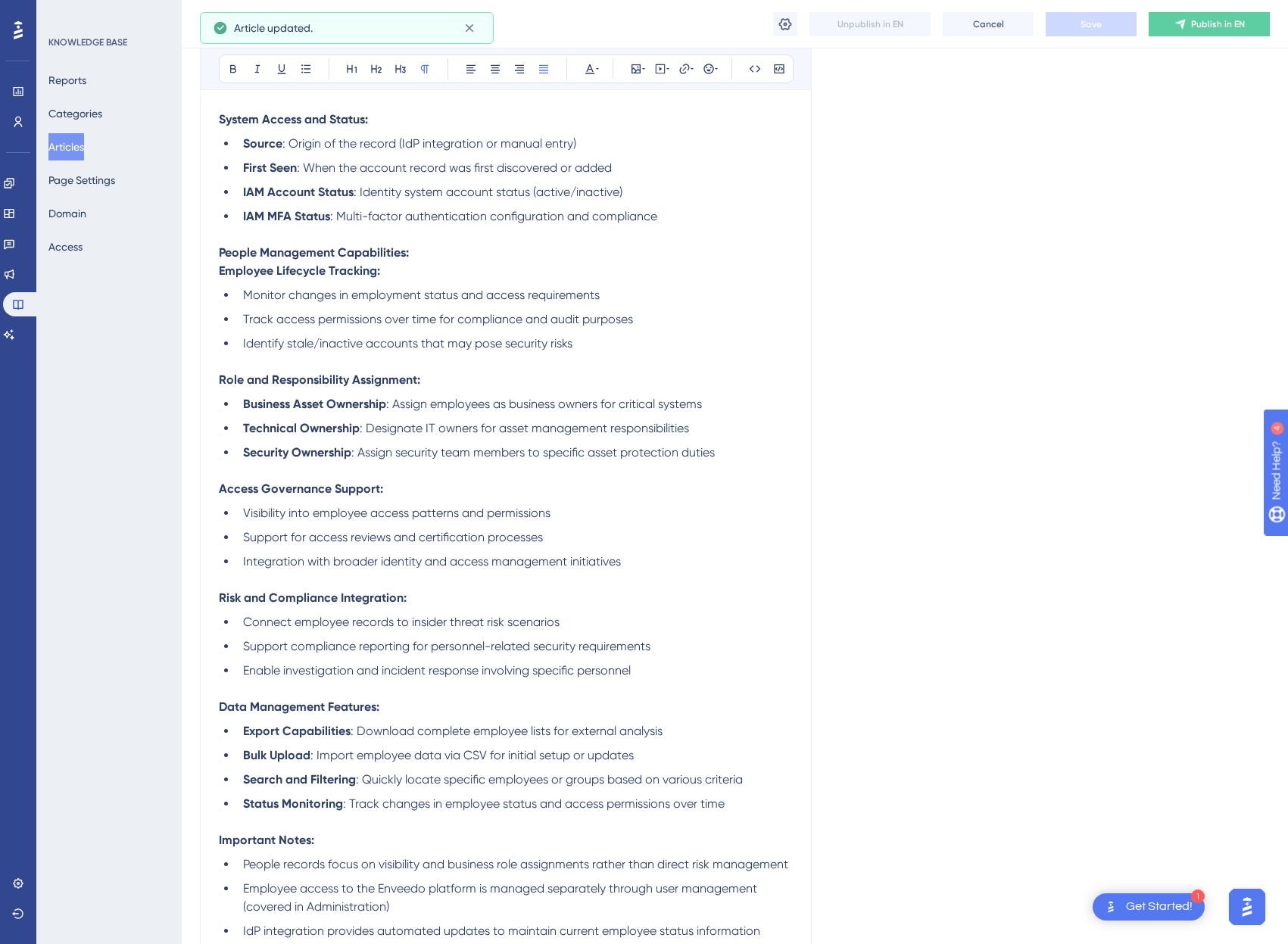
click at [506, 468] on p at bounding box center [506, 470] width 574 height 18
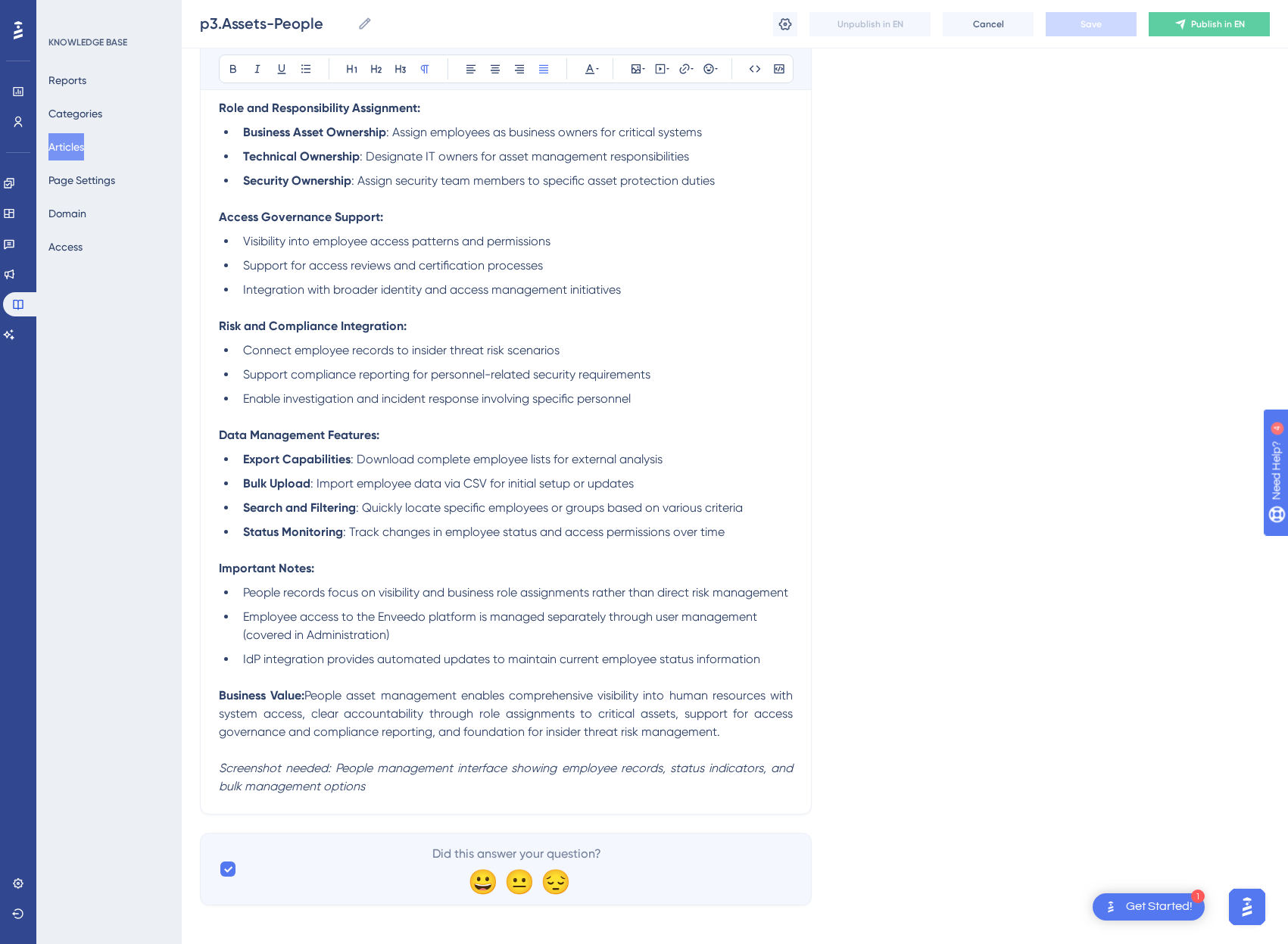
scroll to position [862, 0]
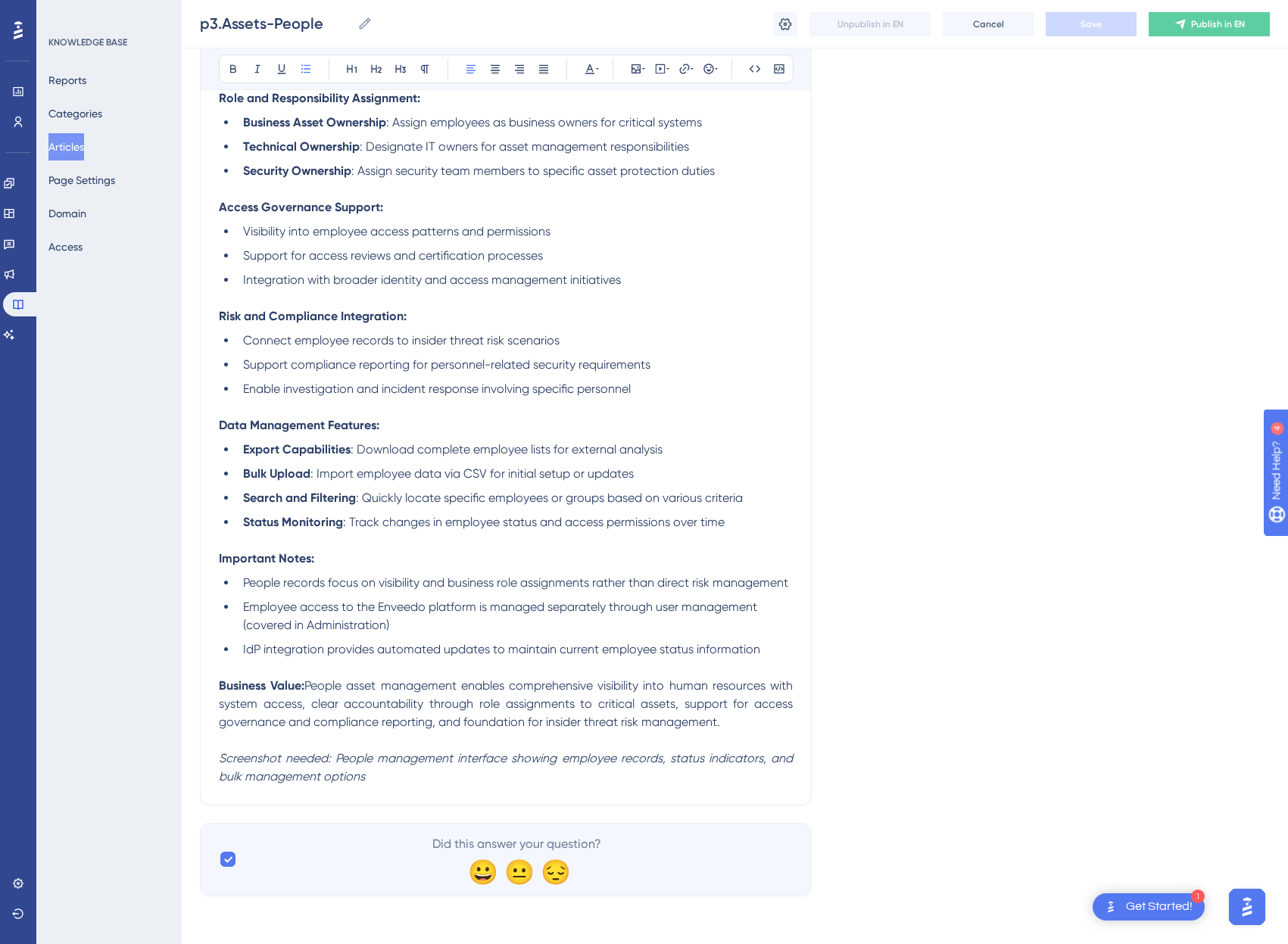
click at [567, 229] on li "Visibility into employee access patterns and permissions" at bounding box center [514, 231] width 556 height 18
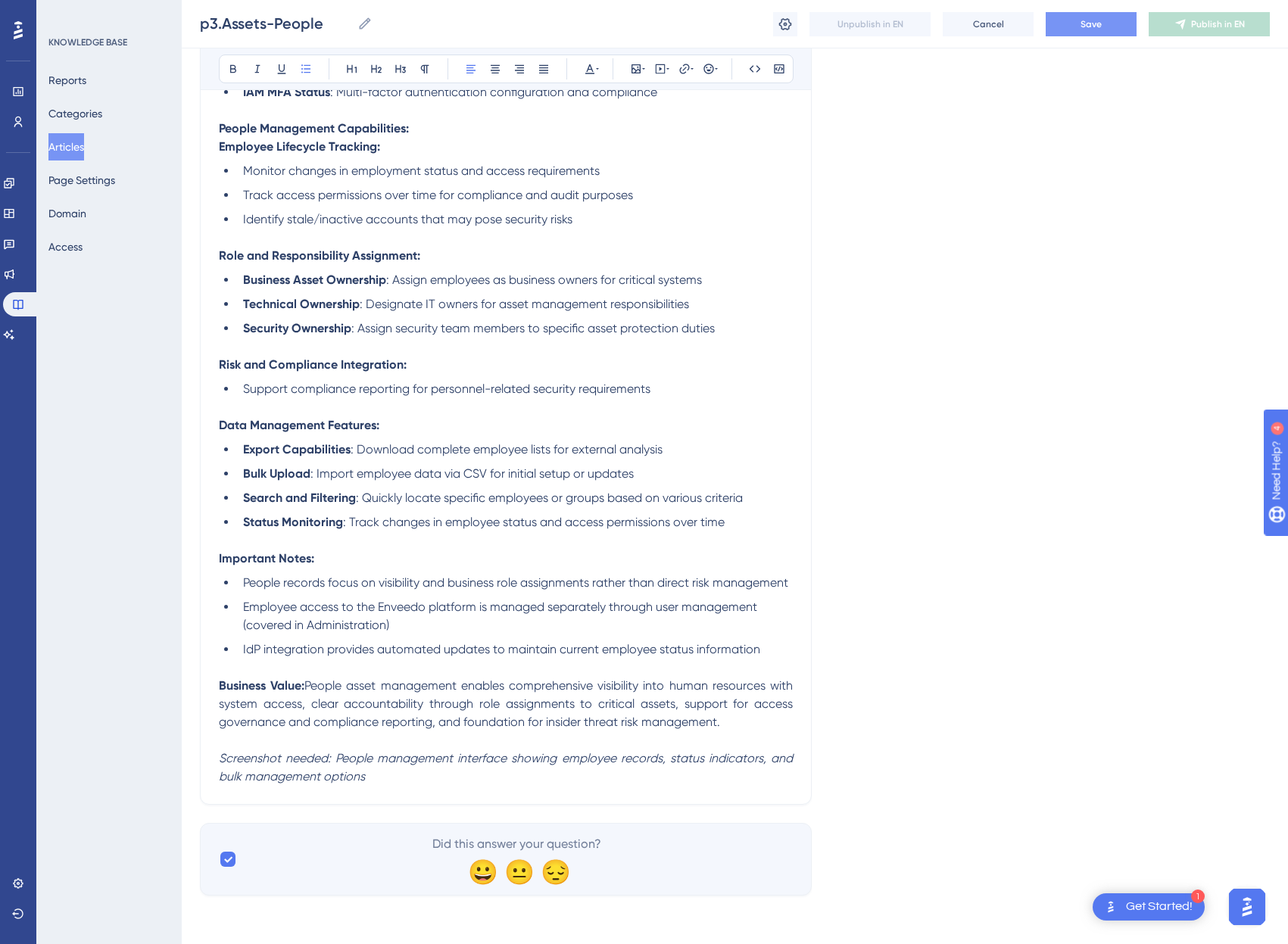
scroll to position [704, 0]
click at [1099, 29] on span "Save" at bounding box center [1091, 24] width 22 height 12
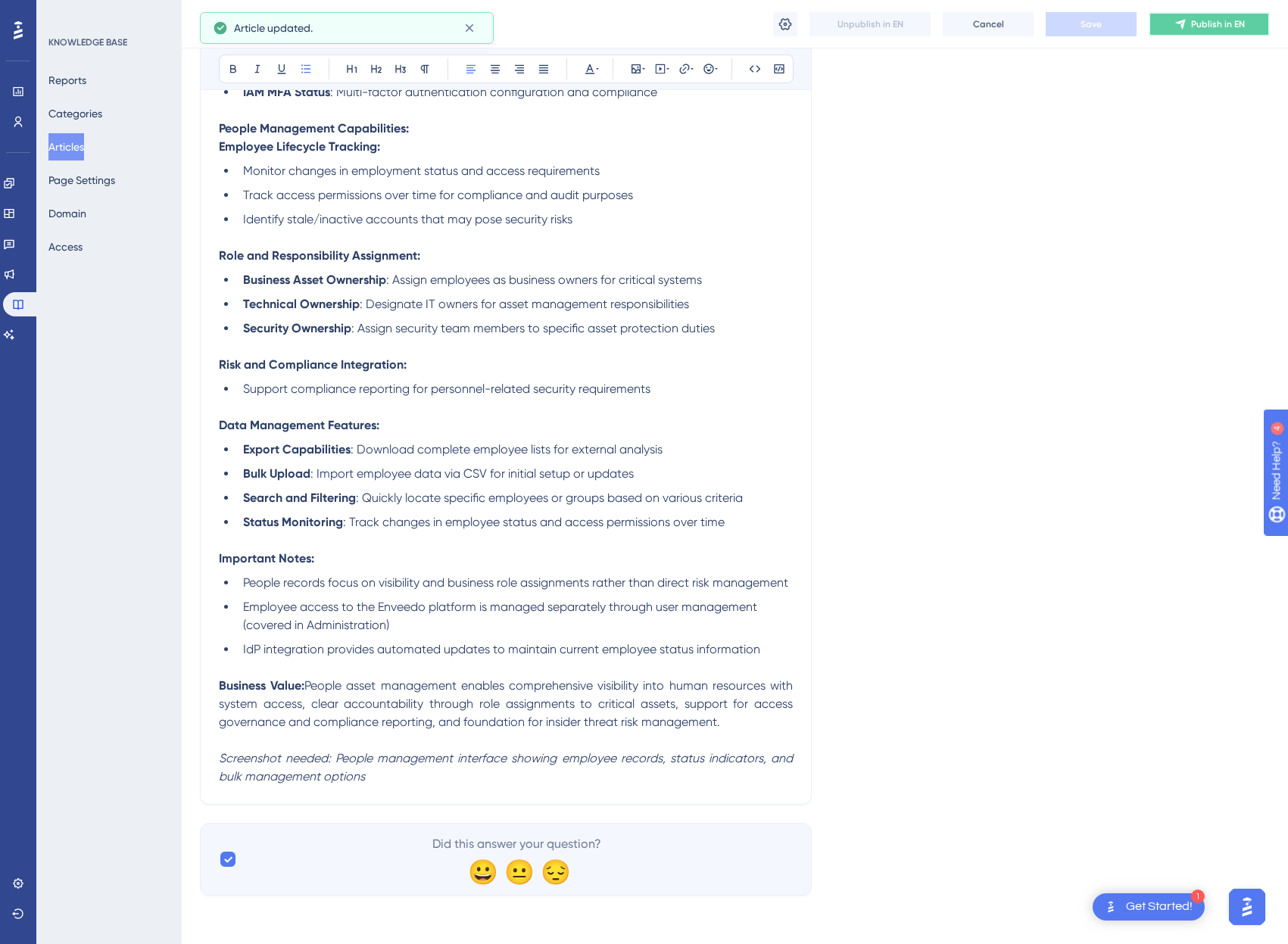
click at [1193, 20] on span "Publish in EN" at bounding box center [1217, 24] width 53 height 12
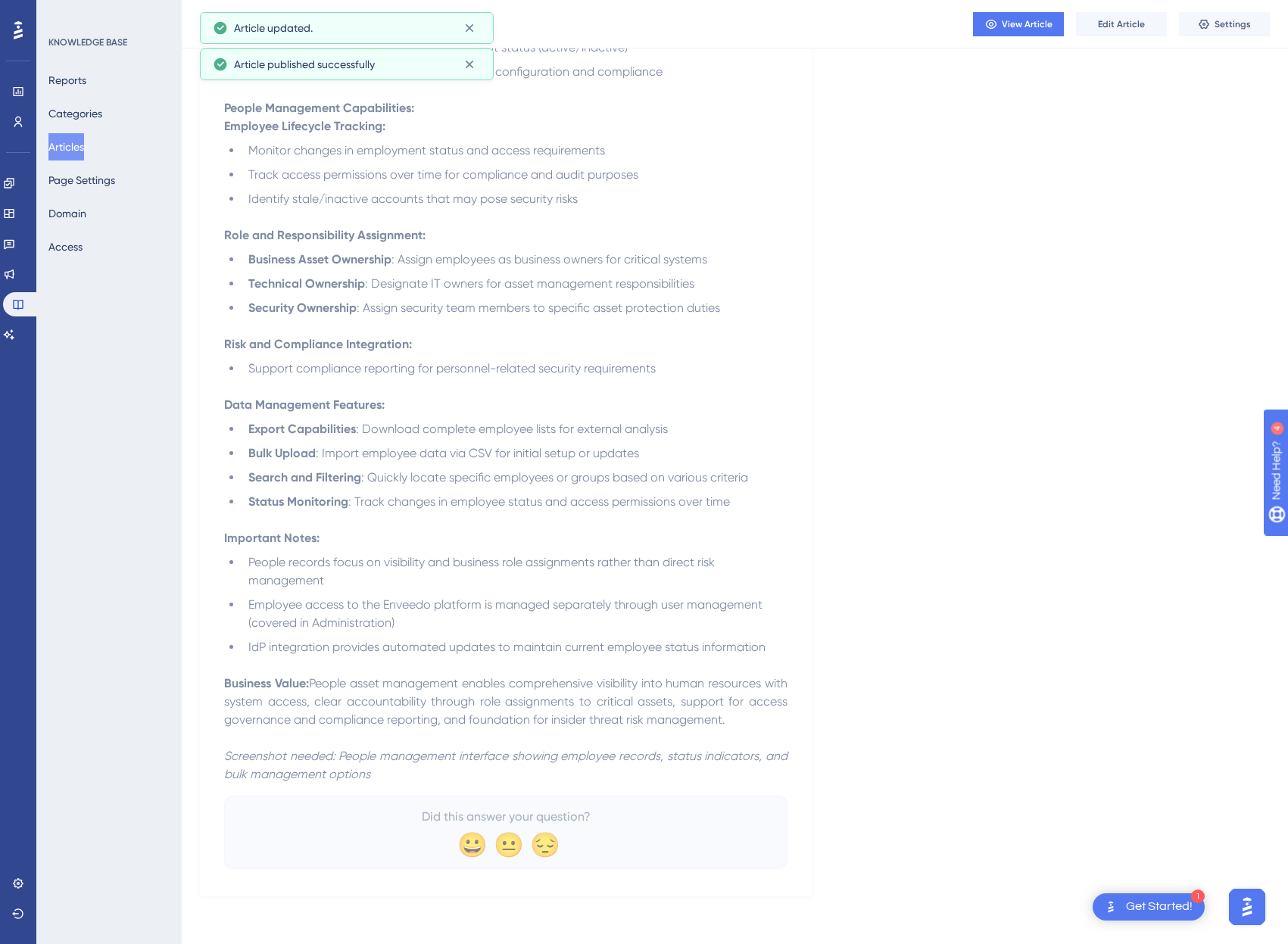
click at [70, 149] on button "Articles" at bounding box center [66, 147] width 36 height 27
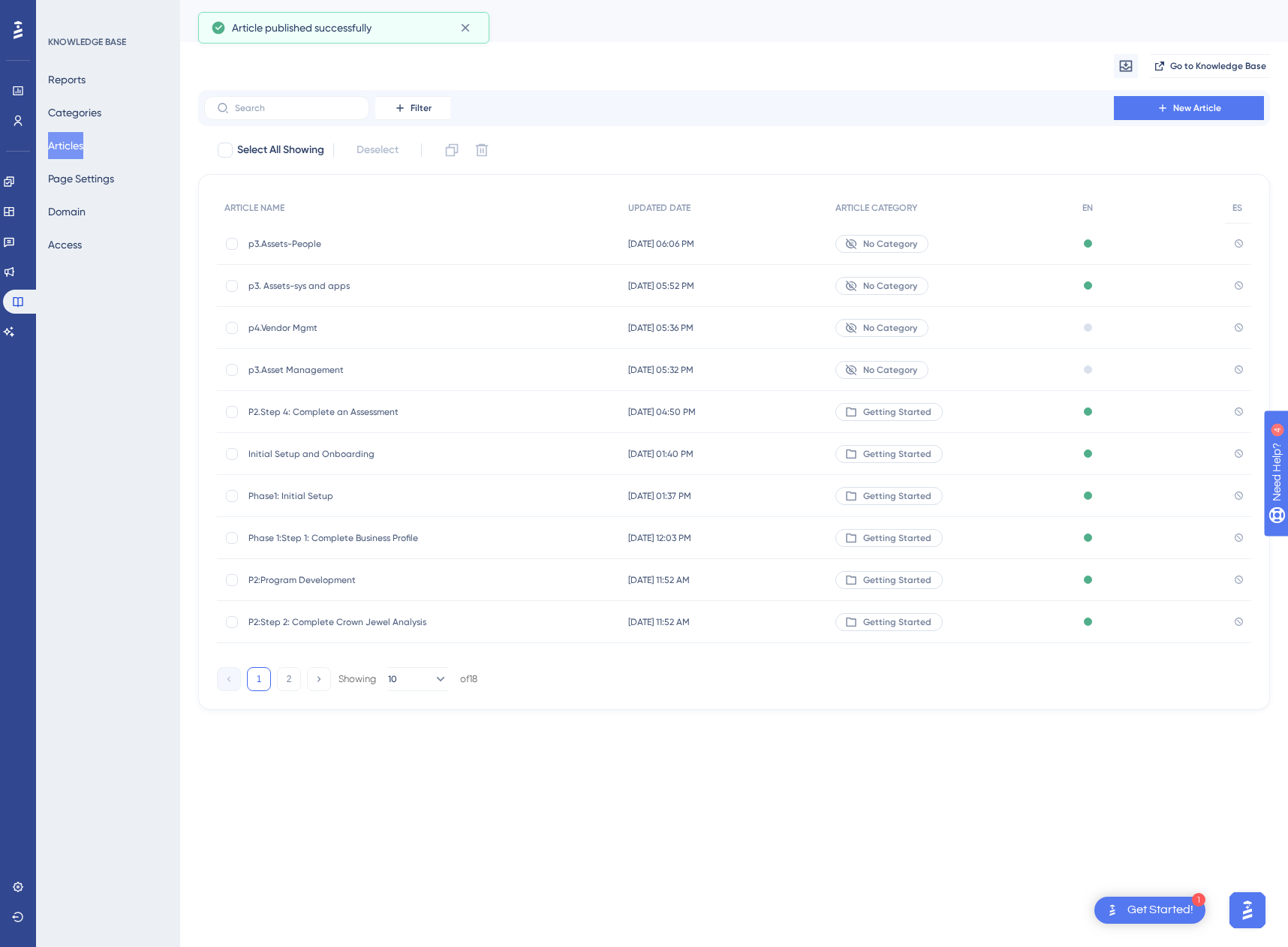
click at [284, 327] on span "p4.Vendor Mgmt" at bounding box center [368, 328] width 240 height 12
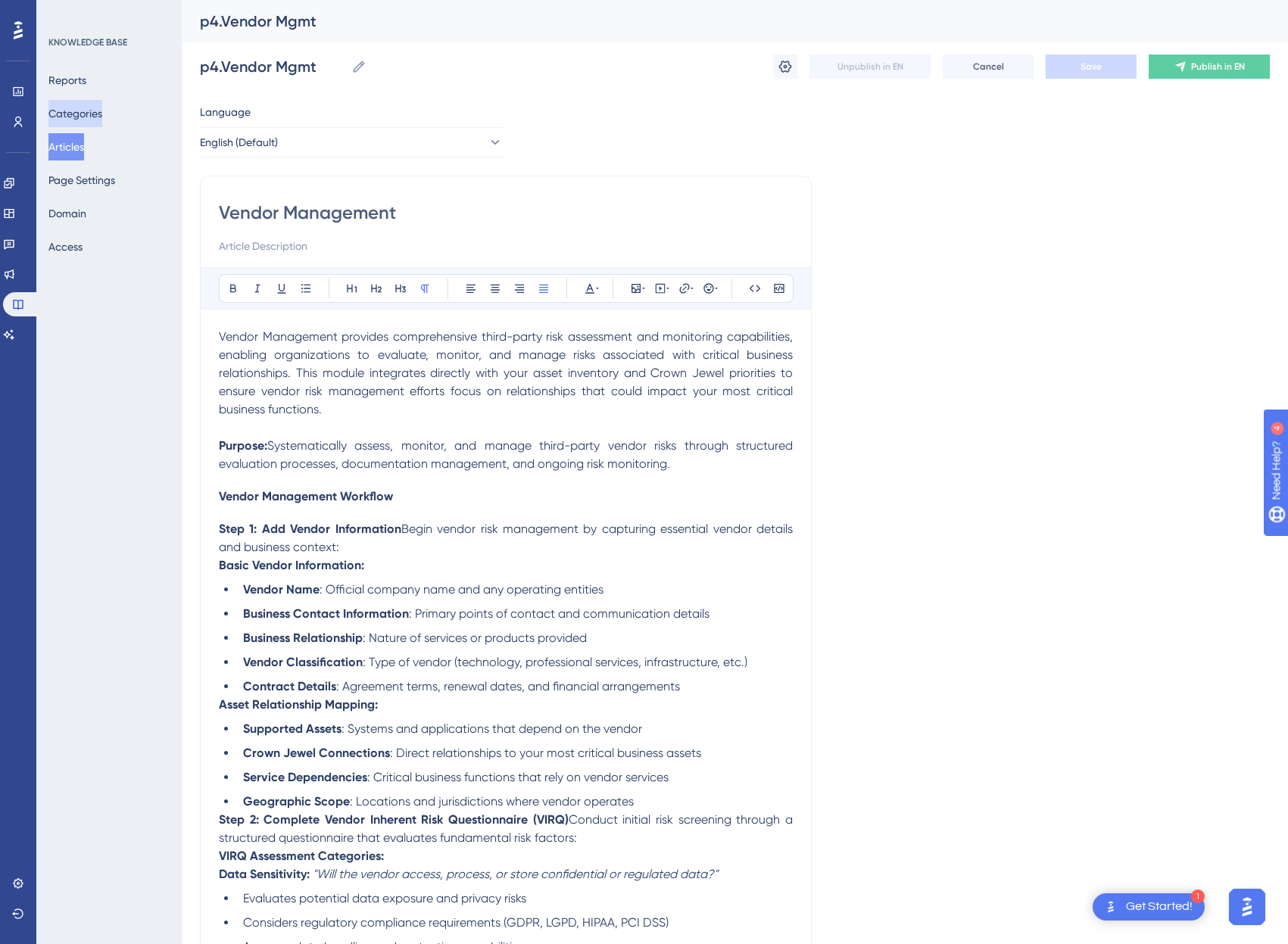
click at [96, 119] on button "Categories" at bounding box center [75, 113] width 53 height 27
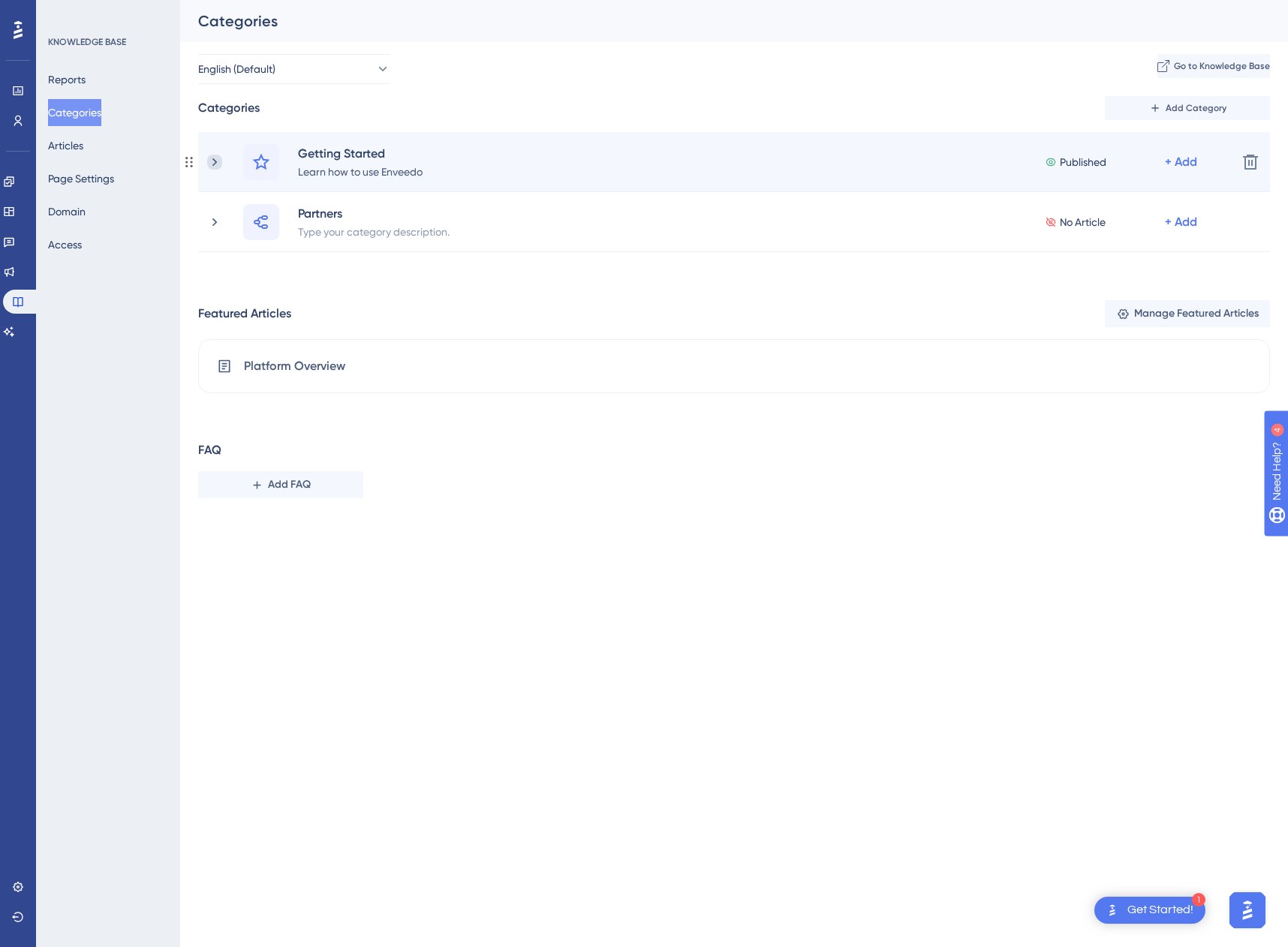
click at [220, 166] on icon at bounding box center [214, 162] width 15 height 15
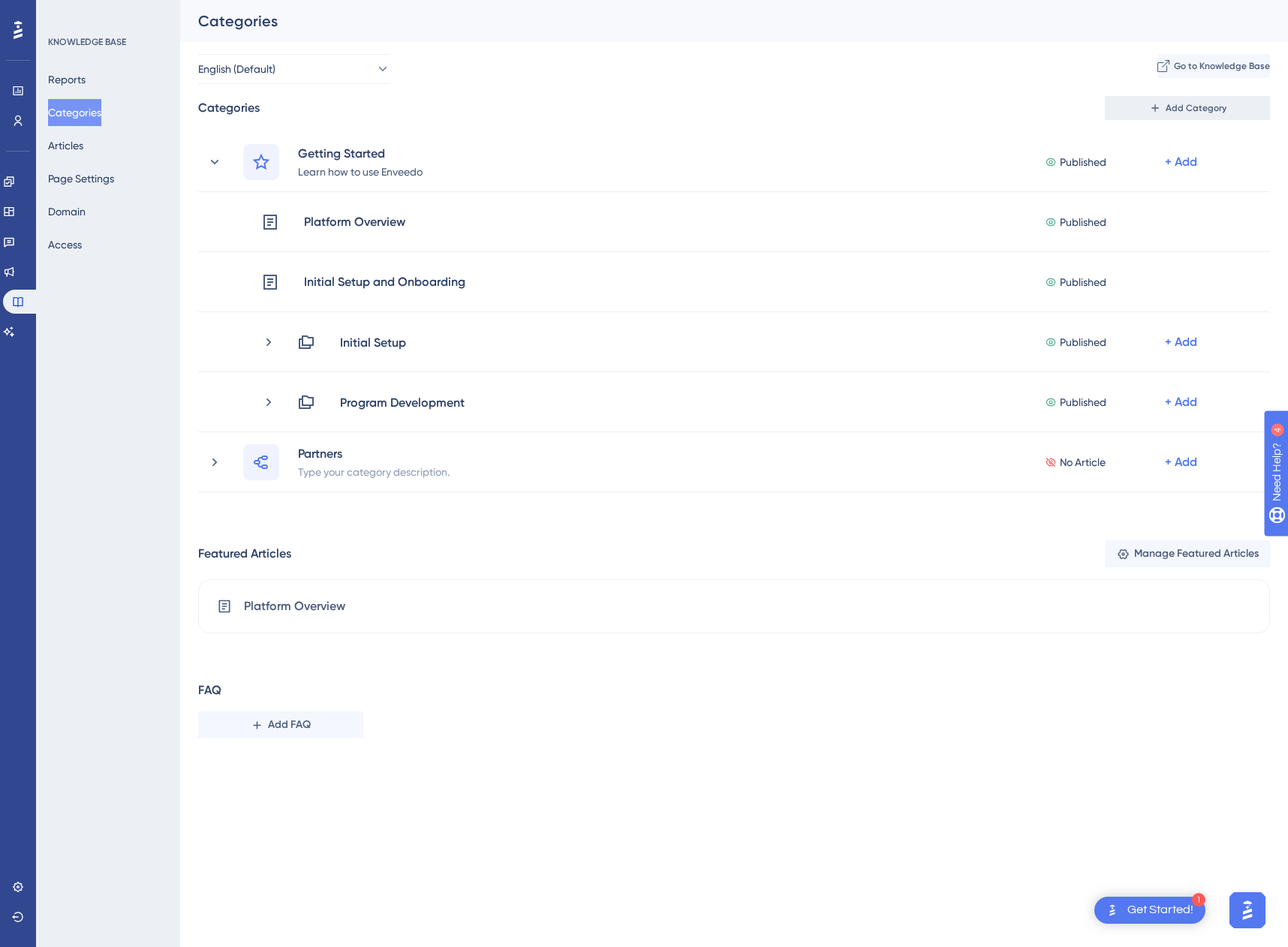
click at [1184, 112] on span "Add Category" at bounding box center [1196, 107] width 61 height 12
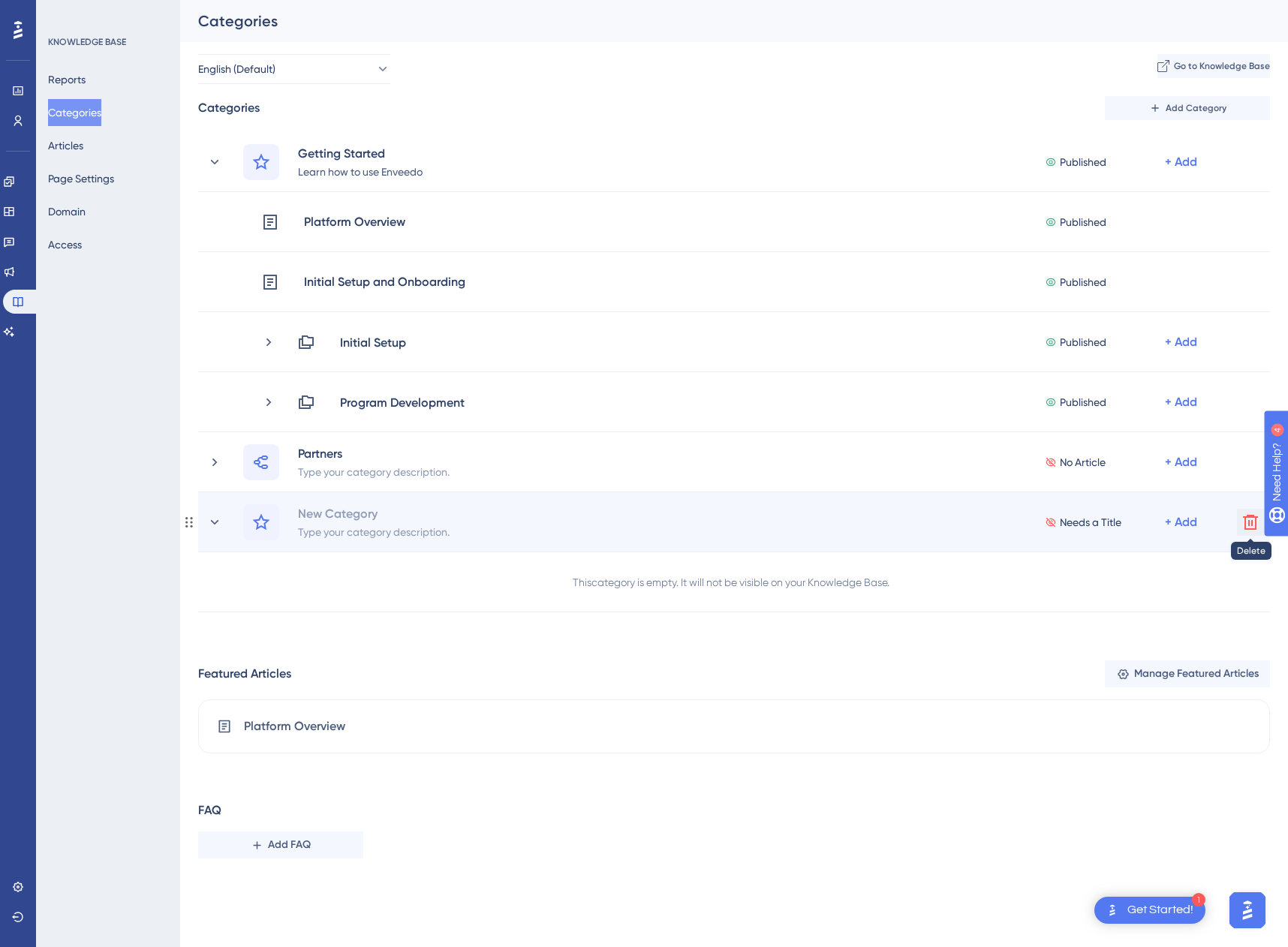
click at [1248, 527] on icon at bounding box center [1250, 522] width 18 height 18
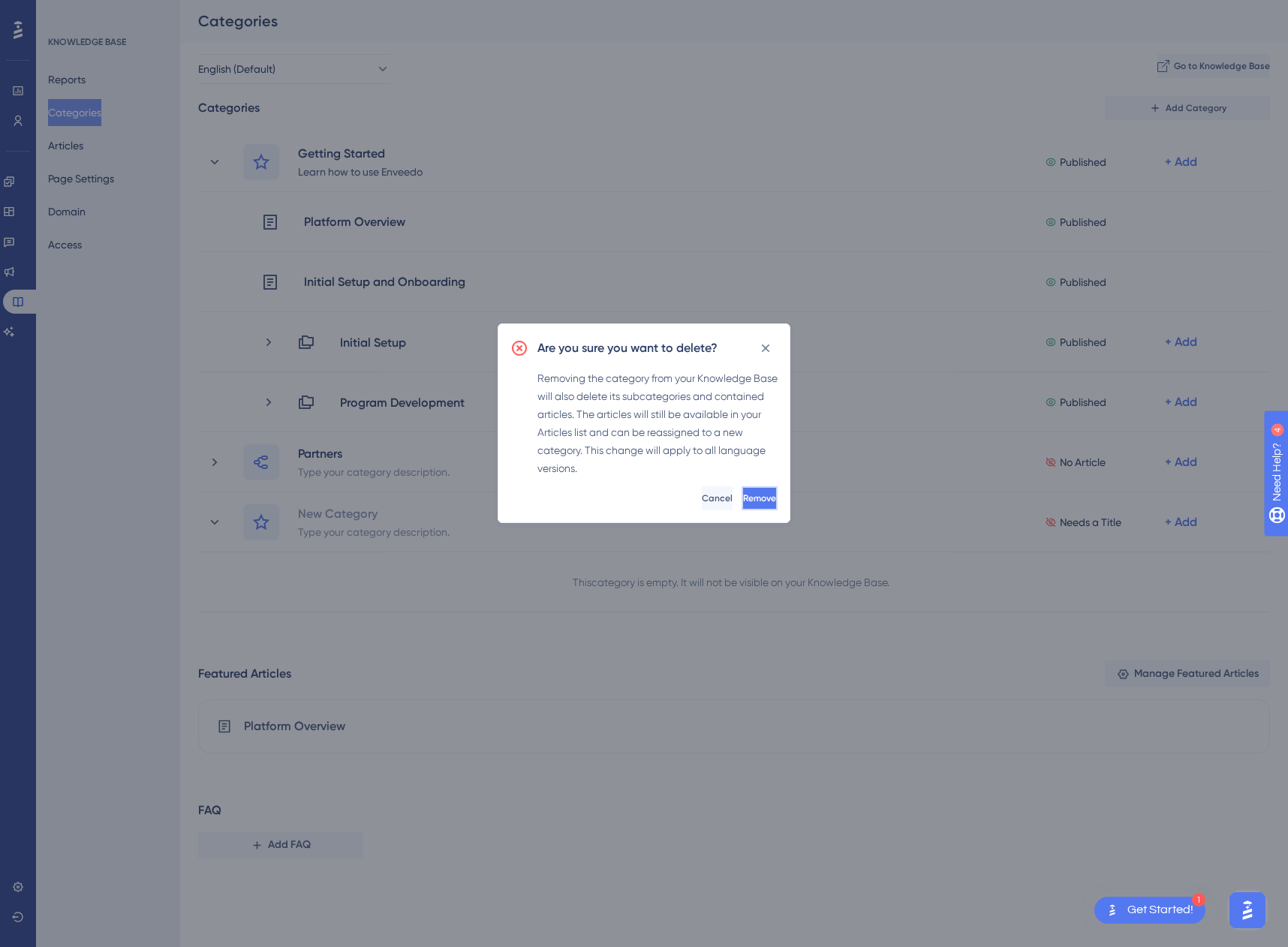
click at [743, 502] on span "Remove" at bounding box center [759, 498] width 33 height 12
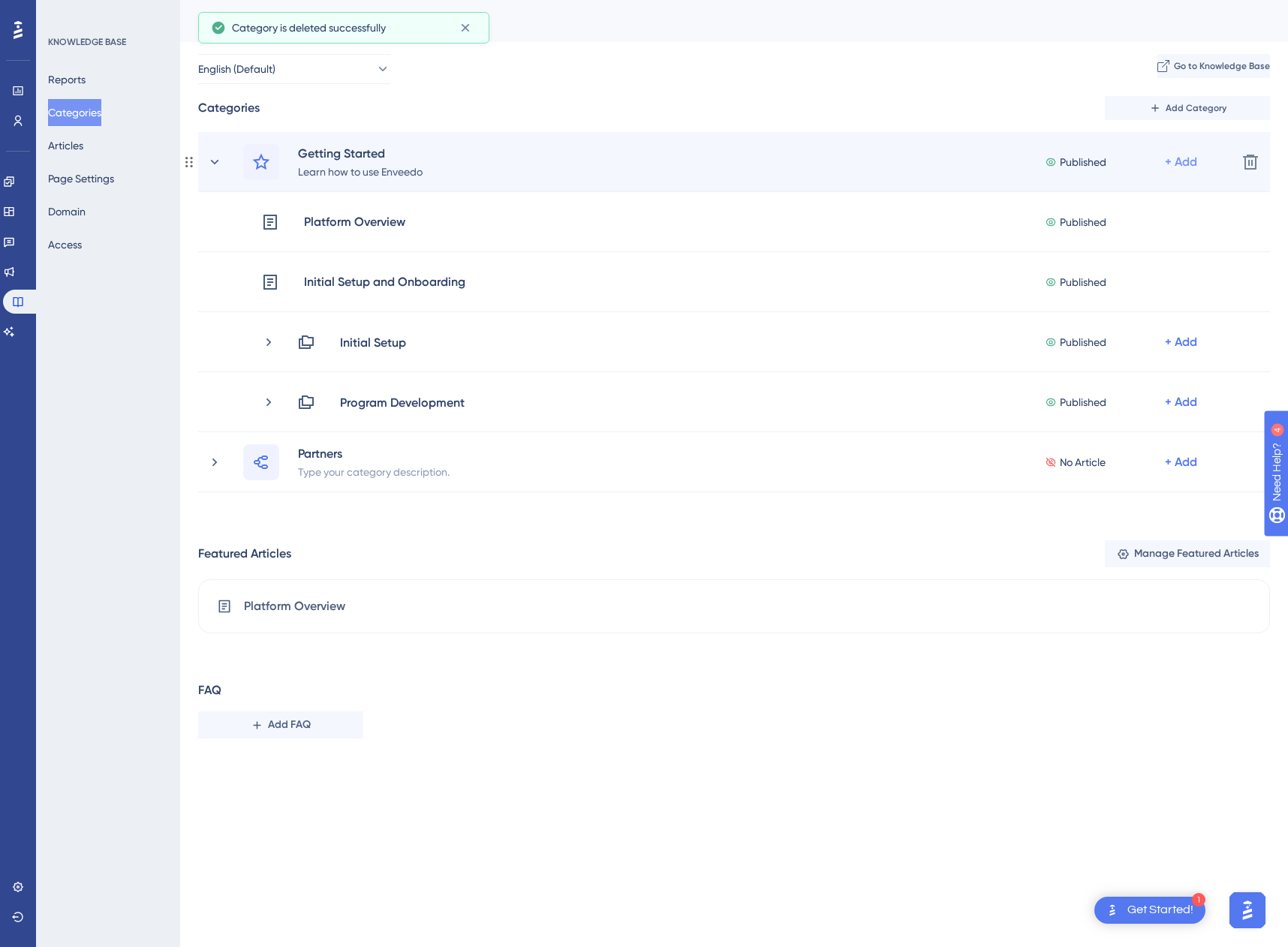
click at [1176, 157] on div "+ Add" at bounding box center [1181, 162] width 32 height 18
click at [1110, 233] on span "Add Articles" at bounding box center [1086, 231] width 58 height 18
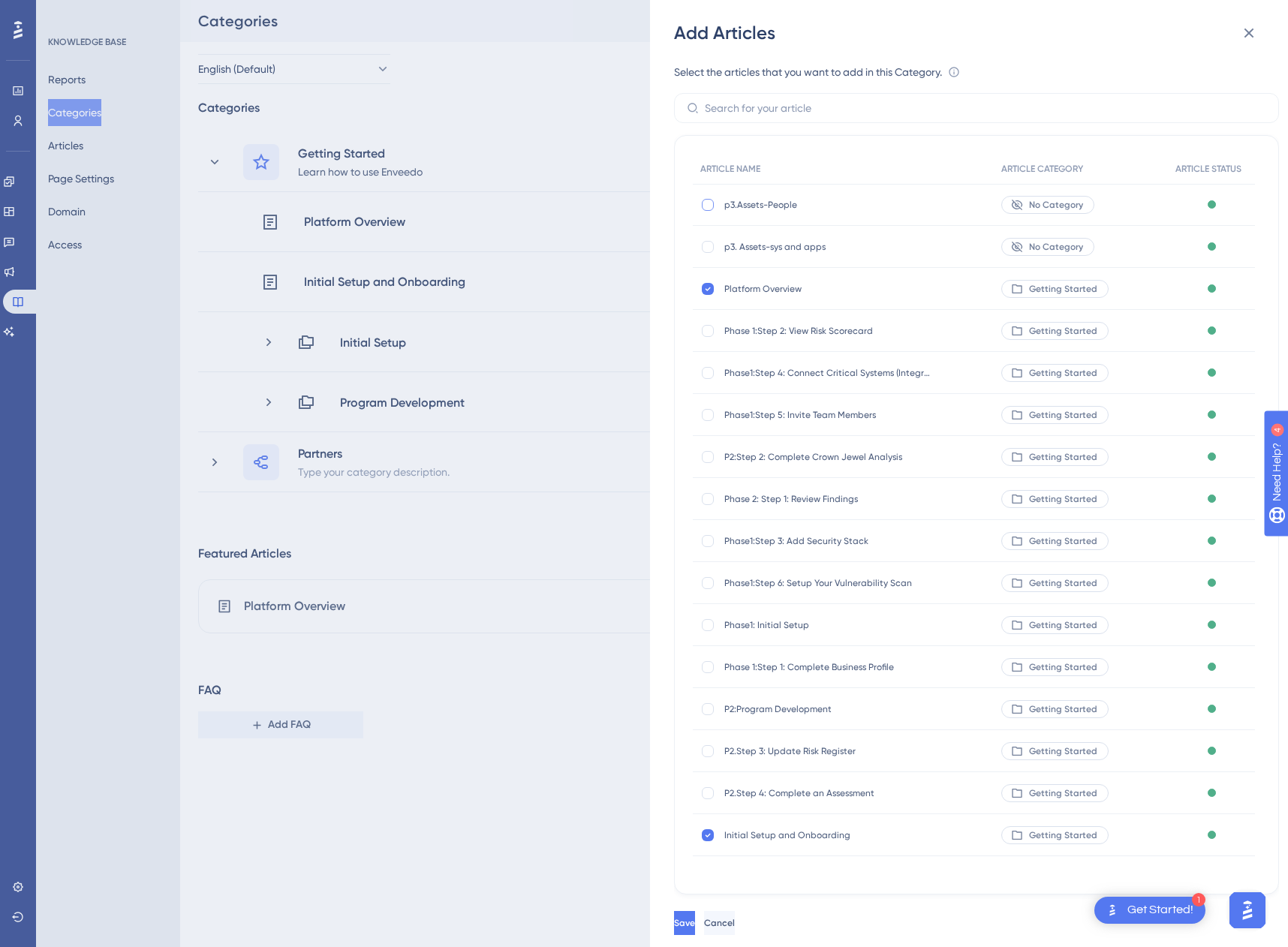
click at [710, 200] on div at bounding box center [707, 205] width 12 height 12
checkbox input "true"
click at [708, 250] on div at bounding box center [707, 246] width 12 height 12
checkbox input "true"
click at [698, 930] on button "Save" at bounding box center [686, 923] width 24 height 24
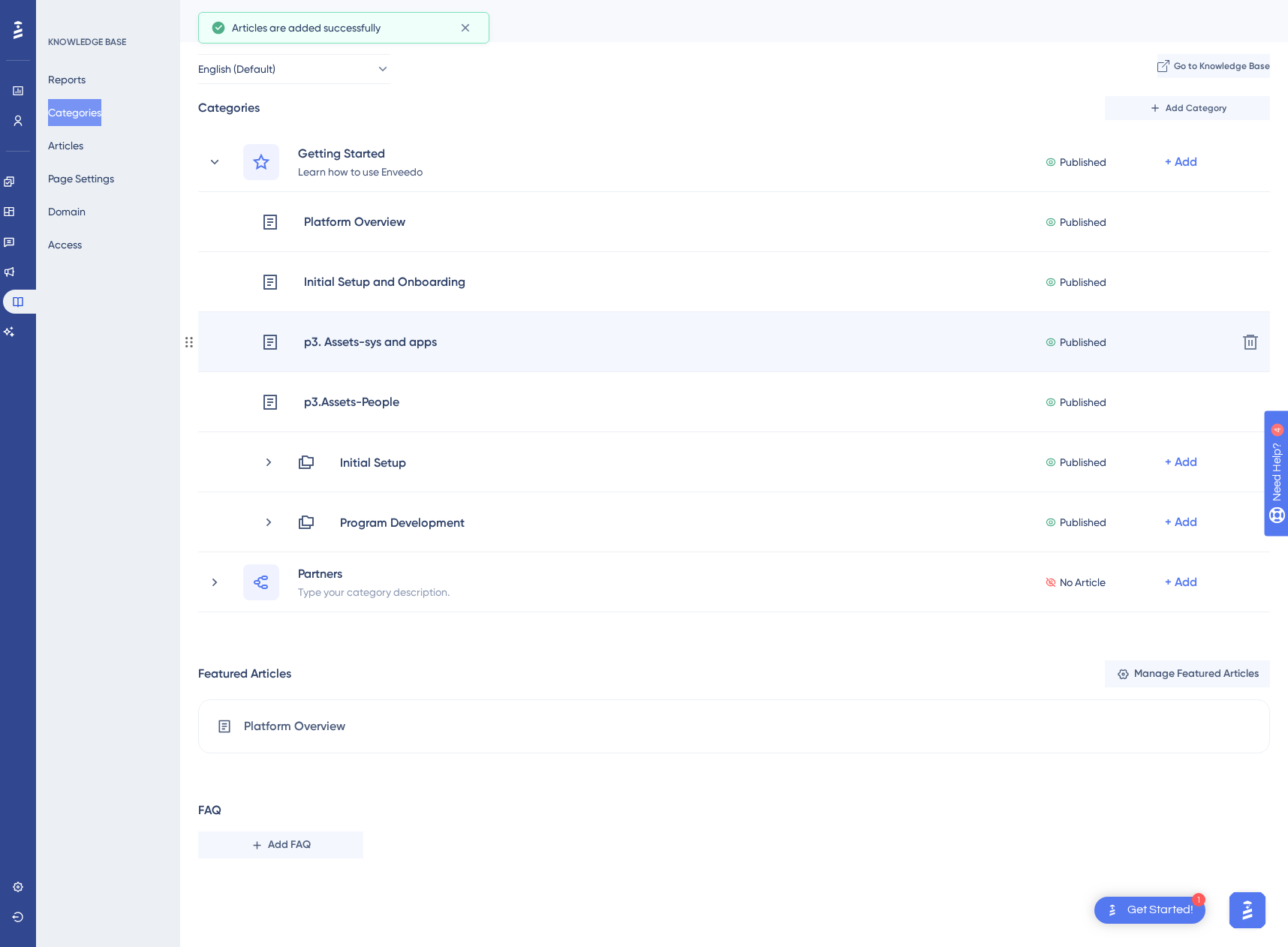
click at [847, 340] on div "p3. Assets-sys and apps Published + Add" at bounding box center [744, 342] width 964 height 20
click at [393, 345] on div "p3. Assets-sys and apps" at bounding box center [371, 342] width 134 height 20
click at [1245, 341] on icon at bounding box center [1250, 342] width 15 height 15
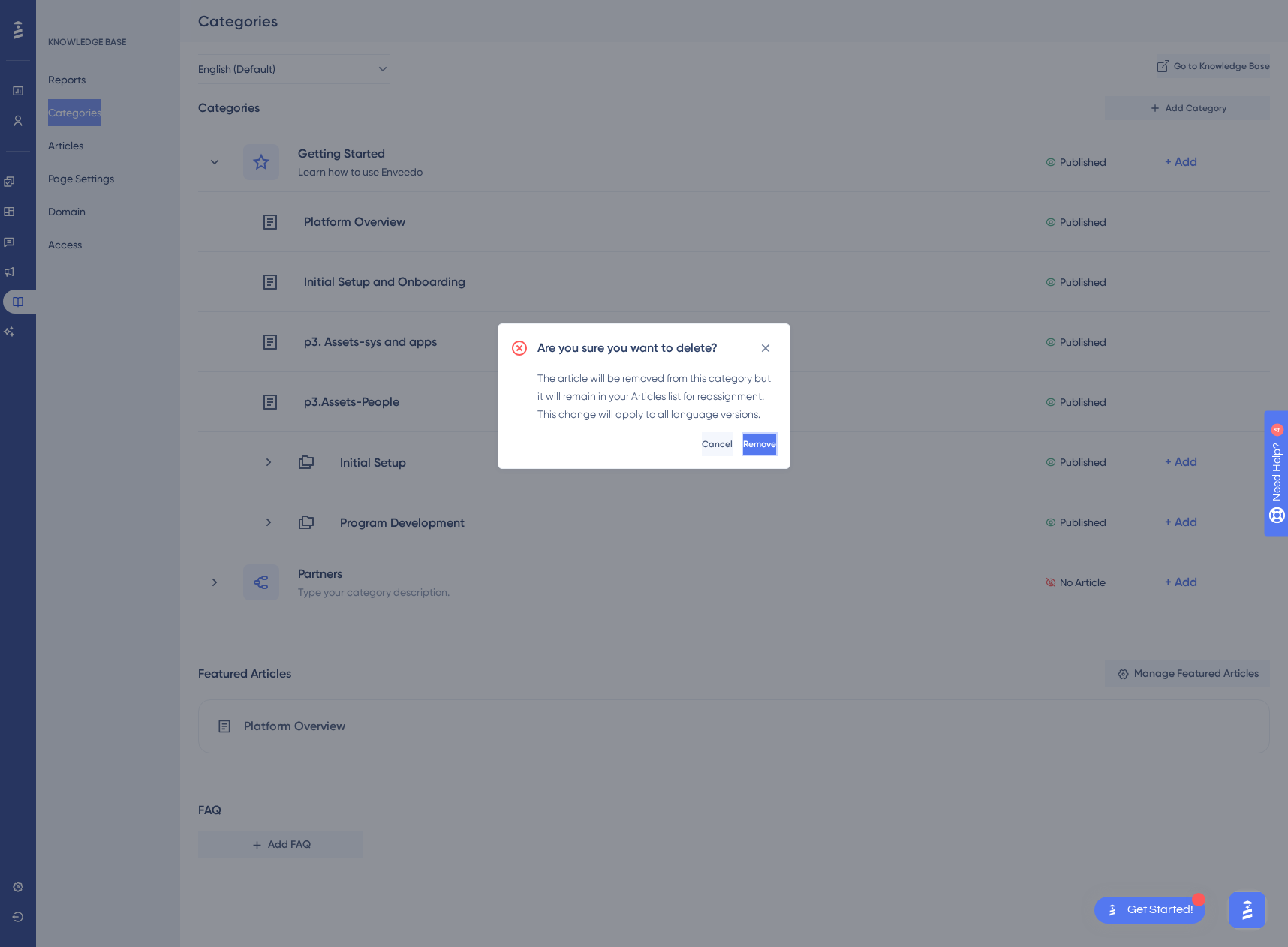
click at [743, 441] on span "Remove" at bounding box center [759, 444] width 33 height 12
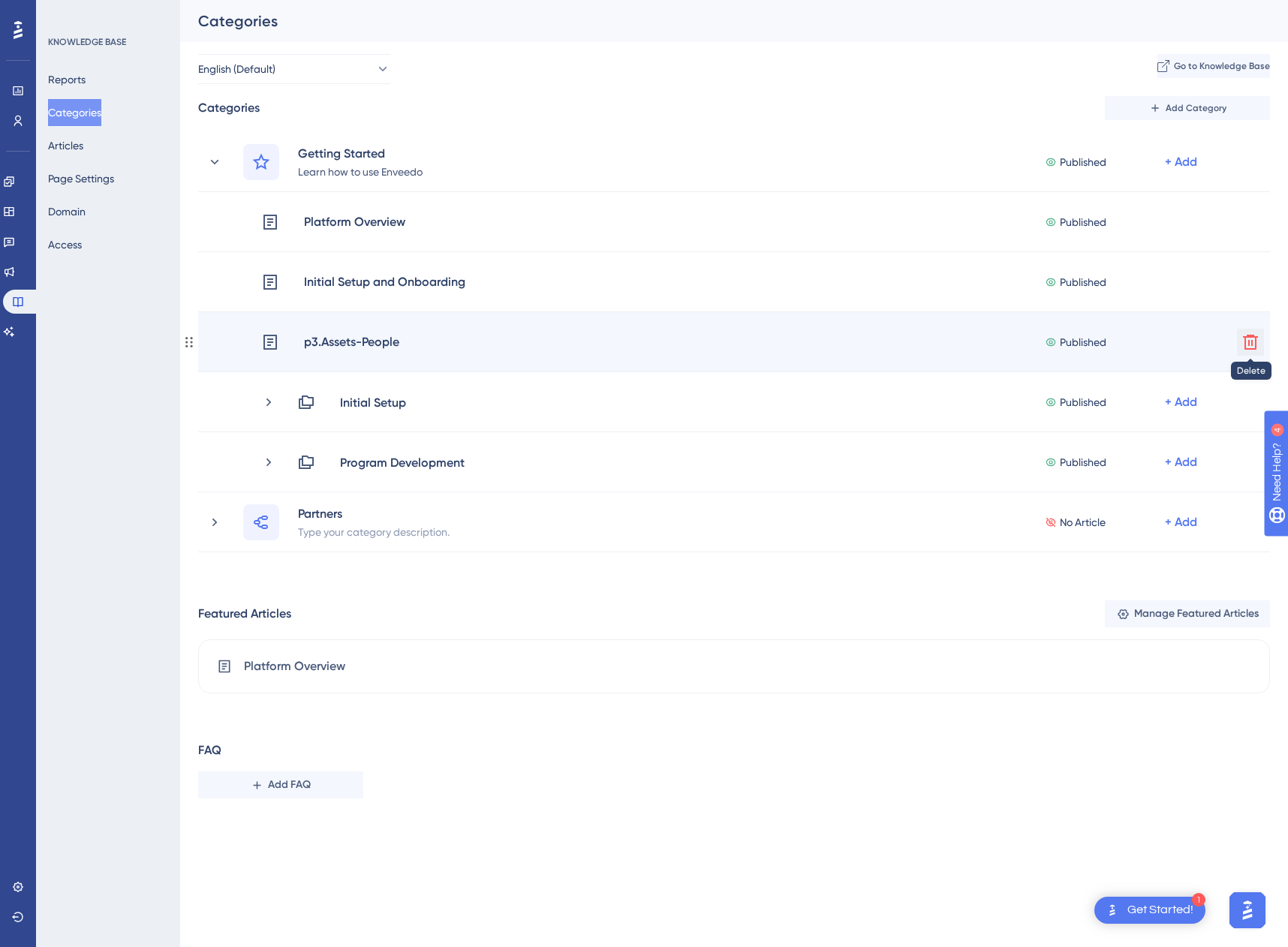
click at [1252, 339] on icon at bounding box center [1250, 342] width 15 height 15
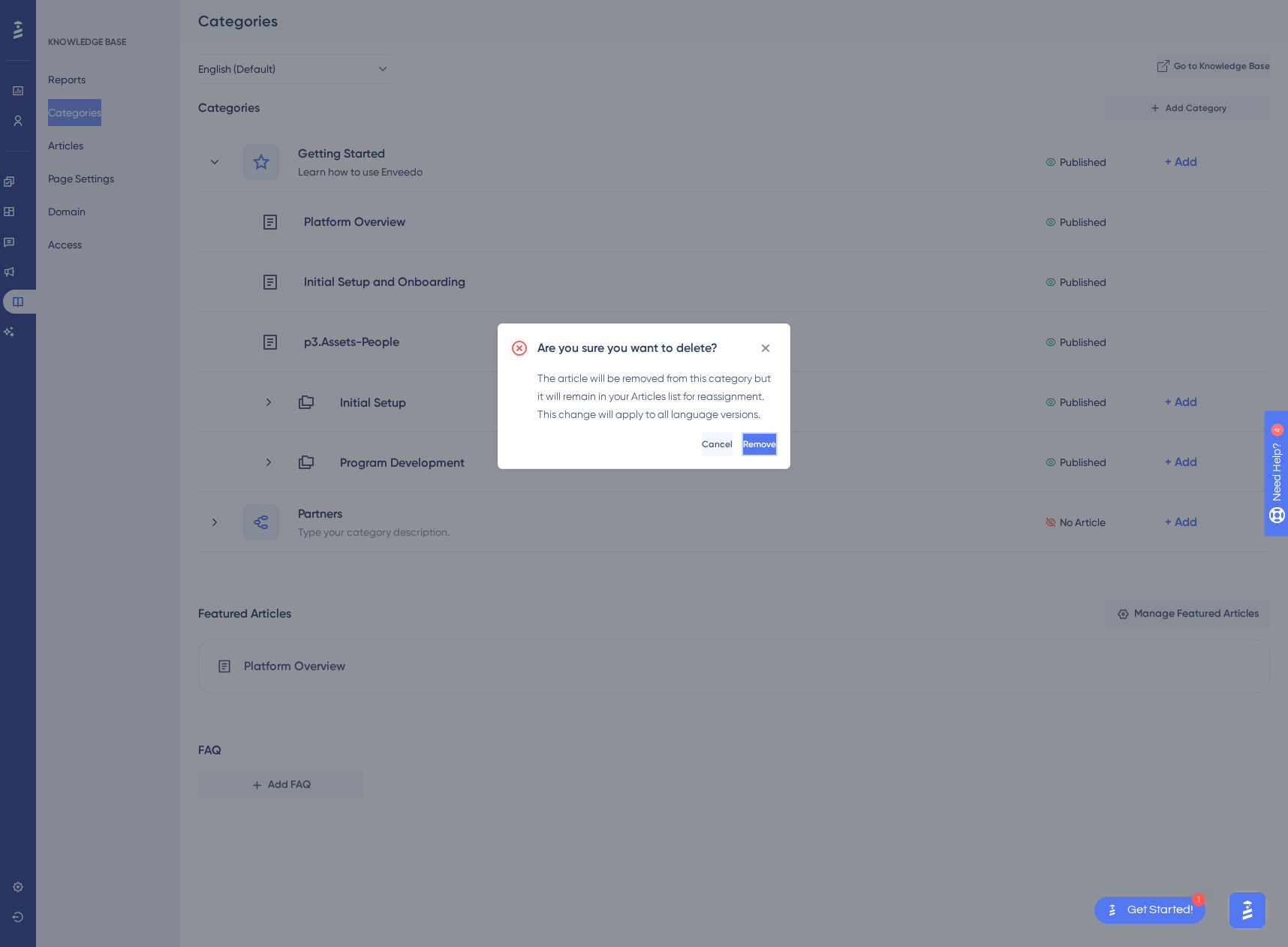
click at [743, 446] on span "Remove" at bounding box center [759, 444] width 33 height 12
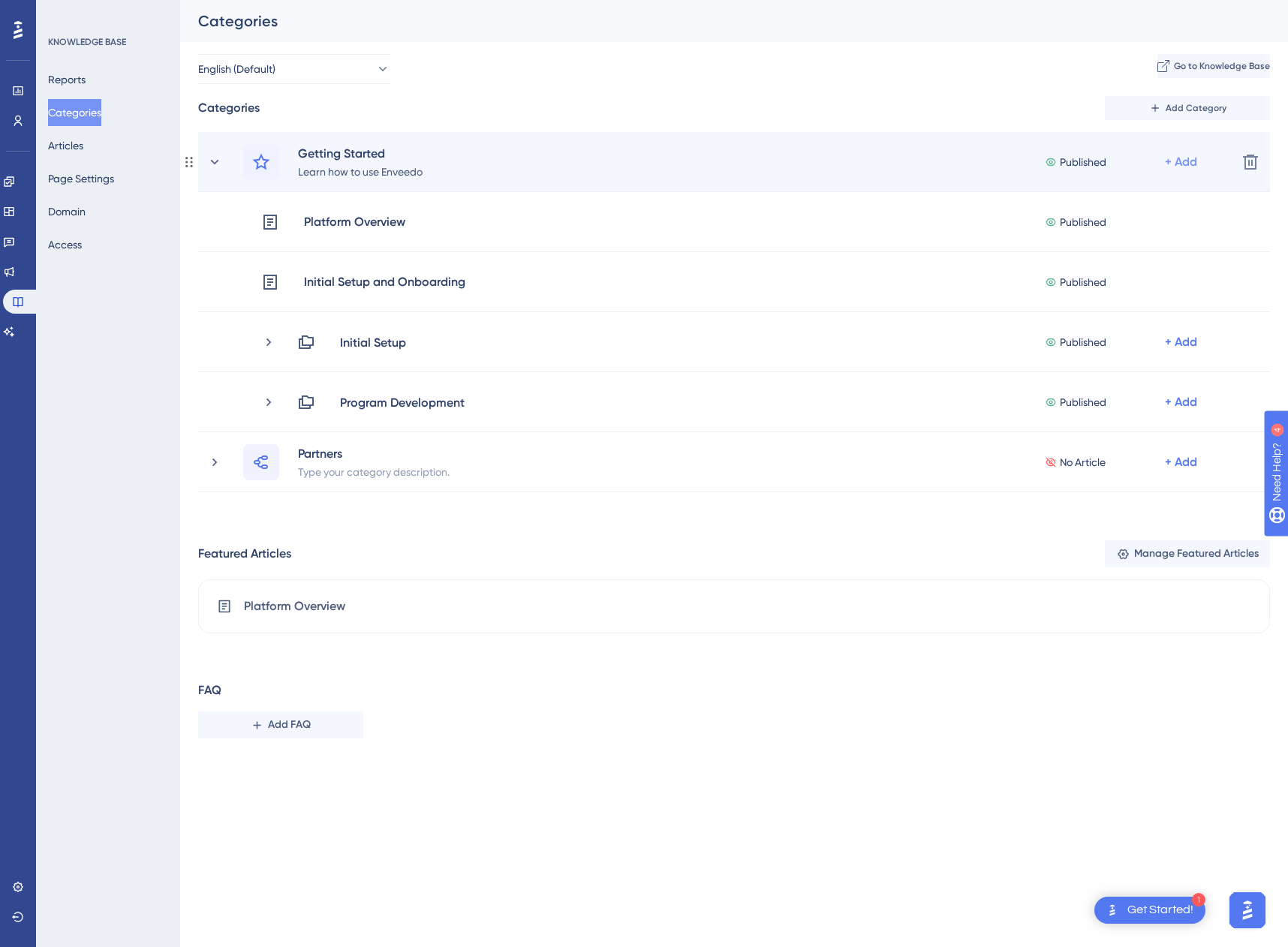
click at [1181, 157] on div "+ Add" at bounding box center [1181, 162] width 32 height 18
click at [1124, 190] on div "Add a Subcategory Add a Subcategory" at bounding box center [1122, 202] width 130 height 30
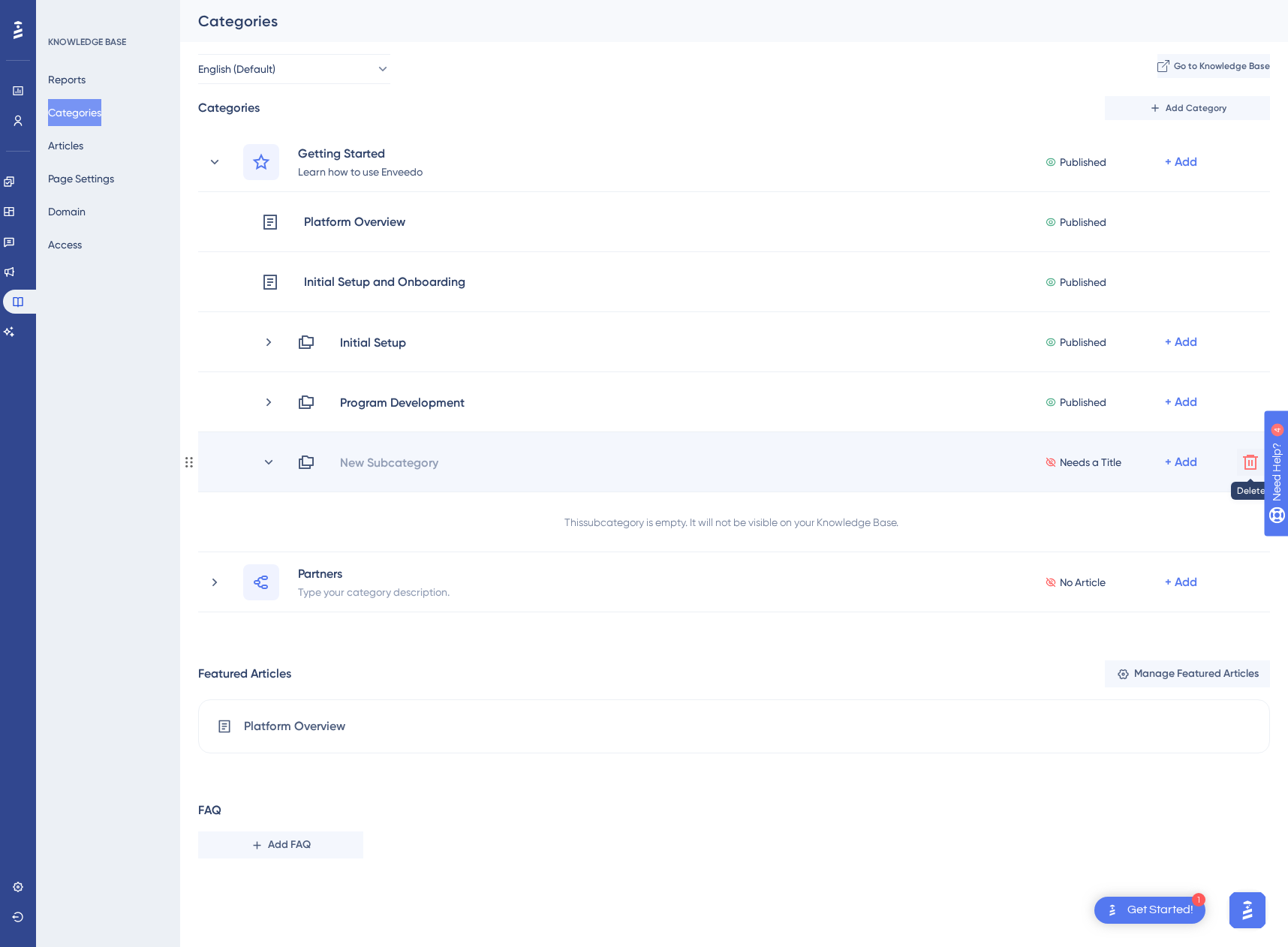
click at [1237, 457] on button at bounding box center [1250, 462] width 27 height 27
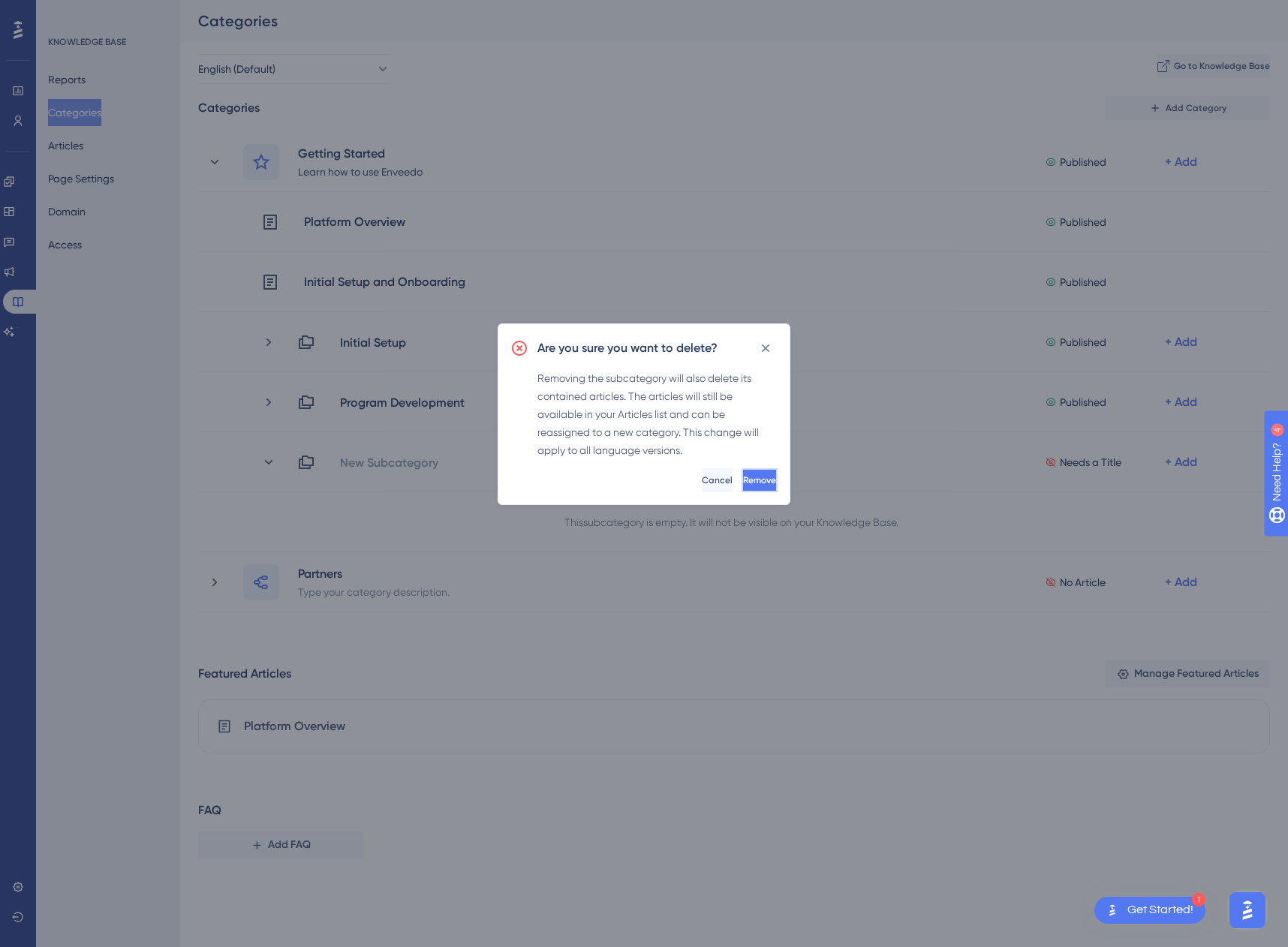
click at [743, 475] on span "Remove" at bounding box center [759, 479] width 33 height 12
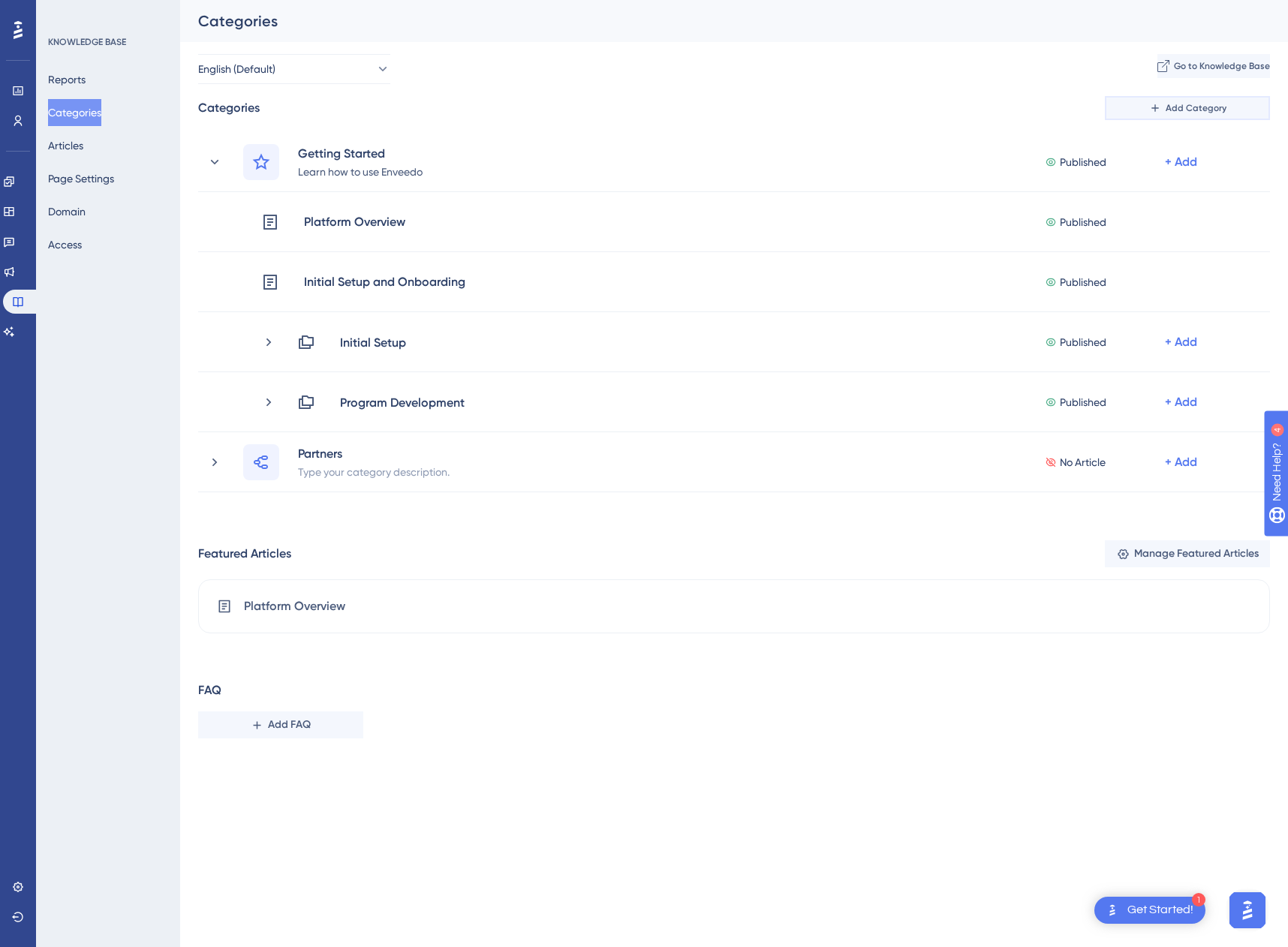
drag, startPoint x: 1177, startPoint y: 109, endPoint x: 1026, endPoint y: 108, distance: 151.0
click at [1026, 108] on div "Categories Add Category" at bounding box center [734, 108] width 1072 height 24
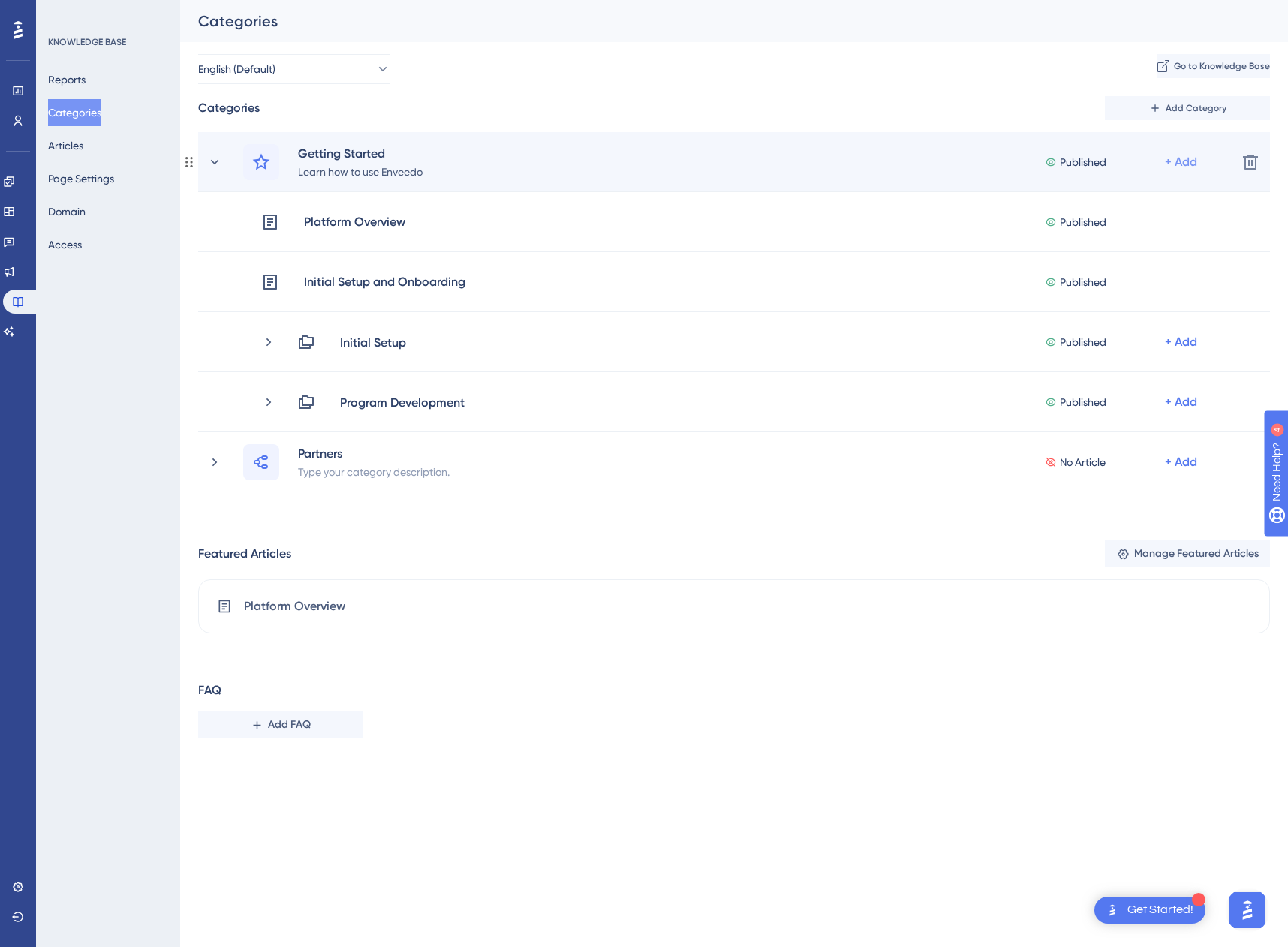
click at [1182, 164] on div "+ Add" at bounding box center [1181, 162] width 32 height 18
click at [1094, 229] on span "Add Articles" at bounding box center [1086, 231] width 58 height 18
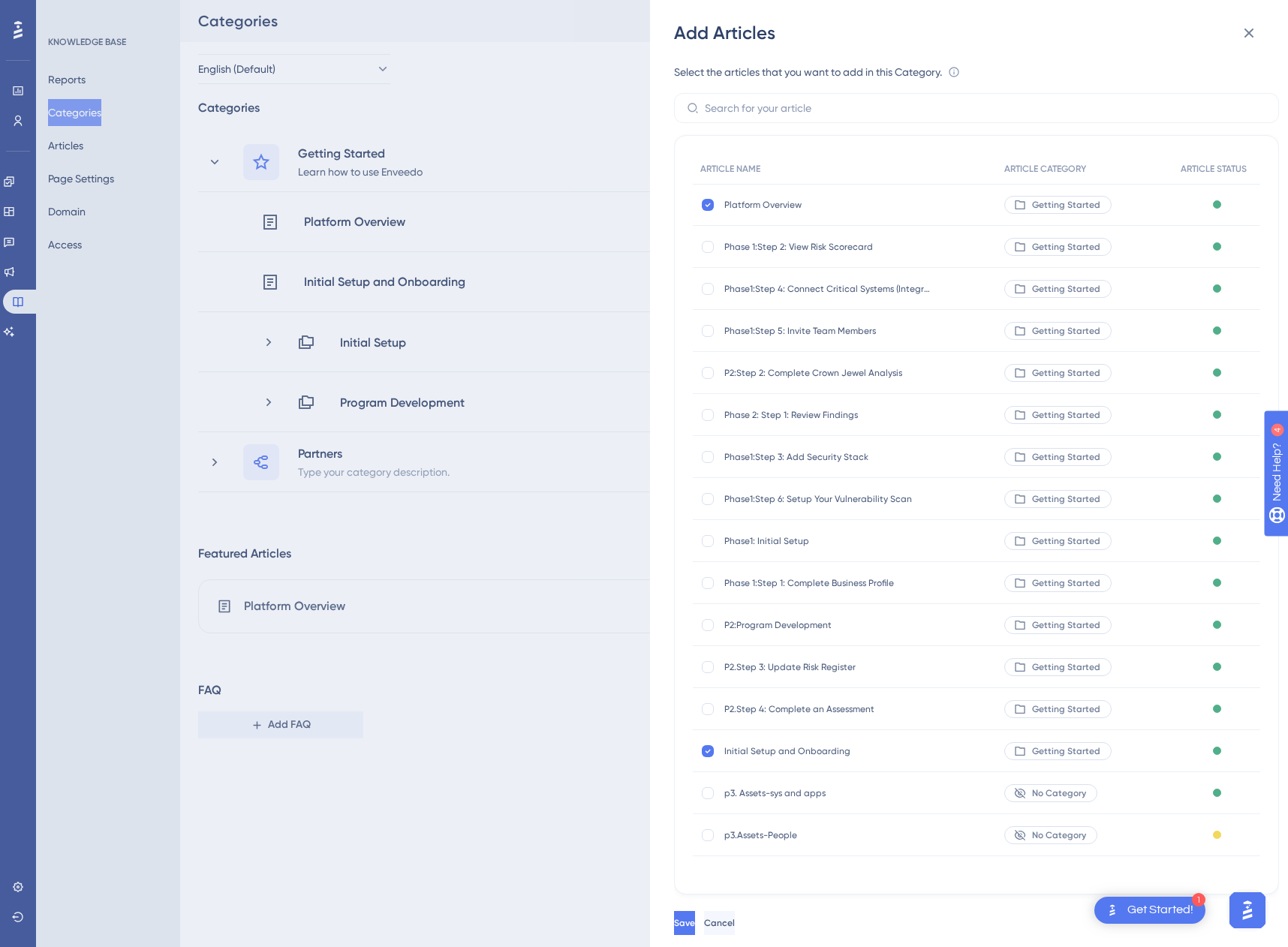
click at [735, 911] on button "Cancel" at bounding box center [719, 923] width 31 height 24
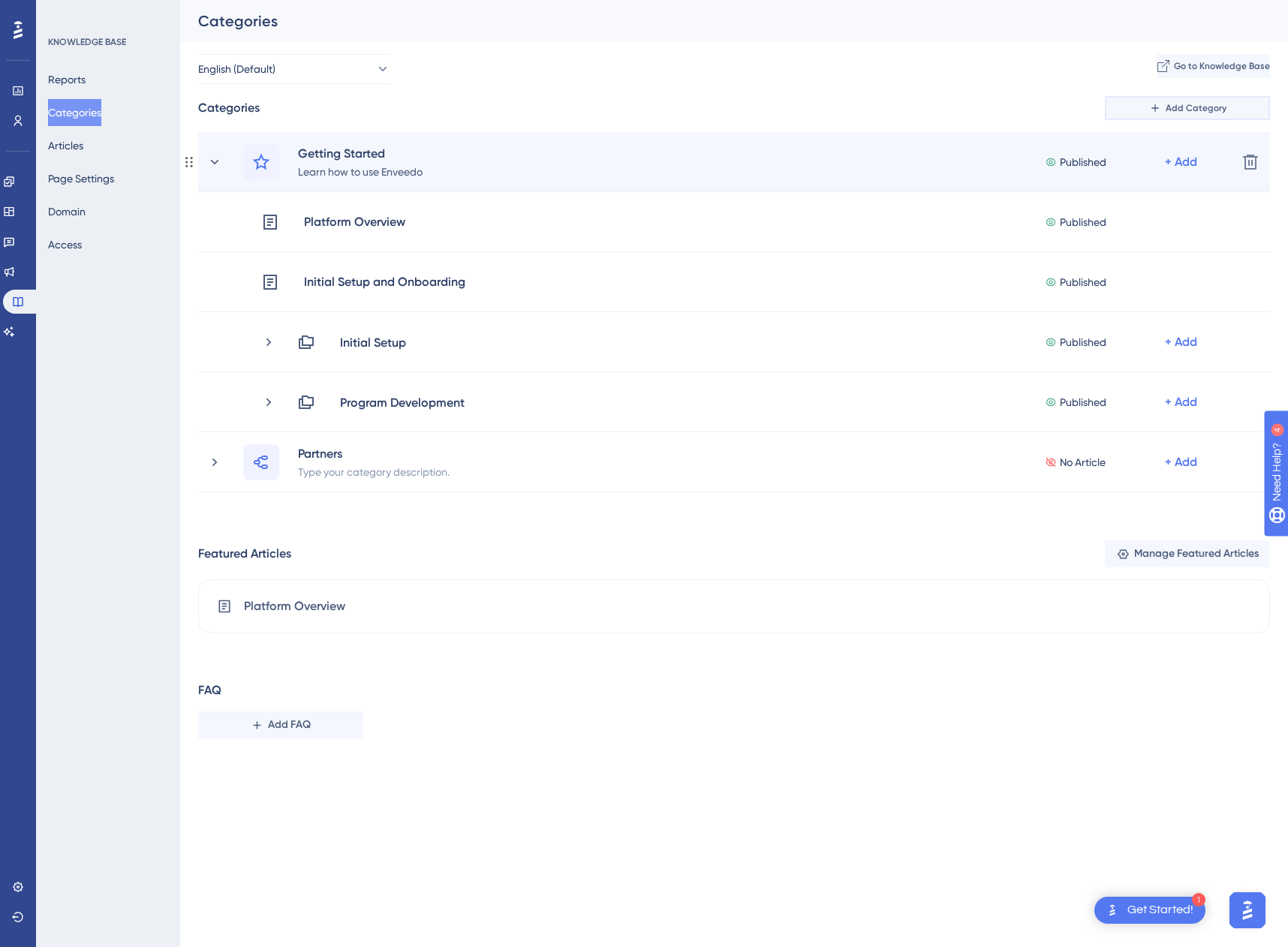
drag, startPoint x: 1195, startPoint y: 113, endPoint x: 977, endPoint y: 142, distance: 219.9
click at [930, 141] on div "Categories Add Category Getting Started Learn how to use Enveedo Published + Ad…" at bounding box center [734, 295] width 1072 height 396
click at [1169, 162] on div "+ Add" at bounding box center [1181, 162] width 32 height 18
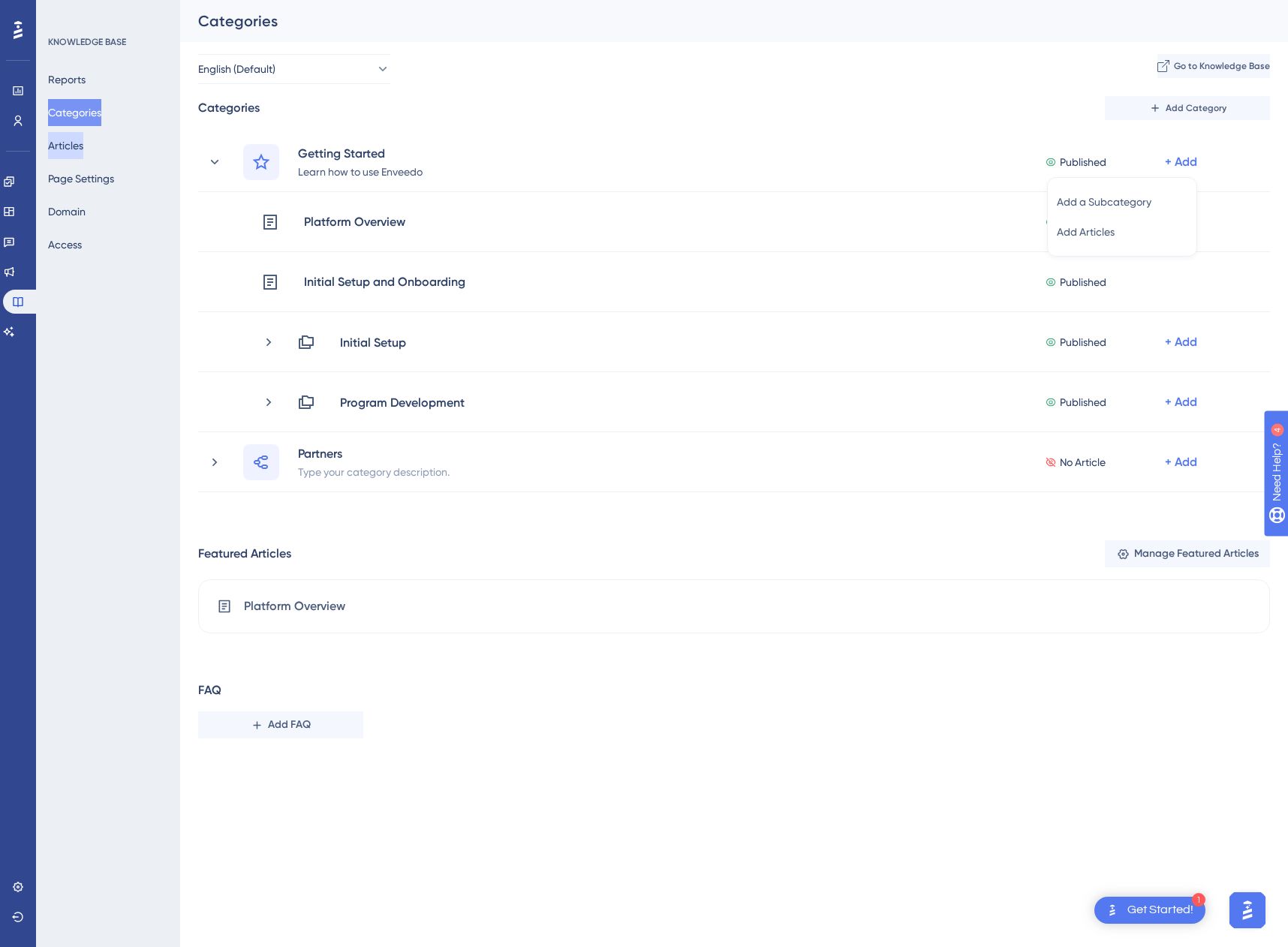
click at [83, 149] on button "Articles" at bounding box center [66, 145] width 36 height 27
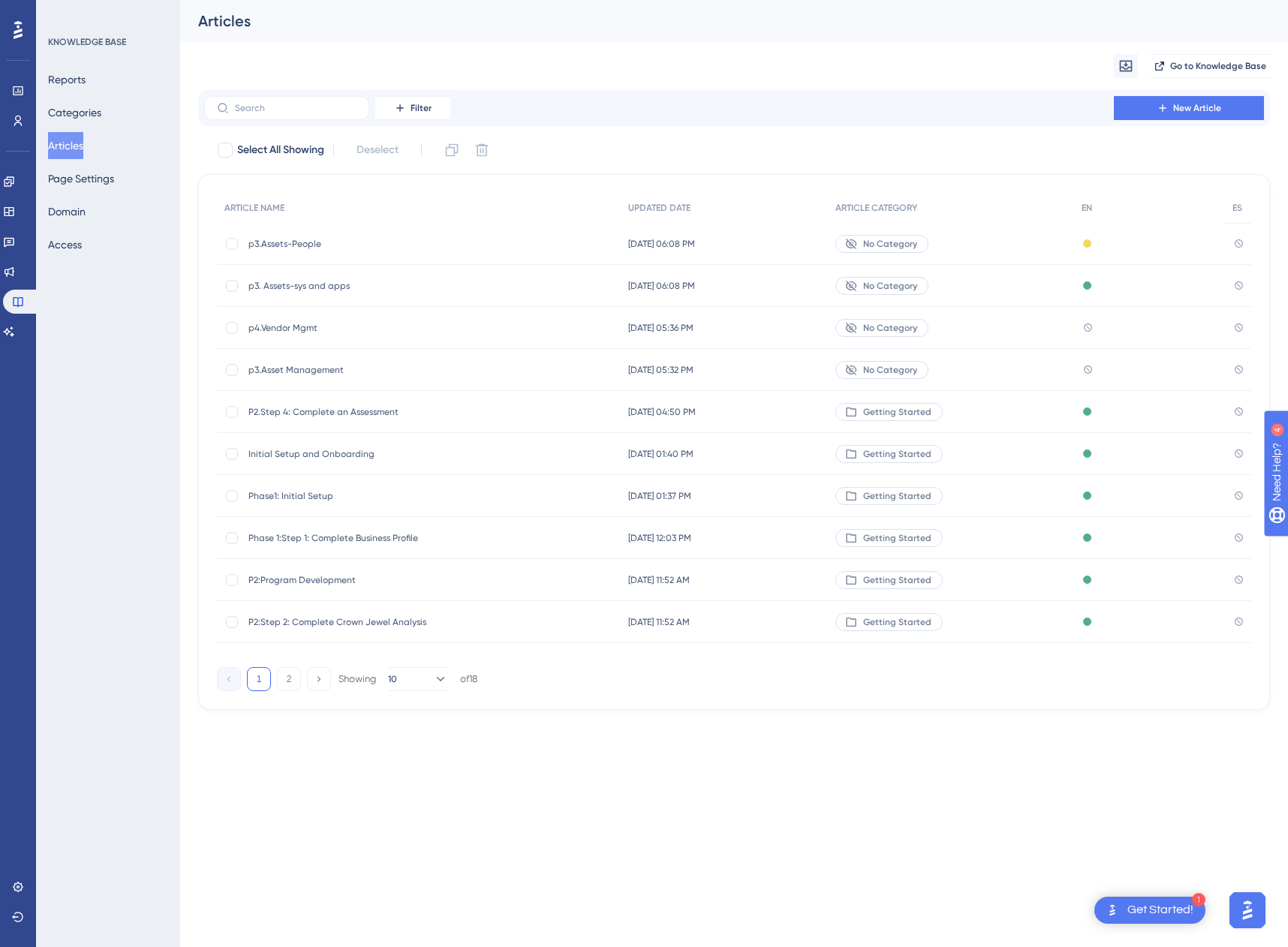
click at [289, 367] on span "p3.Asset Management" at bounding box center [368, 370] width 240 height 12
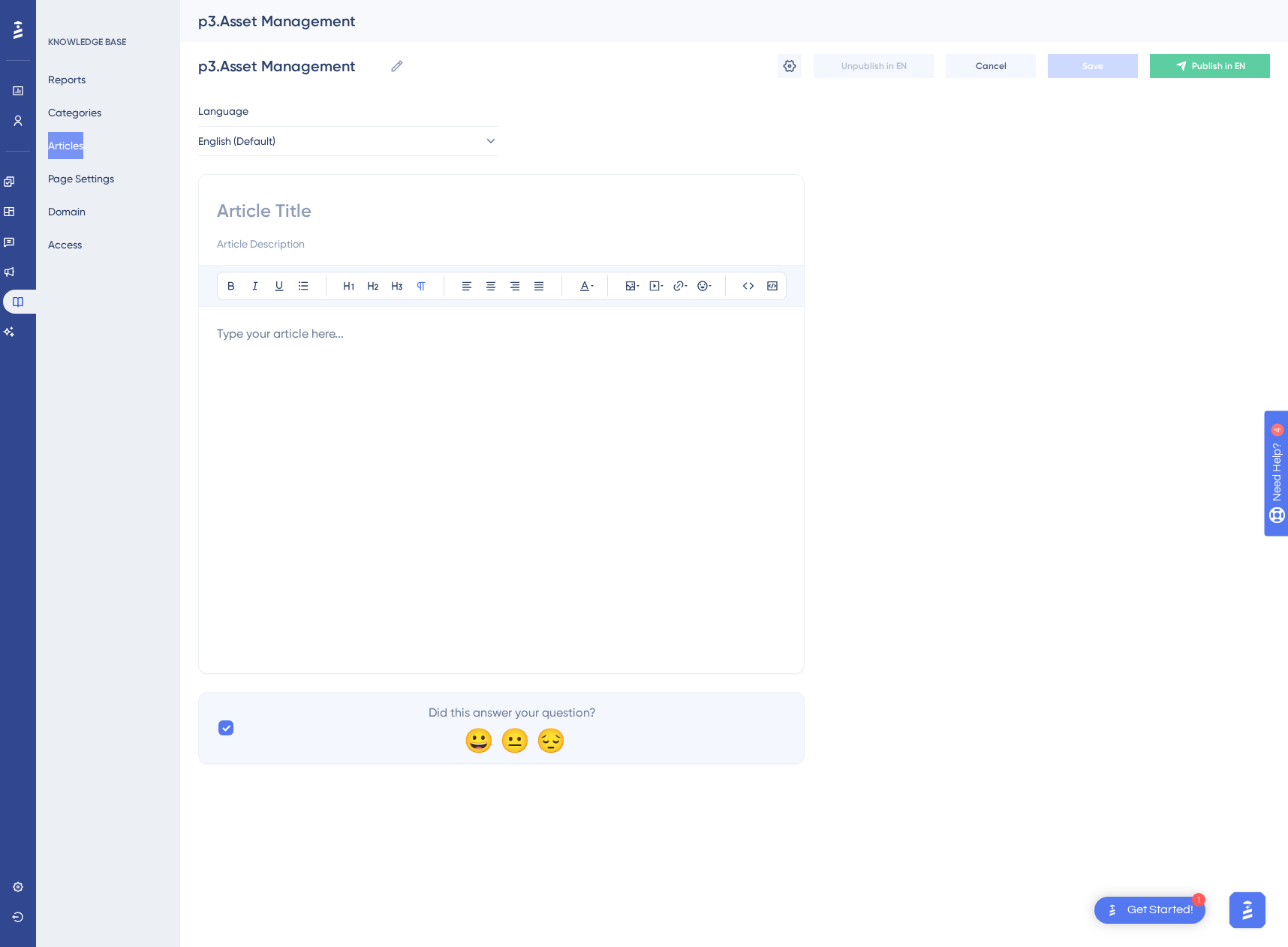
click at [279, 211] on input at bounding box center [502, 211] width 569 height 24
type input "Asset Management"
click at [365, 393] on div at bounding box center [502, 490] width 569 height 330
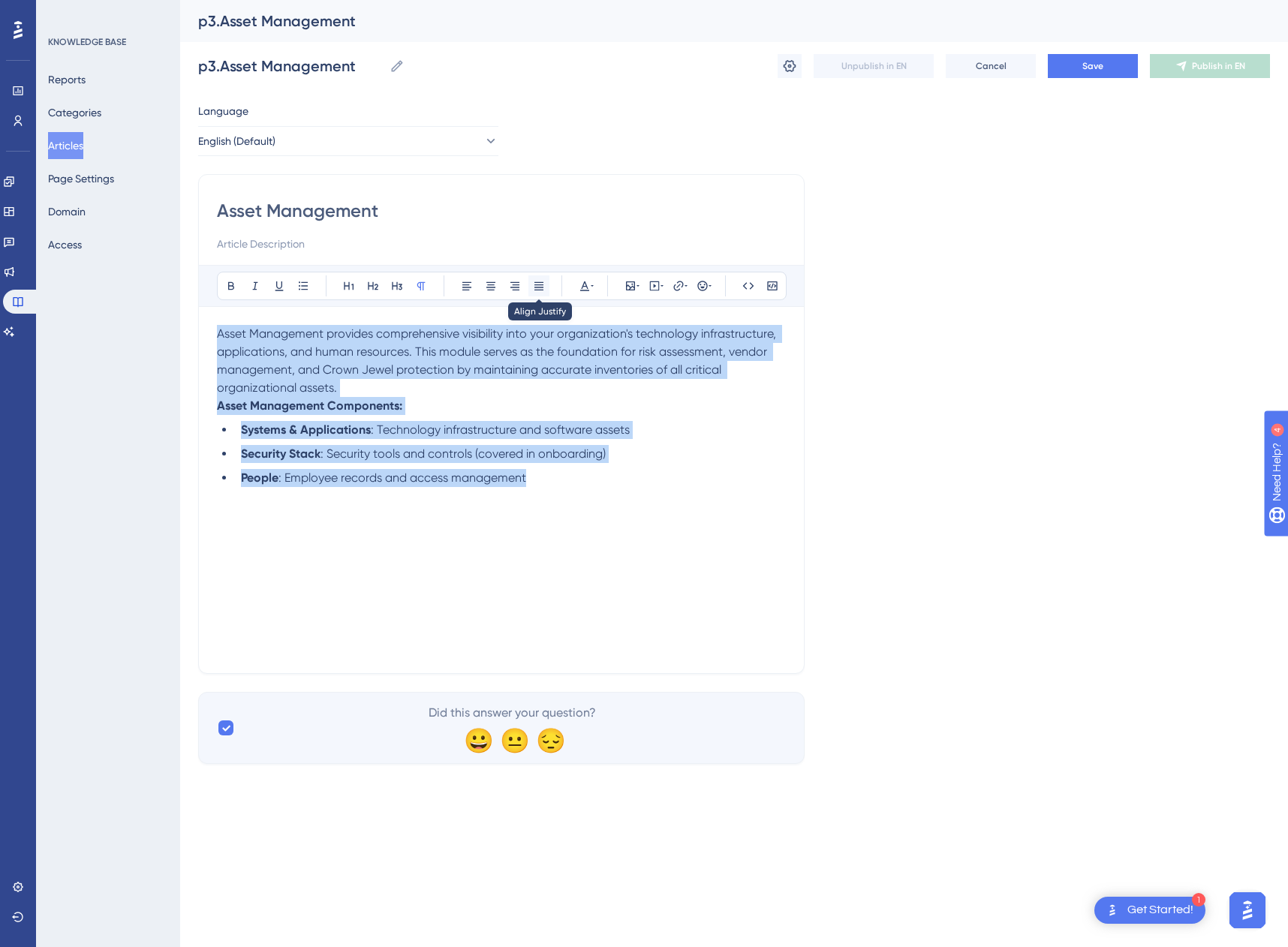
click at [534, 278] on button at bounding box center [539, 286] width 21 height 21
click at [340, 362] on span "Asset Management provides comprehensive visibility into your organization's tec…" at bounding box center [503, 360] width 572 height 68
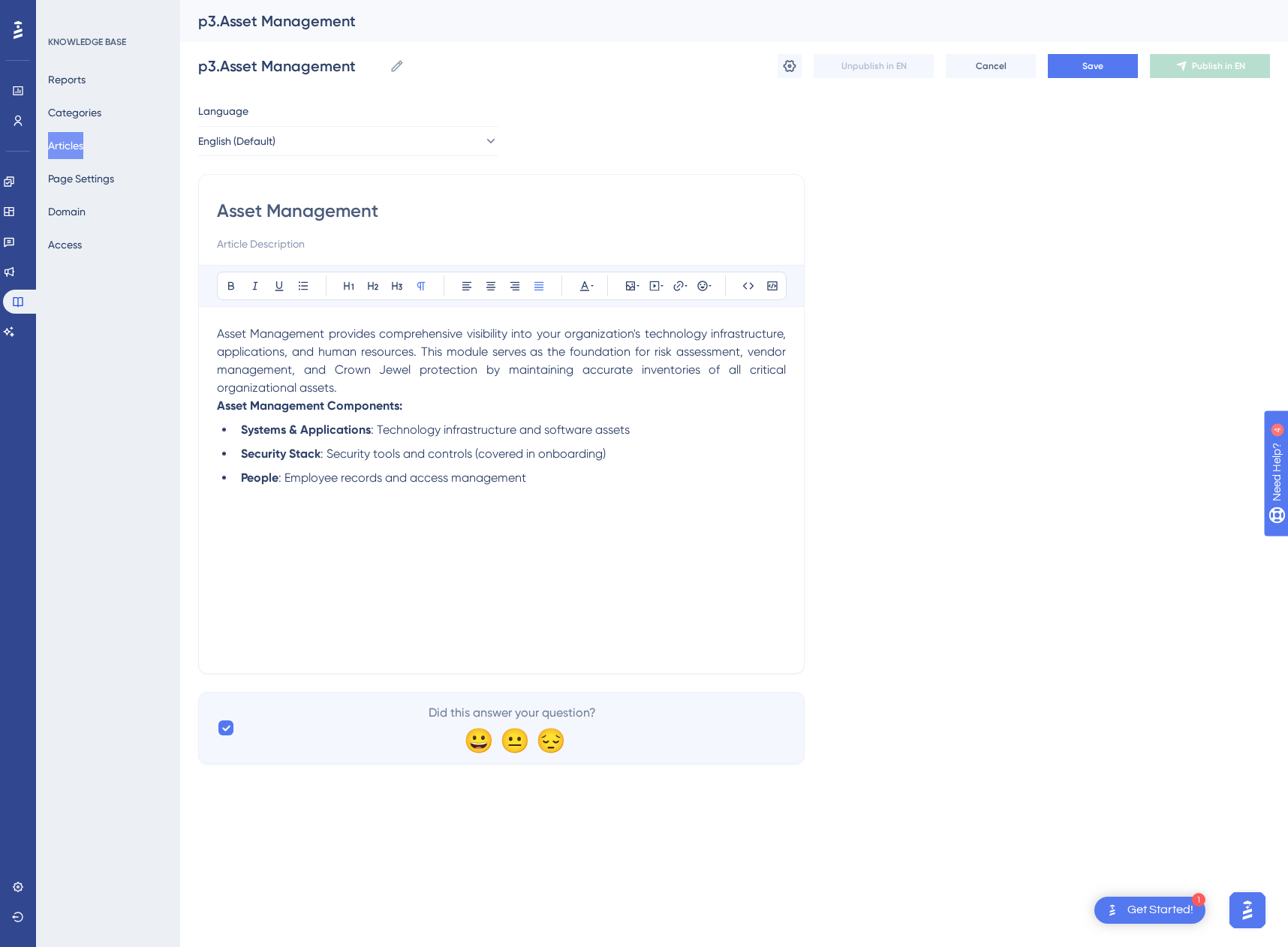
click at [347, 384] on p "Asset Management provides comprehensive visibility into your organization's tec…" at bounding box center [502, 360] width 569 height 72
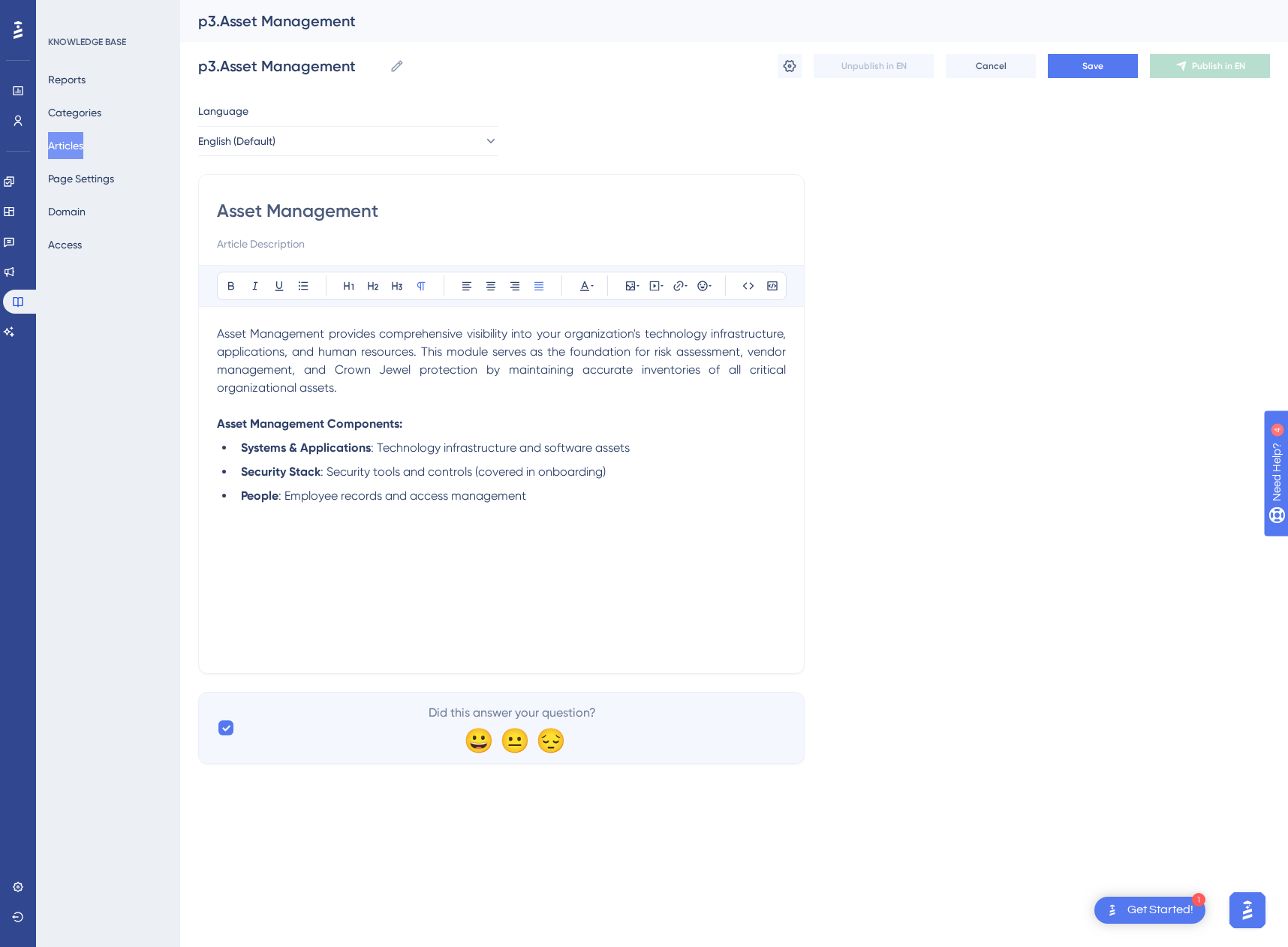
click at [325, 353] on span "Asset Management provides comprehensive visibility into your organization's tec…" at bounding box center [503, 360] width 572 height 68
click at [328, 496] on span ": Employee records and access management" at bounding box center [401, 495] width 247 height 14
click at [1103, 67] on button "Save" at bounding box center [1093, 66] width 90 height 24
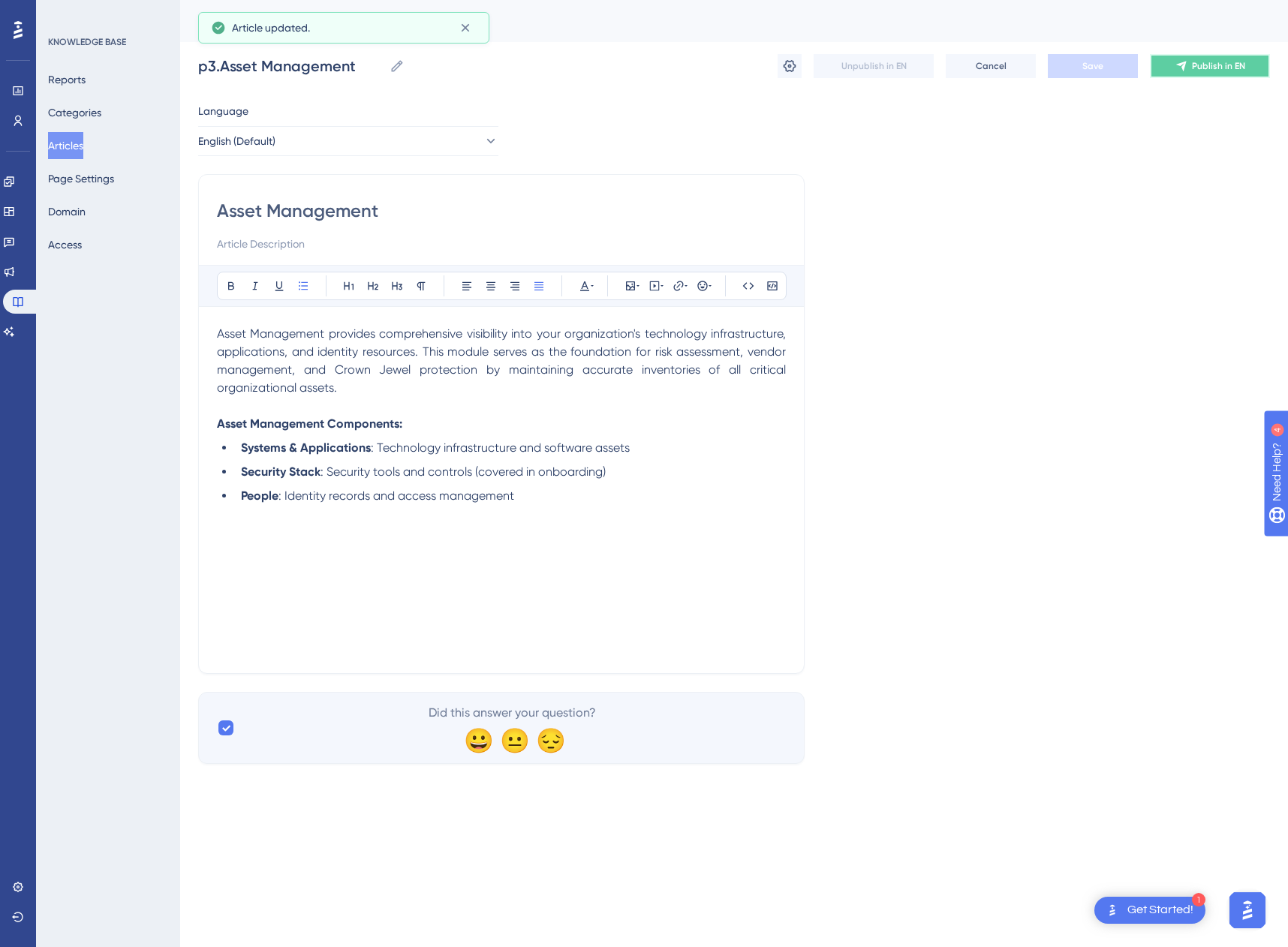
click at [1239, 67] on span "Publish in EN" at bounding box center [1218, 66] width 53 height 12
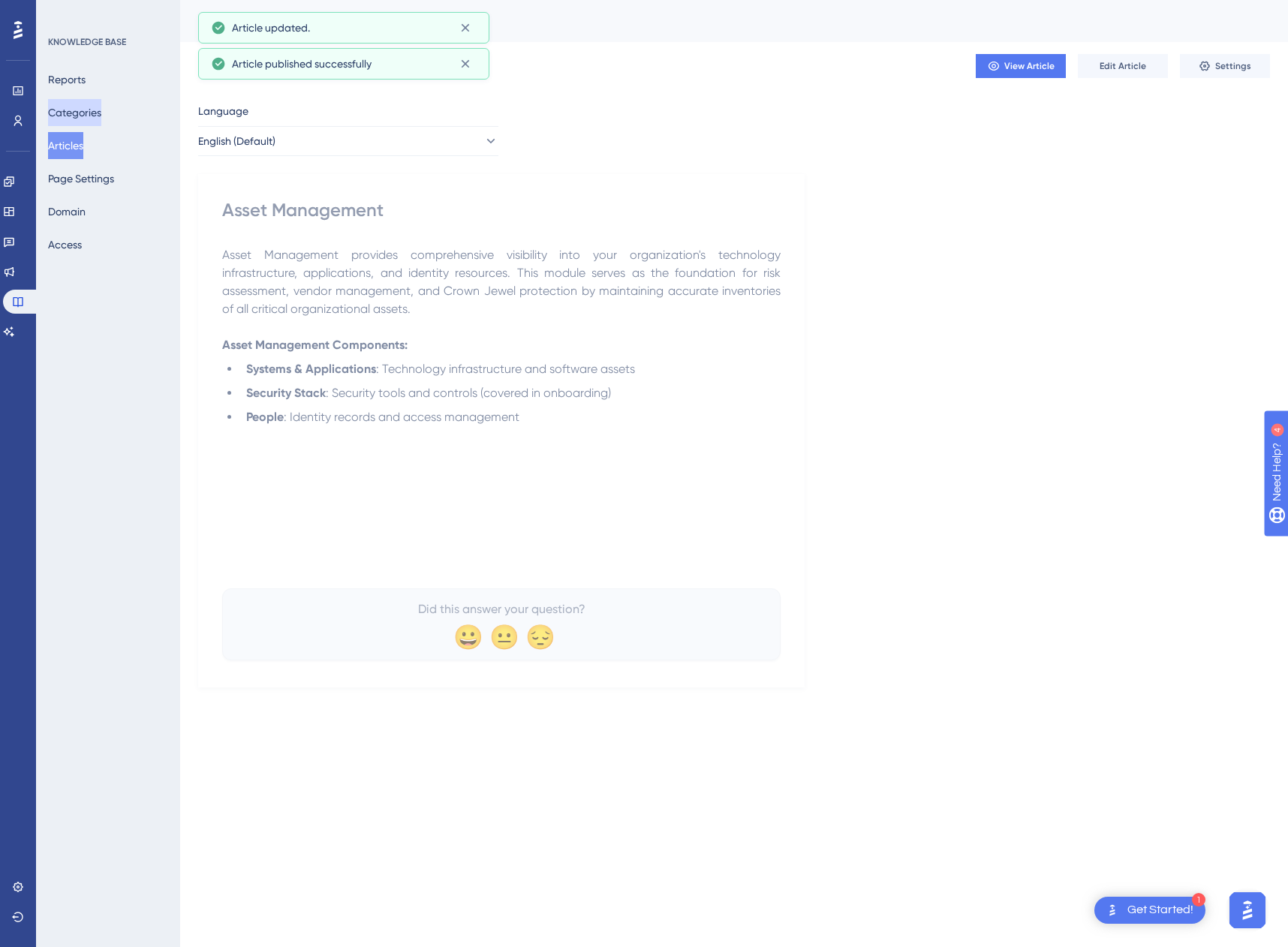
click at [55, 116] on button "Categories" at bounding box center [74, 112] width 53 height 27
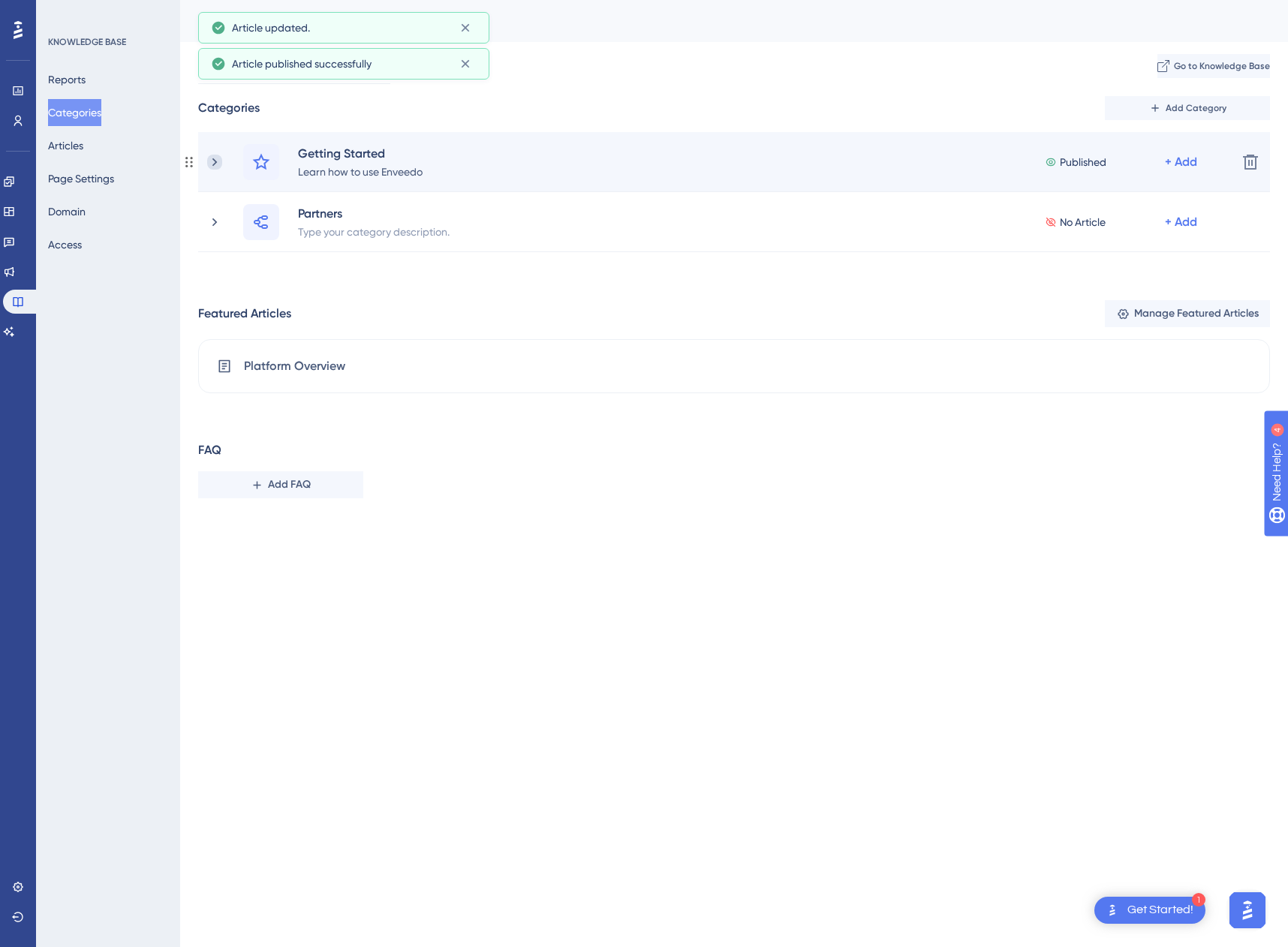
click at [220, 164] on icon at bounding box center [214, 162] width 15 height 15
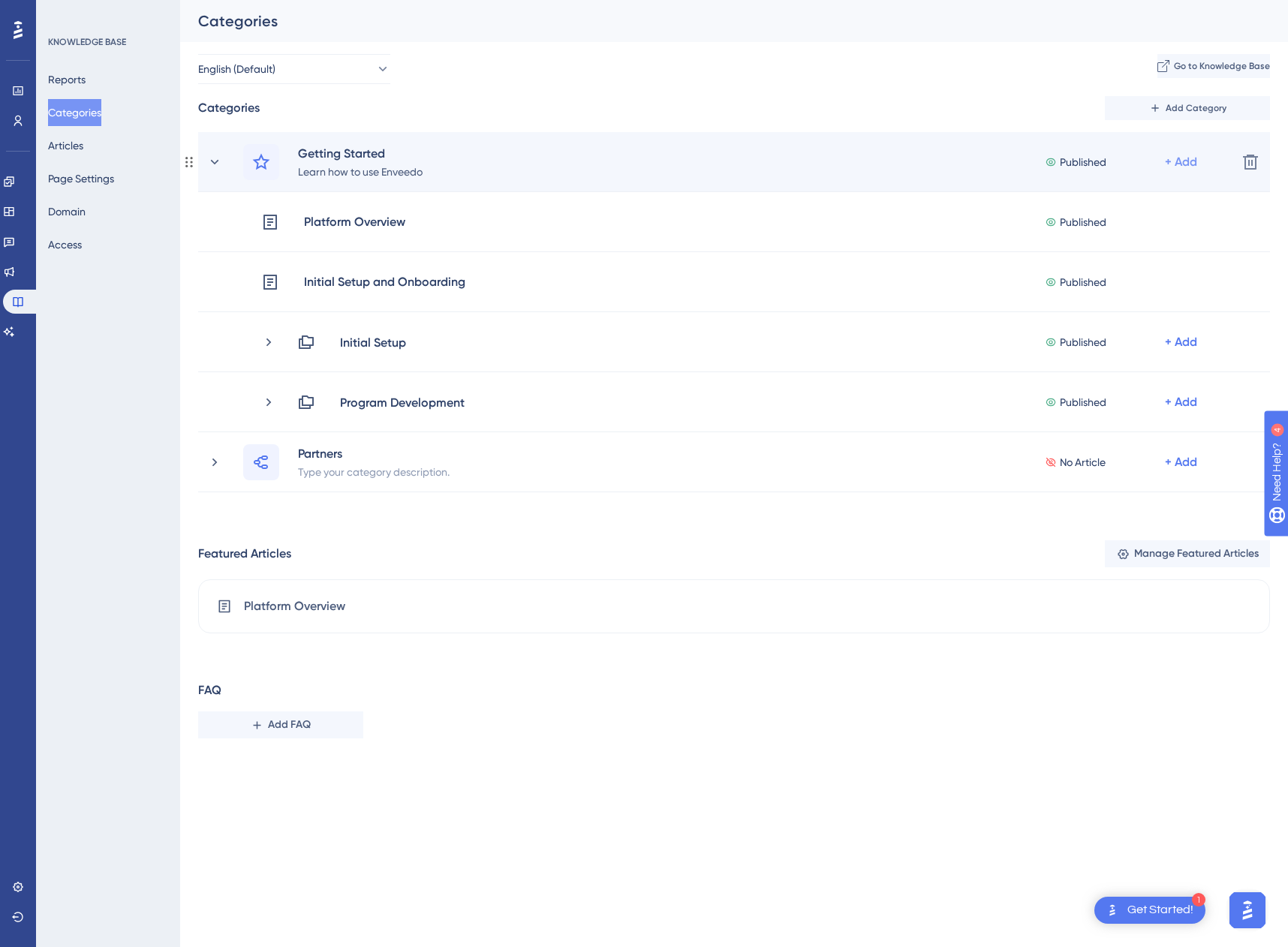
click at [1173, 158] on div "+ Add" at bounding box center [1181, 162] width 32 height 18
click at [1115, 227] on span "Add Articles" at bounding box center [1086, 231] width 58 height 18
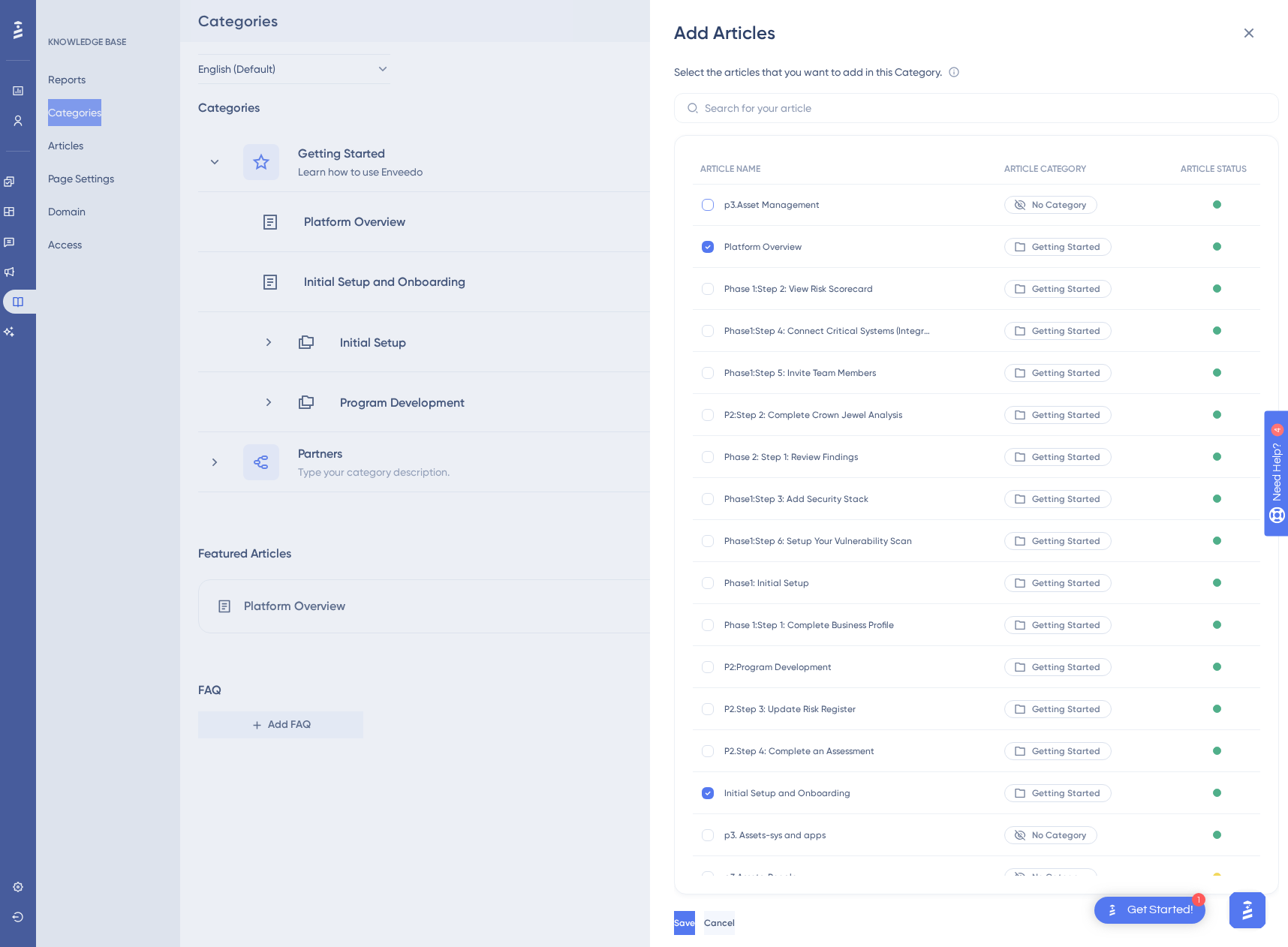
click at [700, 201] on div at bounding box center [707, 205] width 15 height 15
checkbox input "true"
click at [691, 919] on button "Save" at bounding box center [686, 923] width 24 height 24
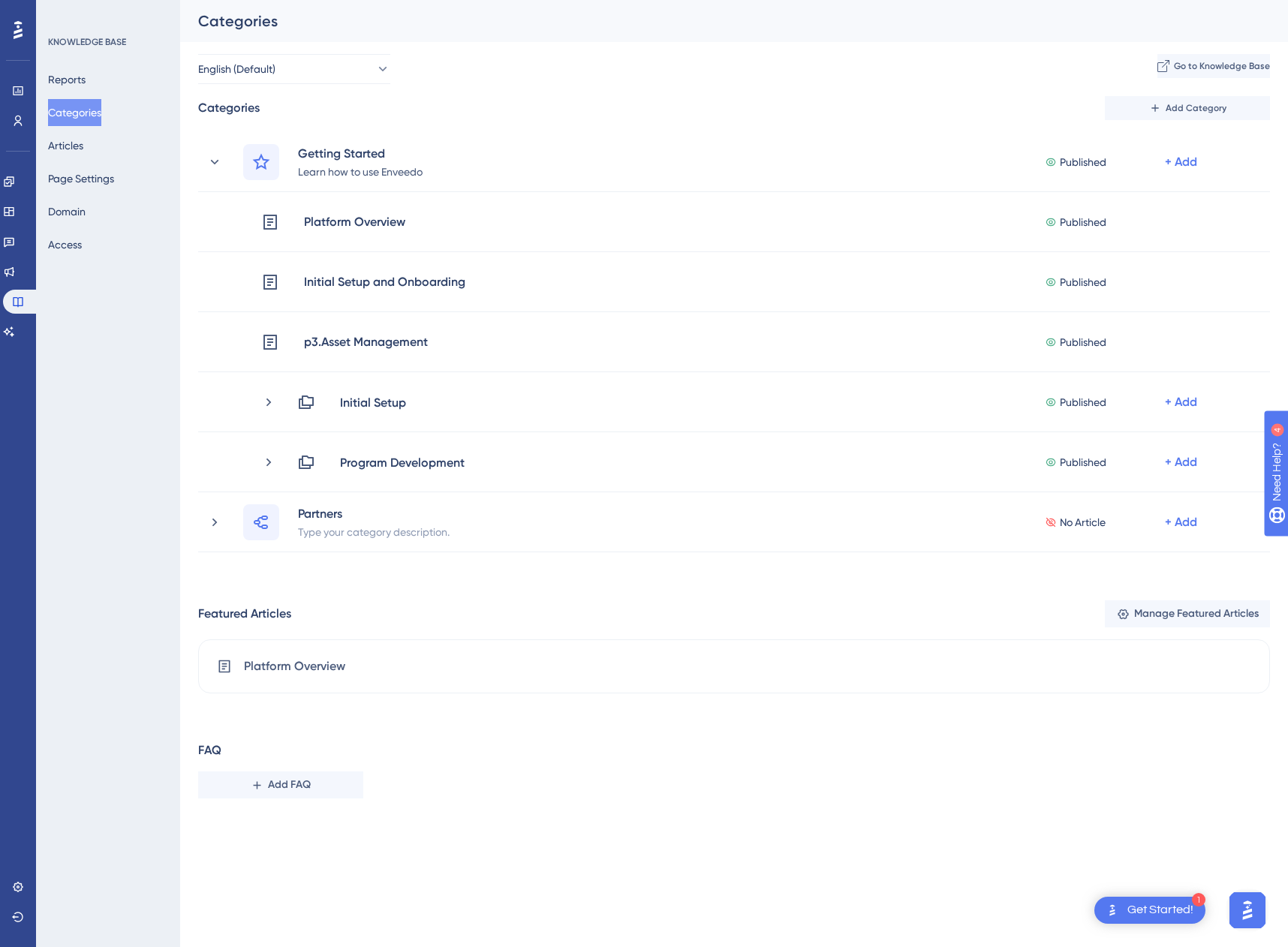
drag, startPoint x: 190, startPoint y: 220, endPoint x: 574, endPoint y: 3, distance: 441.1
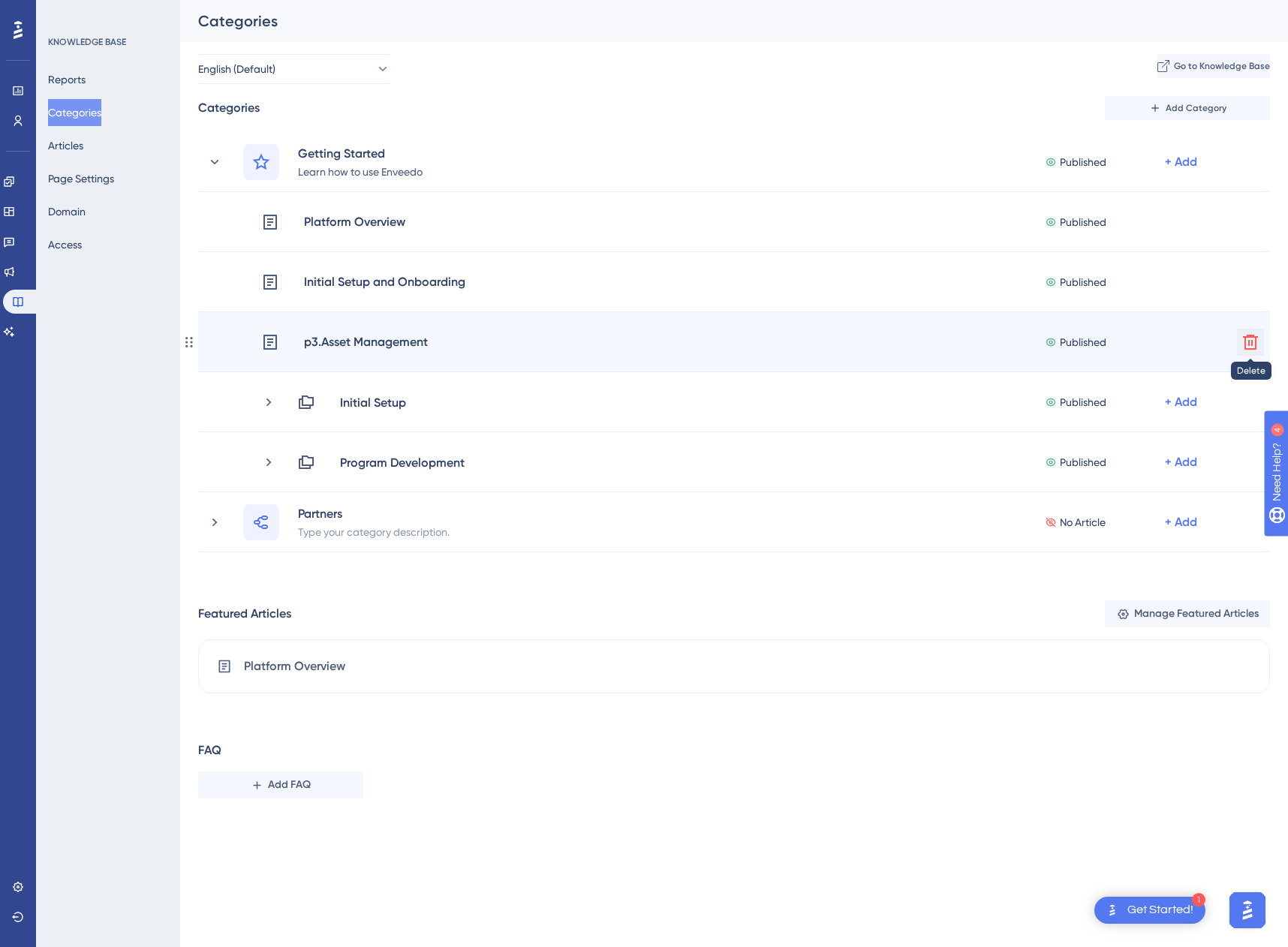
click at [1245, 346] on icon at bounding box center [1250, 342] width 15 height 15
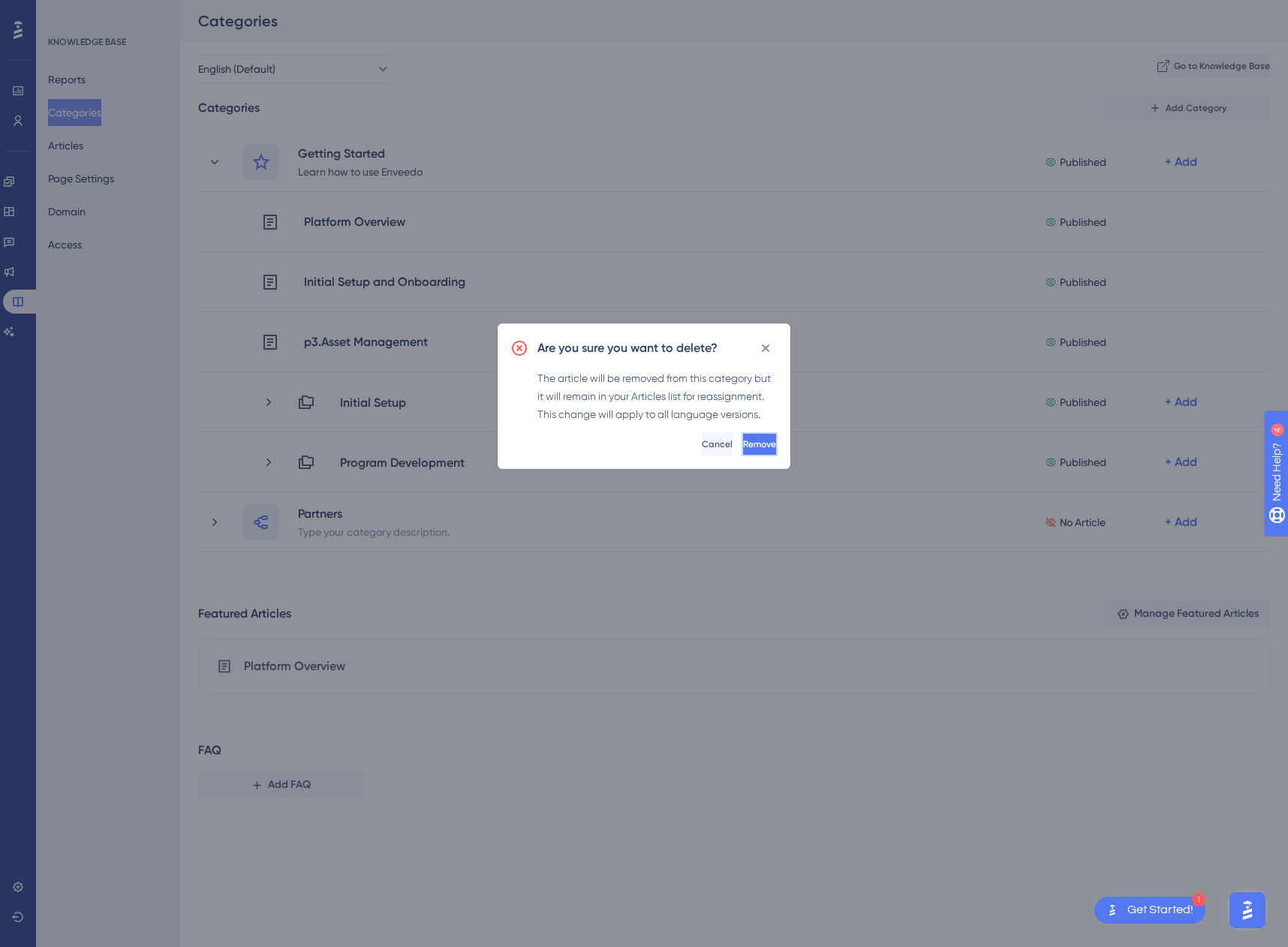
click at [751, 438] on span "Remove" at bounding box center [759, 444] width 33 height 12
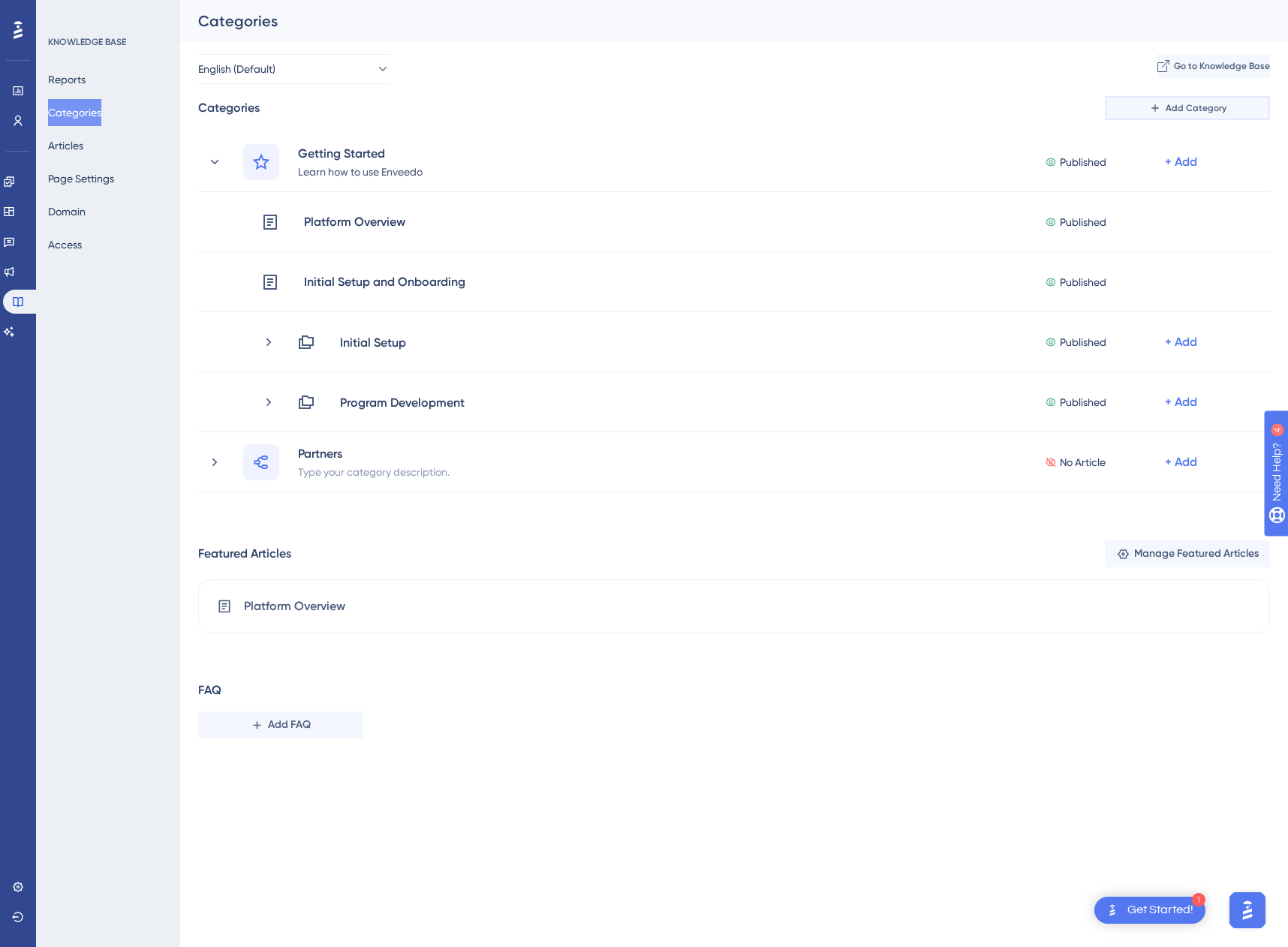
click at [1208, 109] on span "Add Category" at bounding box center [1196, 107] width 61 height 12
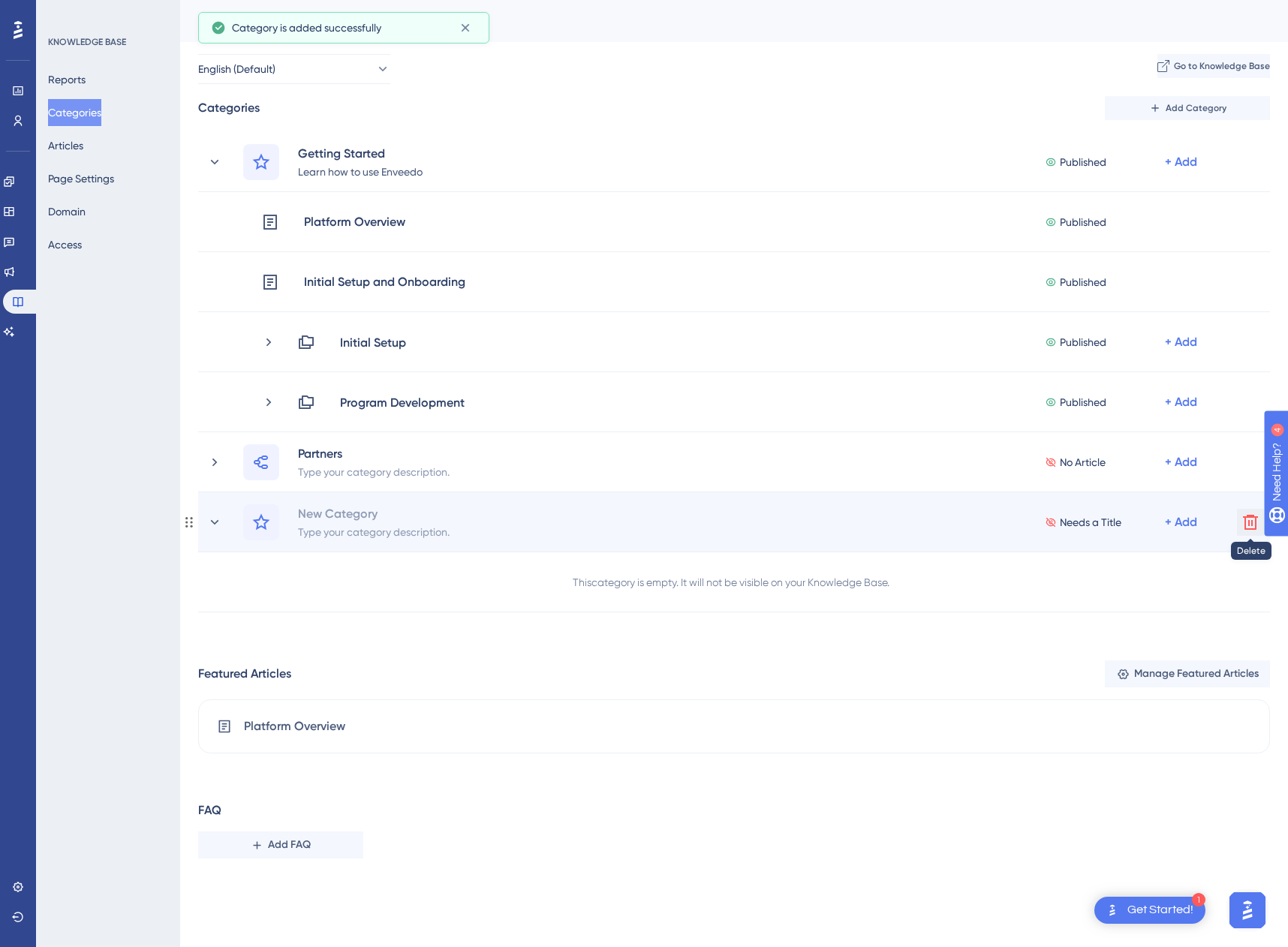
click at [1250, 528] on icon at bounding box center [1250, 522] width 15 height 15
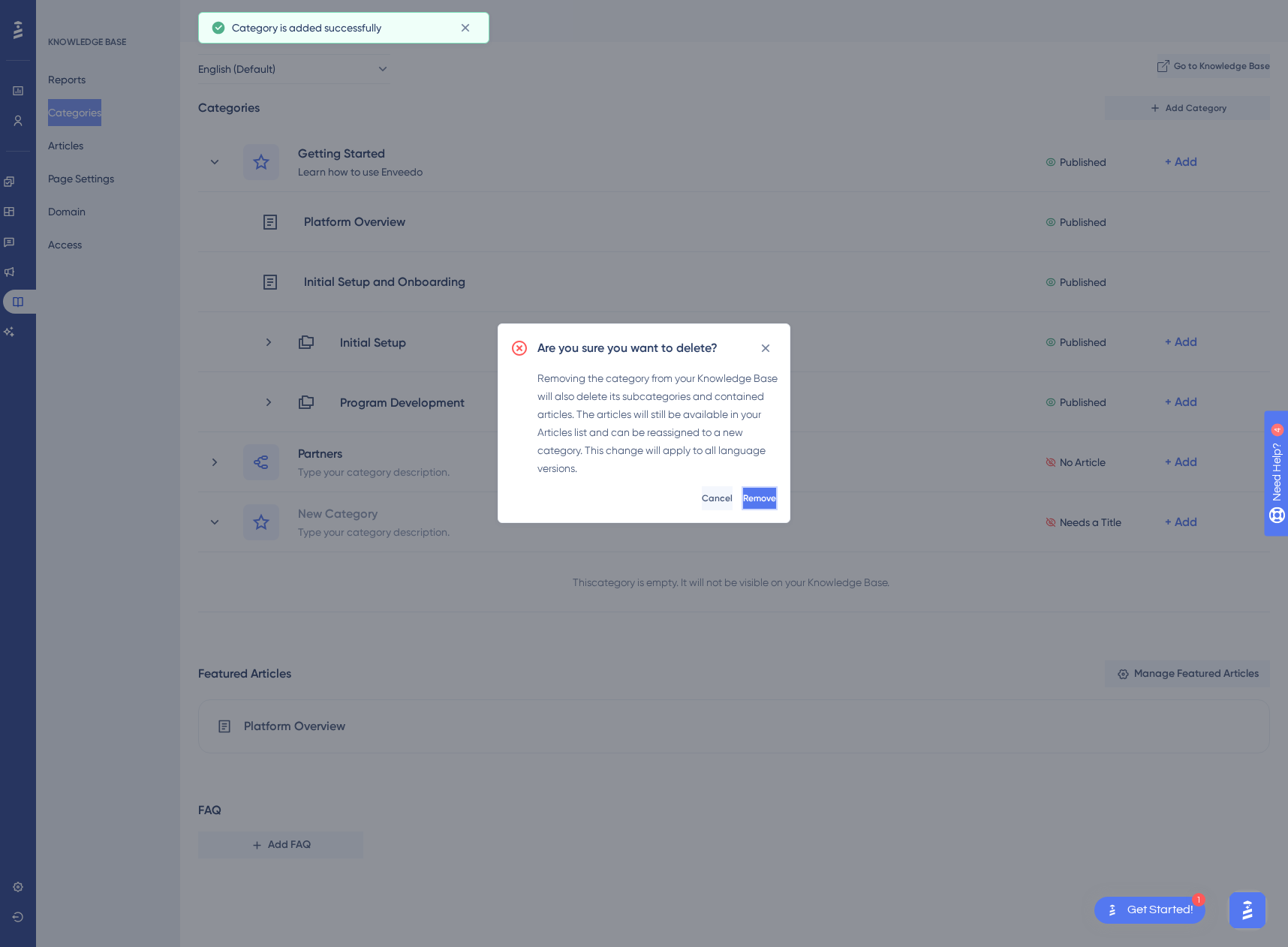
click at [759, 492] on button "Remove" at bounding box center [760, 498] width 36 height 24
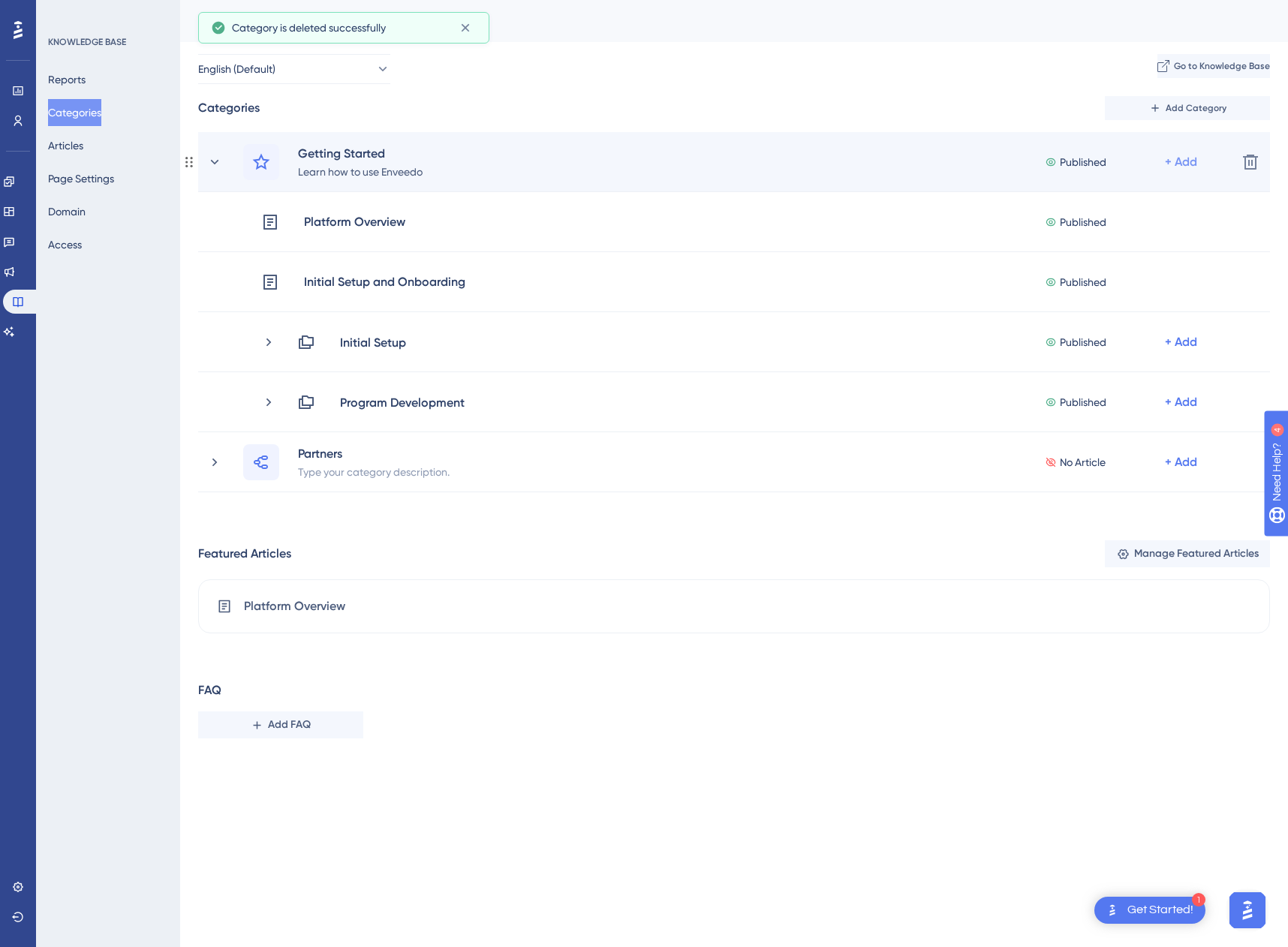
click at [1185, 161] on div "+ Add" at bounding box center [1181, 162] width 32 height 18
click at [1113, 198] on span "Add a Subcategory" at bounding box center [1105, 201] width 95 height 18
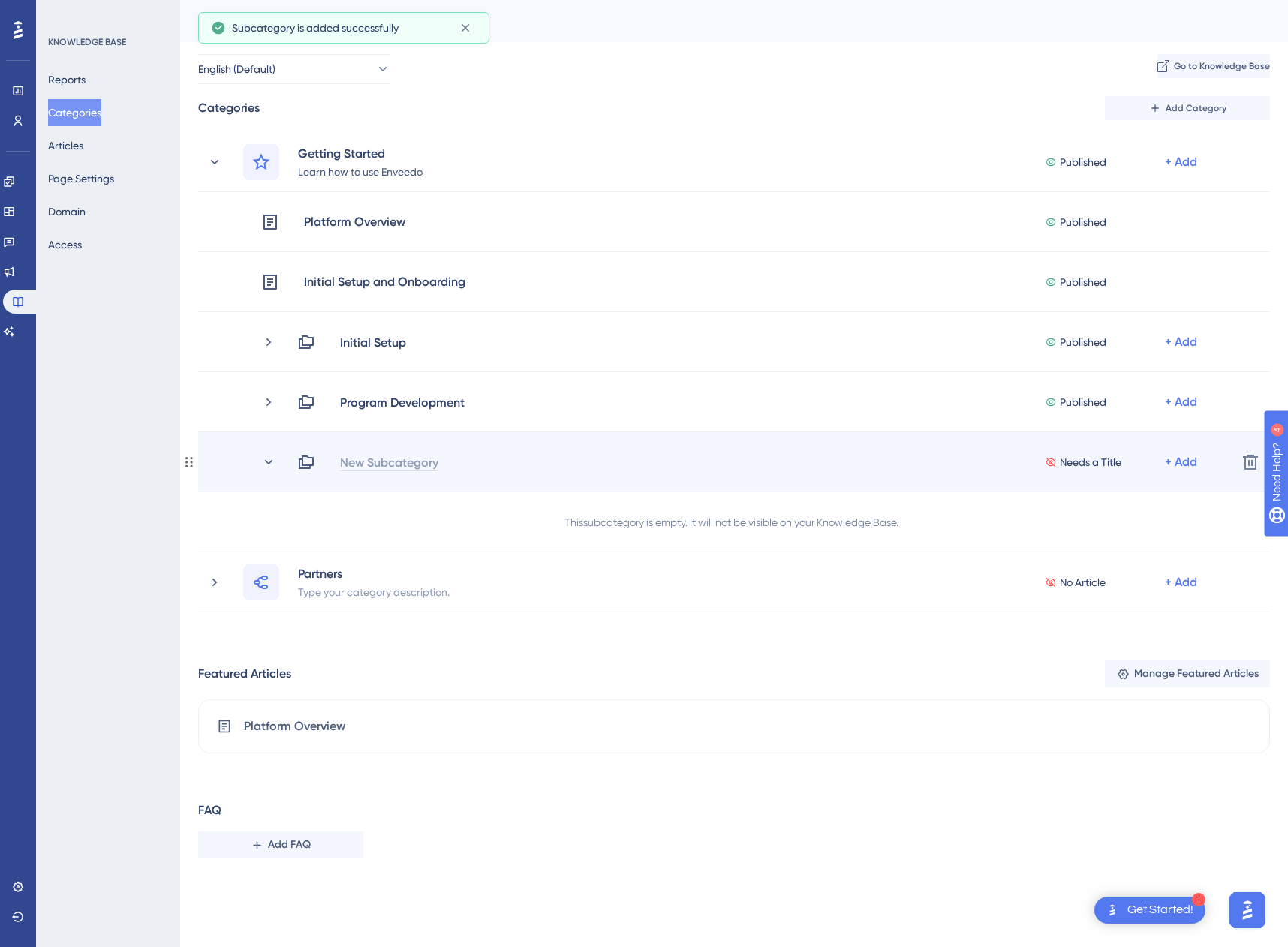
click at [376, 455] on div "New Subcategory" at bounding box center [389, 462] width 100 height 18
click at [937, 457] on div "Asset Management No Article + Add" at bounding box center [761, 462] width 928 height 18
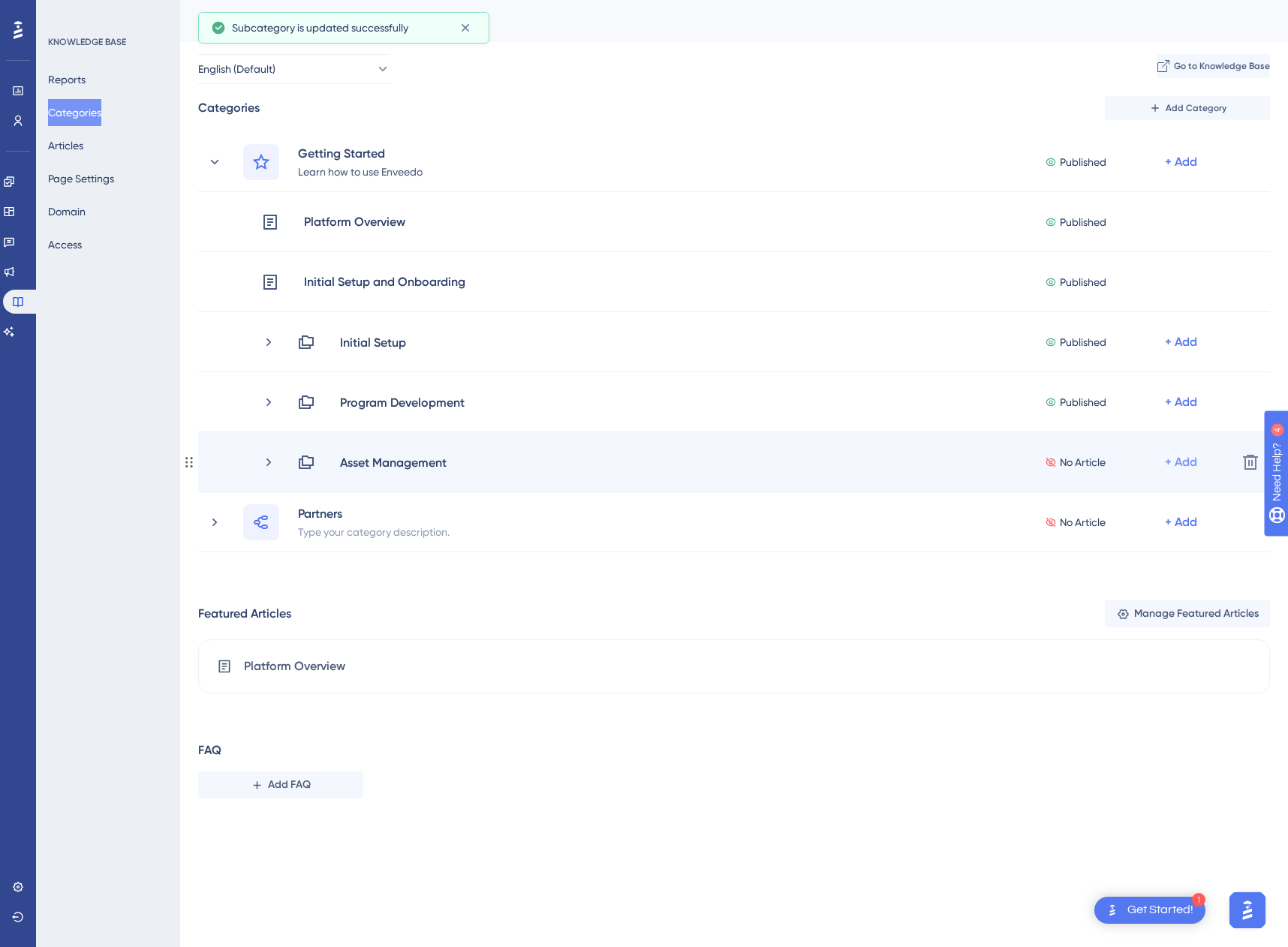
click at [1191, 465] on div "+ Add" at bounding box center [1181, 462] width 32 height 18
click at [1132, 503] on div "Add Articles Add Articles" at bounding box center [1122, 502] width 130 height 30
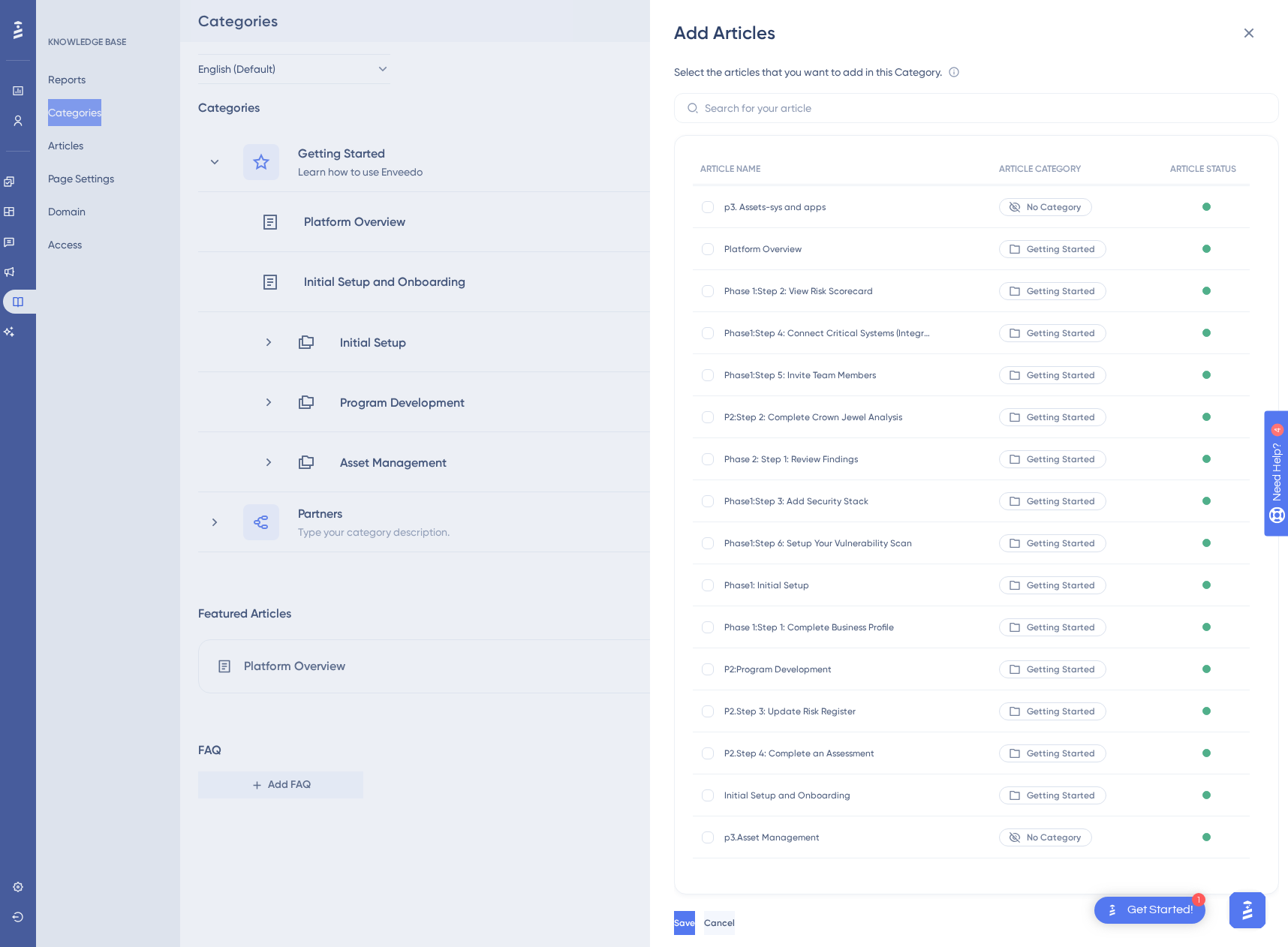
scroll to position [40, 0]
click at [707, 834] on div at bounding box center [707, 836] width 12 height 12
checkbox input "true"
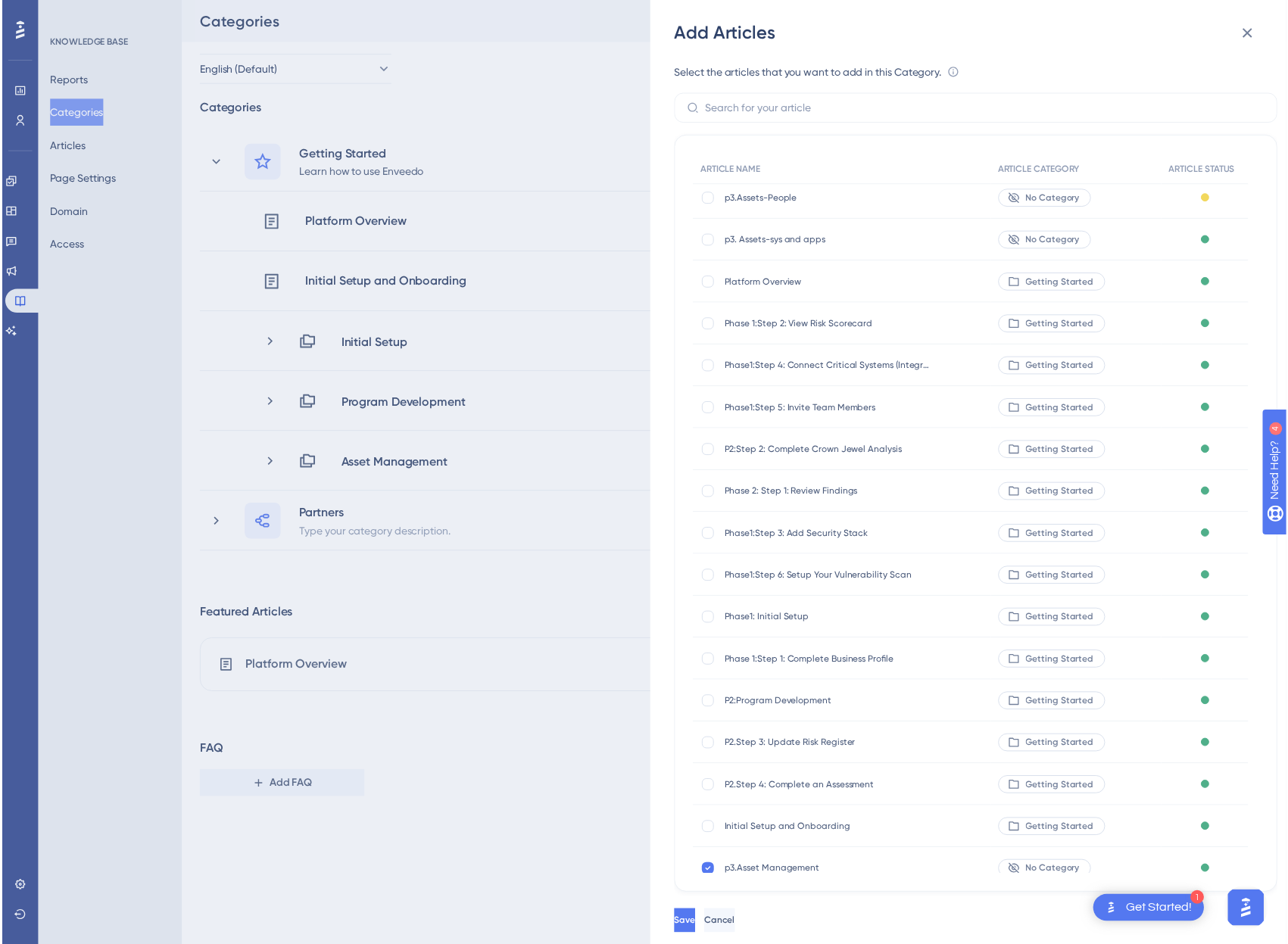
scroll to position [0, 0]
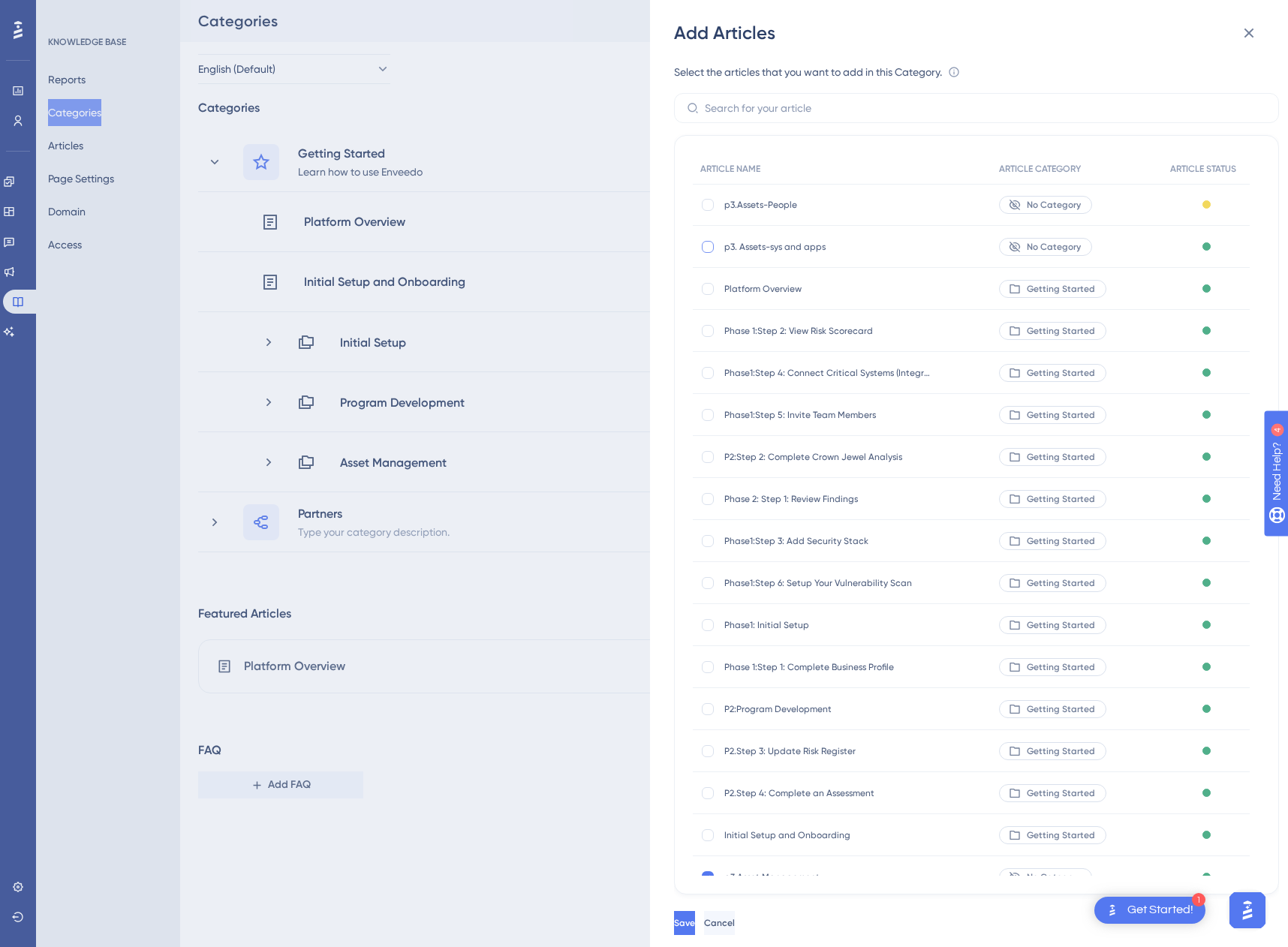
click at [708, 248] on div at bounding box center [707, 246] width 12 height 12
checkbox input "true"
click at [705, 208] on div at bounding box center [707, 205] width 12 height 12
checkbox input "true"
click at [698, 925] on button "Save" at bounding box center [686, 923] width 24 height 24
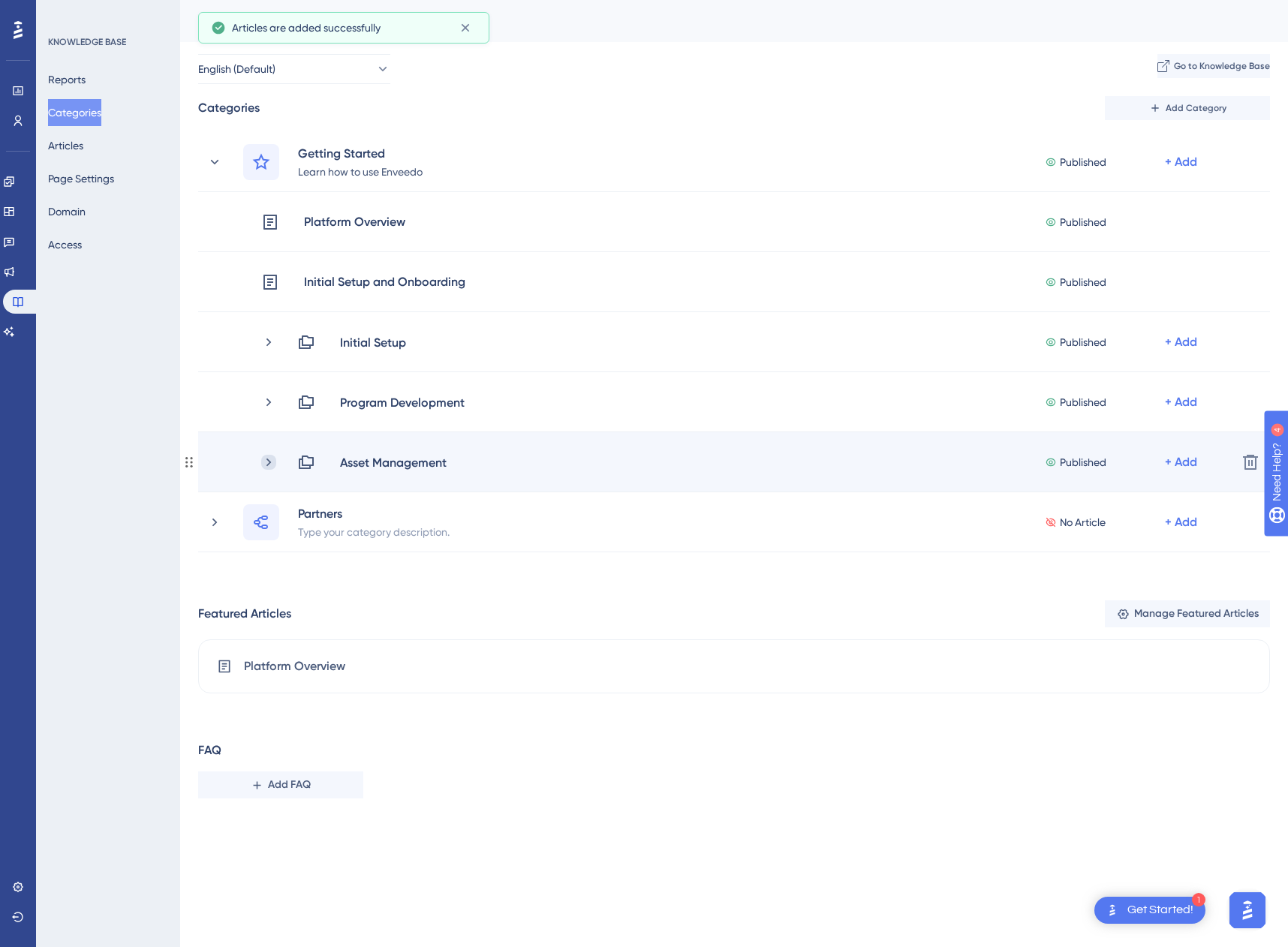
click at [269, 459] on icon at bounding box center [269, 462] width 15 height 15
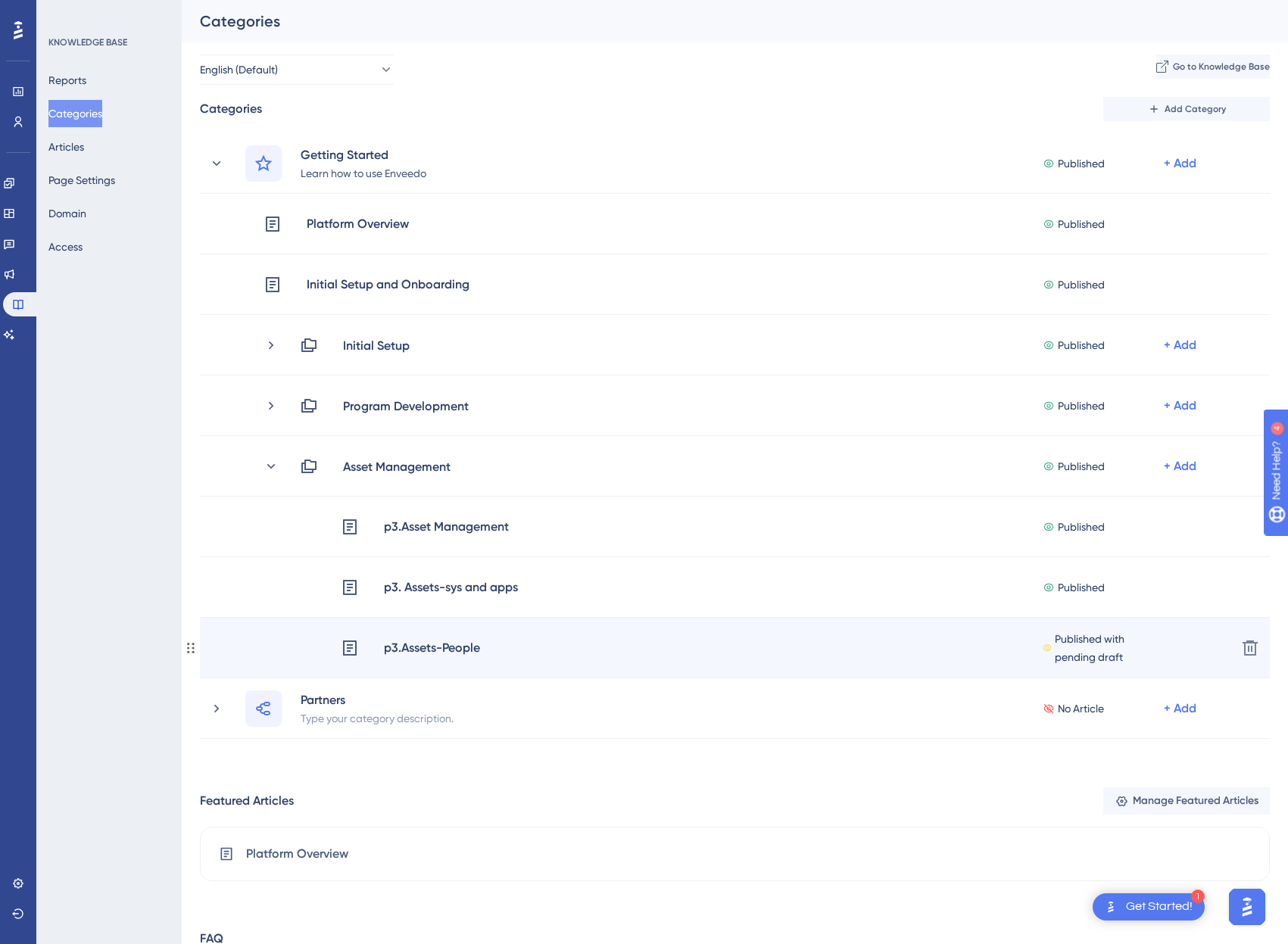
click at [442, 657] on div "p3.Assets-People" at bounding box center [432, 648] width 98 height 20
click at [352, 658] on div "p3.Assets-People" at bounding box center [410, 648] width 140 height 37
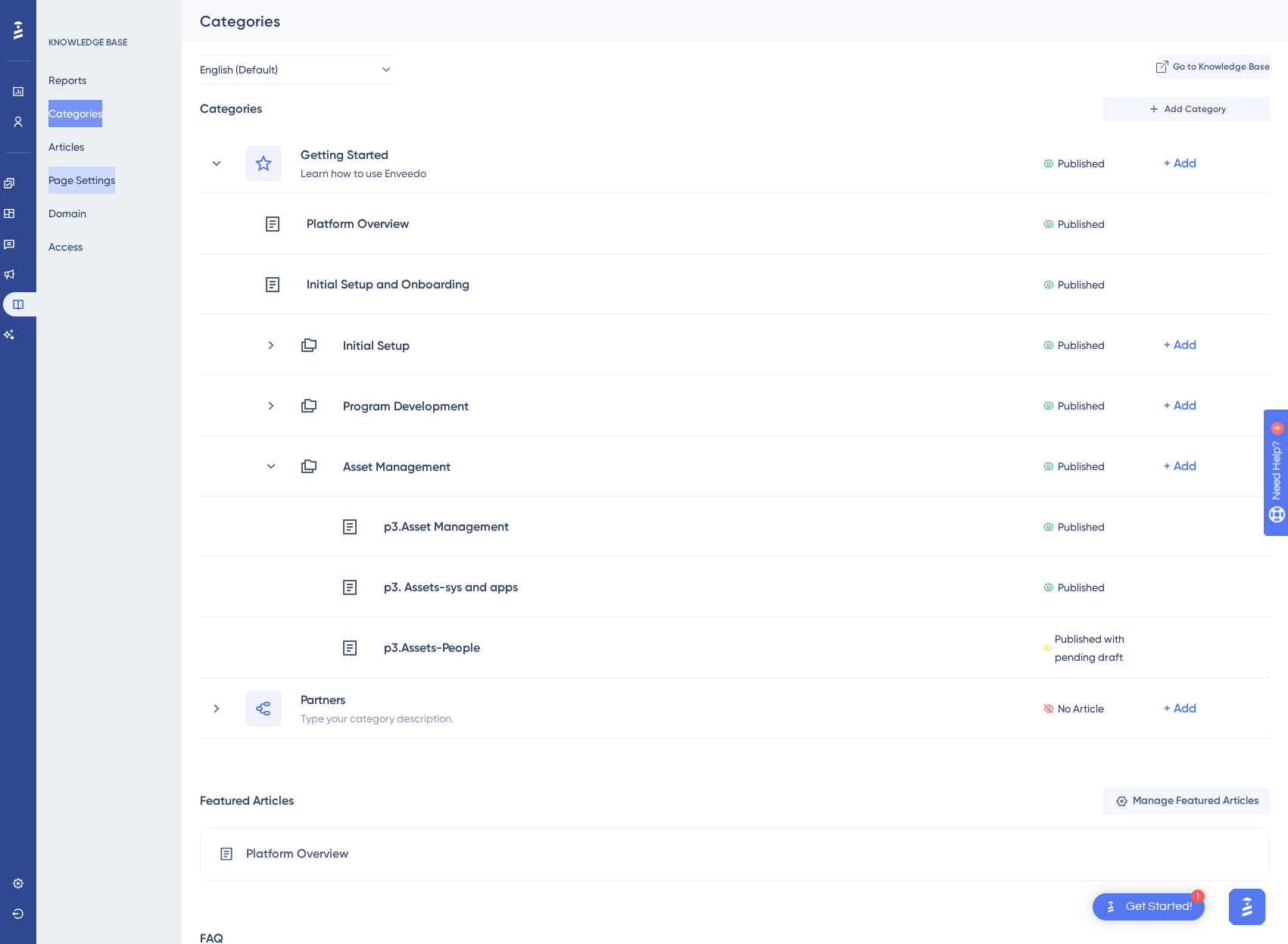
click at [73, 178] on button "Page Settings" at bounding box center [82, 180] width 67 height 27
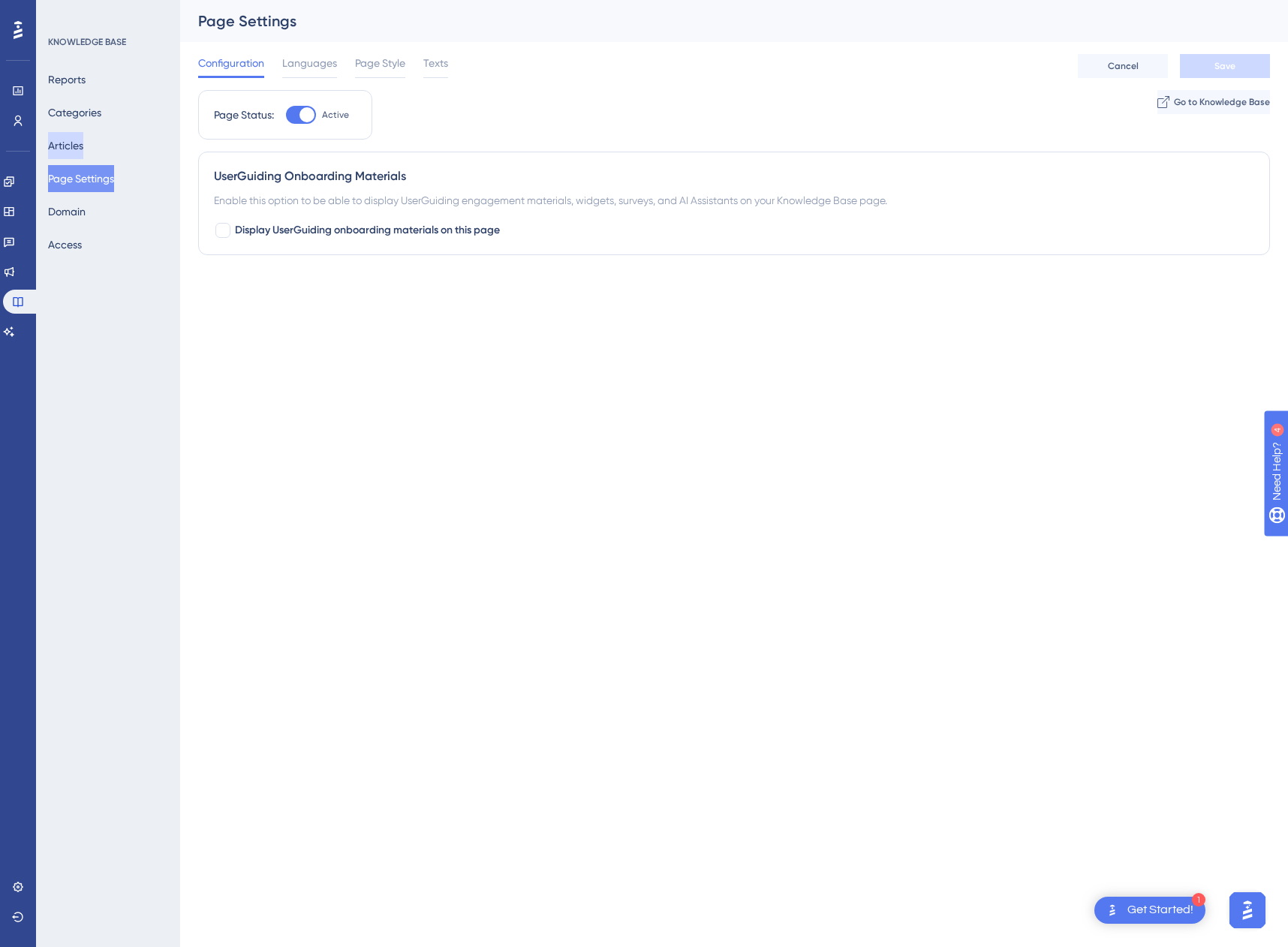
click at [83, 145] on button "Articles" at bounding box center [66, 145] width 36 height 27
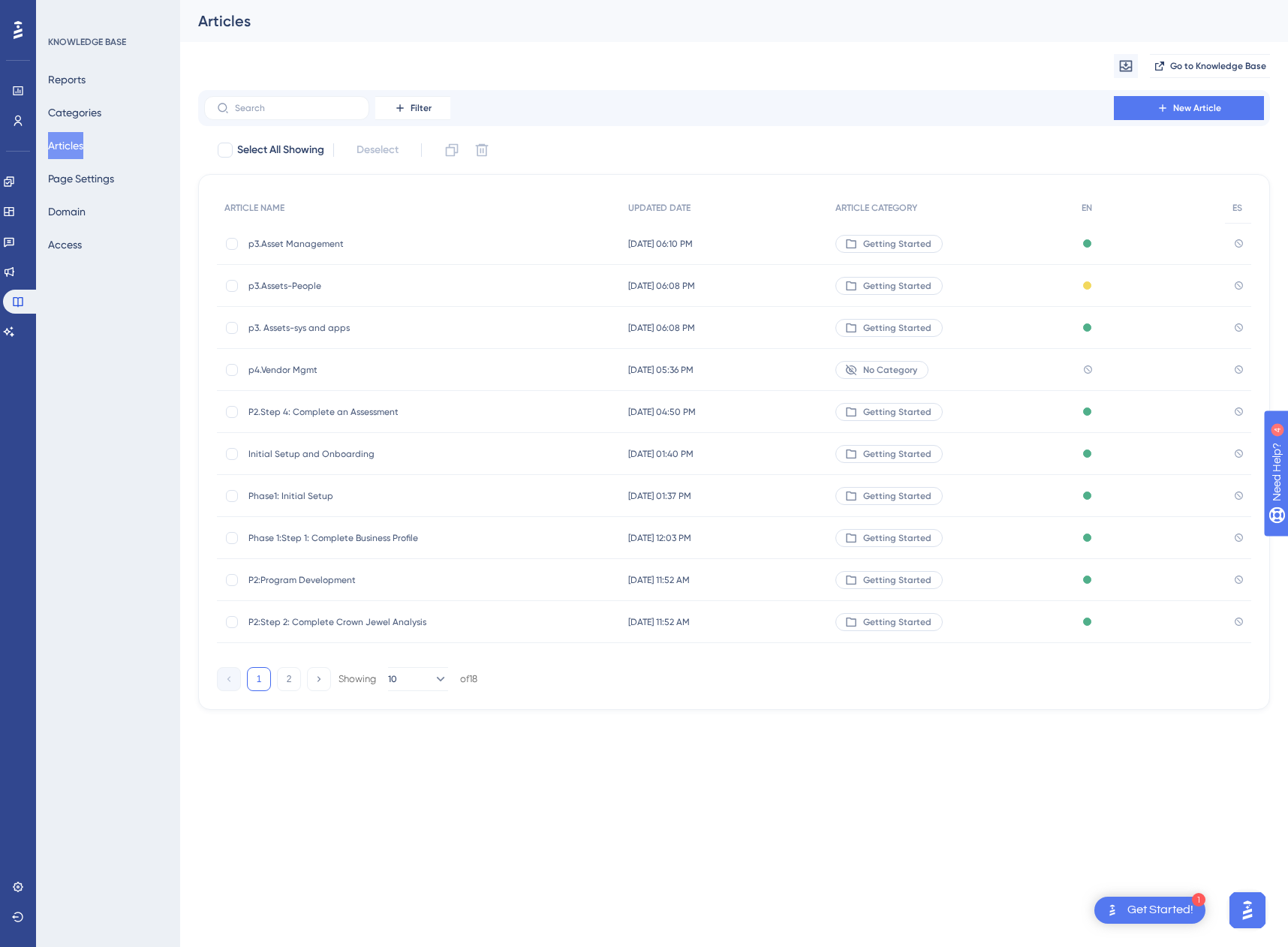
click at [299, 250] on div "p3.Asset Management p3.Asset Management" at bounding box center [368, 243] width 240 height 42
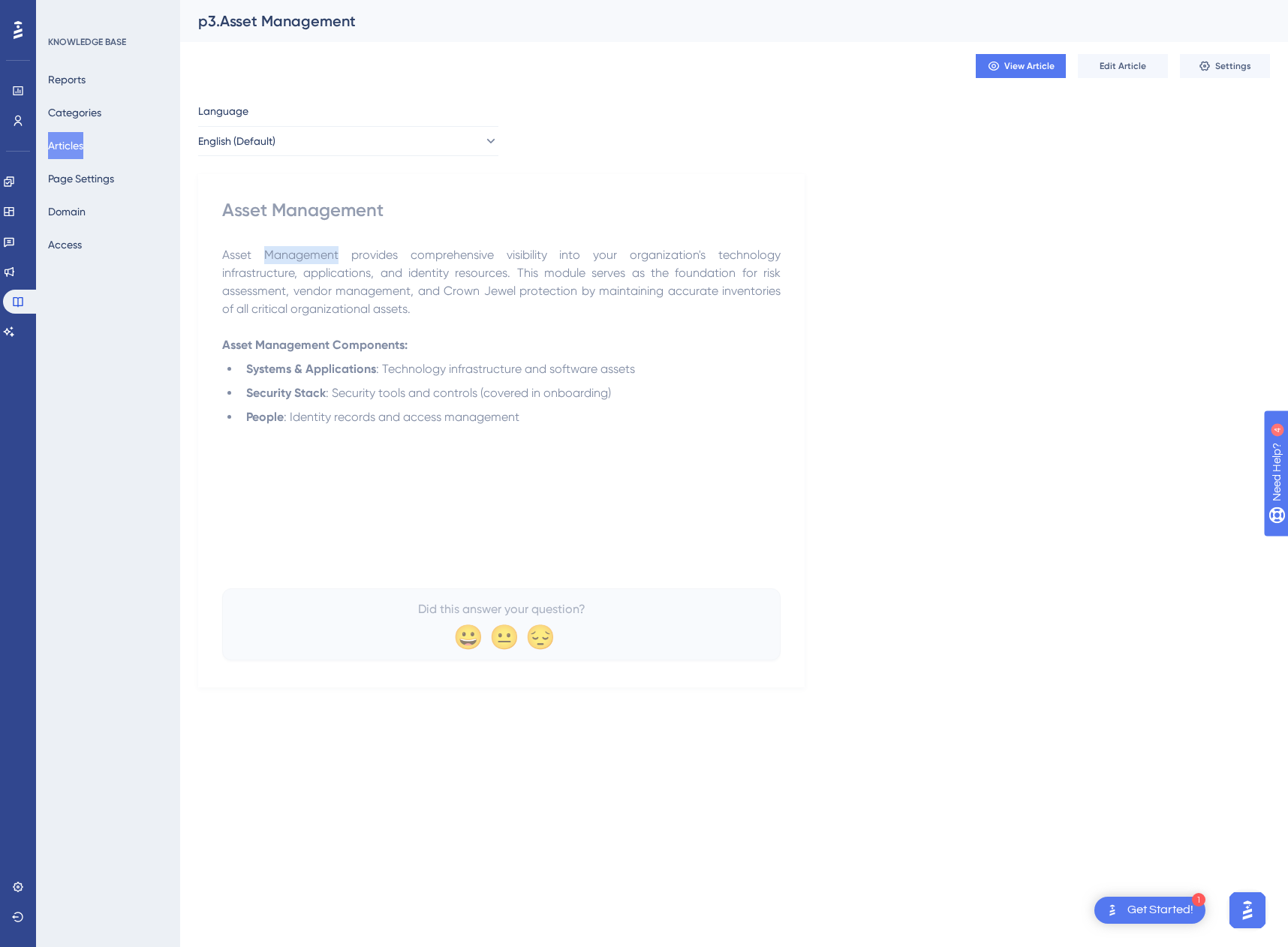
click at [299, 250] on span "Asset Management provides comprehensive visibility into your organization's tec…" at bounding box center [503, 281] width 562 height 68
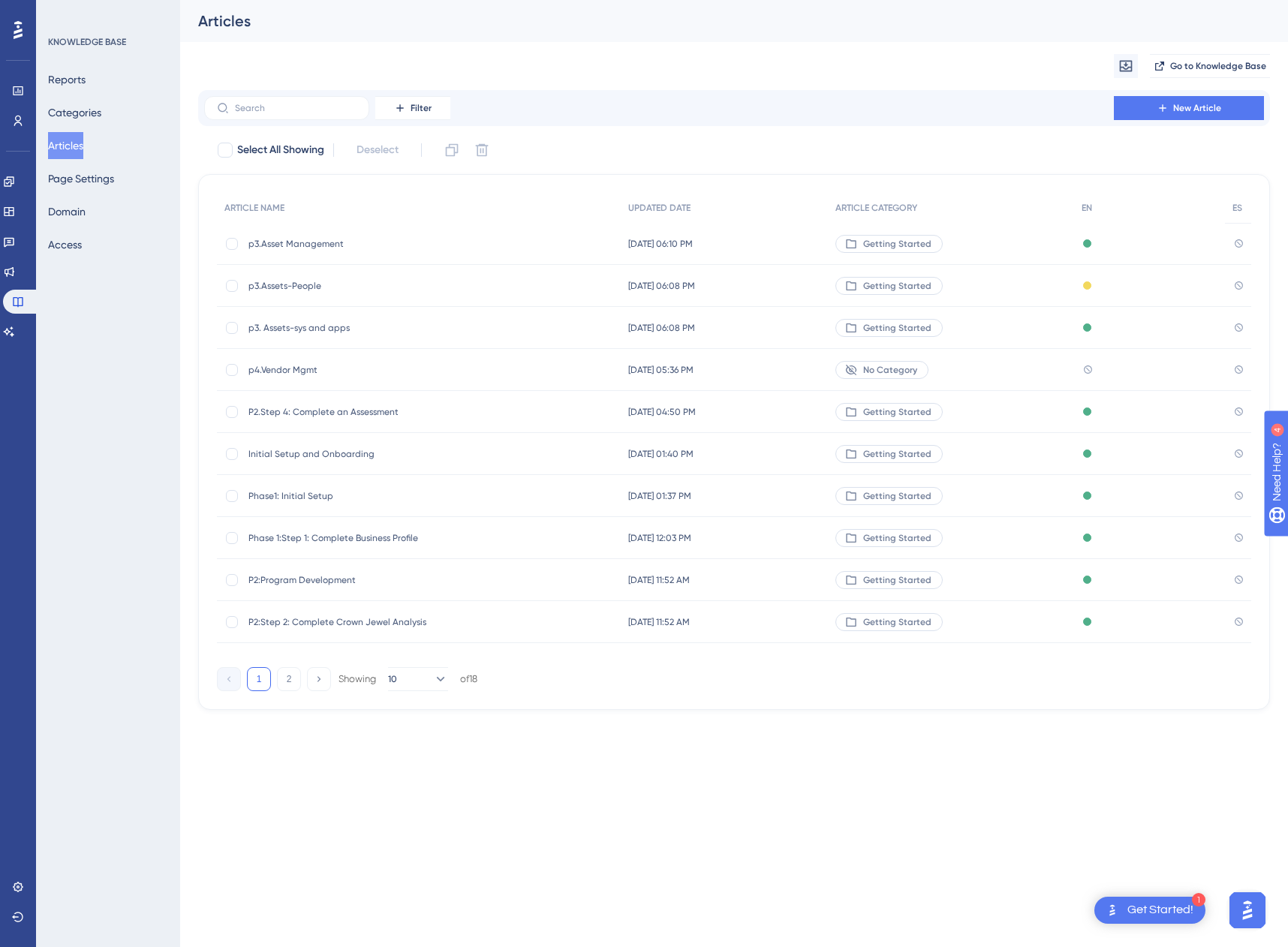
click at [269, 291] on span "p3.Assets-People" at bounding box center [368, 285] width 240 height 12
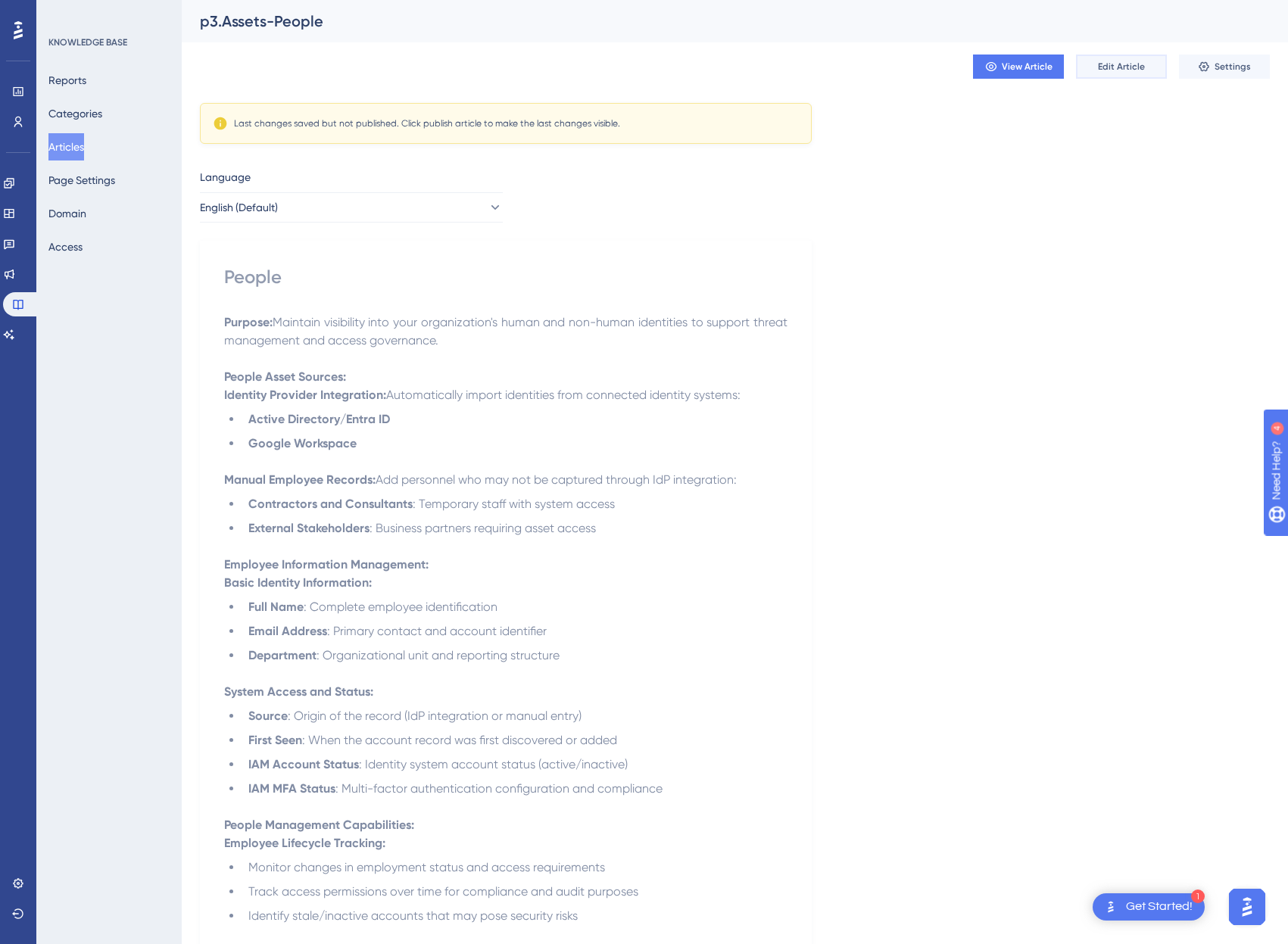
click at [1126, 69] on span "Edit Article" at bounding box center [1121, 66] width 47 height 12
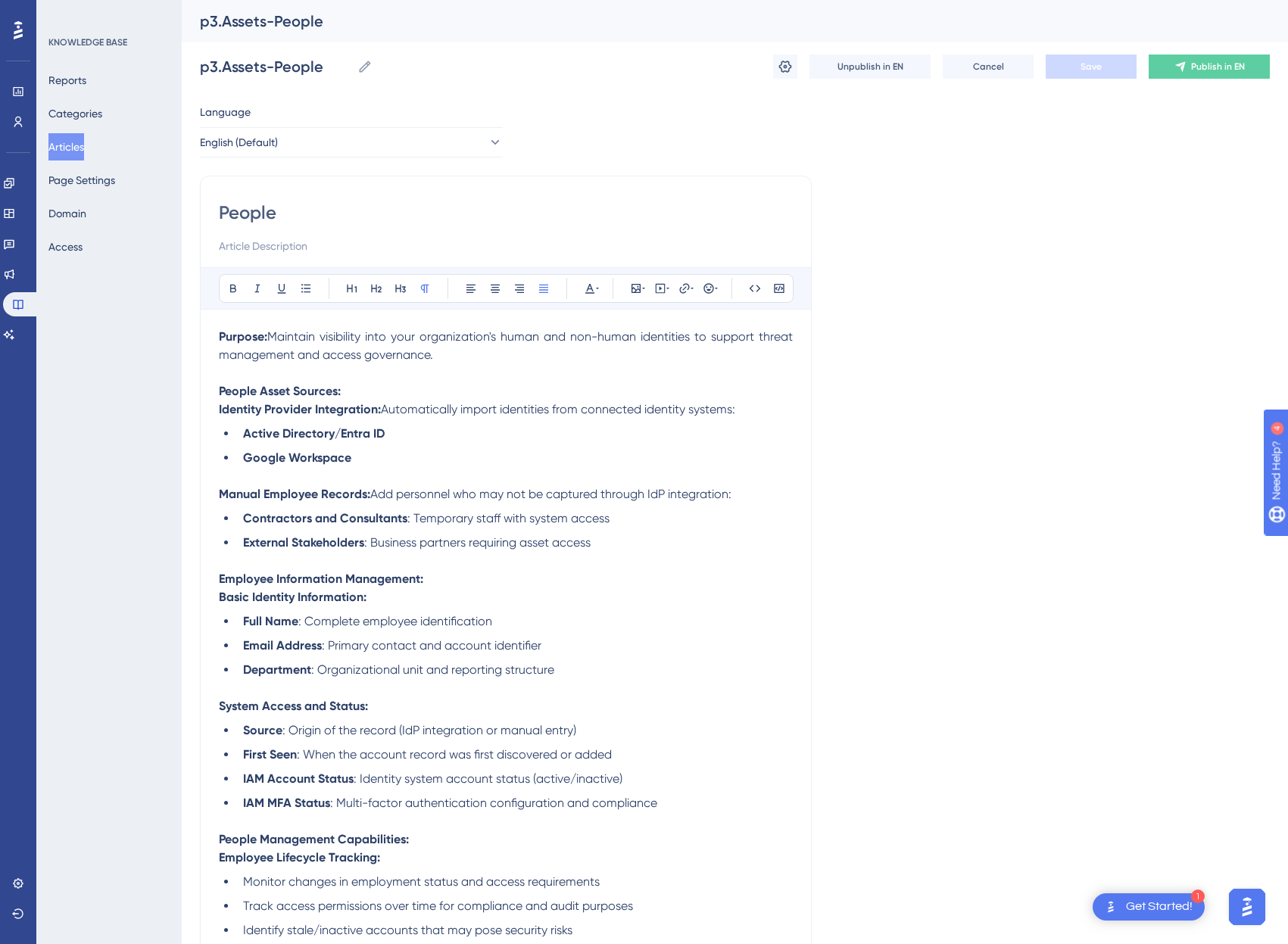
scroll to position [539, 0]
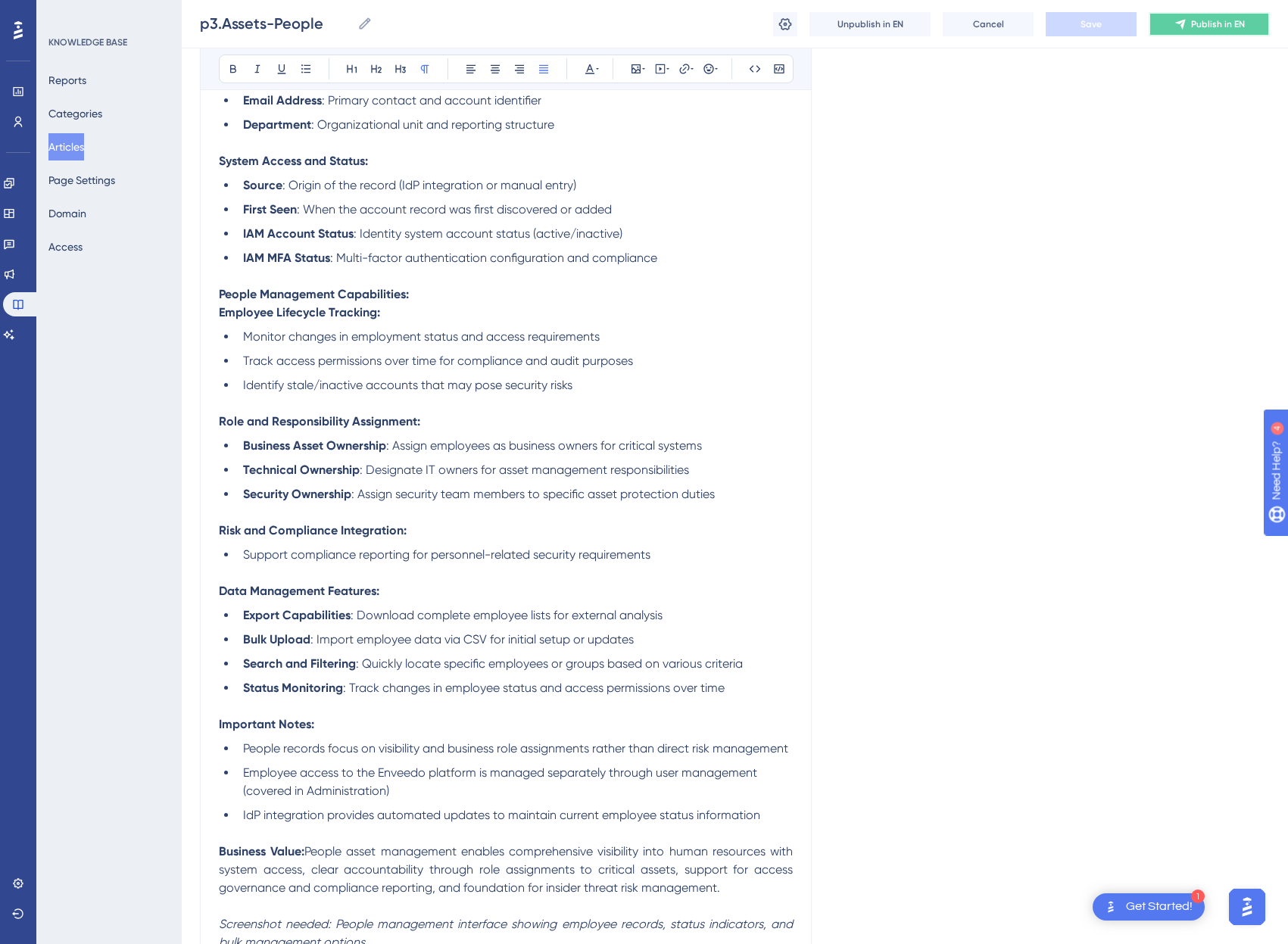
click at [1223, 31] on button "Publish in EN" at bounding box center [1209, 24] width 121 height 24
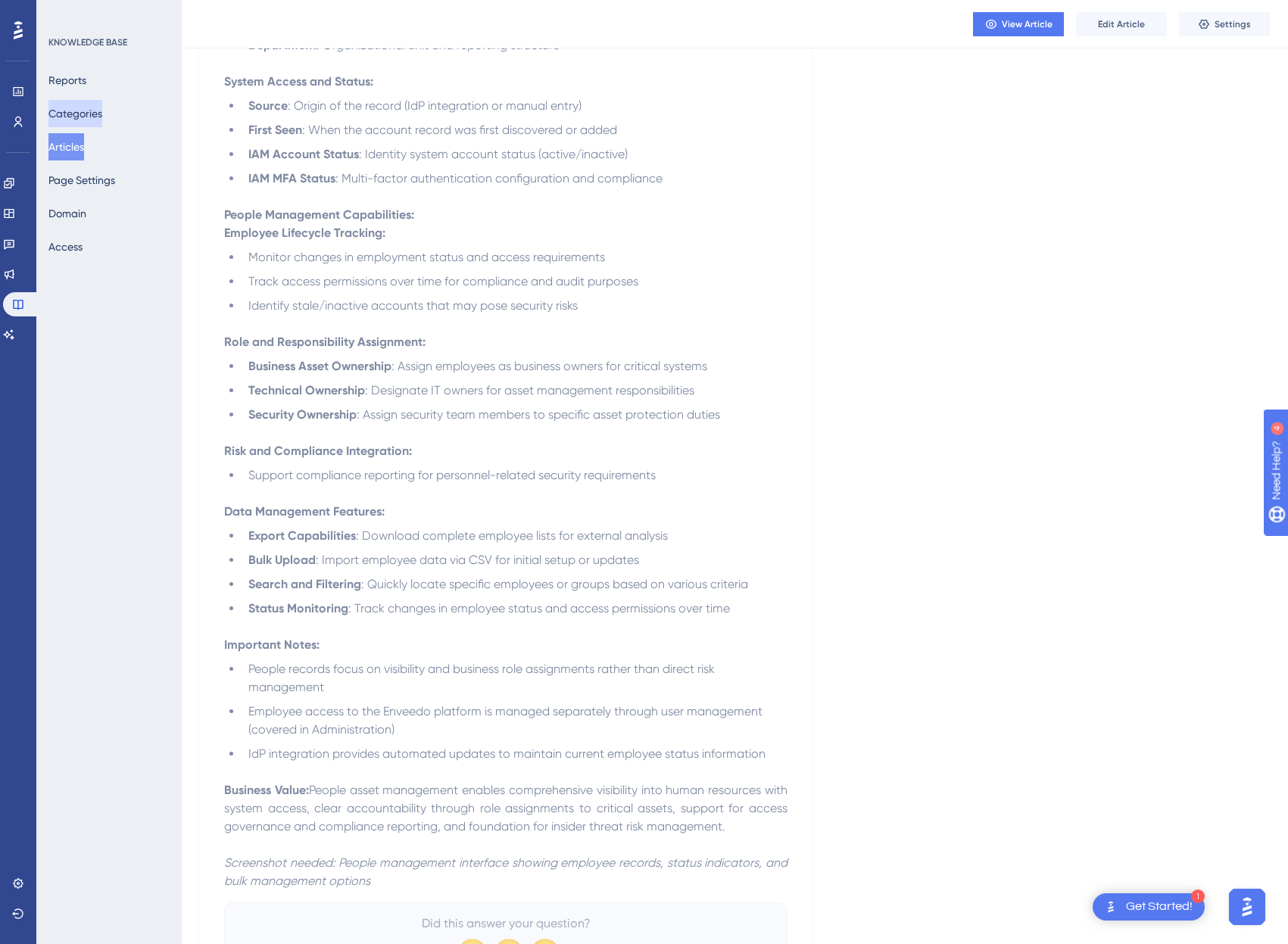
click at [73, 120] on button "Categories" at bounding box center [75, 113] width 53 height 27
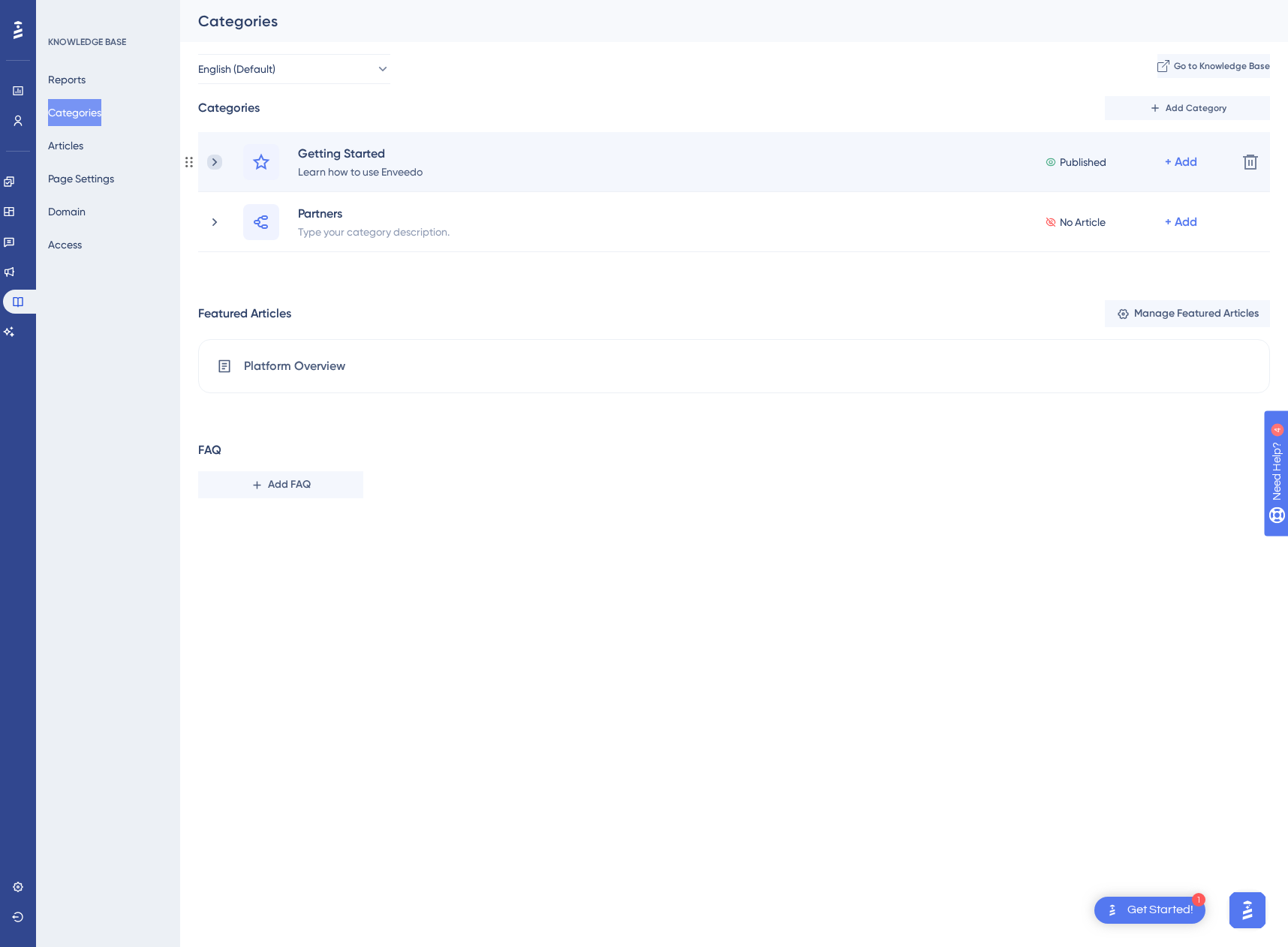
click at [209, 164] on icon at bounding box center [214, 162] width 15 height 15
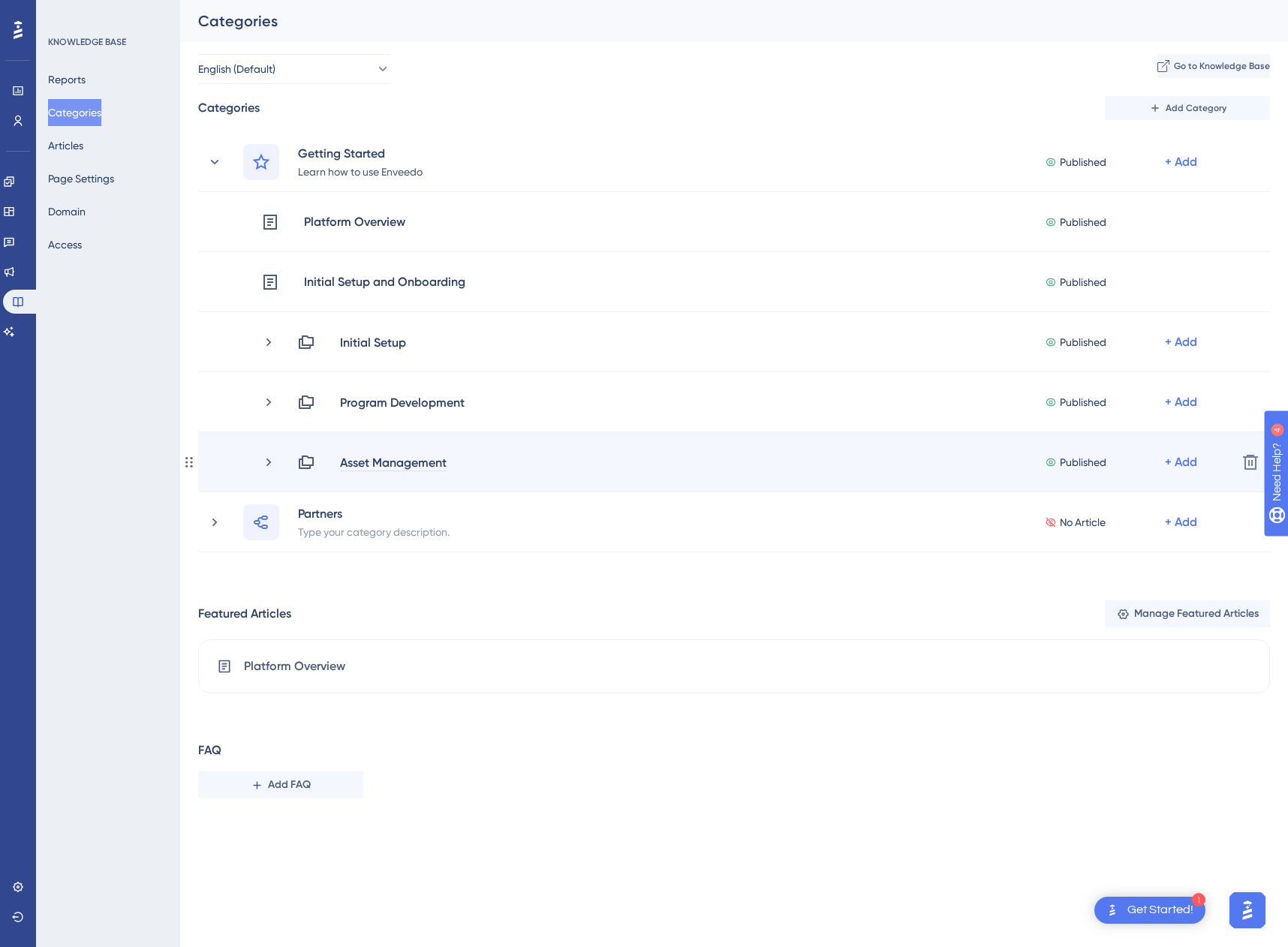
click at [396, 458] on div "Asset Management" at bounding box center [393, 462] width 108 height 18
click at [969, 468] on div "Feature Modules Published + Add" at bounding box center [761, 462] width 928 height 18
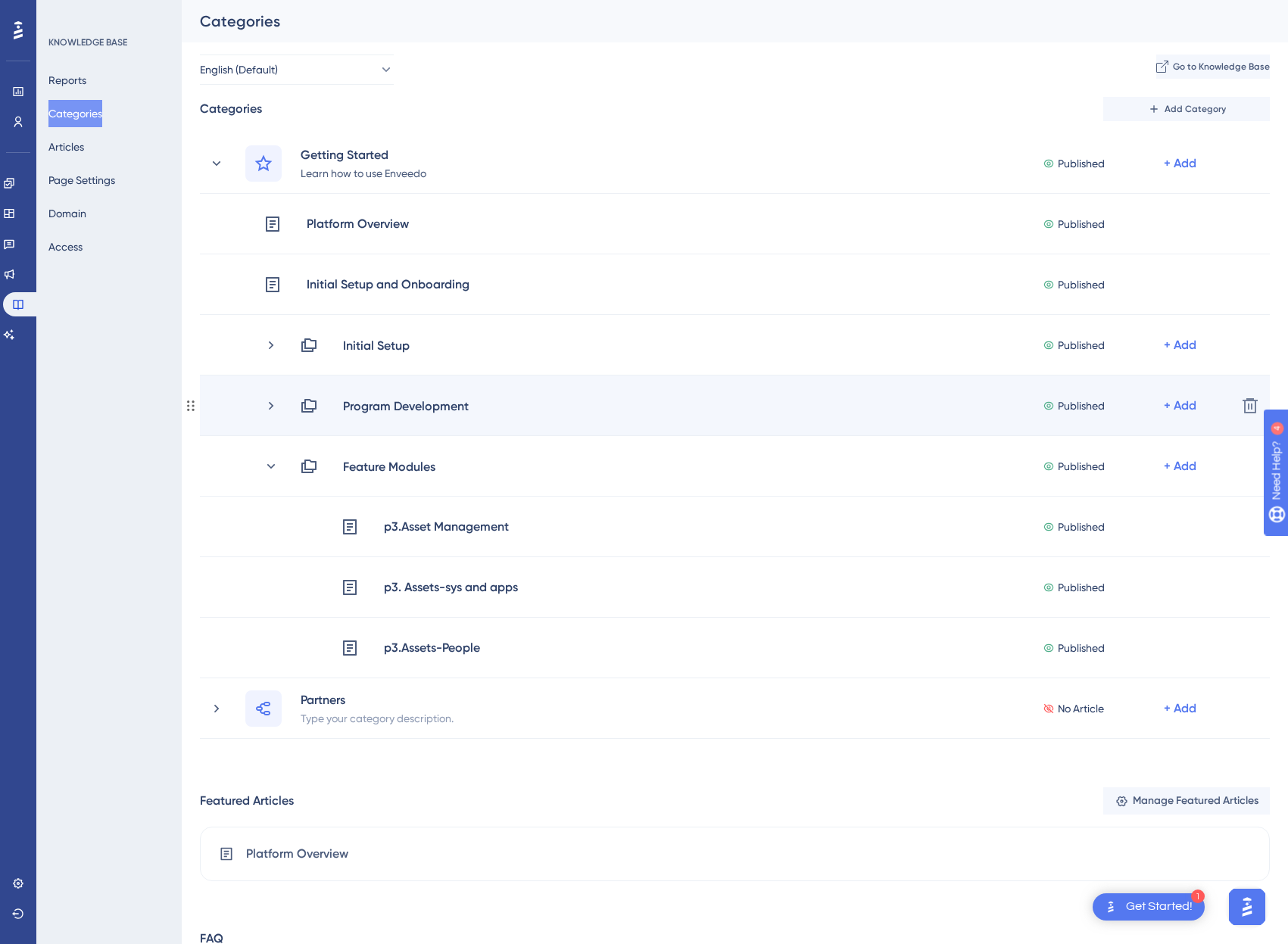
click at [281, 408] on div "Program Development Published + Add" at bounding box center [744, 405] width 960 height 18
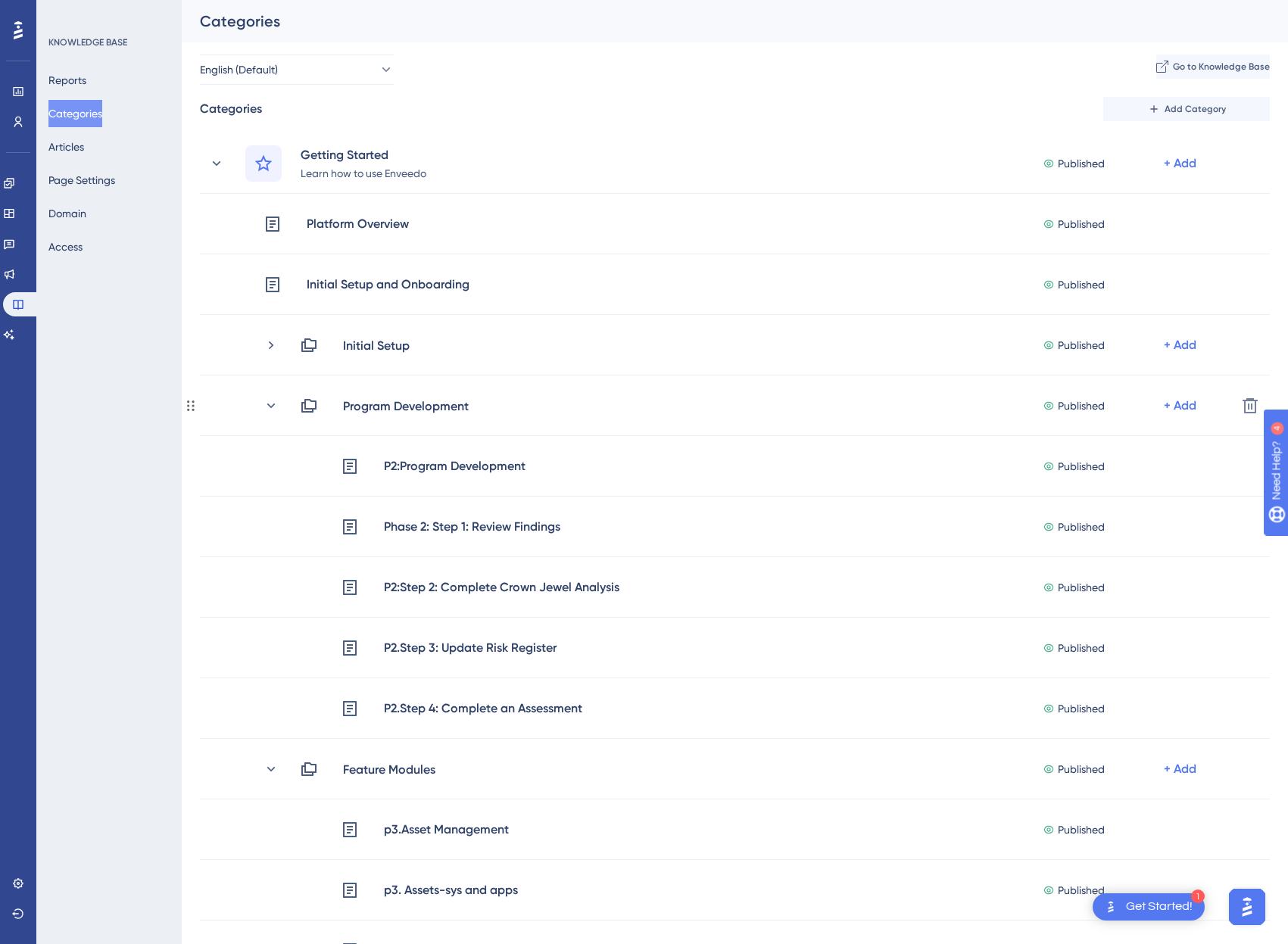
click at [281, 408] on div "Program Development Published + Add" at bounding box center [744, 405] width 960 height 18
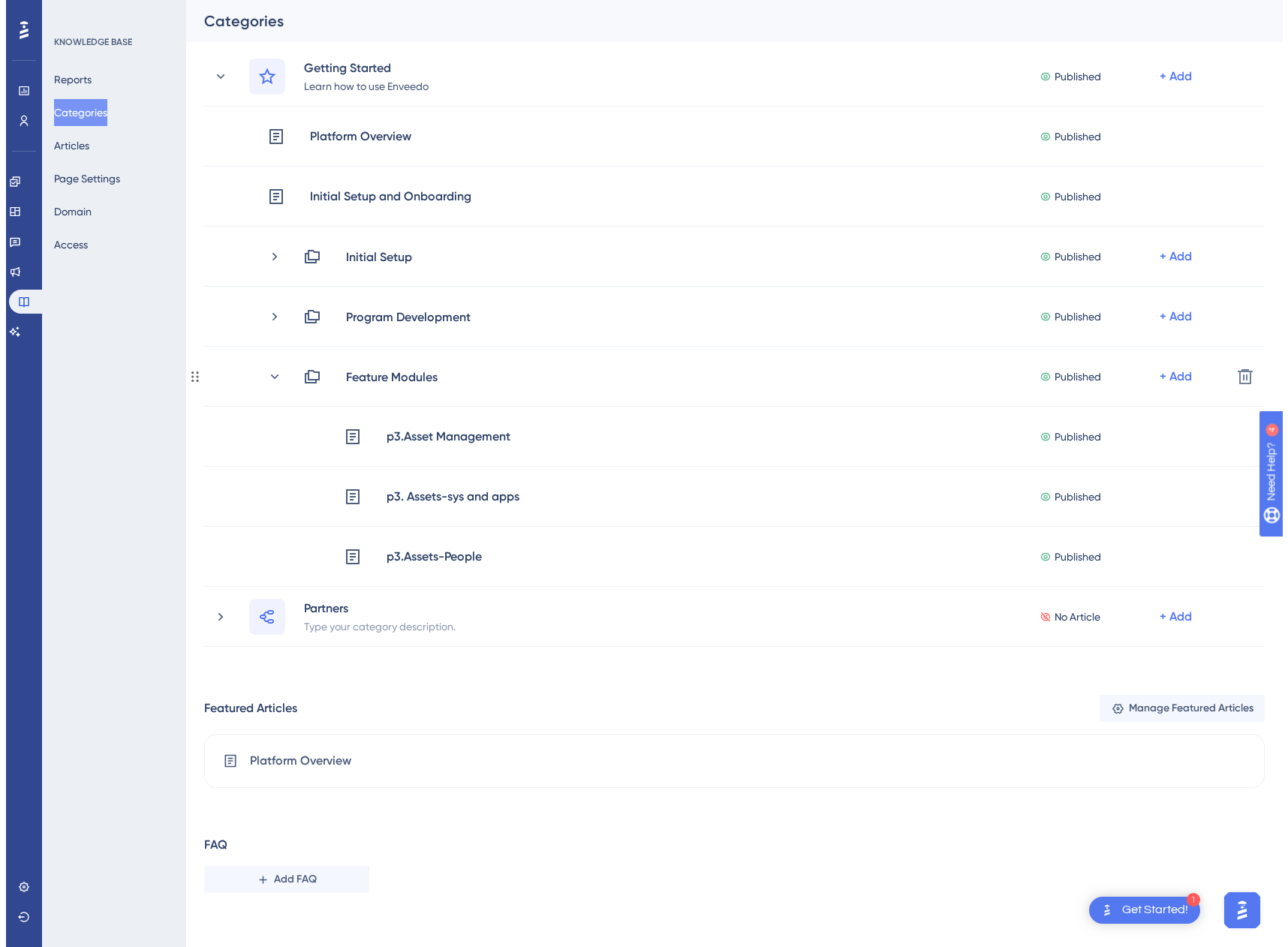
scroll to position [92, 0]
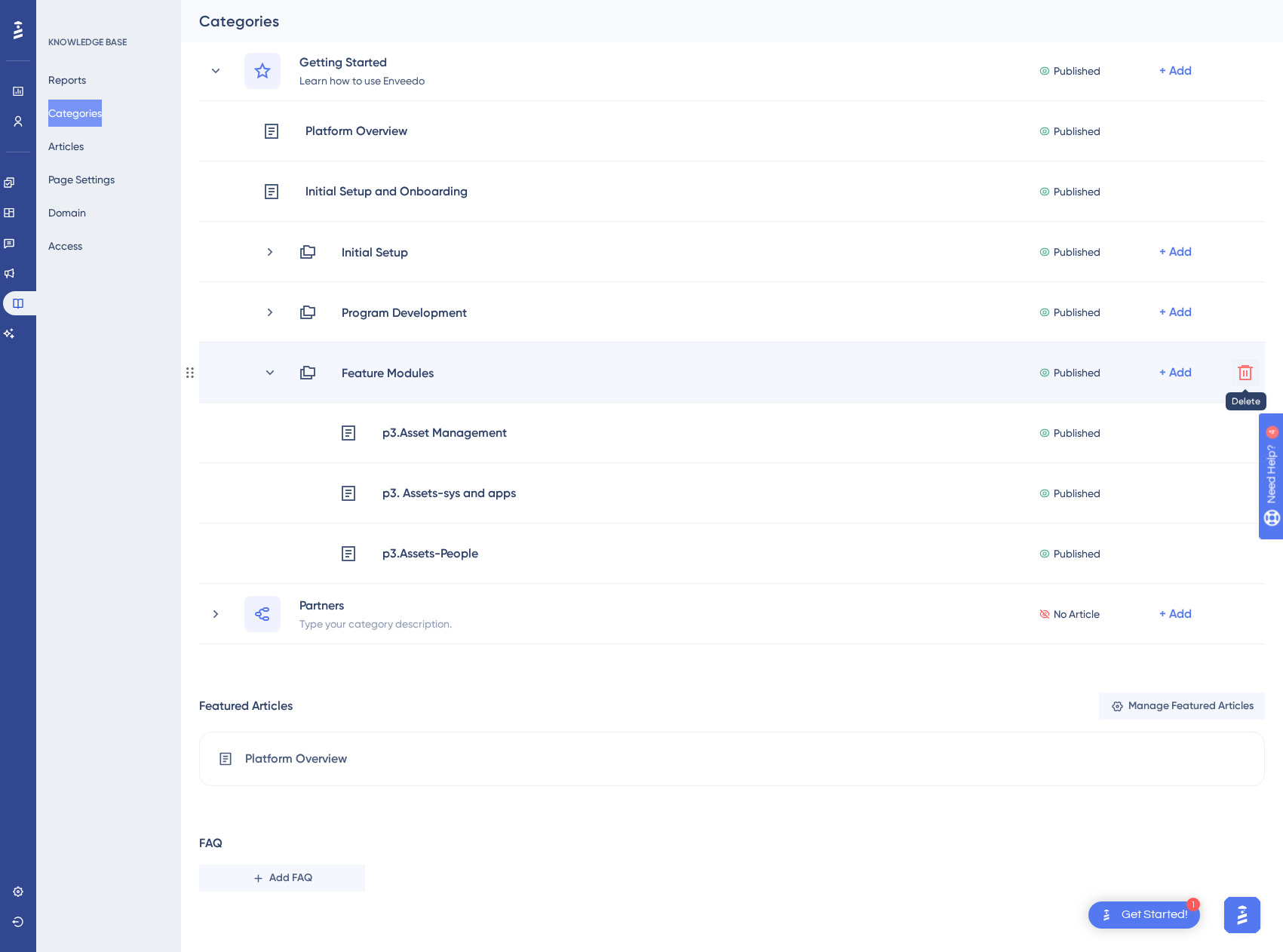
click at [1245, 367] on icon at bounding box center [1245, 372] width 15 height 15
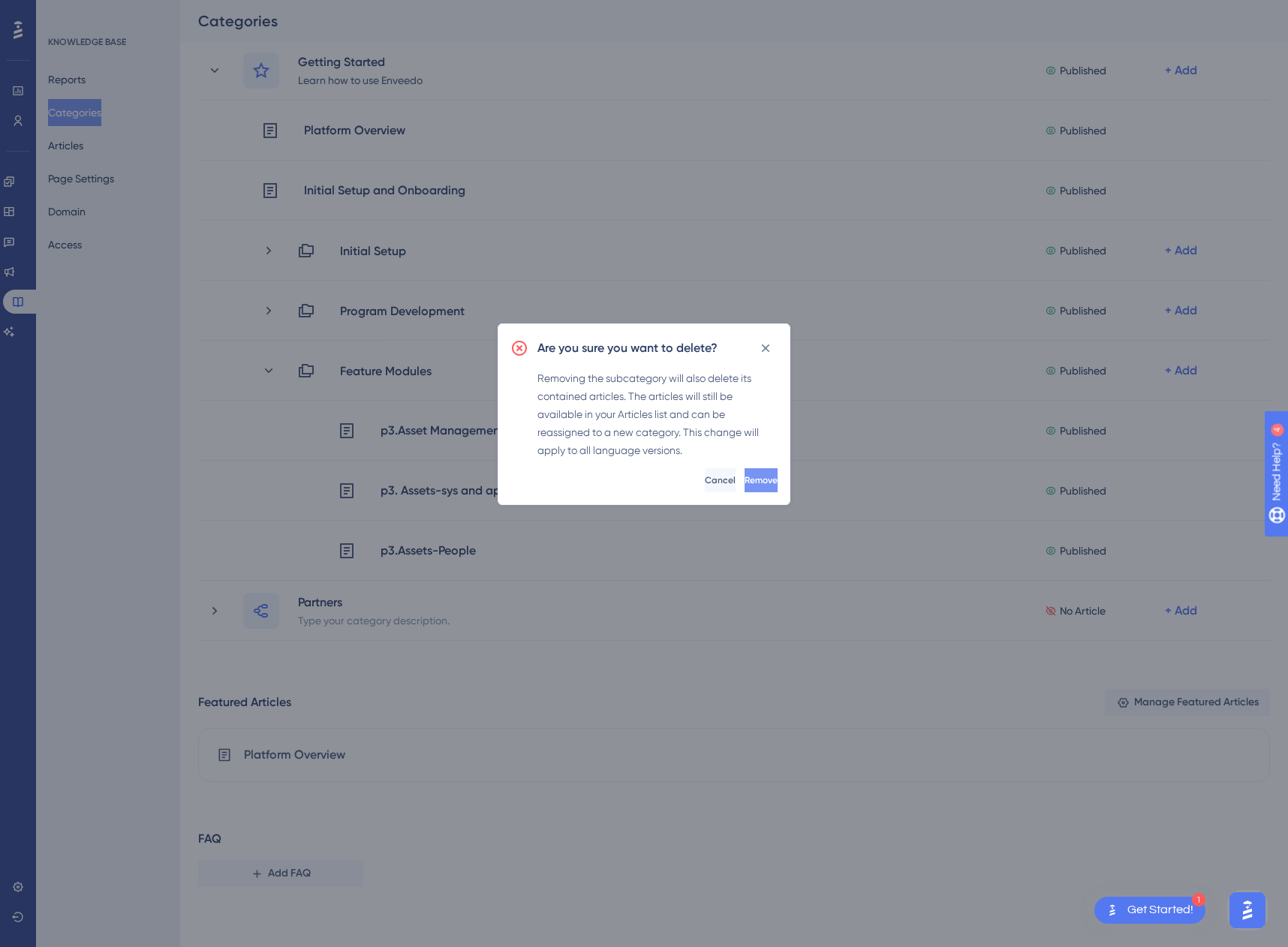
click at [744, 482] on span "Remove" at bounding box center [761, 479] width 33 height 12
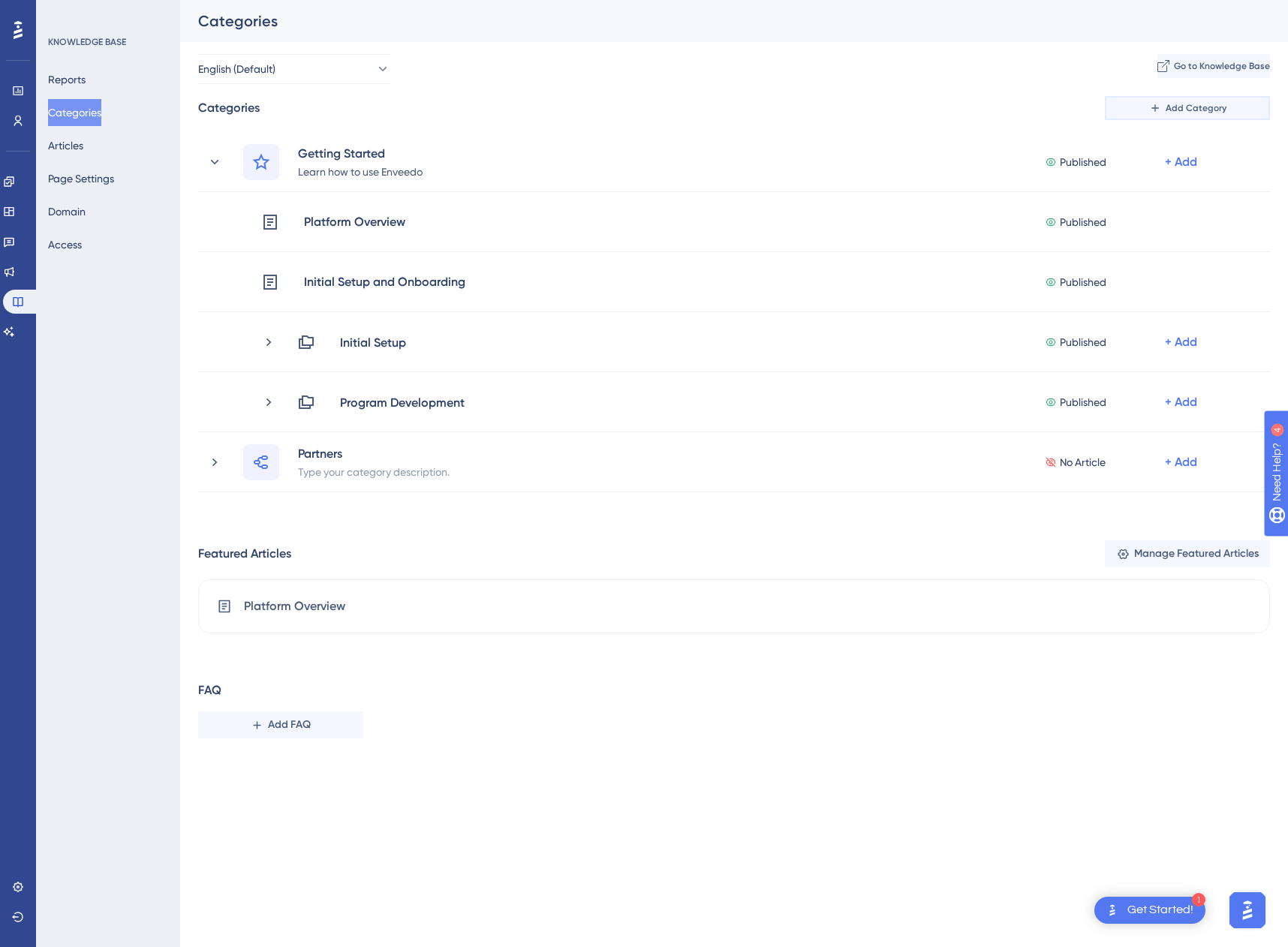
click at [1175, 110] on span "Add Category" at bounding box center [1196, 107] width 61 height 12
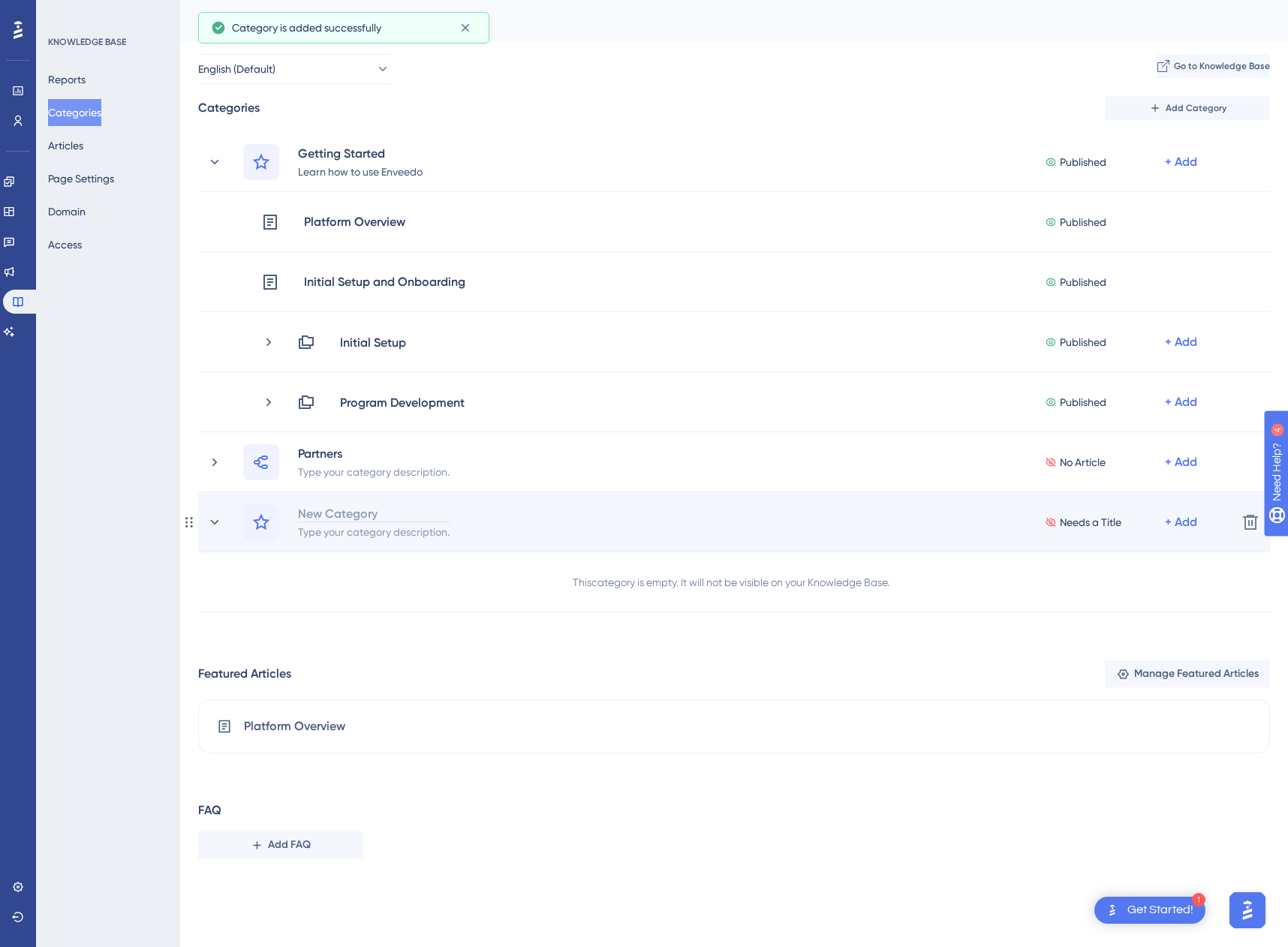
click at [356, 514] on div "New Category" at bounding box center [374, 513] width 153 height 18
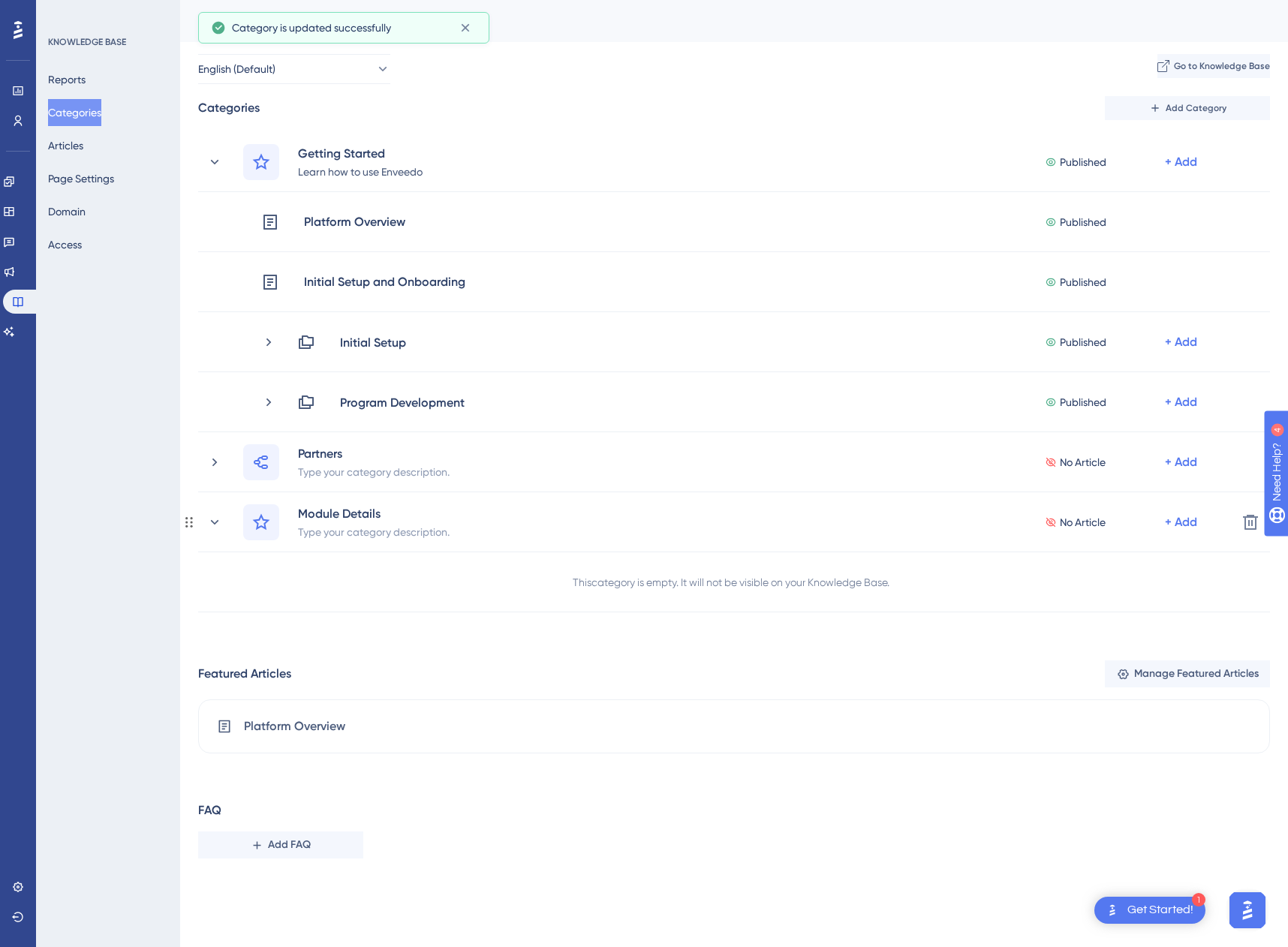
click at [261, 520] on icon at bounding box center [261, 522] width 18 height 18
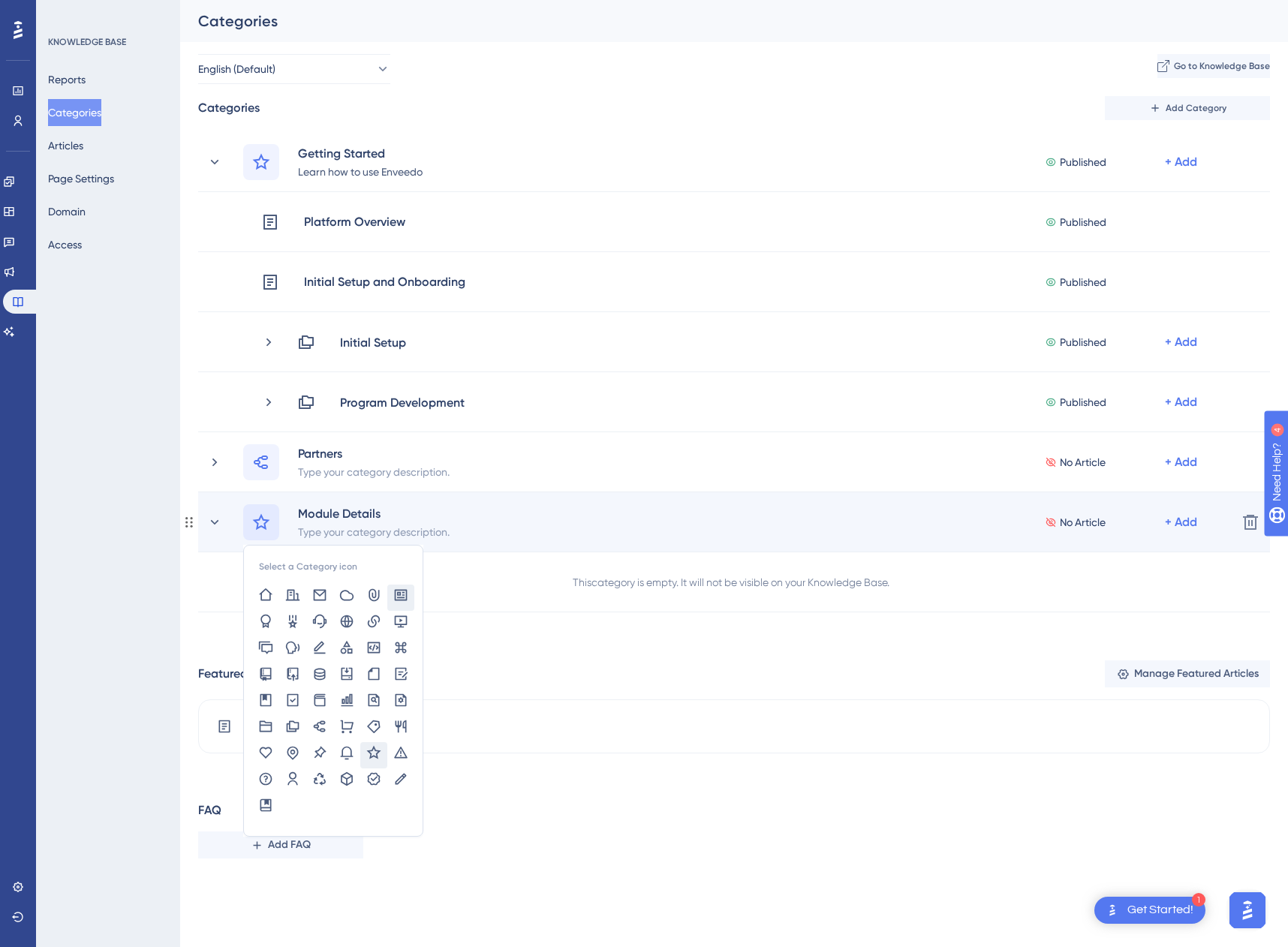
click at [397, 597] on icon at bounding box center [401, 595] width 13 height 11
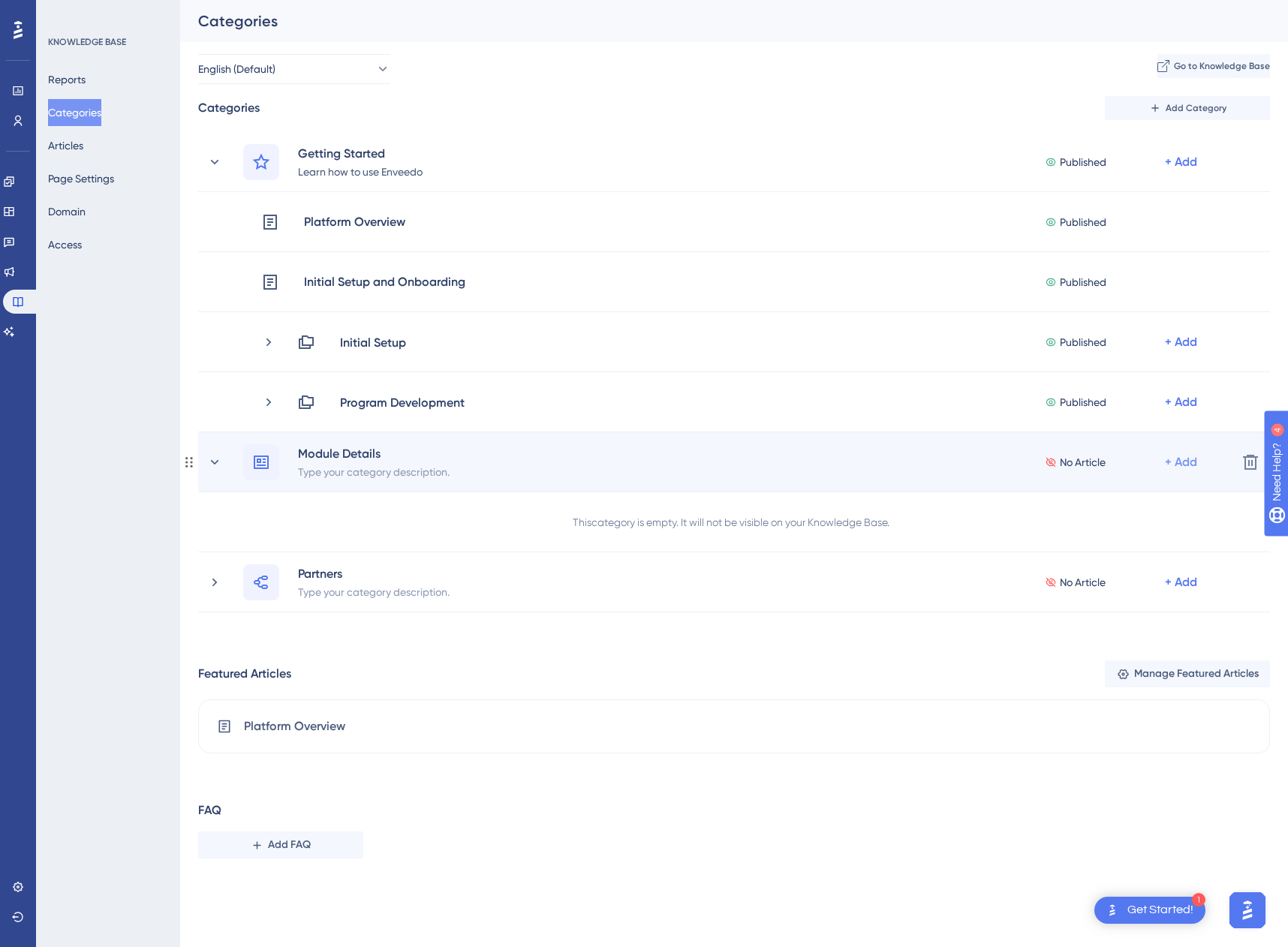
click at [1190, 457] on div "+ Add" at bounding box center [1181, 462] width 32 height 18
click at [1124, 506] on span "Add a Subcategory" at bounding box center [1105, 502] width 95 height 18
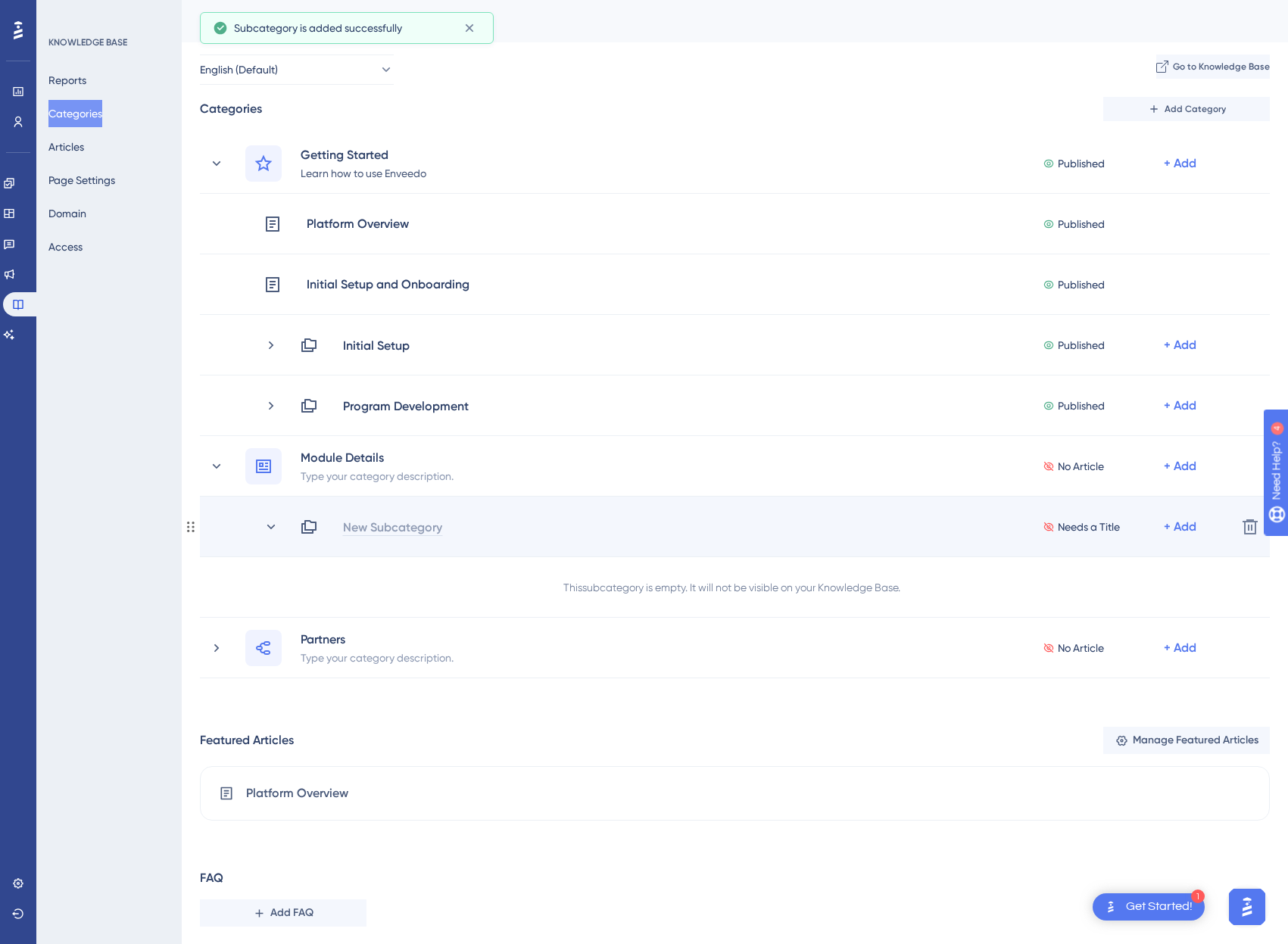
click at [393, 520] on div "New Subcategory" at bounding box center [392, 527] width 100 height 18
click at [1190, 533] on div "+ Add" at bounding box center [1180, 527] width 33 height 18
click at [1159, 565] on div "Add Articles Add Articles" at bounding box center [1120, 567] width 132 height 30
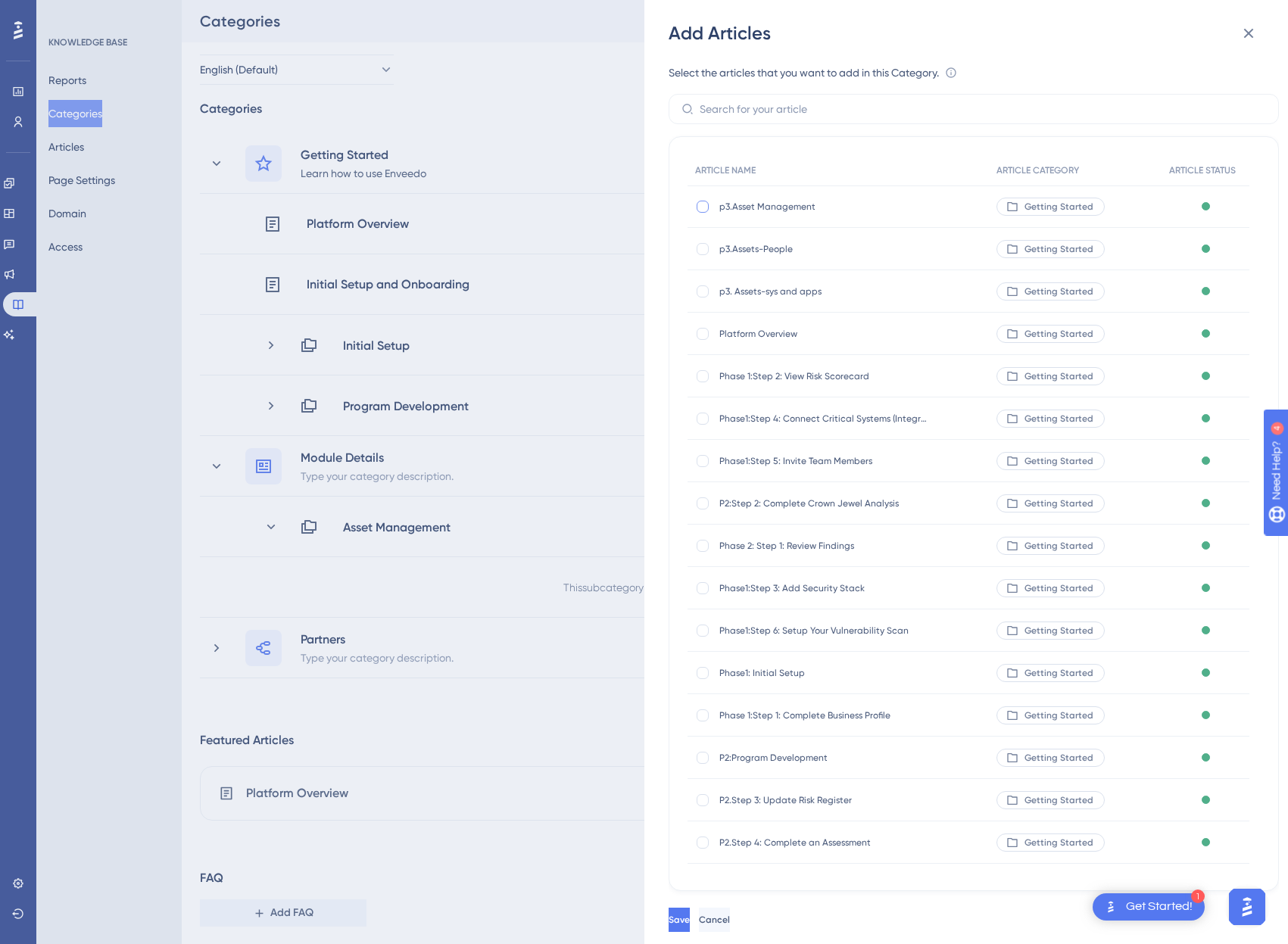
click at [703, 204] on div at bounding box center [702, 206] width 12 height 12
checkbox input "true"
click at [704, 245] on div at bounding box center [702, 249] width 12 height 12
checkbox input "true"
click at [703, 295] on div at bounding box center [702, 291] width 12 height 12
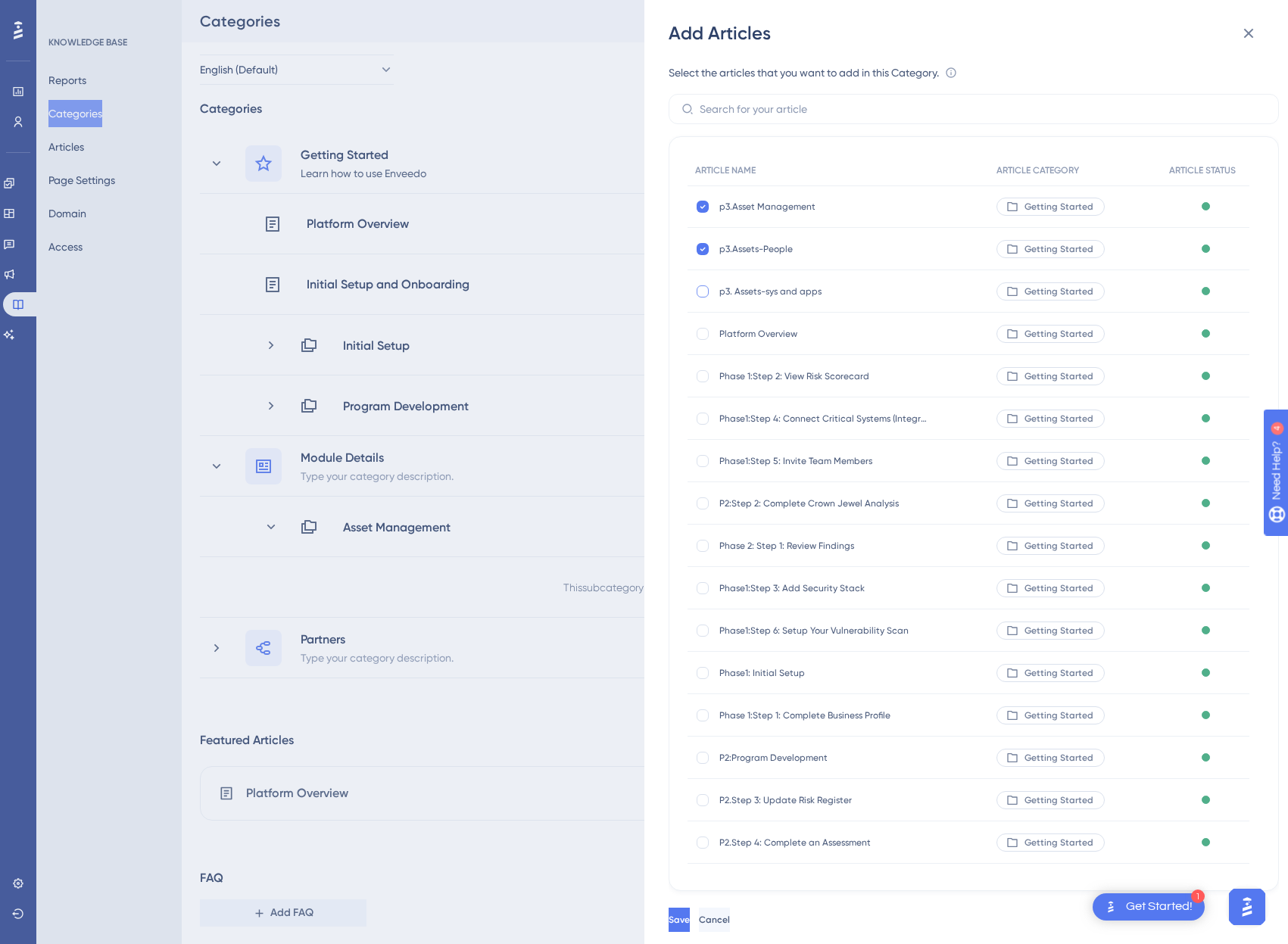
checkbox input "true"
click at [693, 931] on button "Save" at bounding box center [681, 919] width 24 height 24
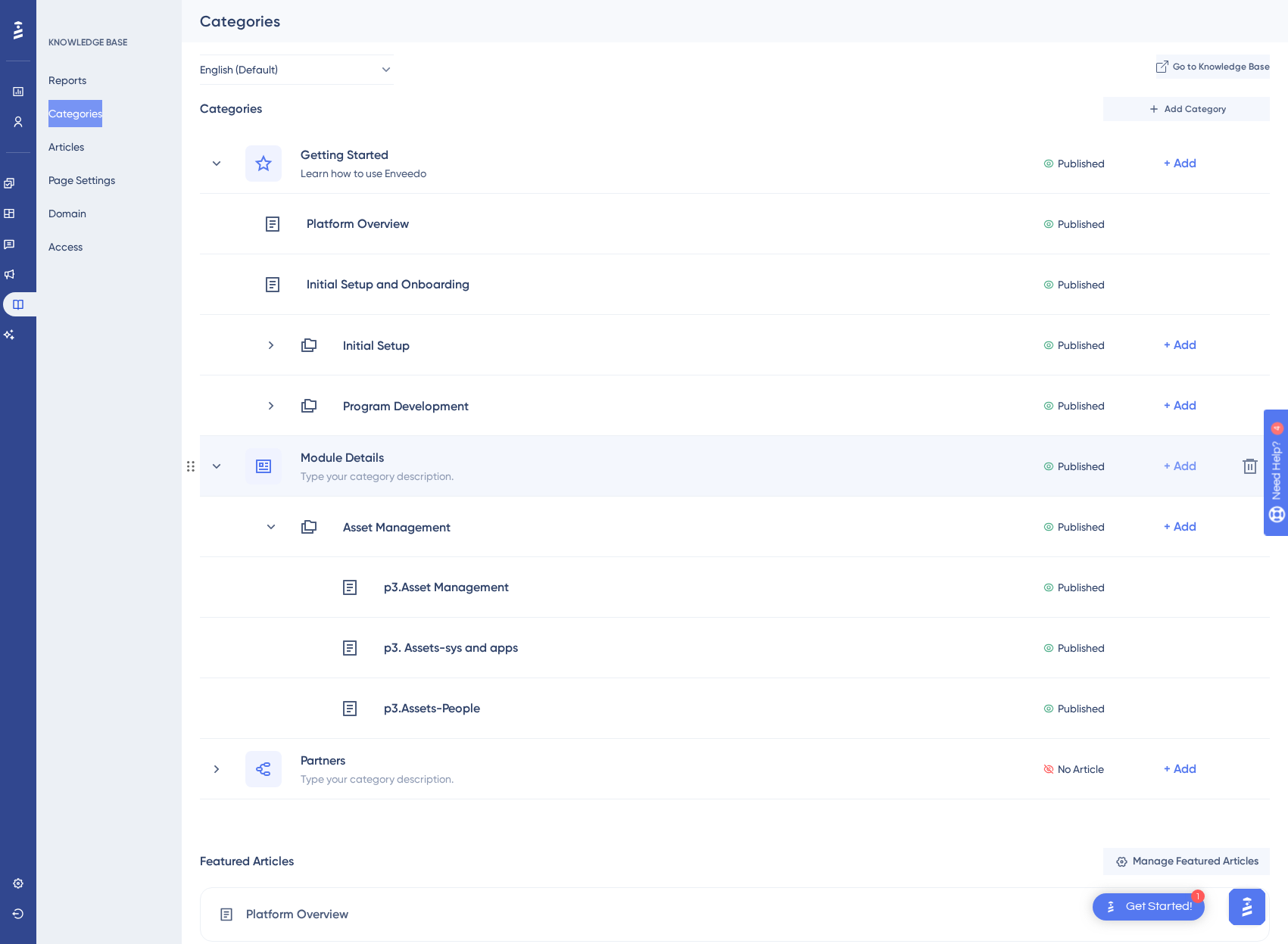
click at [1164, 460] on div "+ Add" at bounding box center [1180, 466] width 33 height 18
click at [1127, 510] on span "Add a Subcategory" at bounding box center [1102, 506] width 96 height 18
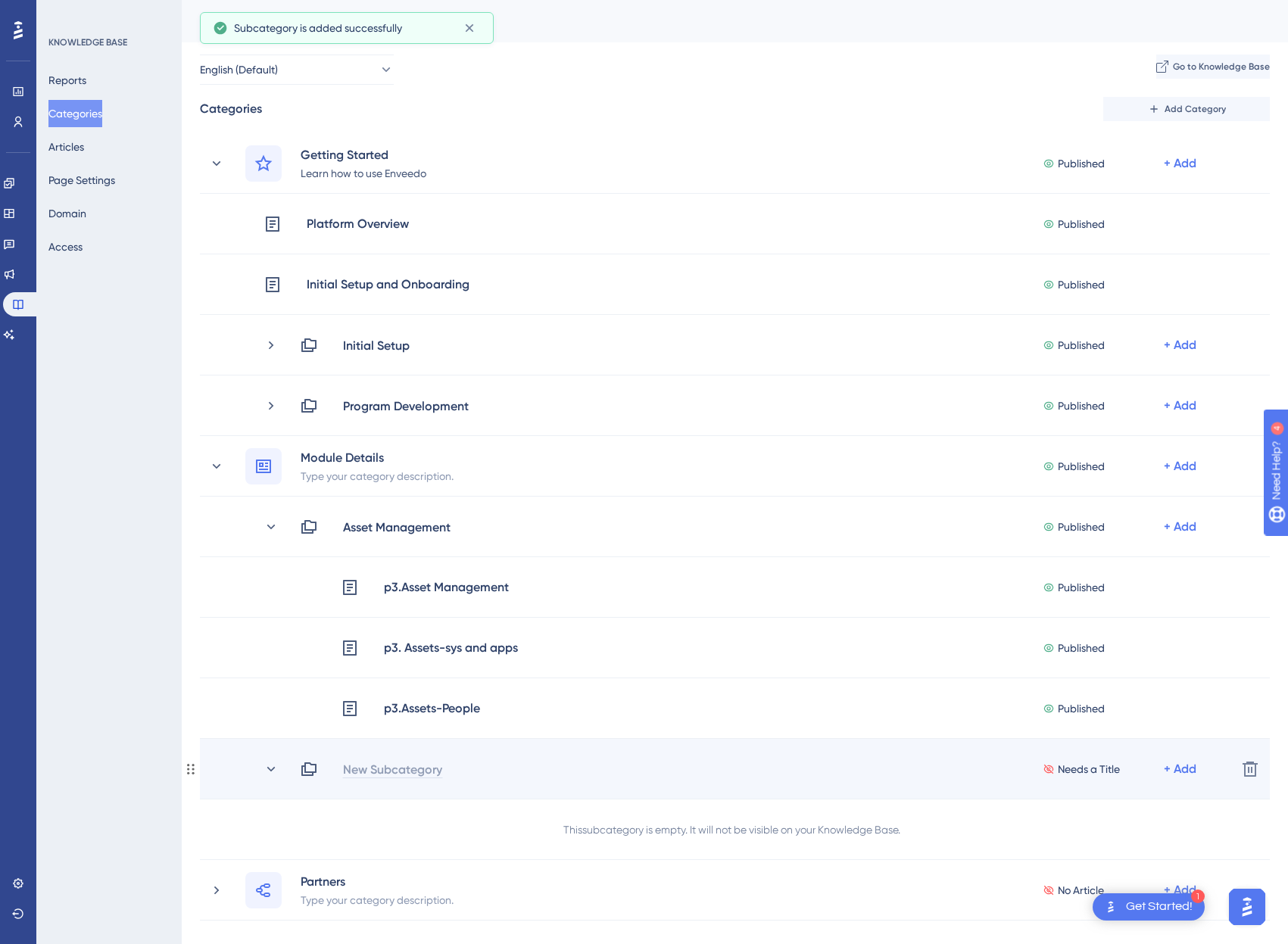
click at [438, 766] on div "New Subcategory" at bounding box center [392, 769] width 100 height 18
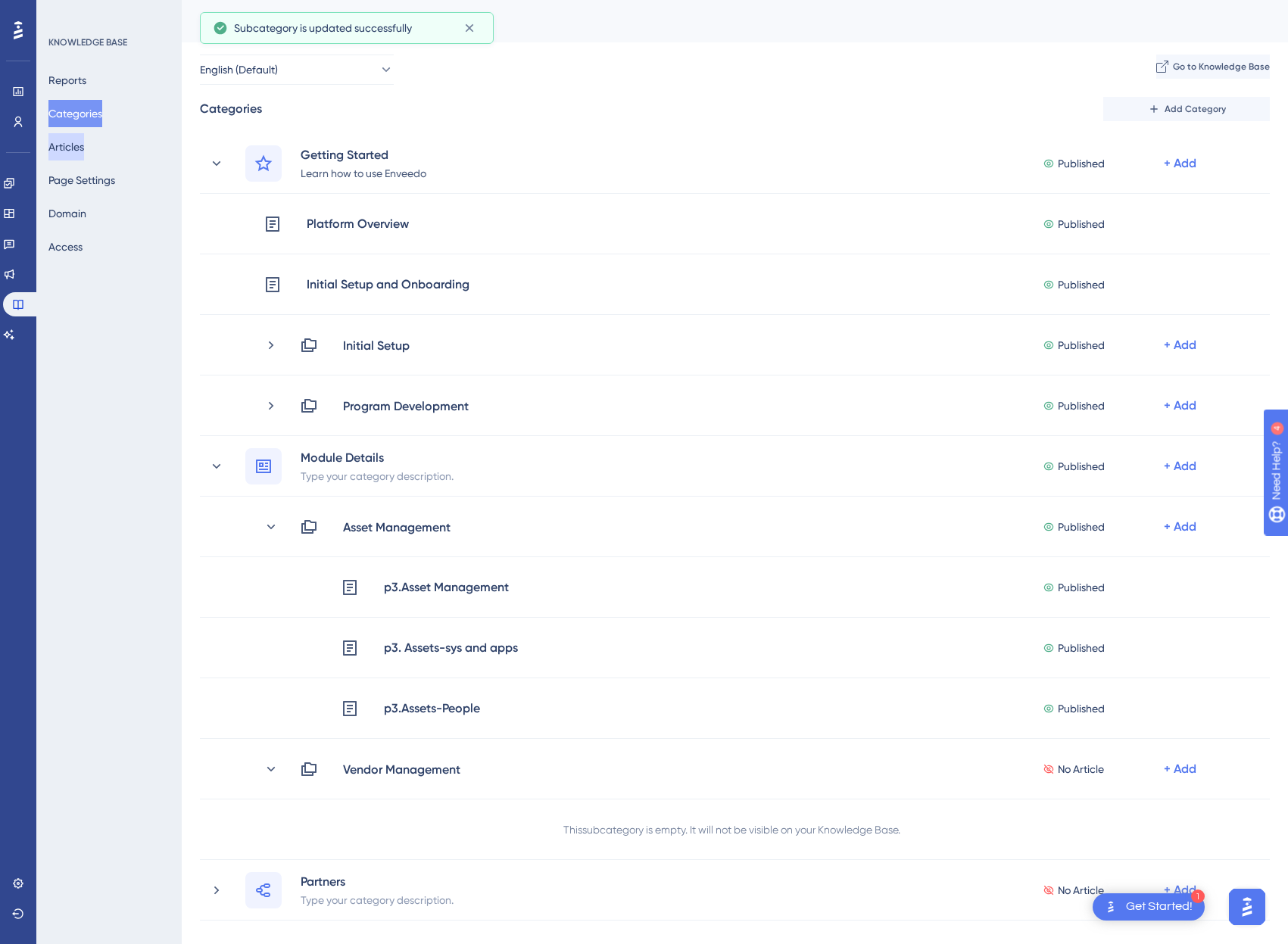
click at [83, 148] on button "Articles" at bounding box center [66, 147] width 36 height 27
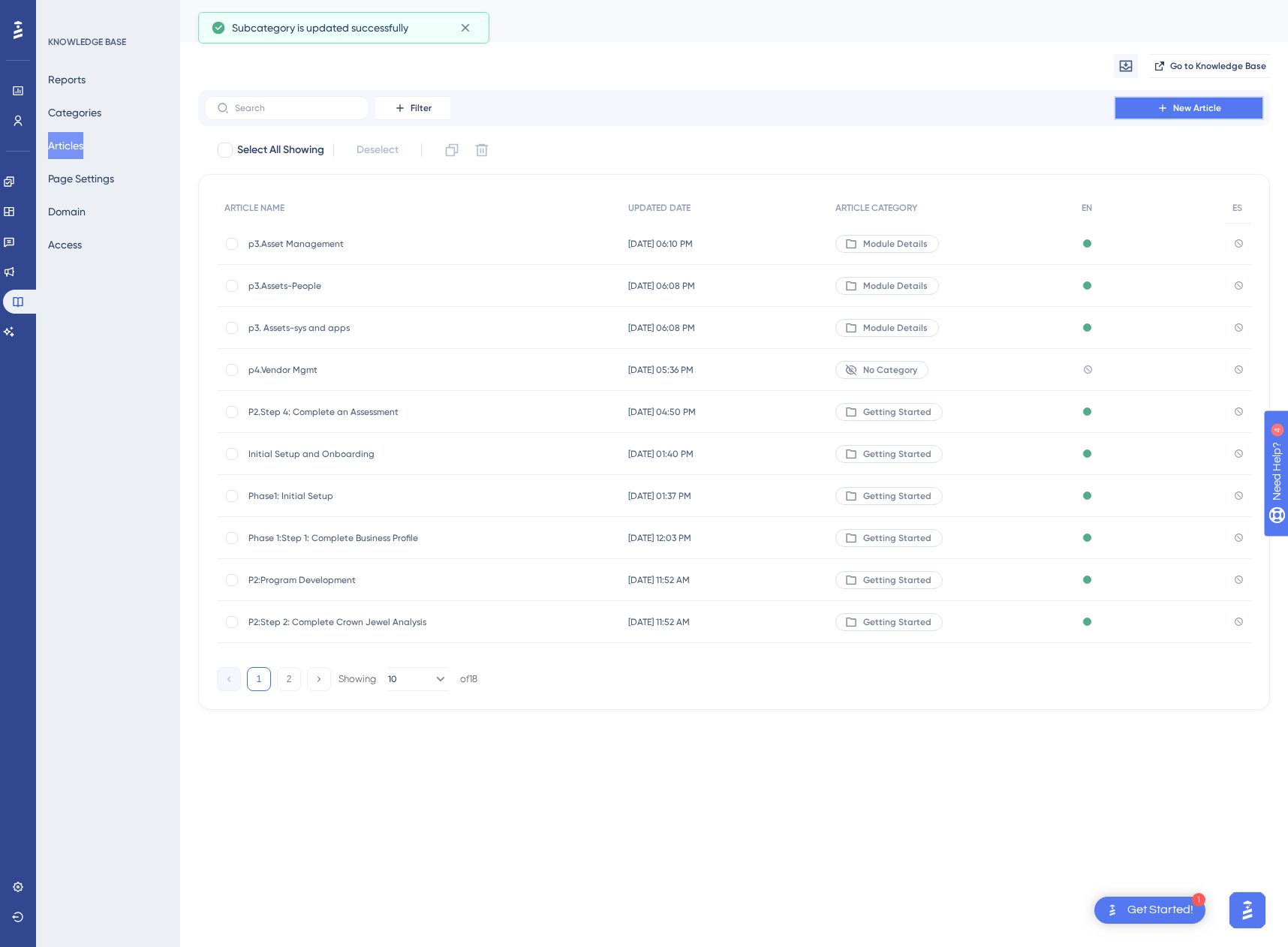
click at [1169, 103] on button "New Article" at bounding box center [1189, 108] width 150 height 24
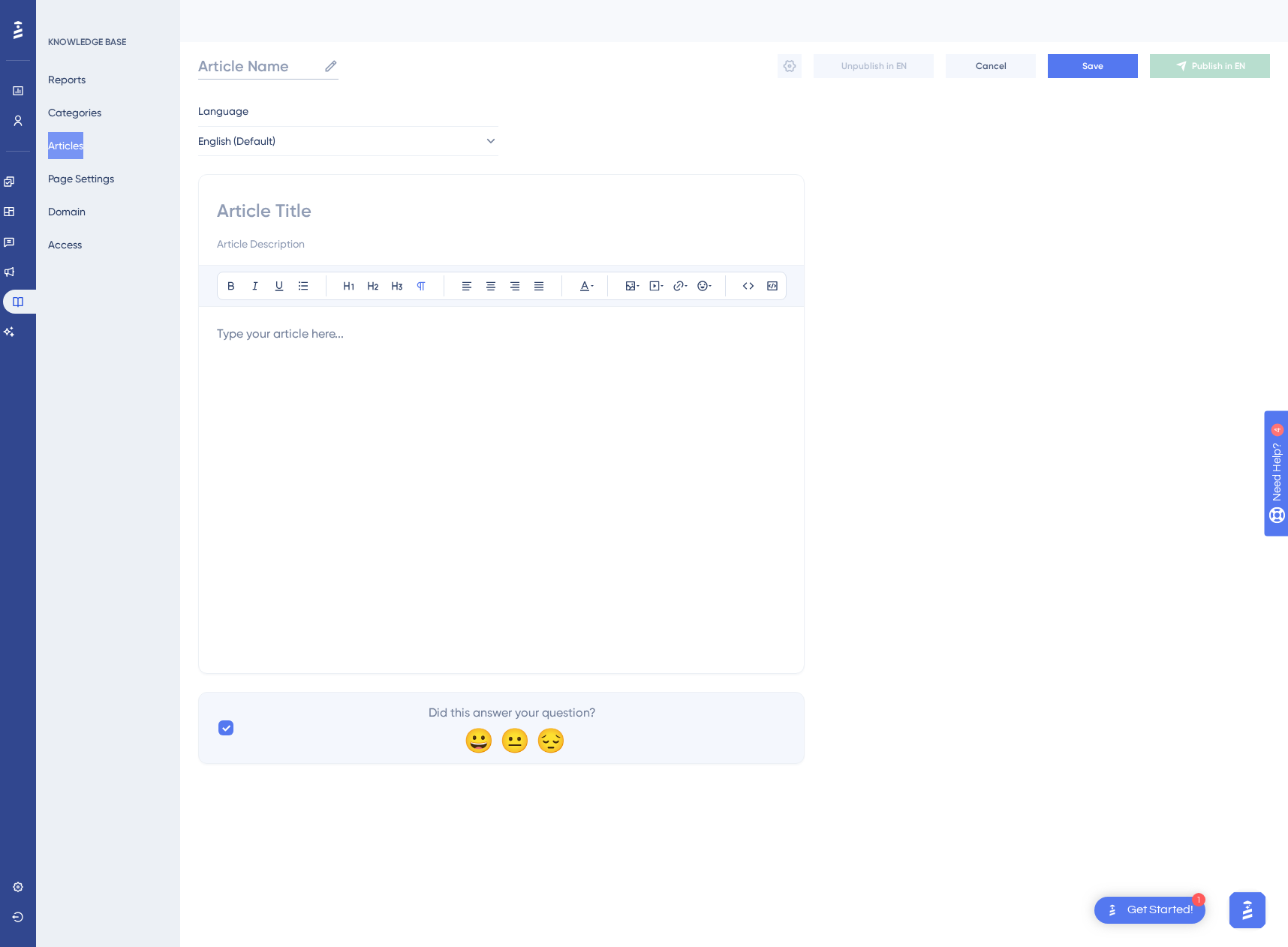
click at [228, 66] on input "Article Name" at bounding box center [258, 66] width 119 height 21
type input "Vendor Management"
click at [223, 196] on div "Bold Italic Underline Bullet Point Heading 1 Heading 2 Heading 3 Normal Align L…" at bounding box center [502, 423] width 607 height 500
click at [228, 202] on input at bounding box center [502, 211] width 569 height 24
type input "Vendor Management"
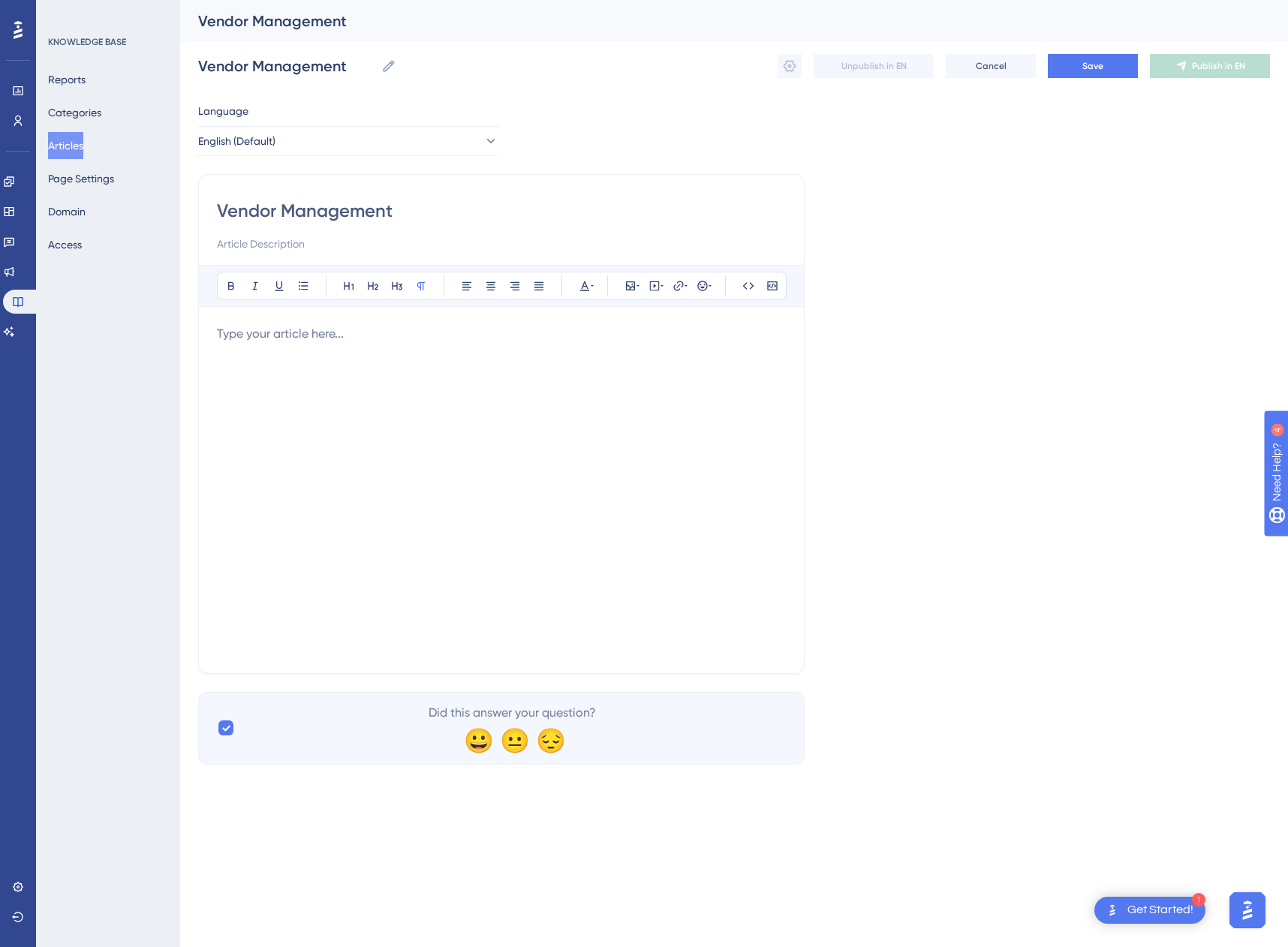
click at [277, 455] on div at bounding box center [502, 490] width 569 height 330
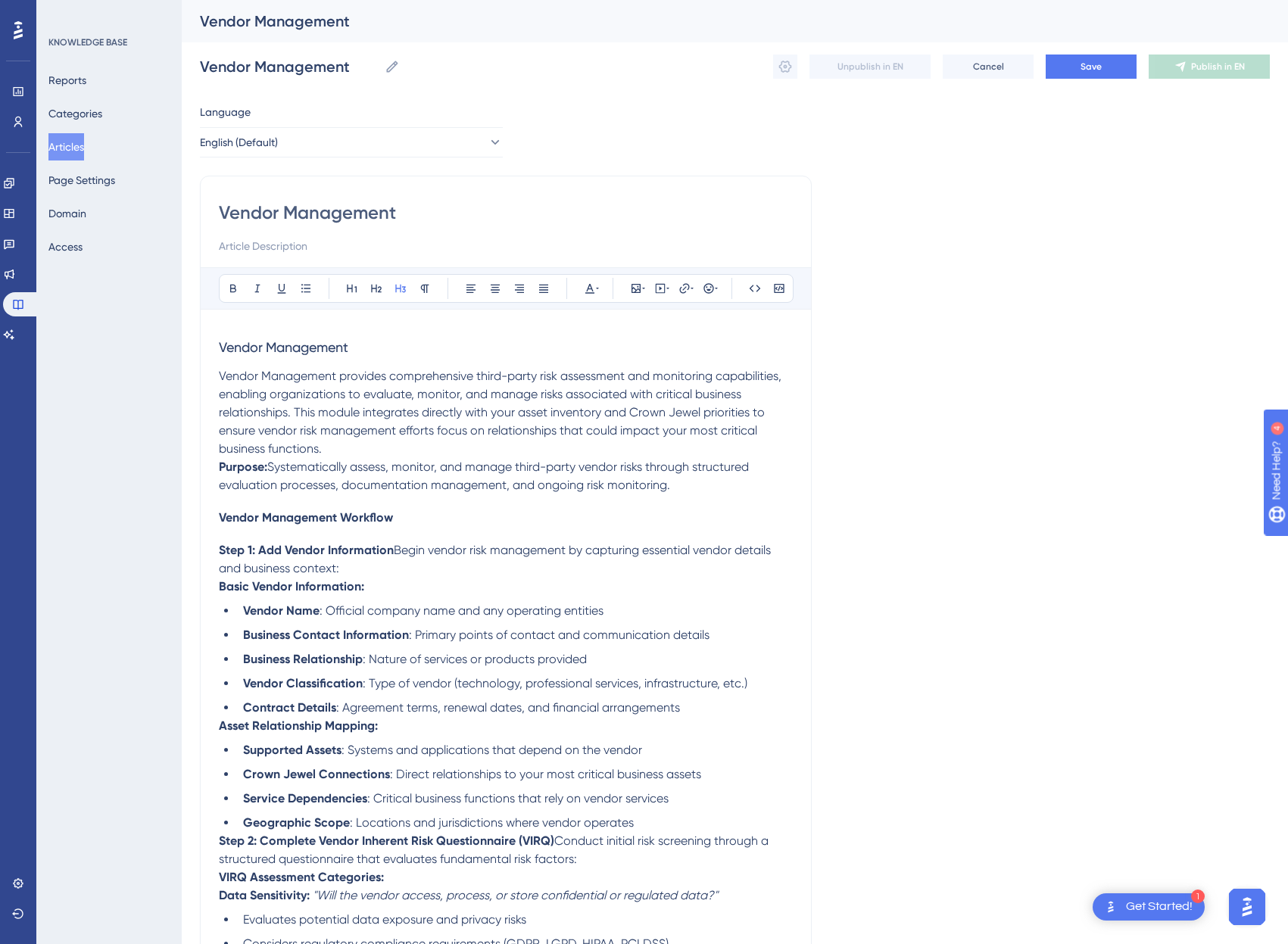
click at [394, 335] on h3 "Vendor Management" at bounding box center [506, 347] width 574 height 39
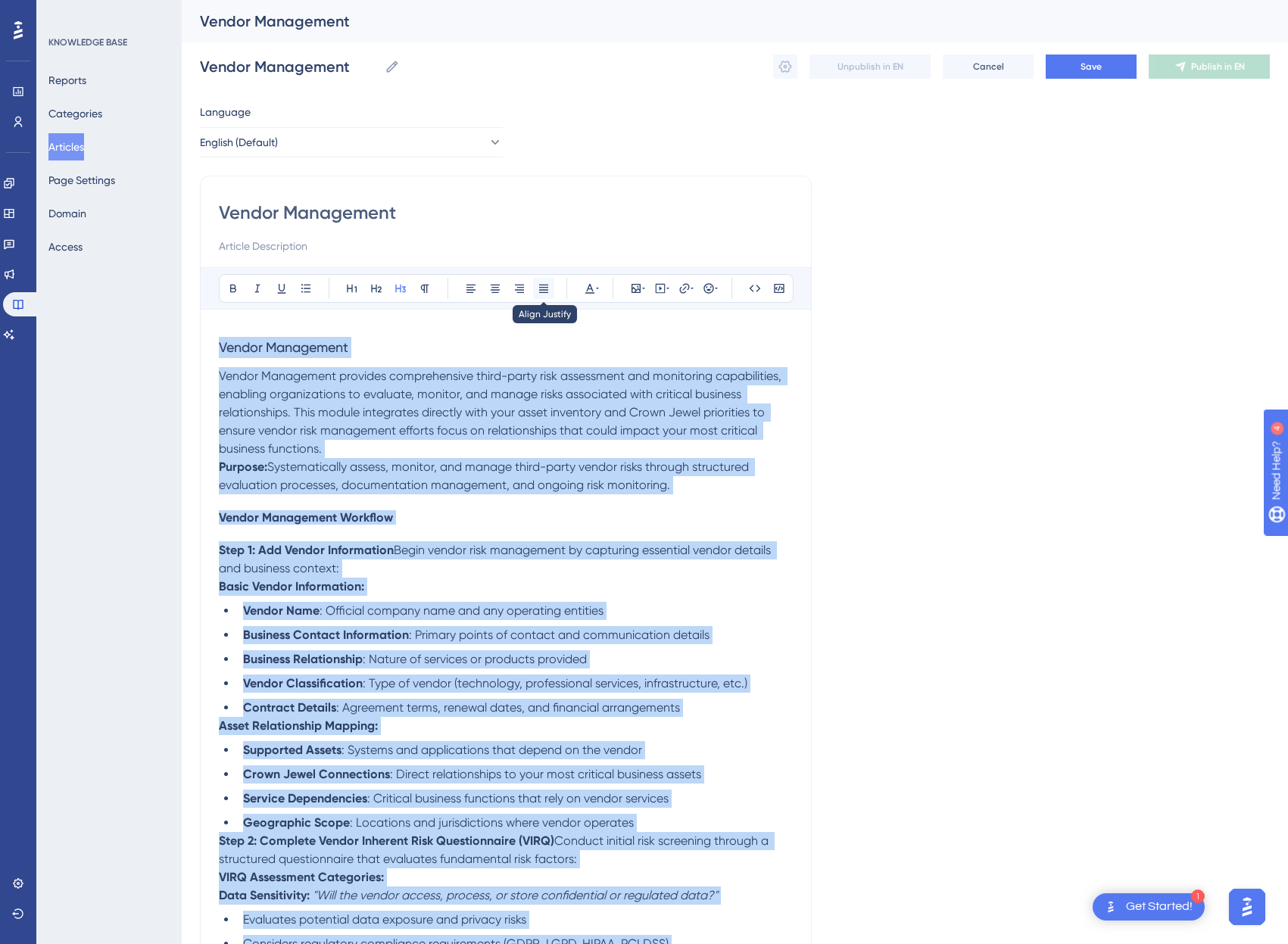
click at [537, 283] on icon at bounding box center [543, 288] width 12 height 12
click at [461, 382] on span "Vendor Management provides comprehensive third-party risk assessment and monito…" at bounding box center [508, 412] width 577 height 87
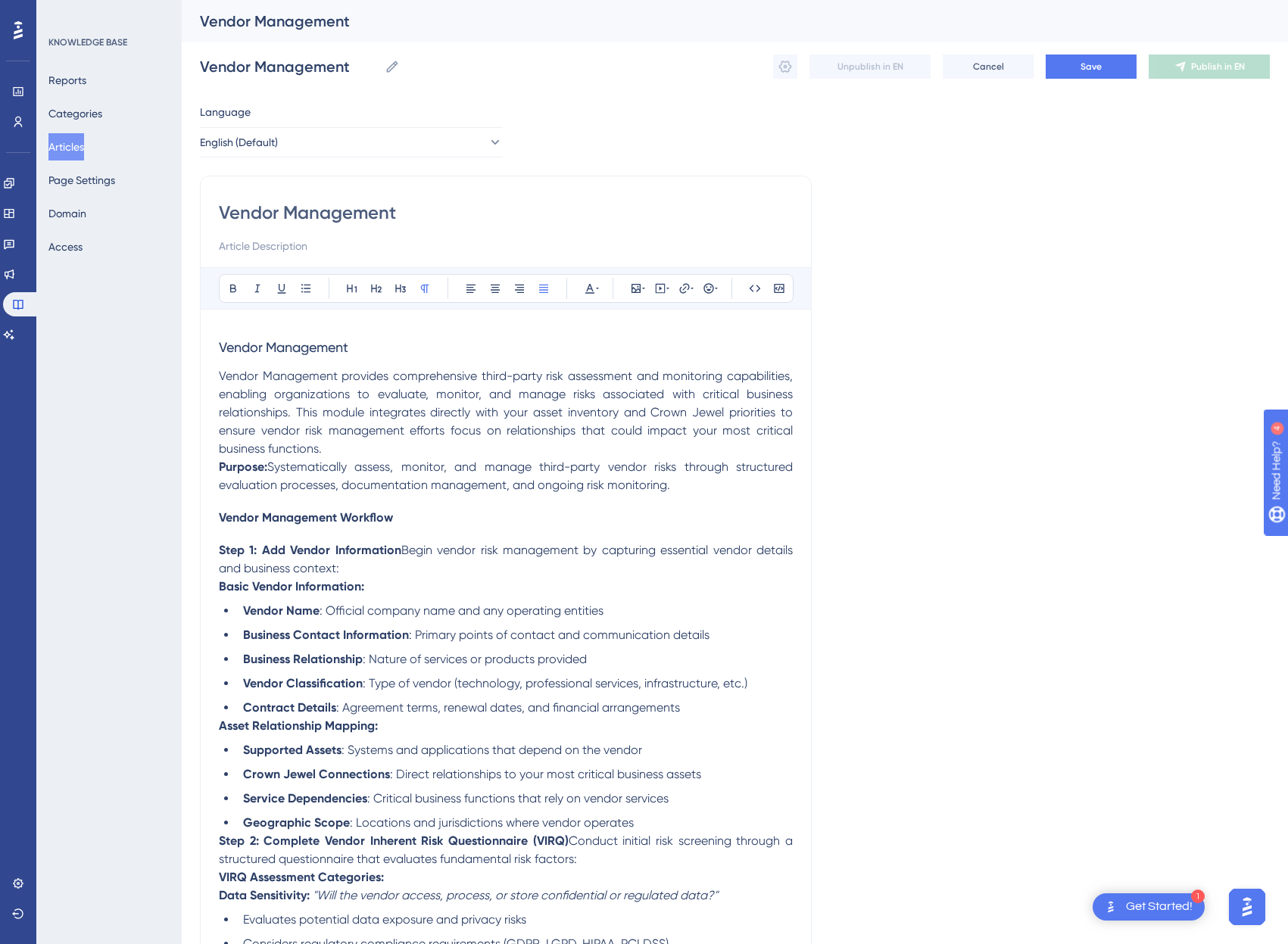
click at [346, 447] on p "Vendor Management provides comprehensive third-party risk assessment and monito…" at bounding box center [506, 413] width 574 height 91
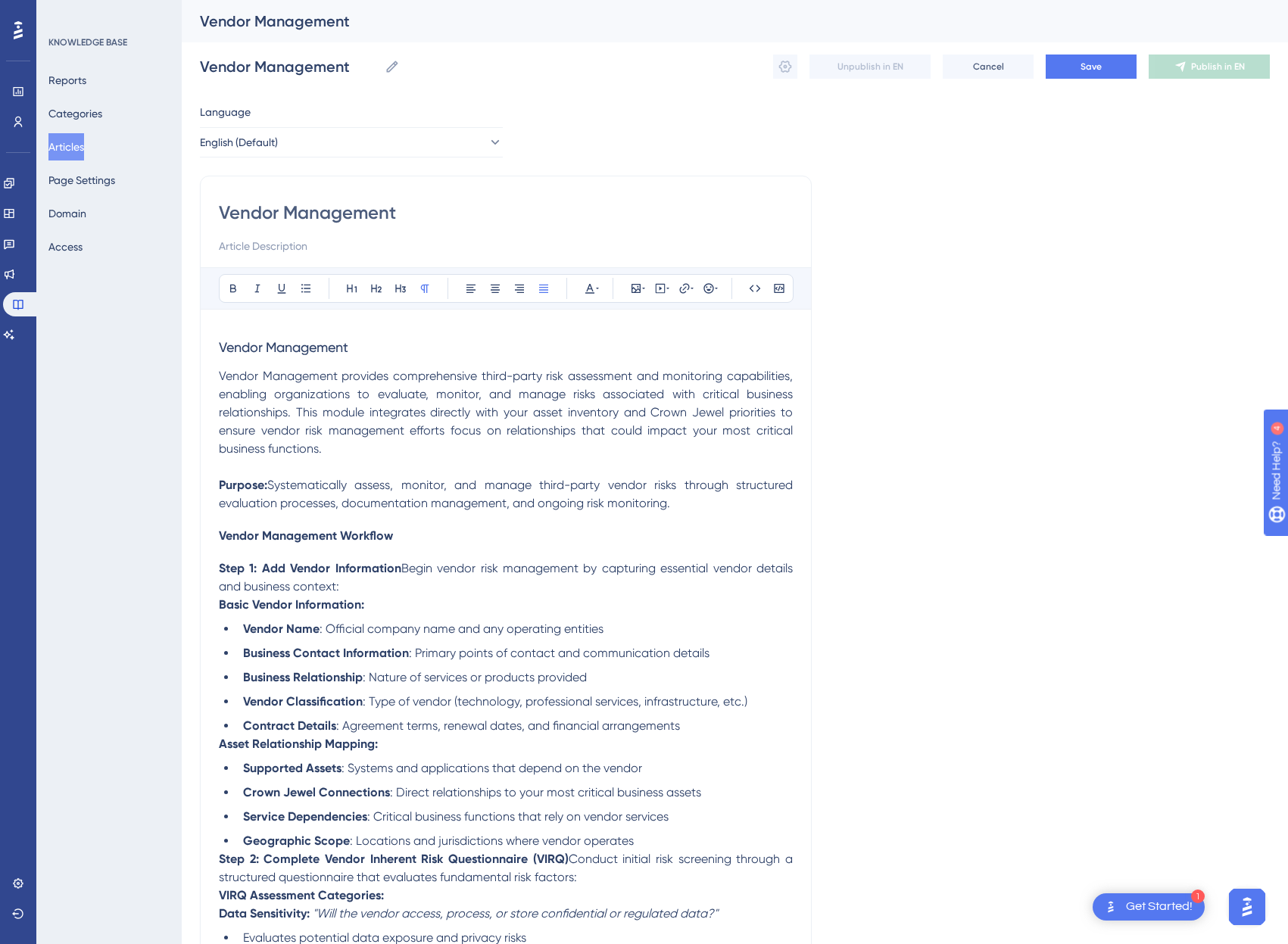
click at [399, 347] on h3 "Vendor Management" at bounding box center [506, 347] width 574 height 39
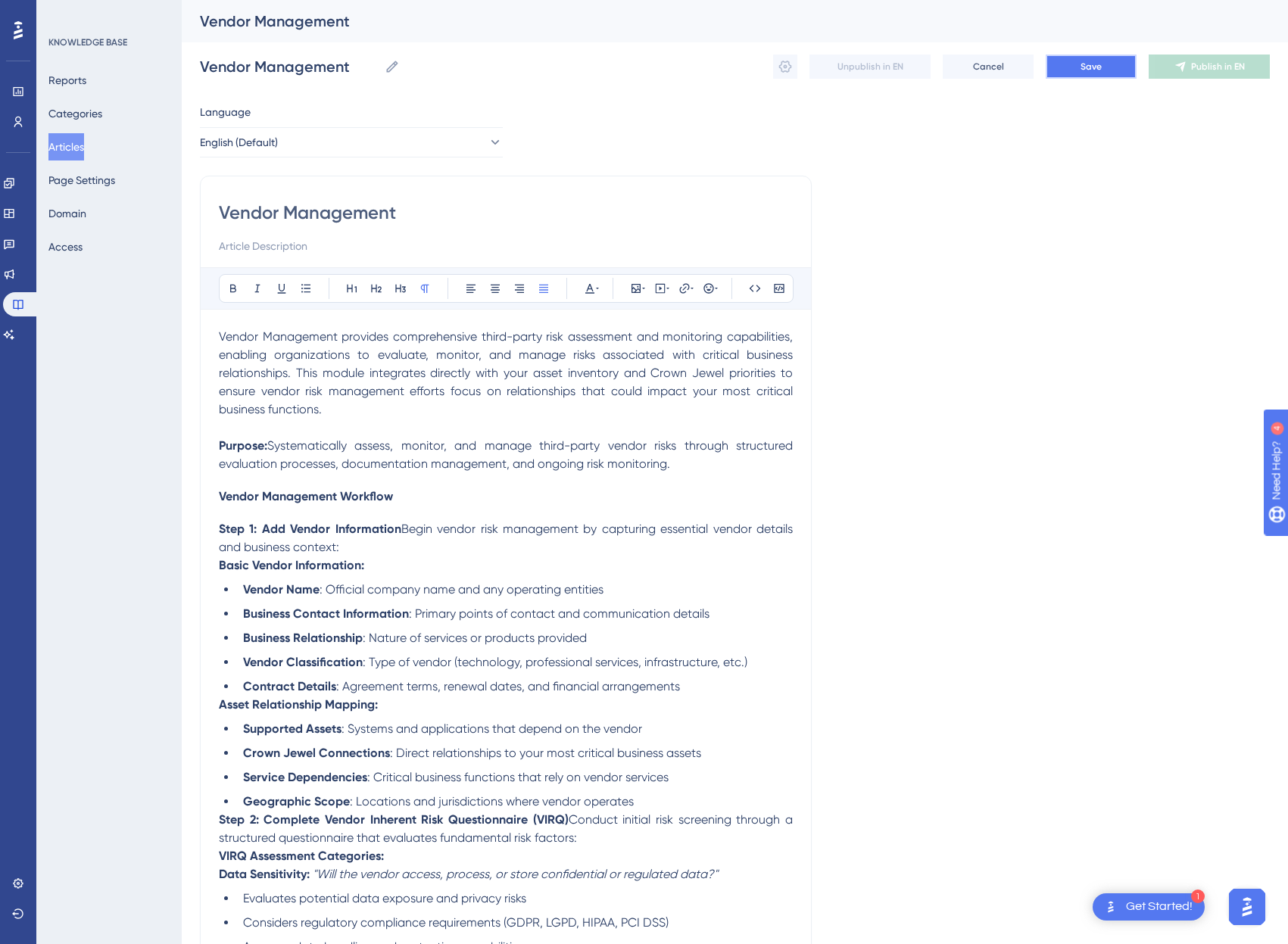
click at [1097, 69] on span "Save" at bounding box center [1091, 66] width 22 height 12
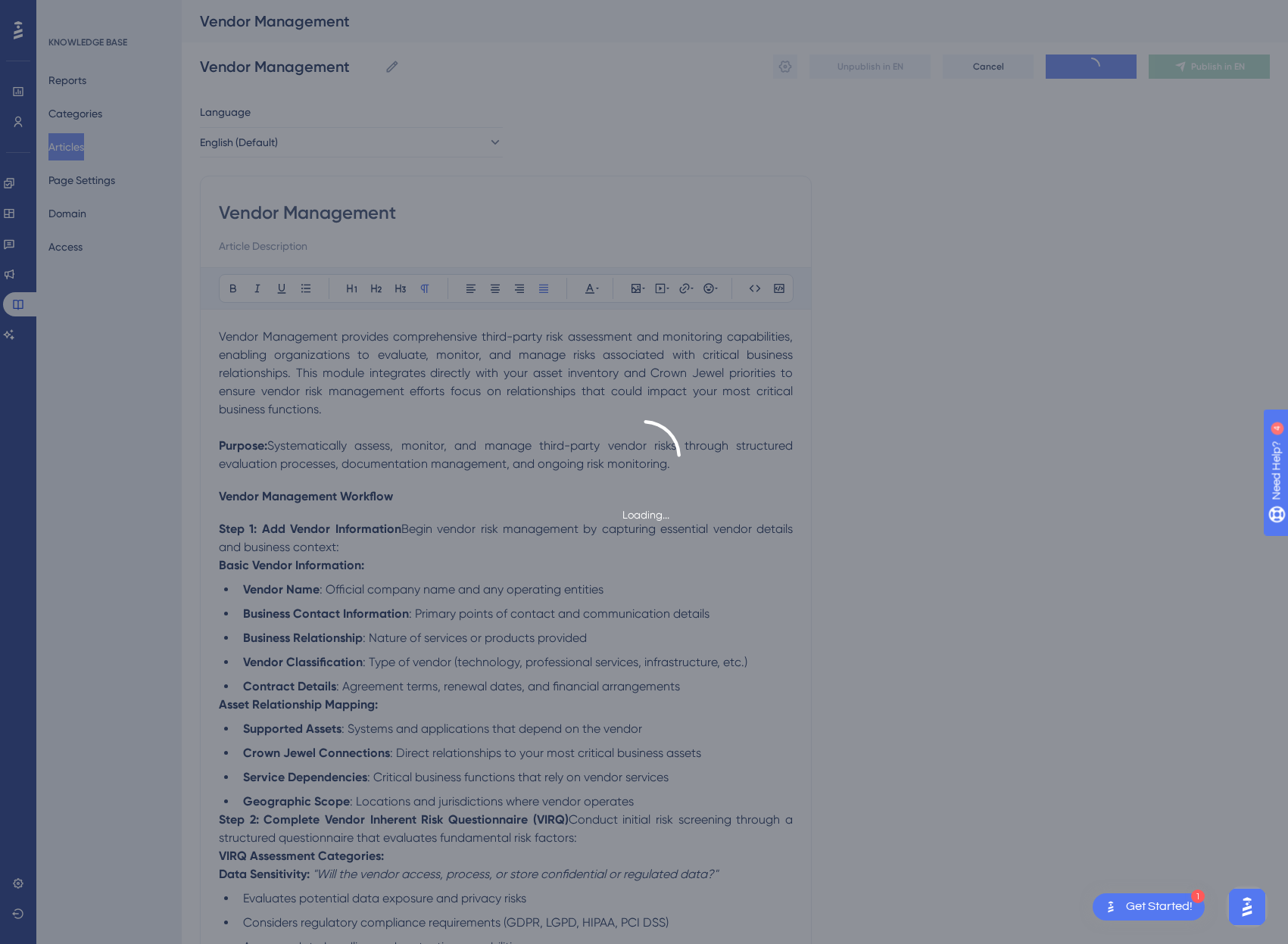
scroll to position [2332, 0]
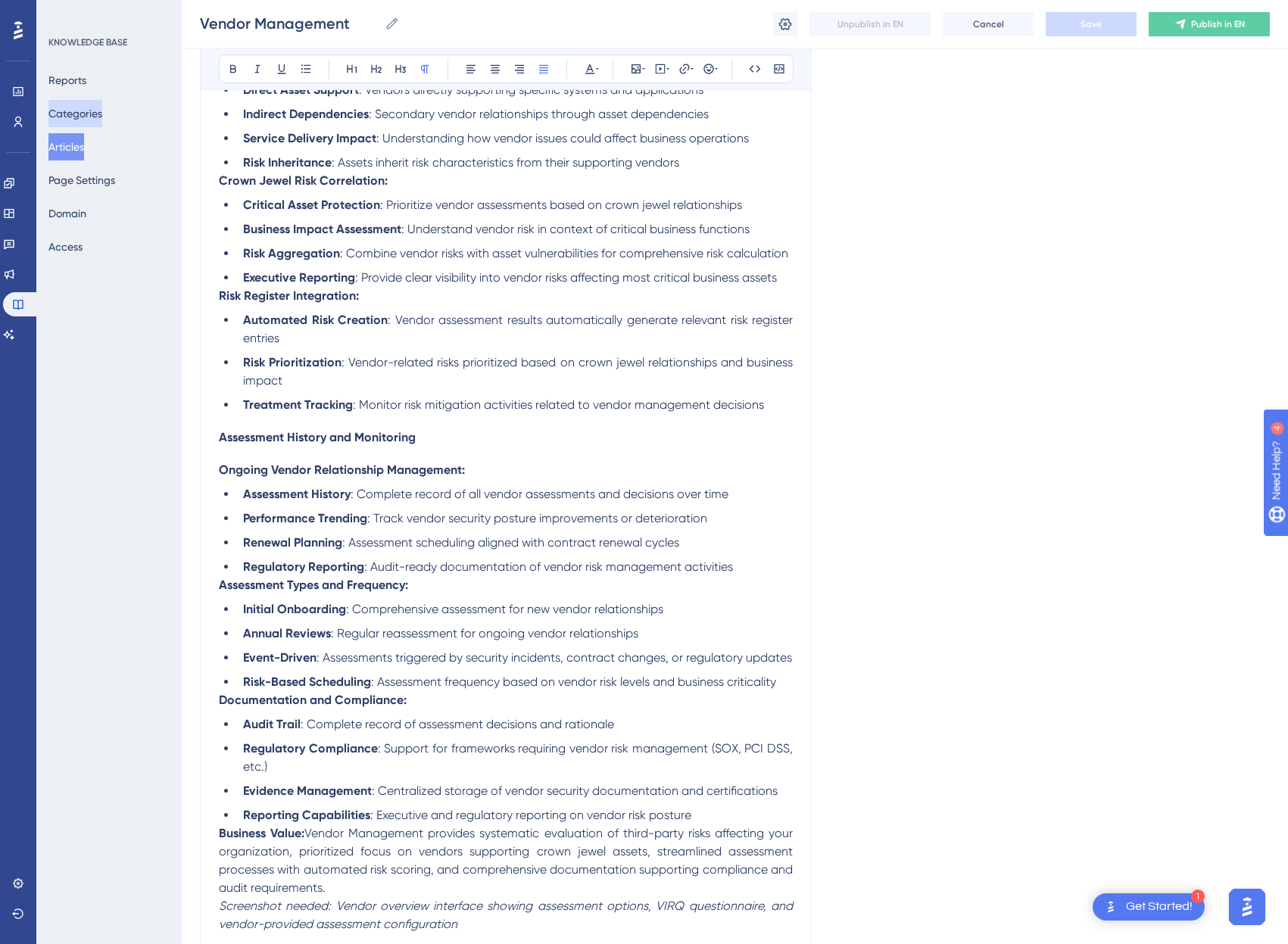
click at [65, 113] on button "Categories" at bounding box center [75, 113] width 53 height 27
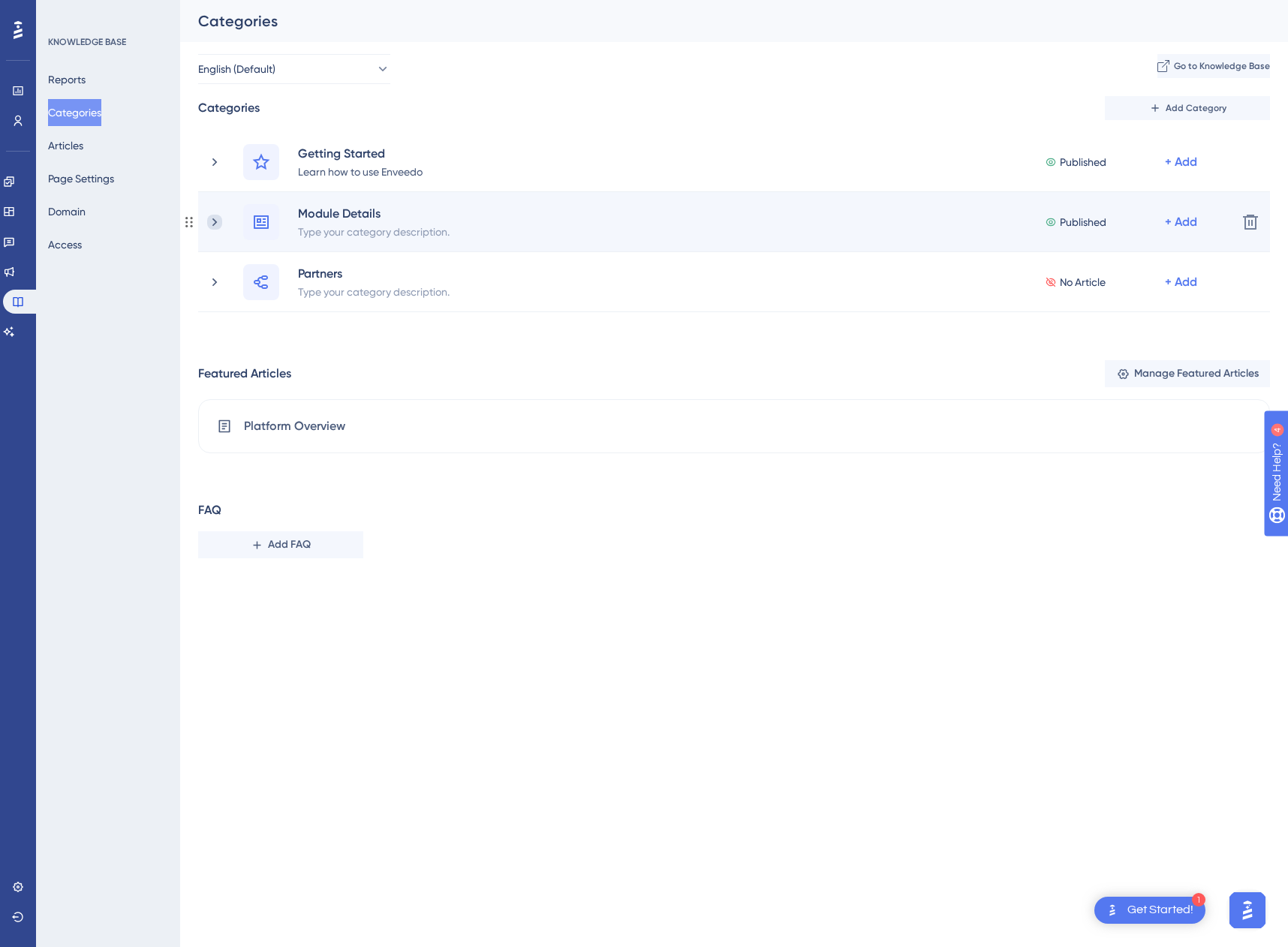
click at [213, 220] on icon at bounding box center [214, 222] width 15 height 15
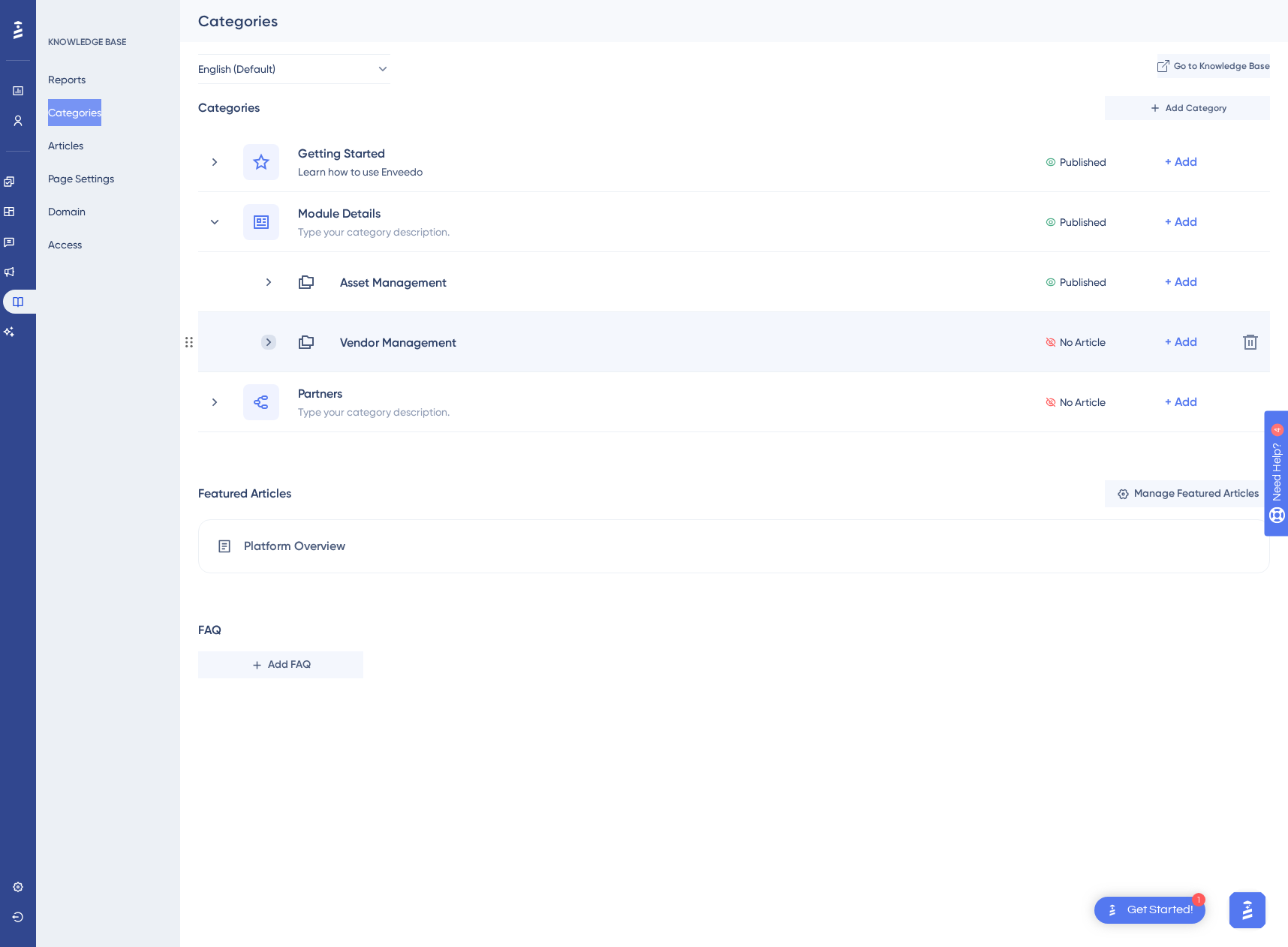
click at [266, 342] on icon at bounding box center [269, 342] width 15 height 15
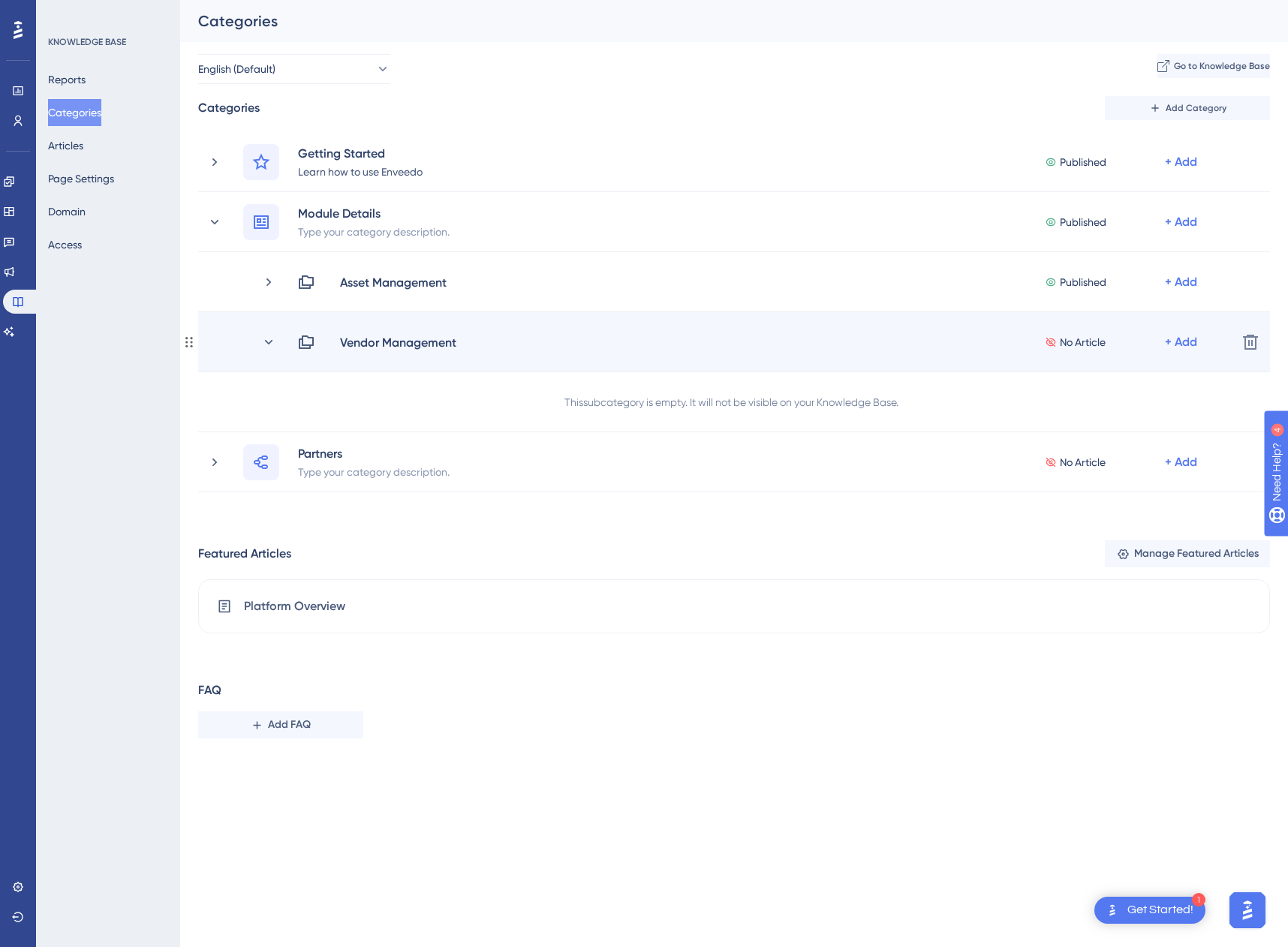
click at [1162, 342] on div "No Article" at bounding box center [1105, 342] width 120 height 18
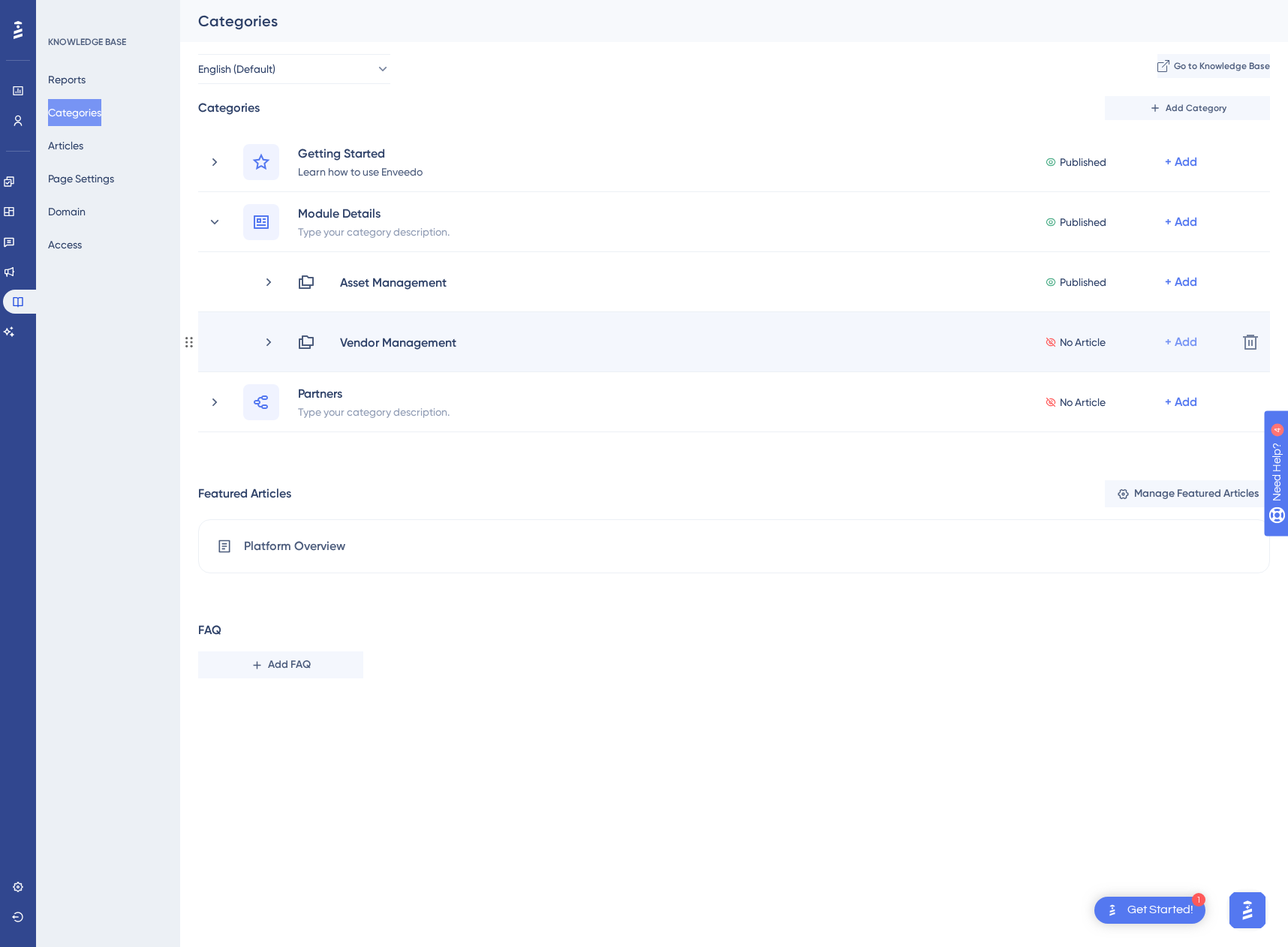
click at [1181, 344] on div "+ Add" at bounding box center [1181, 342] width 32 height 18
click at [1134, 367] on div "Add Articles Add Articles" at bounding box center [1122, 382] width 130 height 30
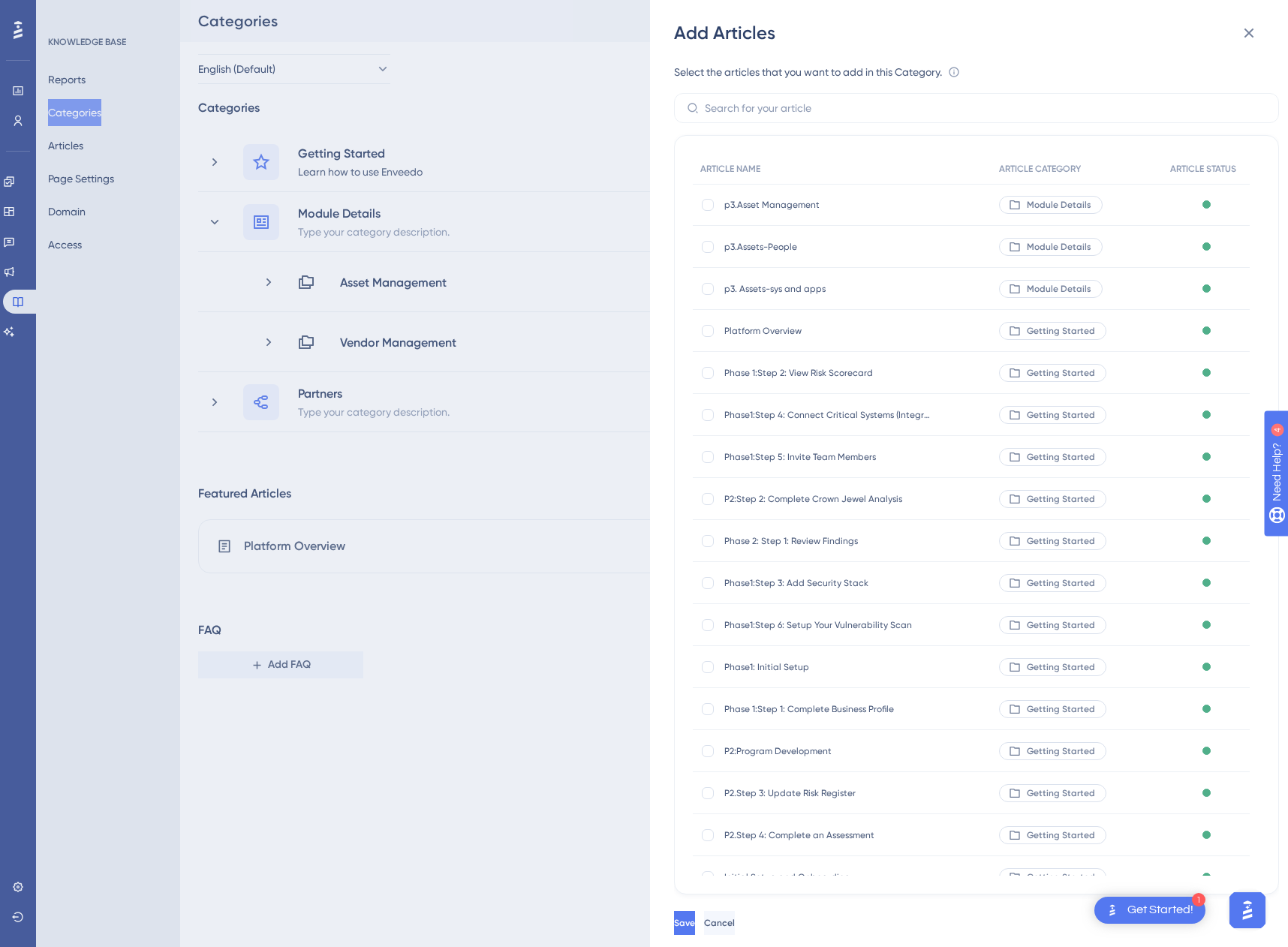
click at [82, 150] on div "Add Articles Select the articles that you want to add in this Category. An arti…" at bounding box center [644, 473] width 1288 height 947
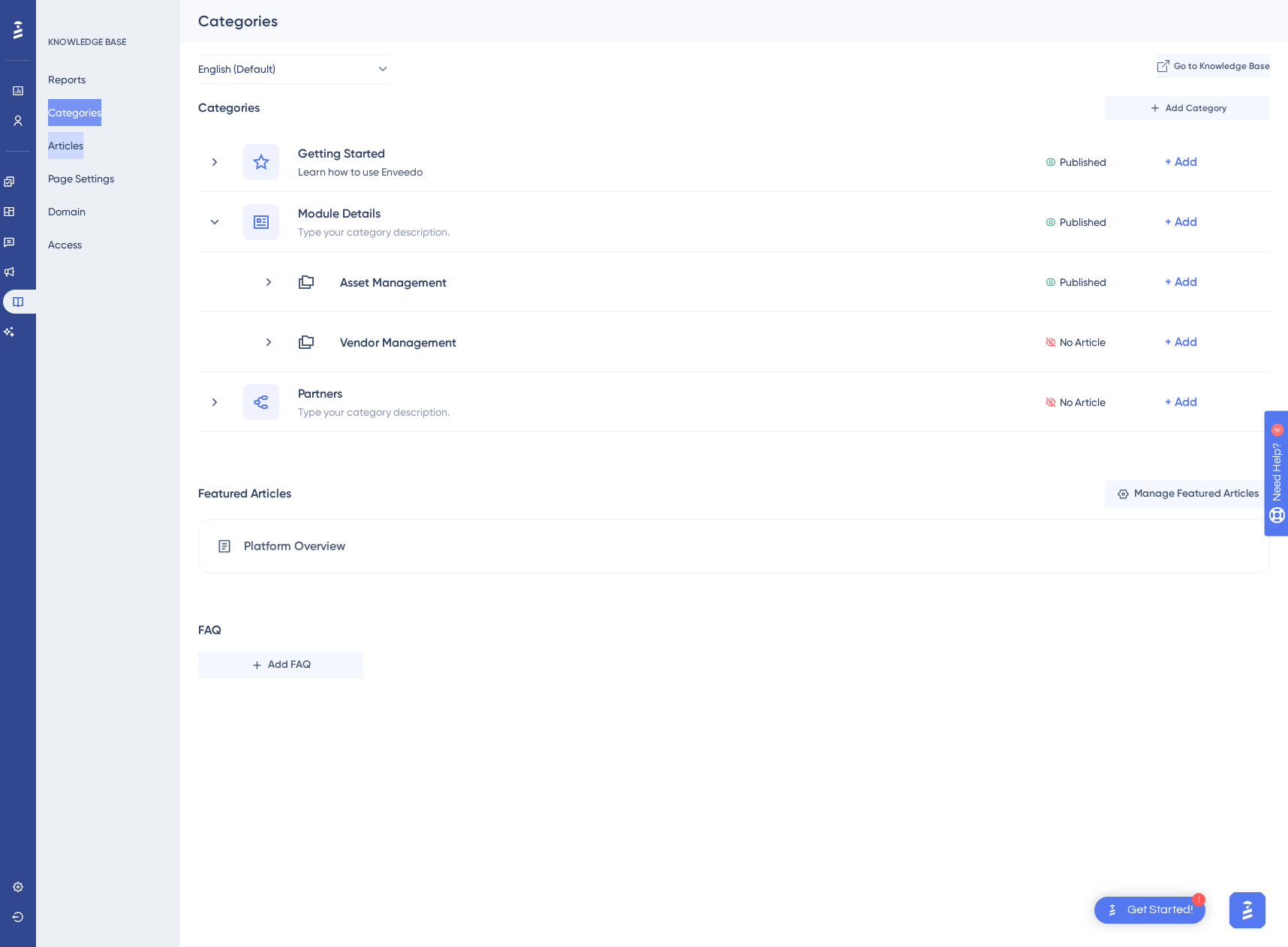
click at [77, 147] on button "Articles" at bounding box center [66, 145] width 36 height 27
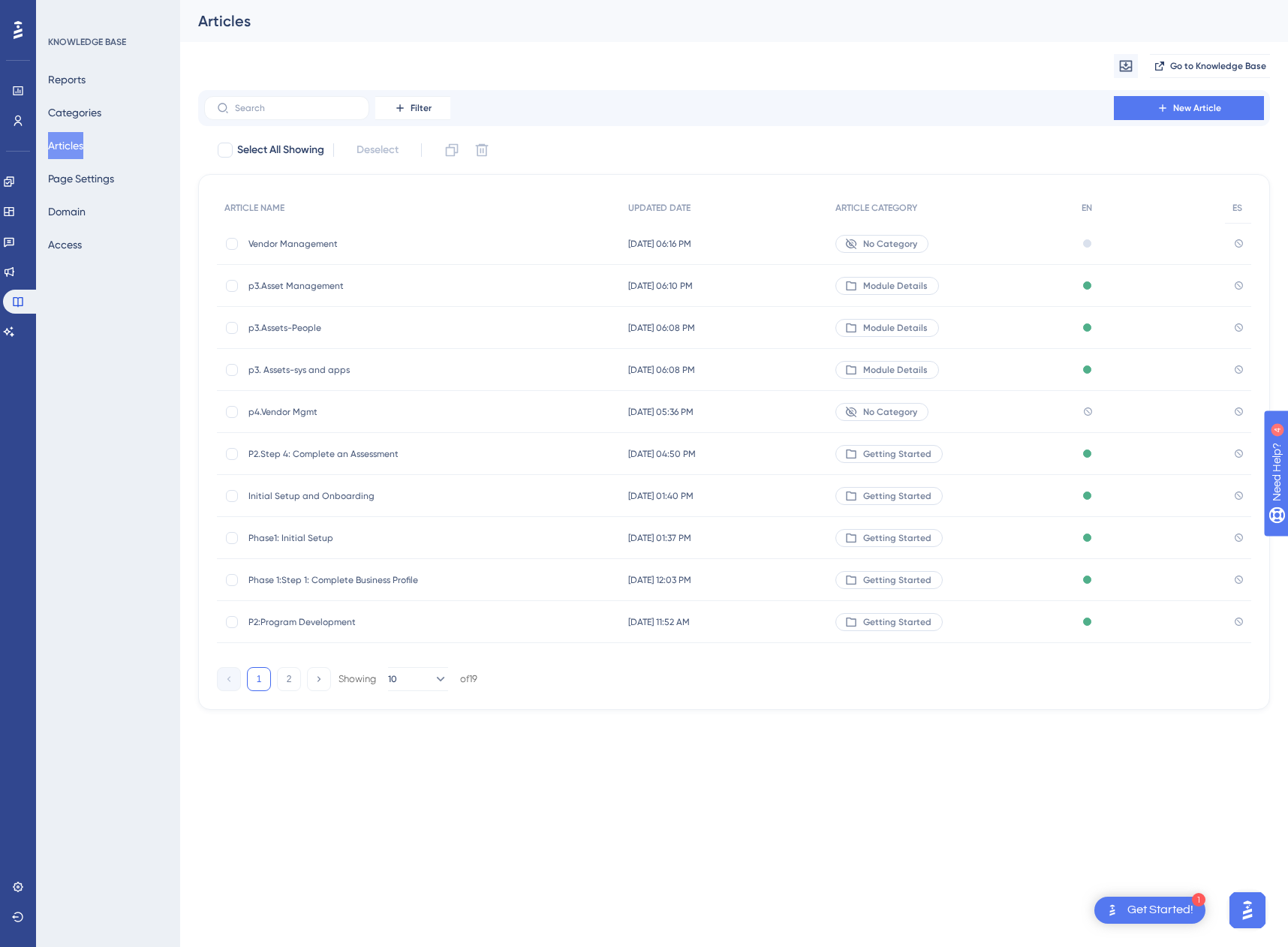
click at [281, 238] on span "Vendor Management" at bounding box center [368, 243] width 240 height 12
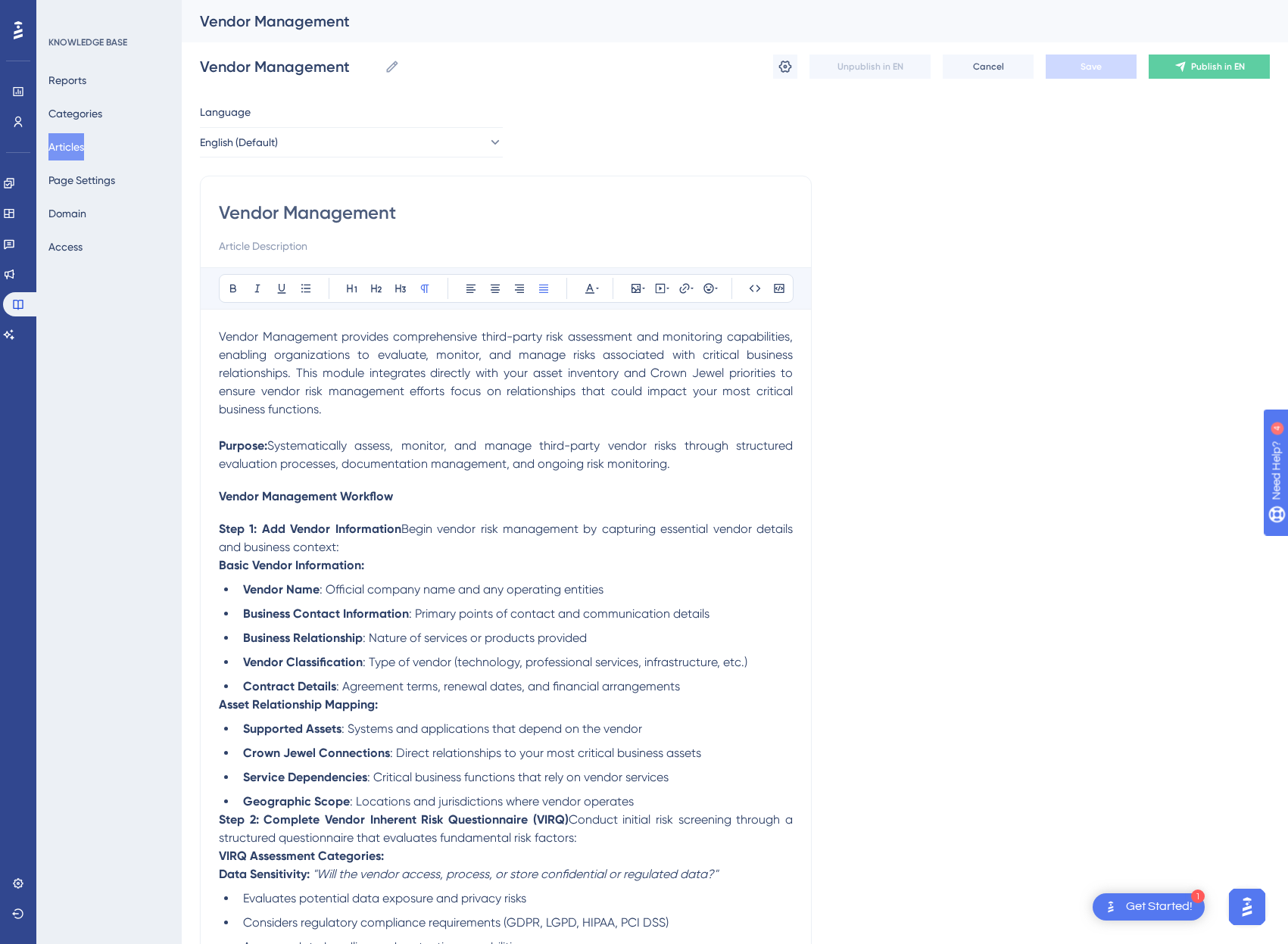
click at [603, 336] on span "Vendor Management provides comprehensive third-party risk assessment and monito…" at bounding box center [508, 372] width 577 height 87
